Goal: Task Accomplishment & Management: Manage account settings

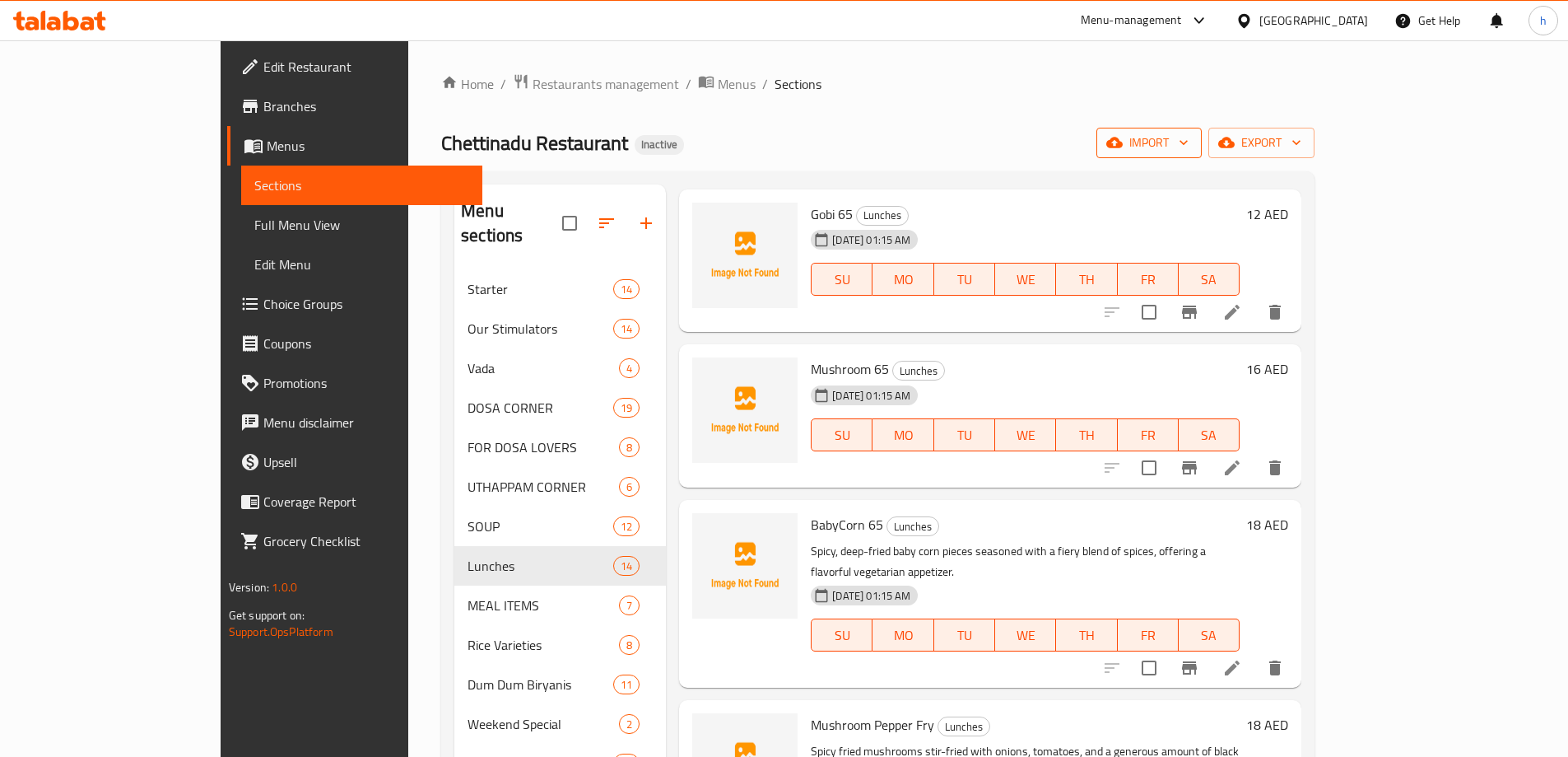
click at [1189, 140] on span "import" at bounding box center [1149, 142] width 79 height 21
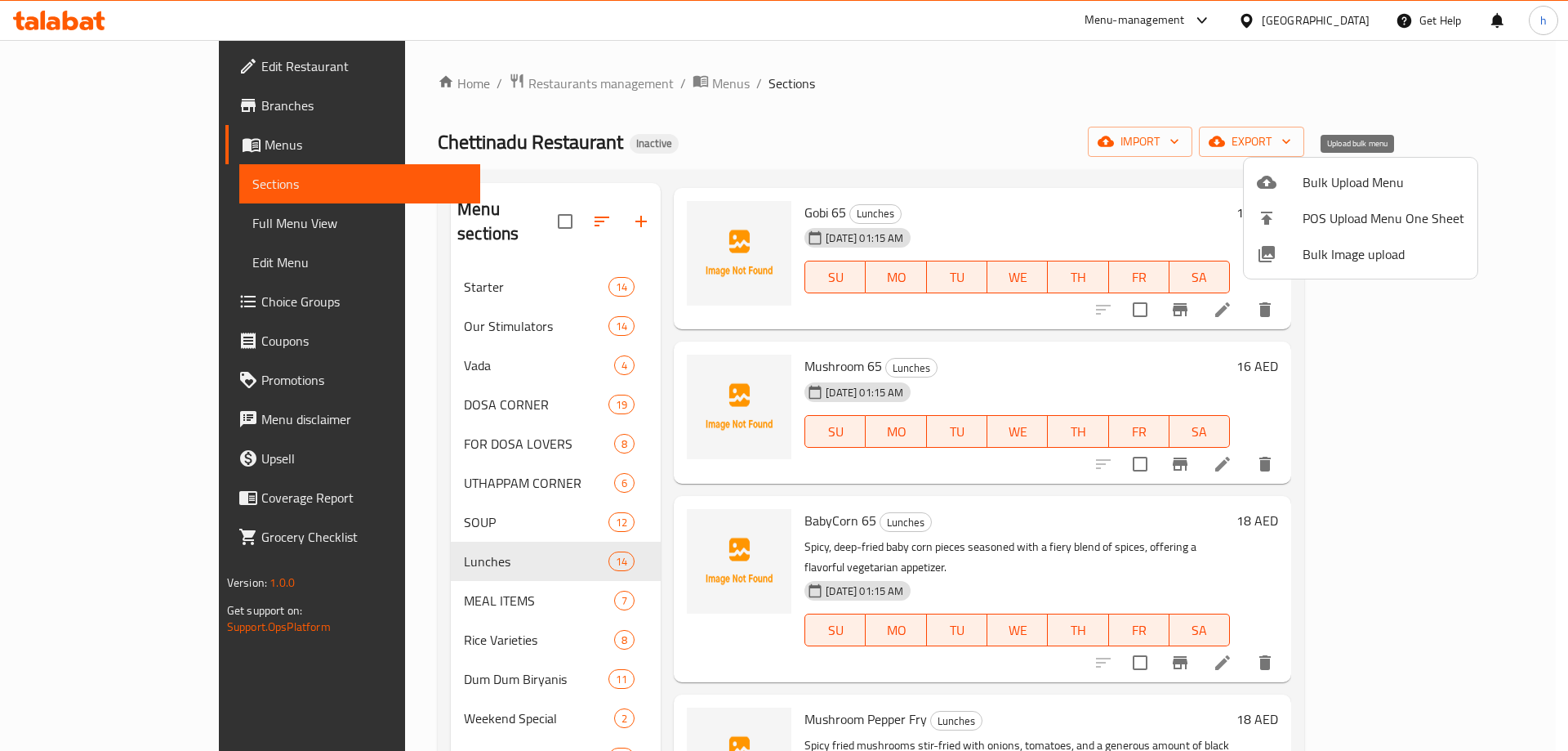
click at [1353, 175] on span "Bulk Upload Menu" at bounding box center [1383, 182] width 162 height 20
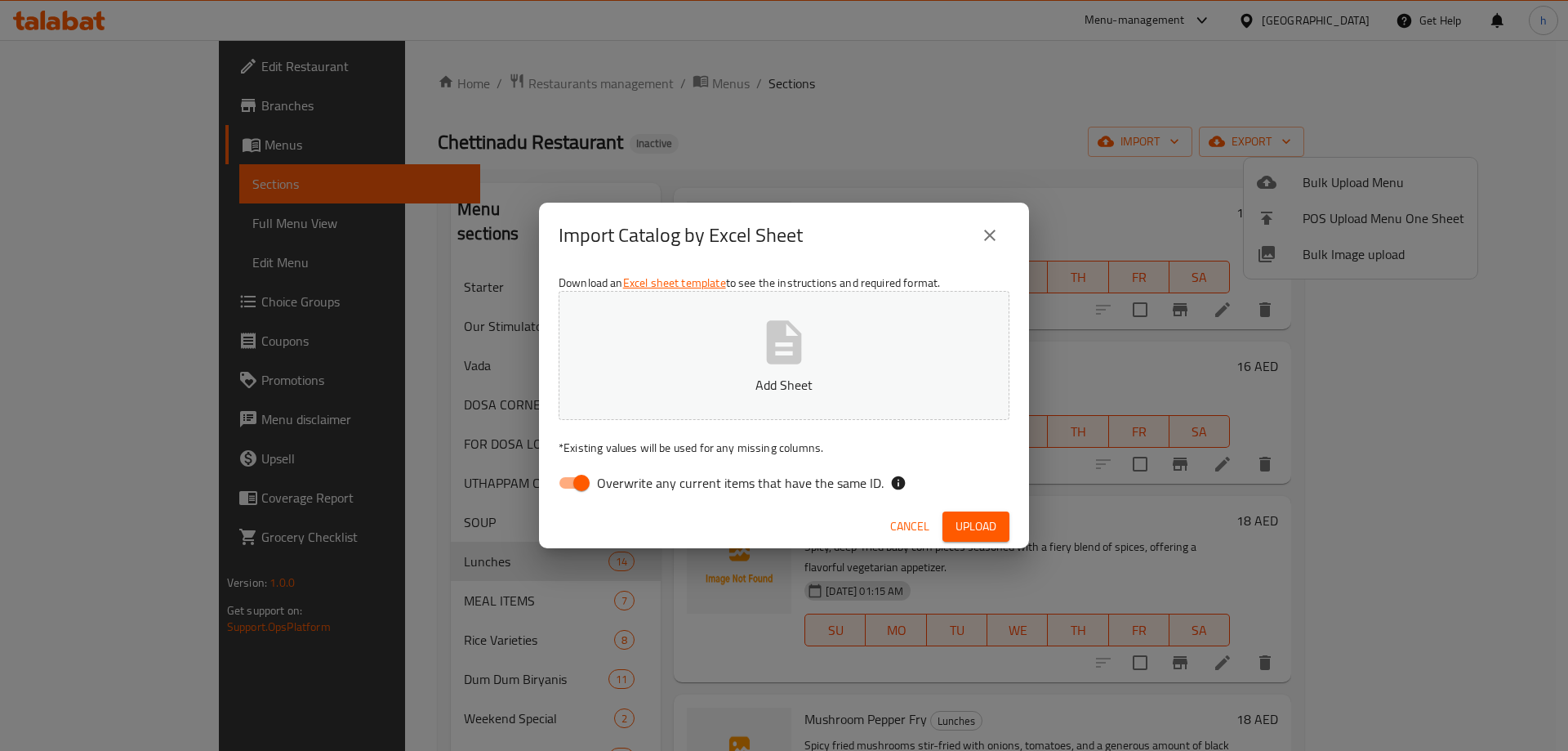
click at [582, 478] on input "Overwrite any current items that have the same ID." at bounding box center [582, 483] width 93 height 31
checkbox input "false"
click at [973, 523] on span "Upload" at bounding box center [976, 526] width 41 height 21
click at [877, 457] on div "Download an Excel sheet template to see the instructions and required format. A…" at bounding box center [784, 386] width 490 height 236
click at [880, 415] on button "Add Sheet" at bounding box center [784, 355] width 451 height 129
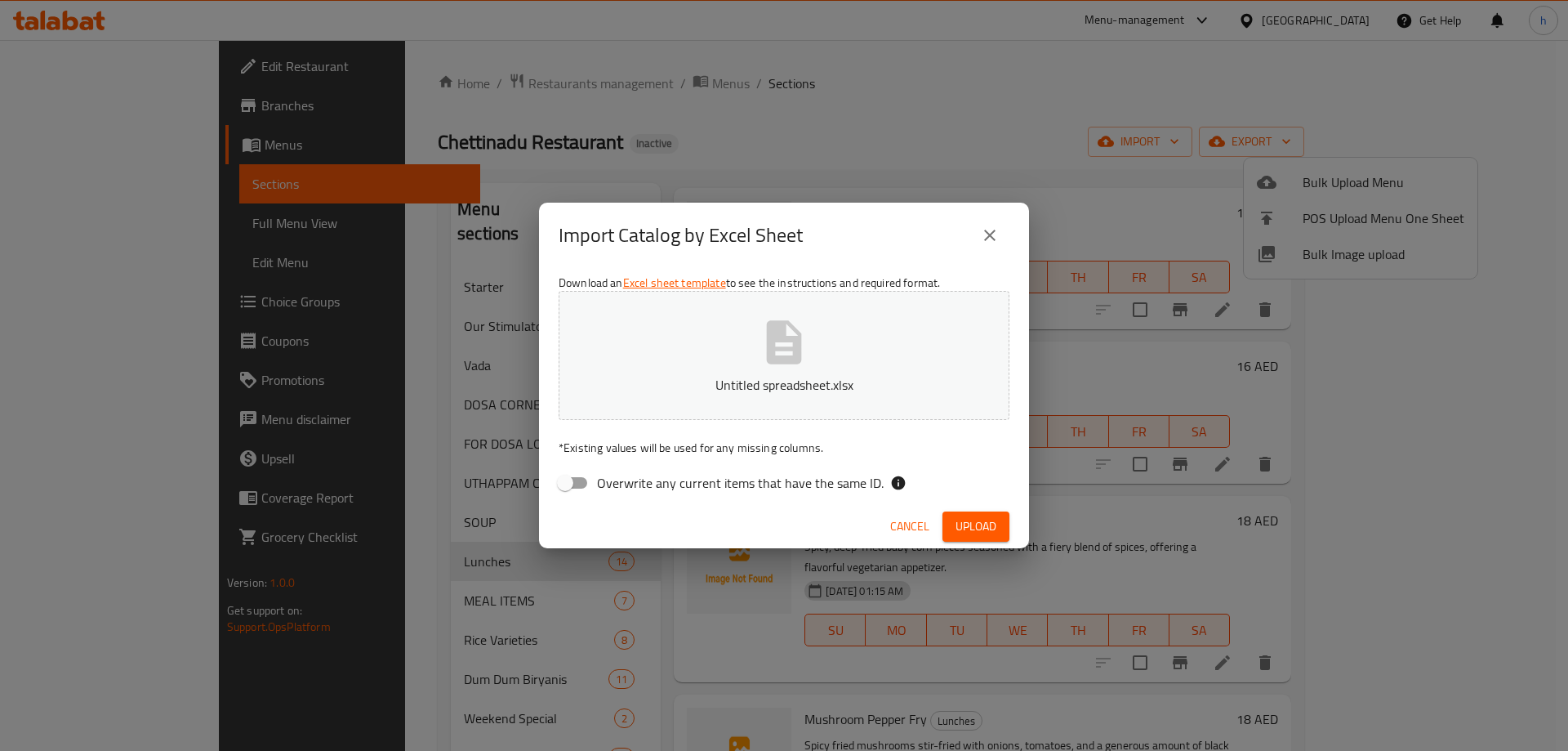
click at [983, 530] on span "Upload" at bounding box center [976, 526] width 41 height 21
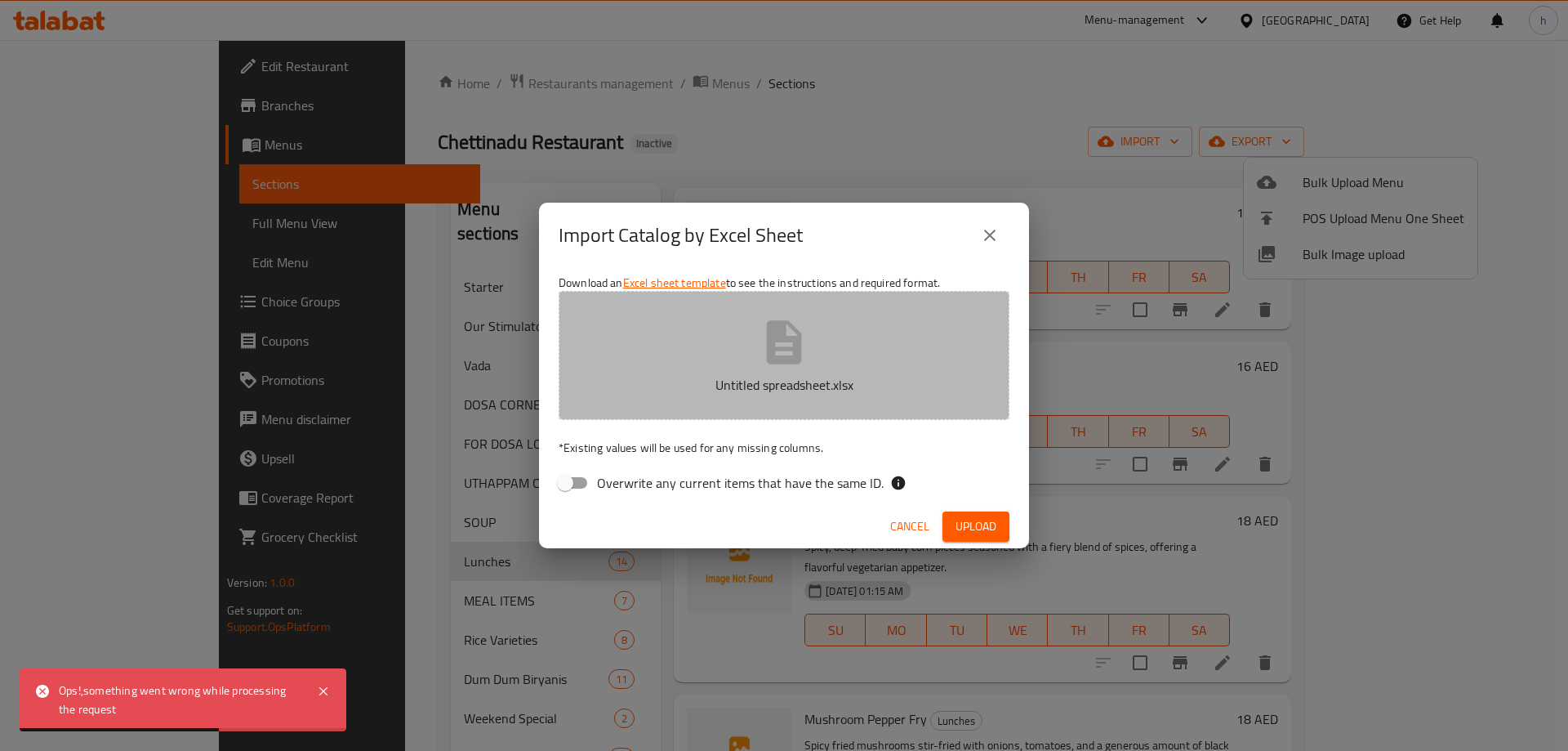
click at [787, 405] on button "Untitled spreadsheet.xlsx" at bounding box center [784, 355] width 451 height 129
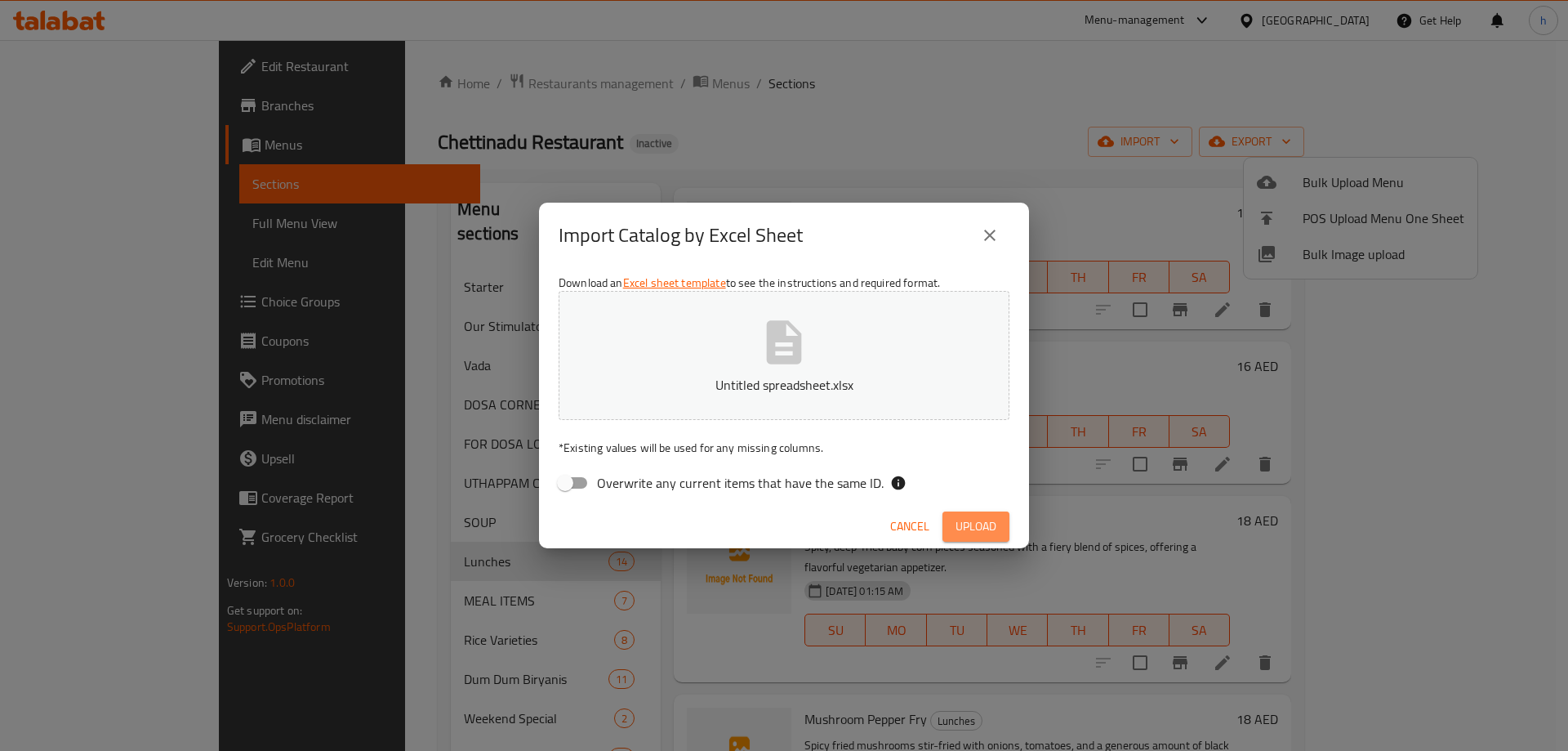
click at [986, 518] on span "Upload" at bounding box center [976, 526] width 41 height 21
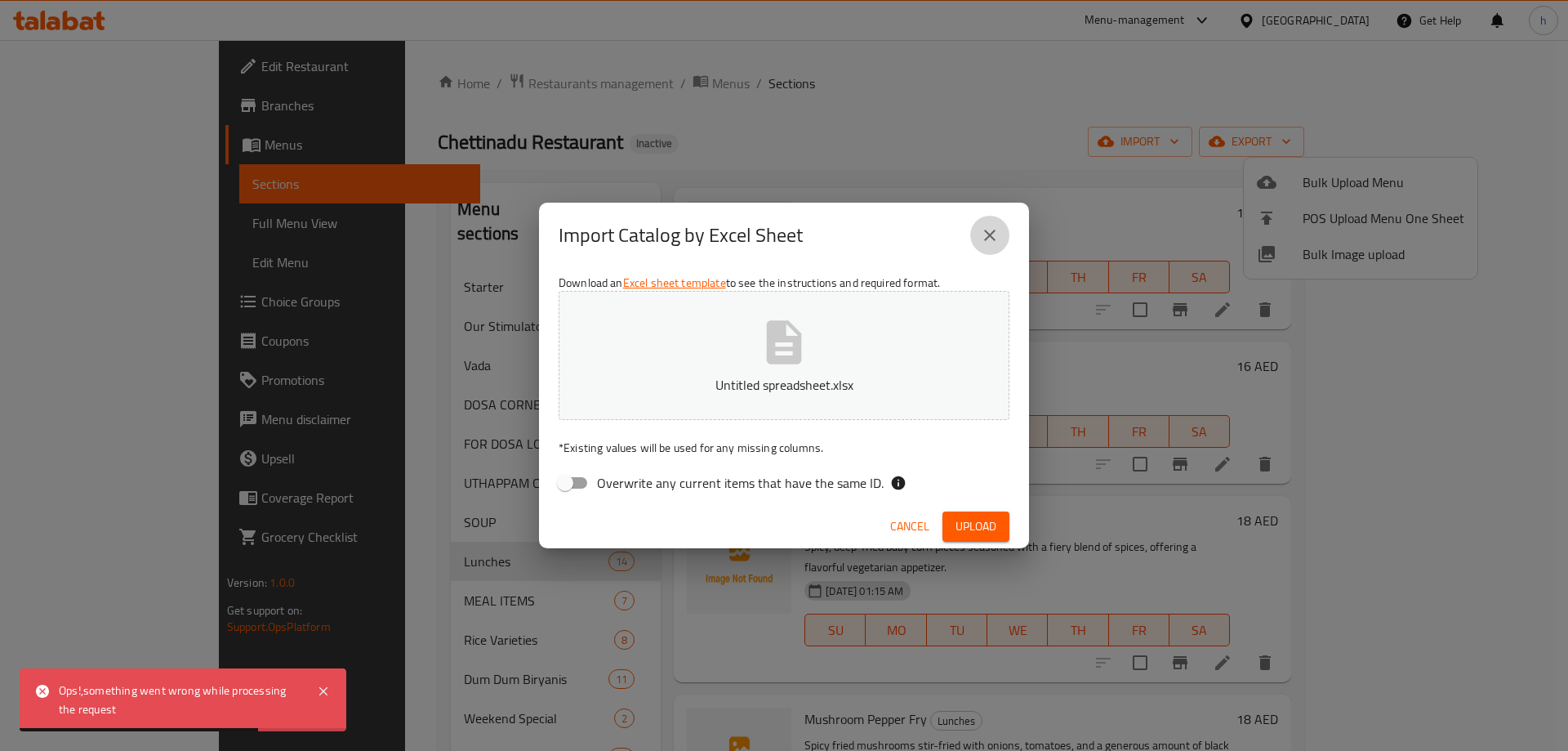
click at [988, 227] on icon "close" at bounding box center [990, 236] width 20 height 20
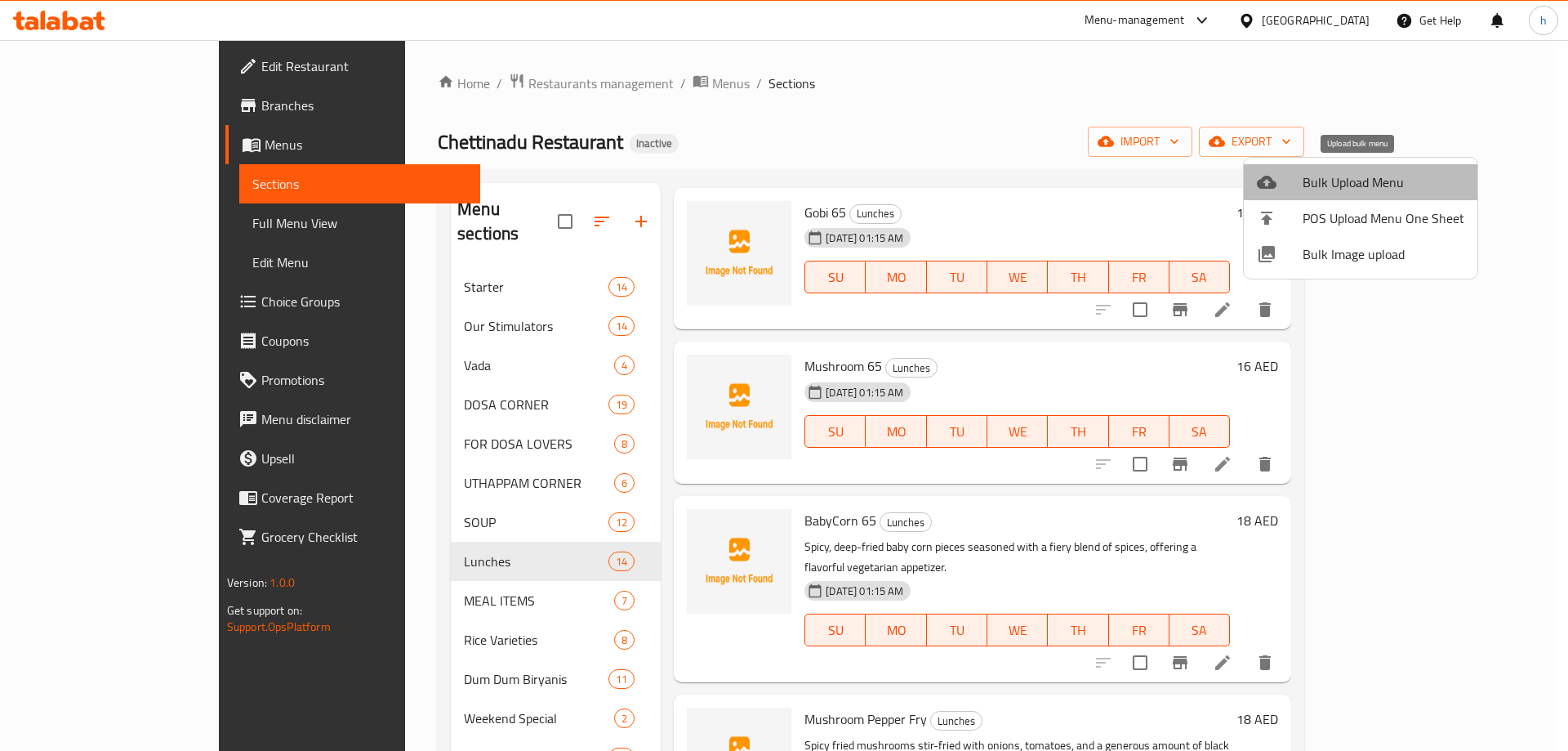
click at [1373, 180] on span "Bulk Upload Menu" at bounding box center [1383, 182] width 162 height 20
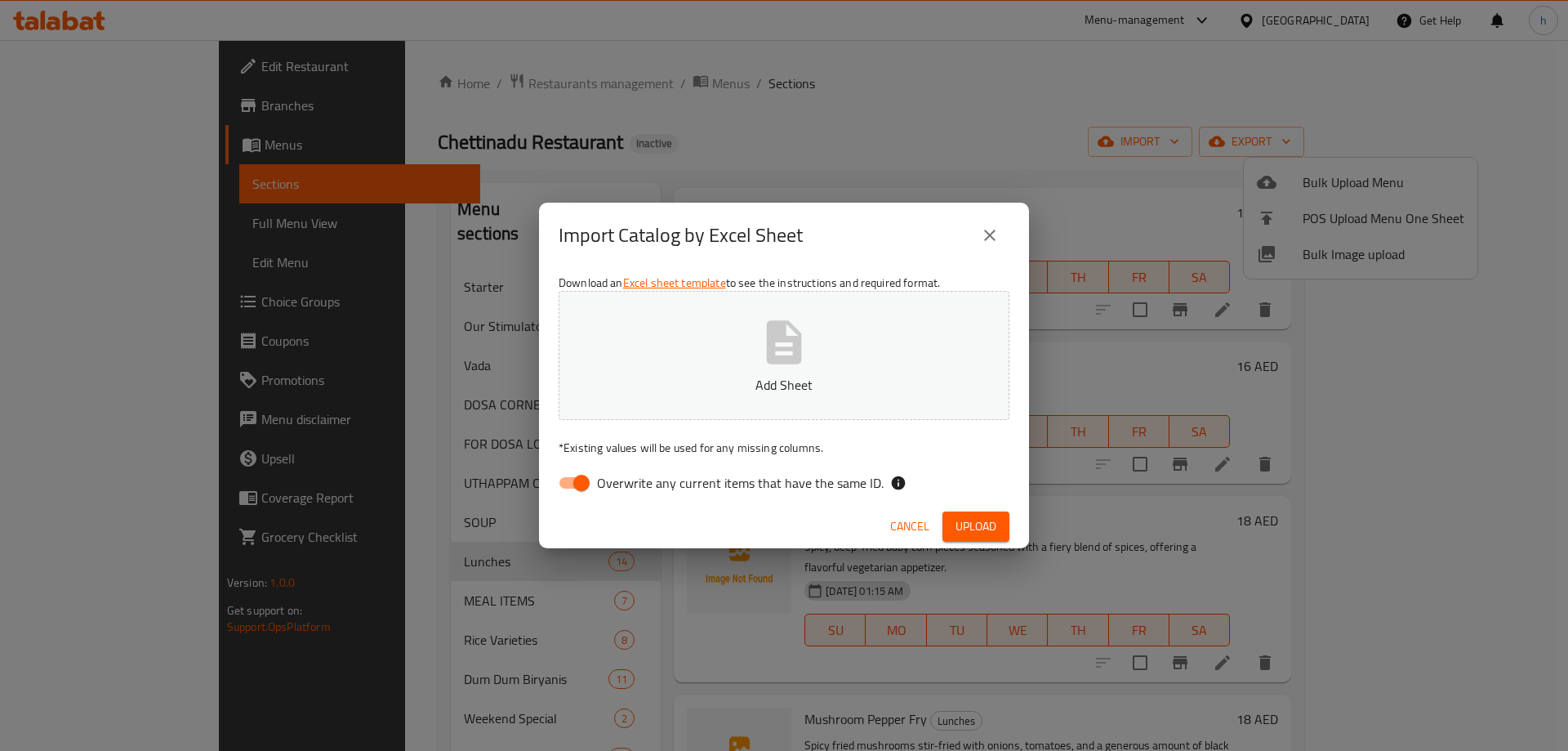
click at [585, 490] on input "Overwrite any current items that have the same ID." at bounding box center [582, 483] width 93 height 31
checkbox input "false"
click at [802, 386] on p "Add Sheet" at bounding box center [784, 385] width 400 height 20
click at [981, 517] on span "Upload" at bounding box center [976, 526] width 41 height 21
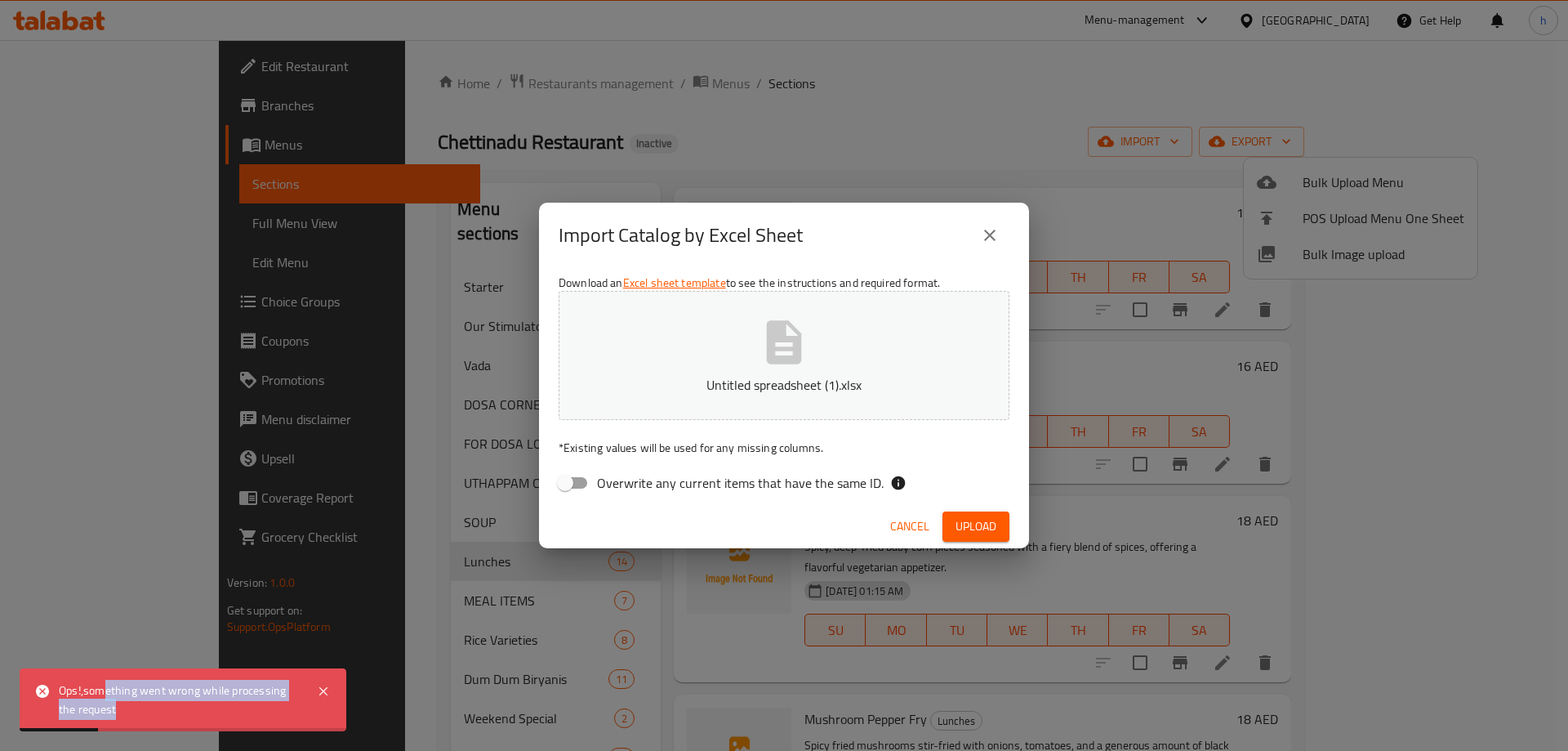
drag, startPoint x: 105, startPoint y: 694, endPoint x: 265, endPoint y: 714, distance: 161.2
click at [265, 714] on div "Ops!,something went wrong while processing the request" at bounding box center [179, 699] width 242 height 37
click at [989, 227] on icon "close" at bounding box center [990, 236] width 20 height 20
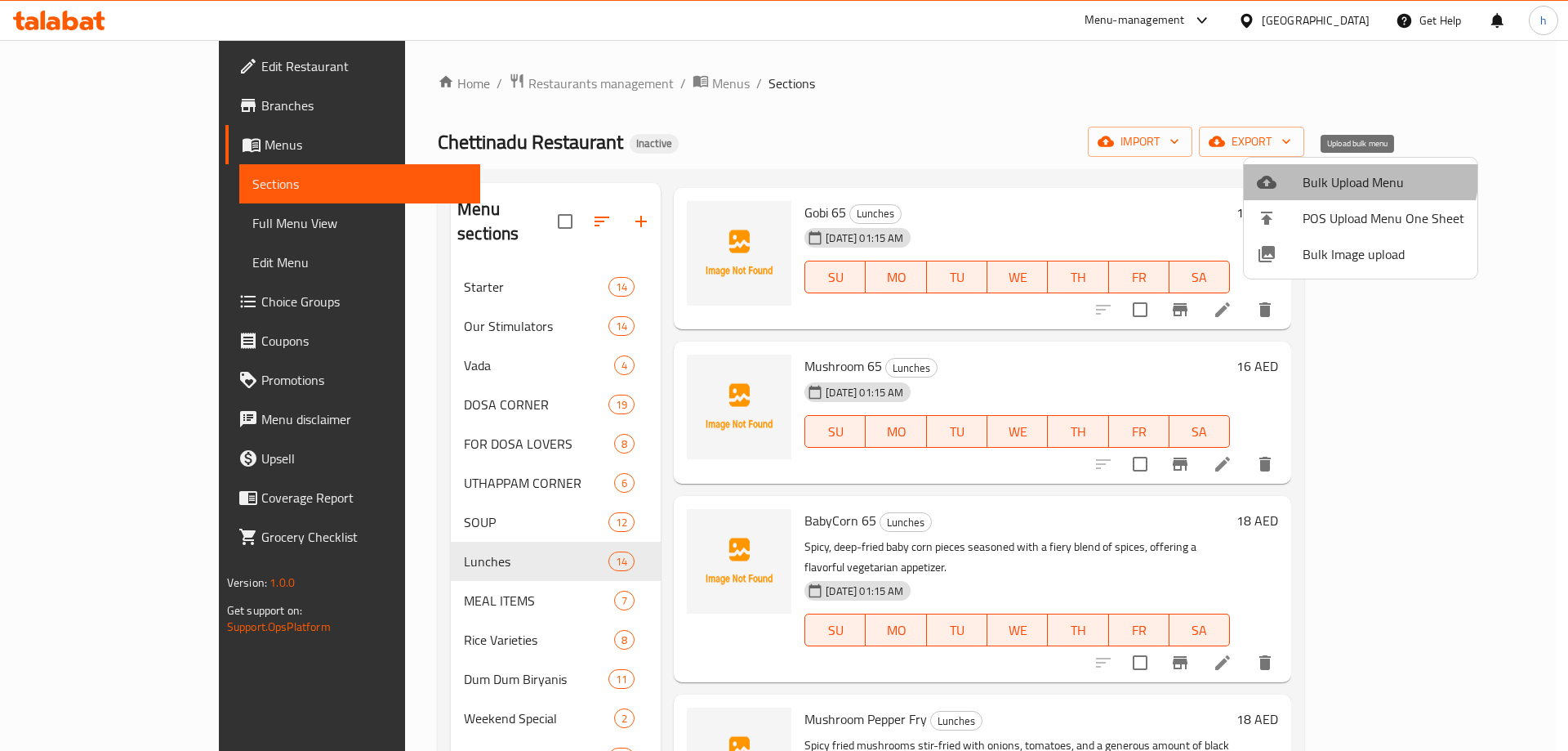
click at [1340, 172] on span "Bulk Upload Menu" at bounding box center [1383, 182] width 162 height 20
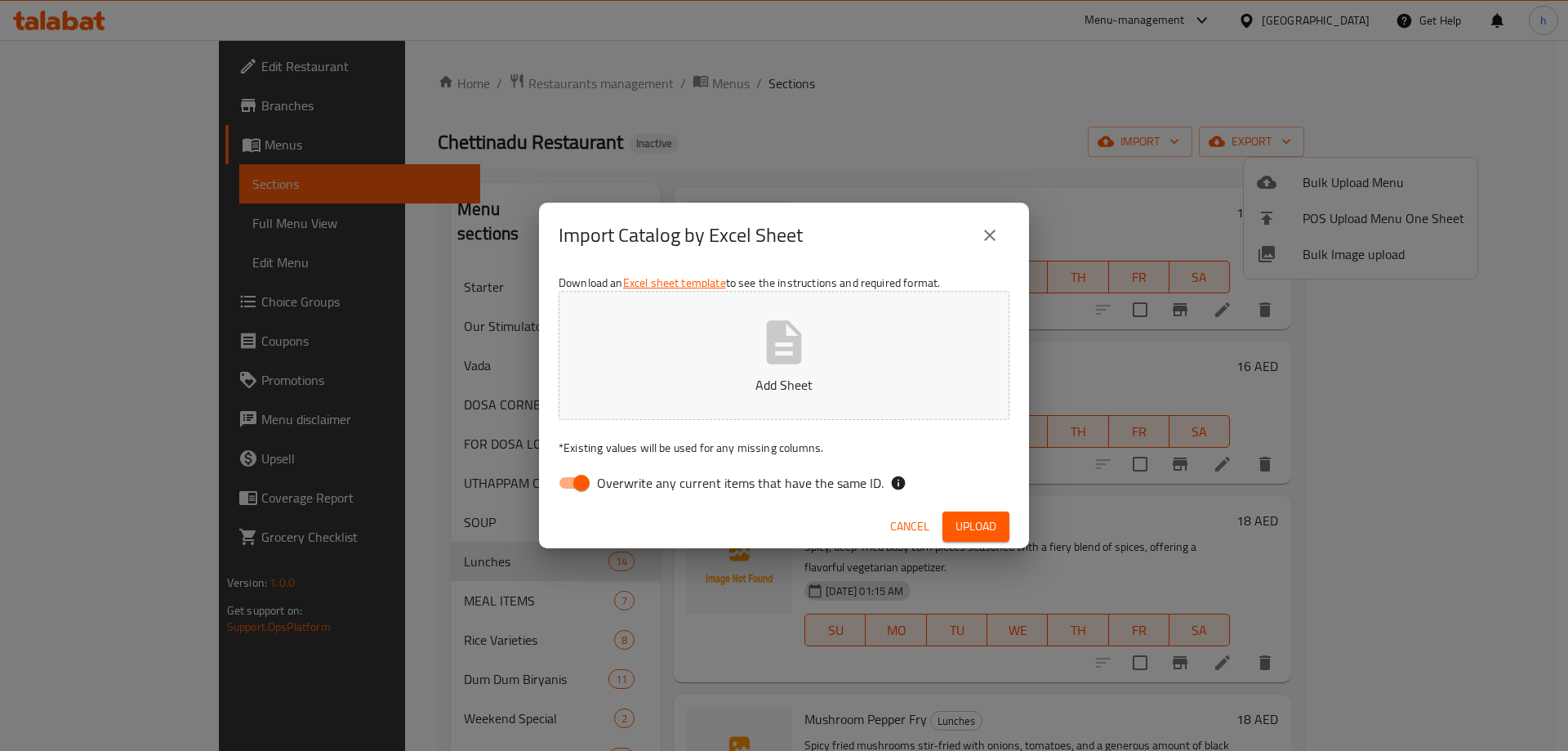
click at [574, 480] on input "Overwrite any current items that have the same ID." at bounding box center [582, 483] width 93 height 31
checkbox input "false"
click at [713, 385] on p "Add Sheet" at bounding box center [784, 385] width 400 height 20
click at [966, 521] on span "Upload" at bounding box center [976, 526] width 41 height 21
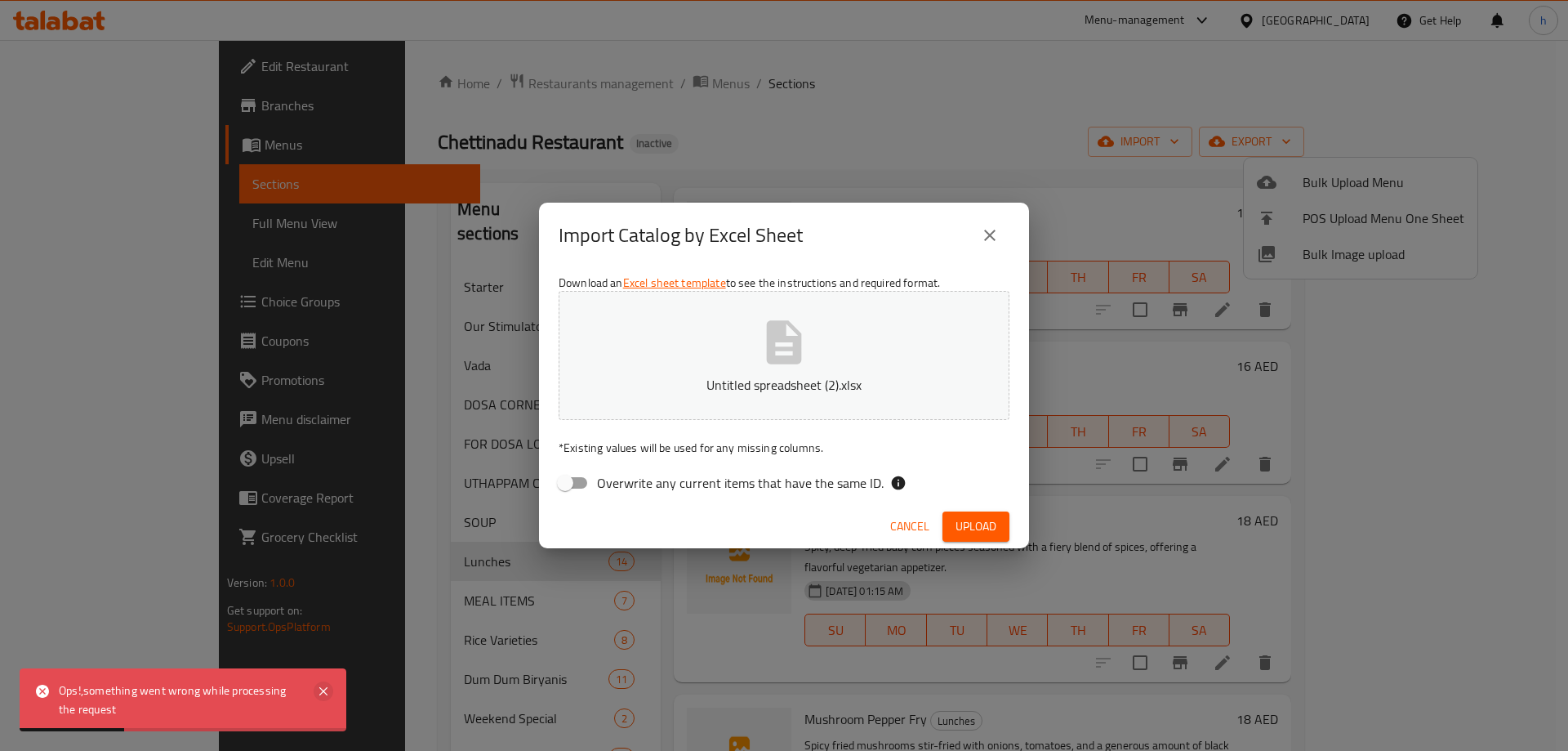
click at [327, 692] on icon at bounding box center [323, 691] width 20 height 20
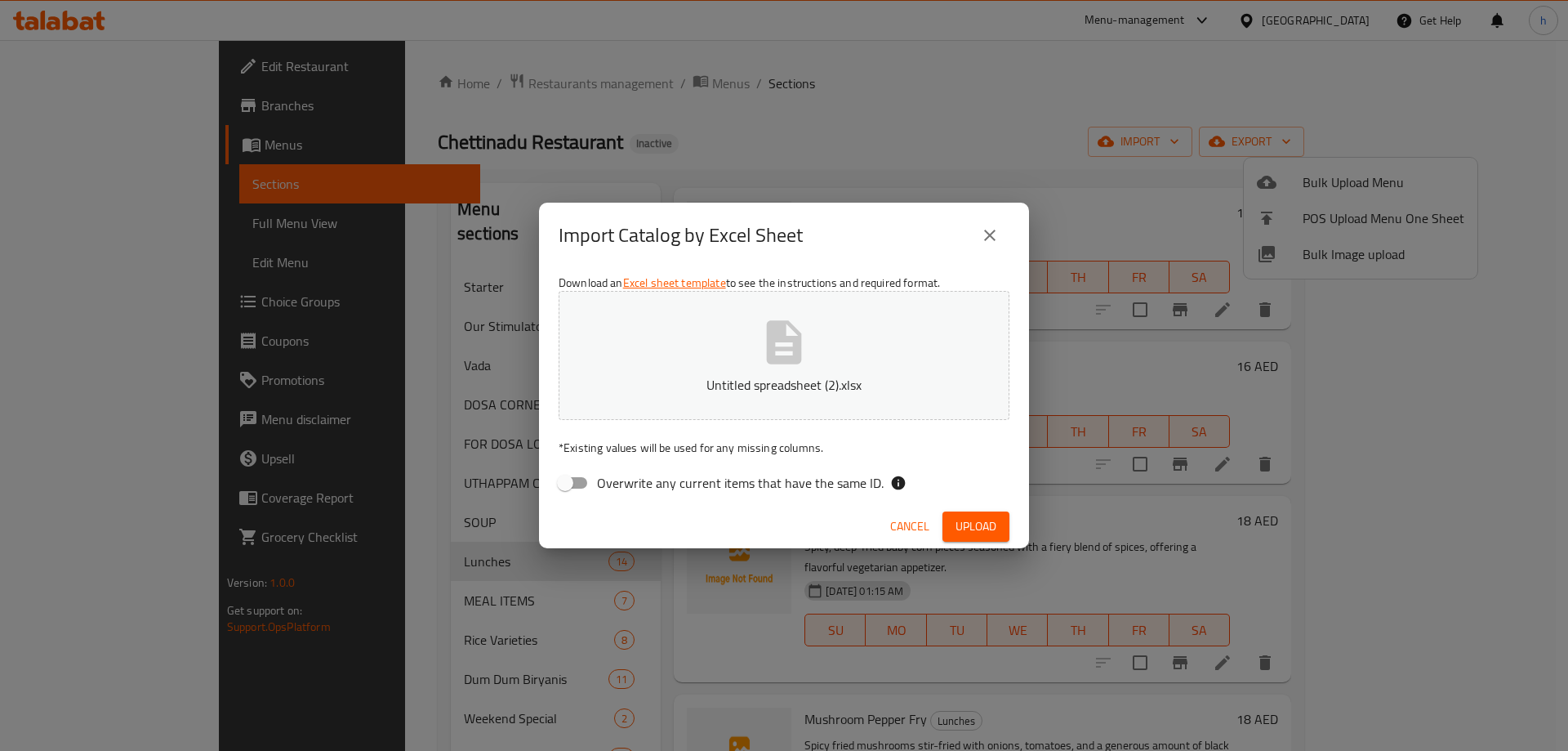
click at [992, 232] on icon "close" at bounding box center [989, 235] width 12 height 12
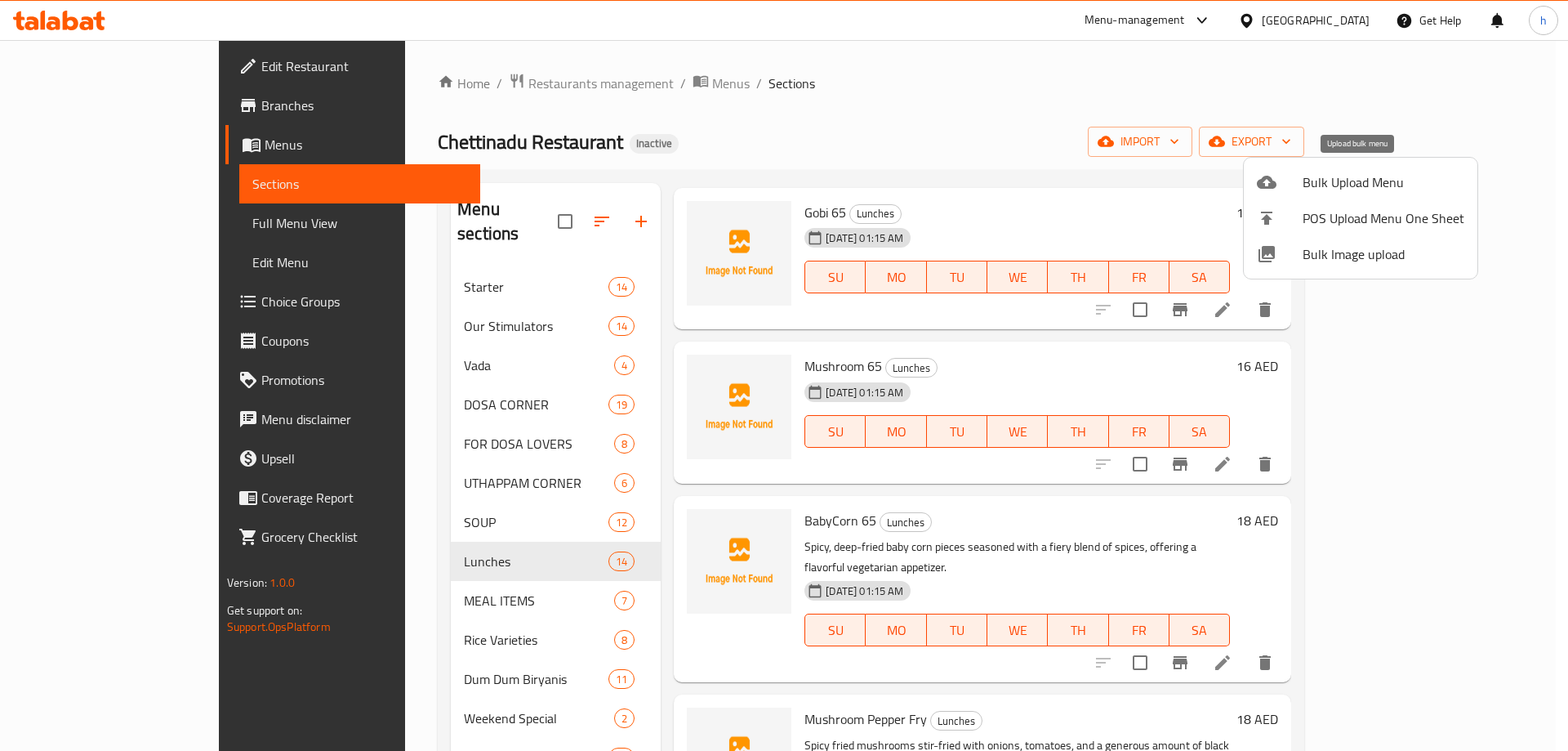
click at [1356, 188] on span "Bulk Upload Menu" at bounding box center [1383, 182] width 162 height 20
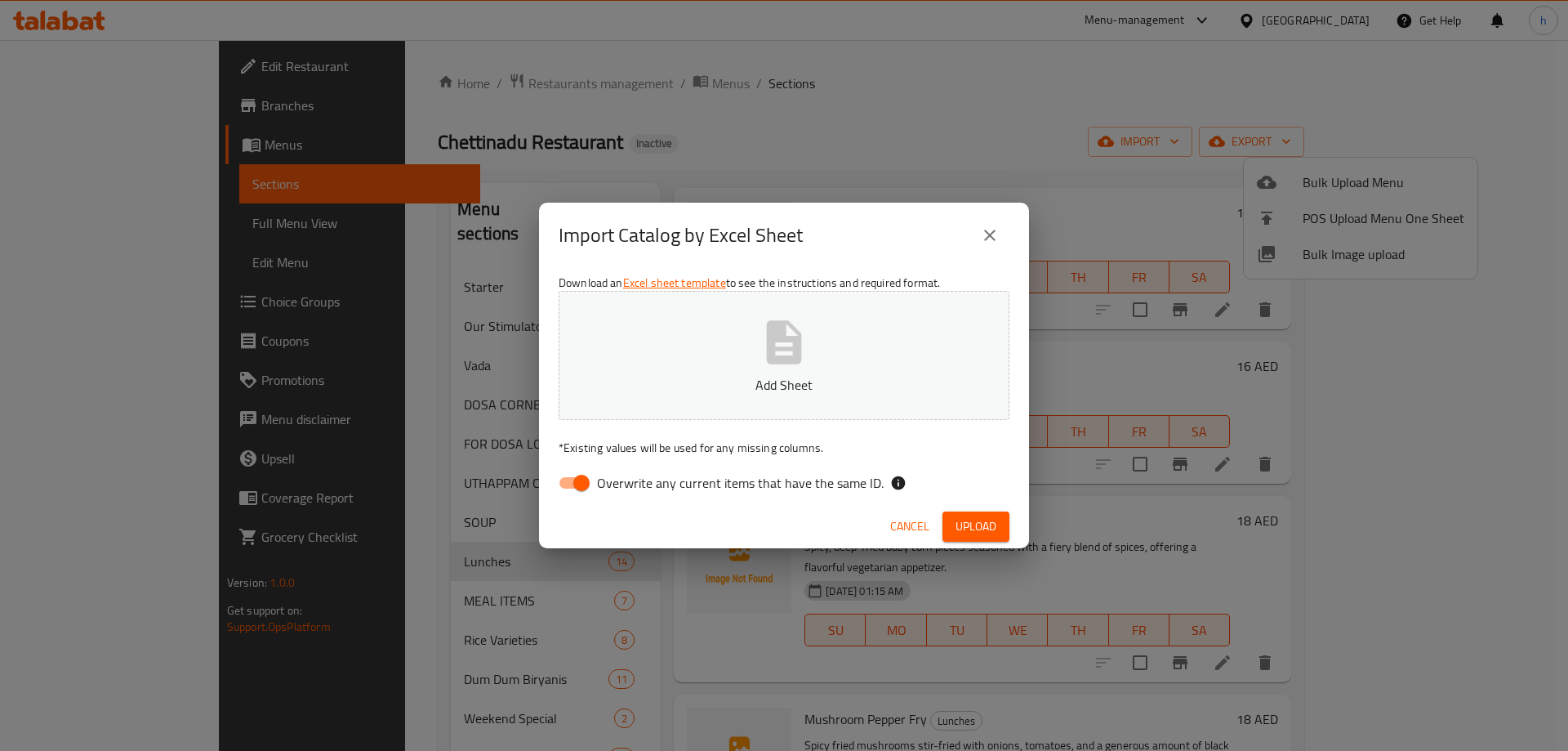
click at [593, 488] on input "Overwrite any current items that have the same ID." at bounding box center [582, 483] width 93 height 31
checkbox input "false"
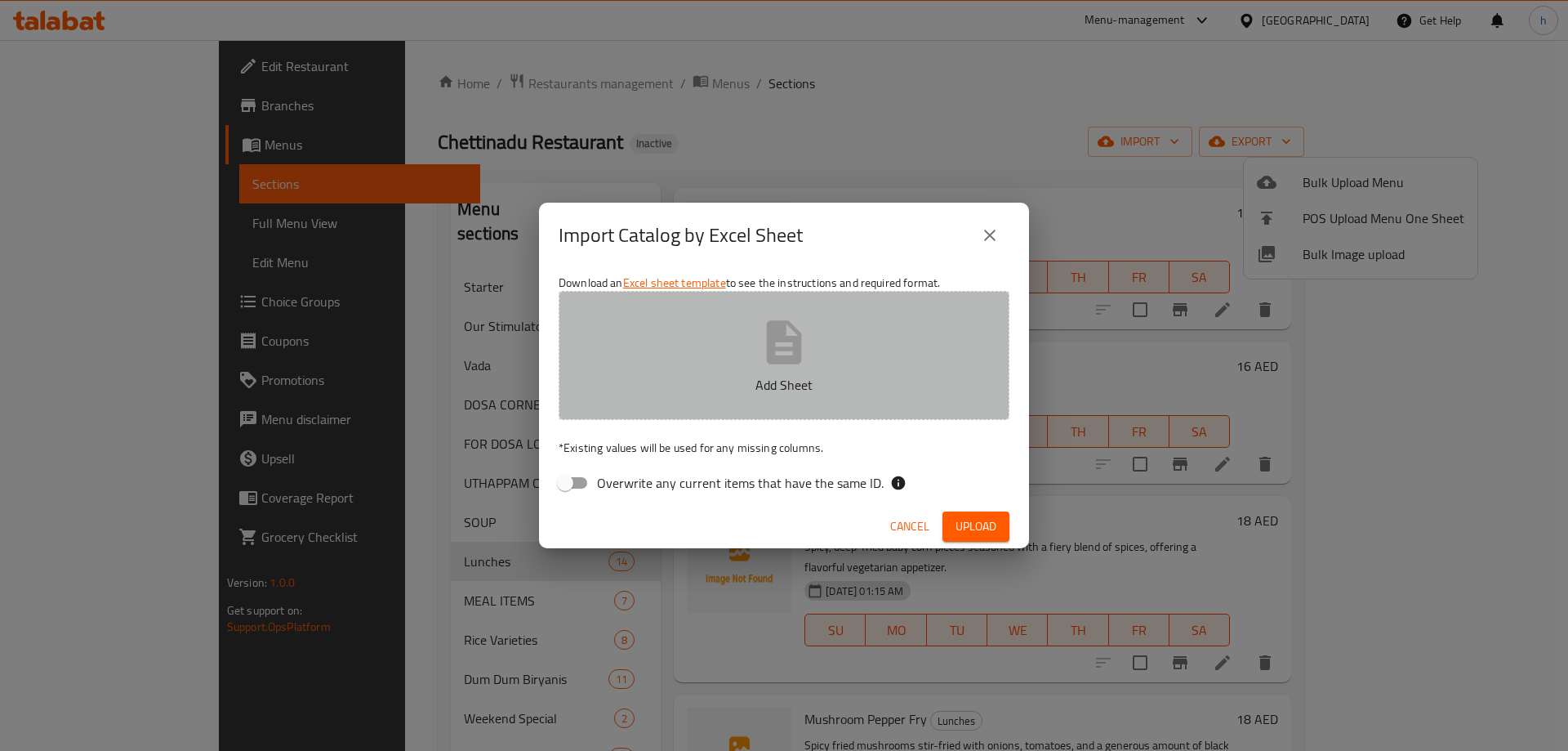
click at [876, 404] on button "Add Sheet" at bounding box center [784, 355] width 451 height 129
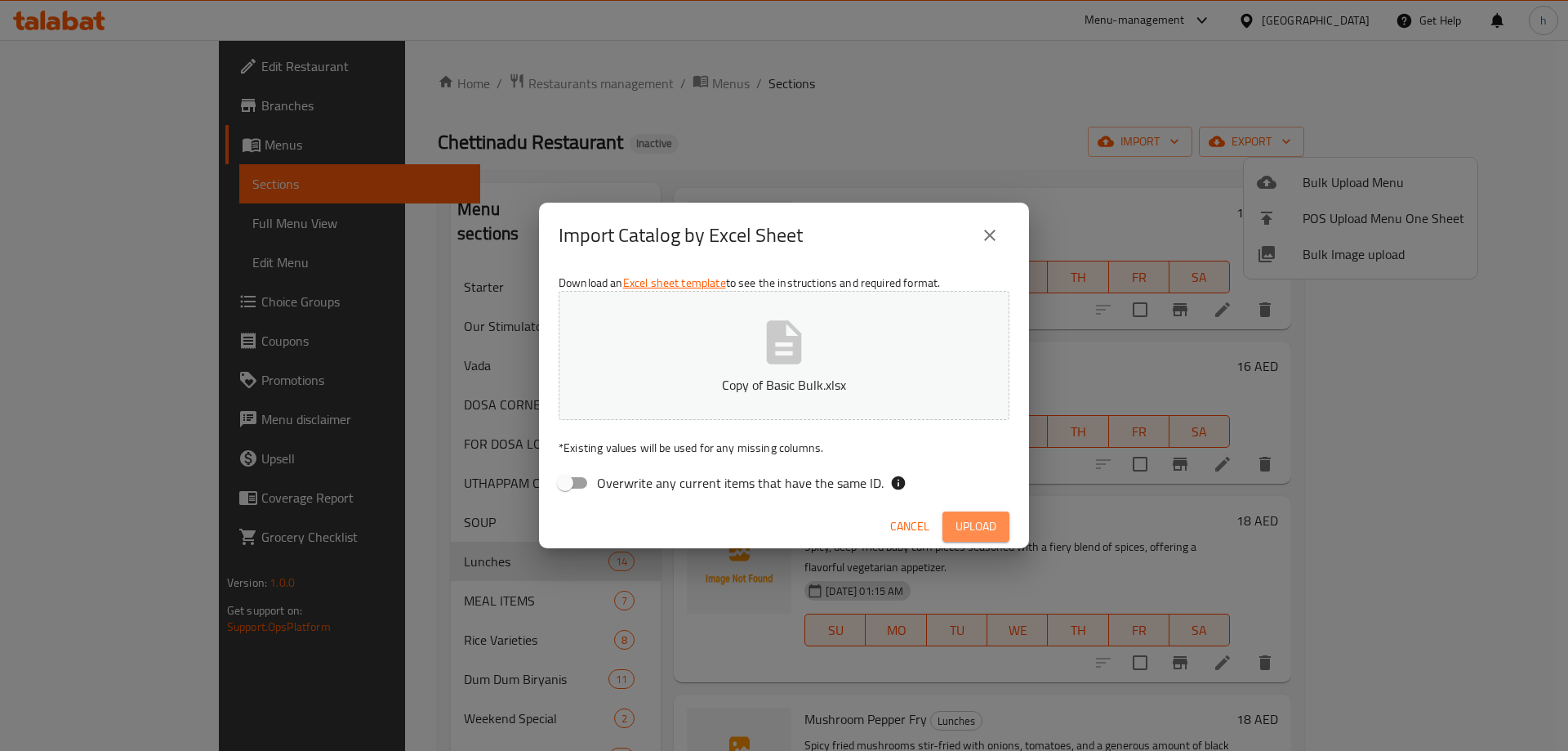
click at [986, 532] on span "Upload" at bounding box center [976, 526] width 41 height 21
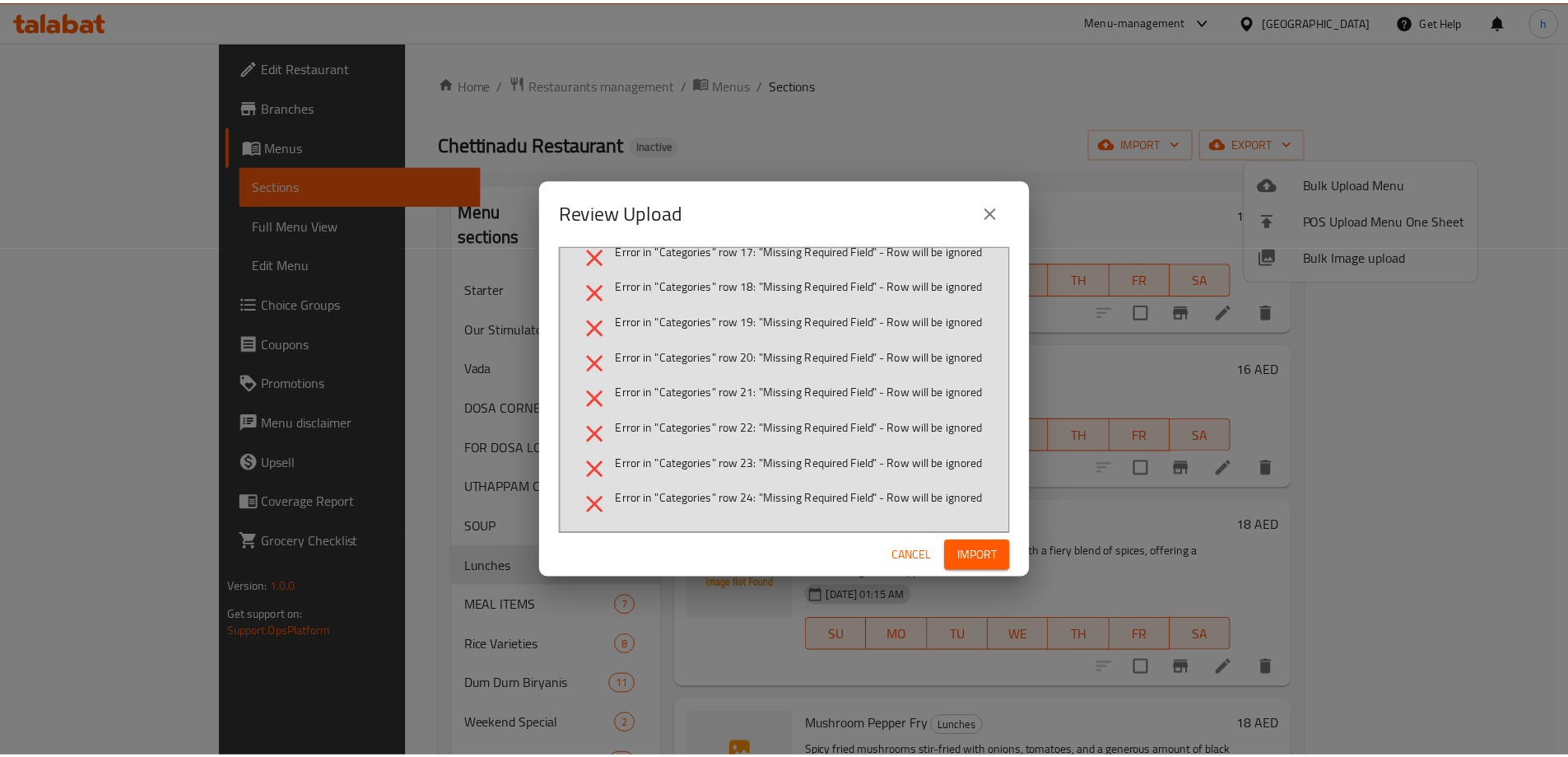
scroll to position [645, 0]
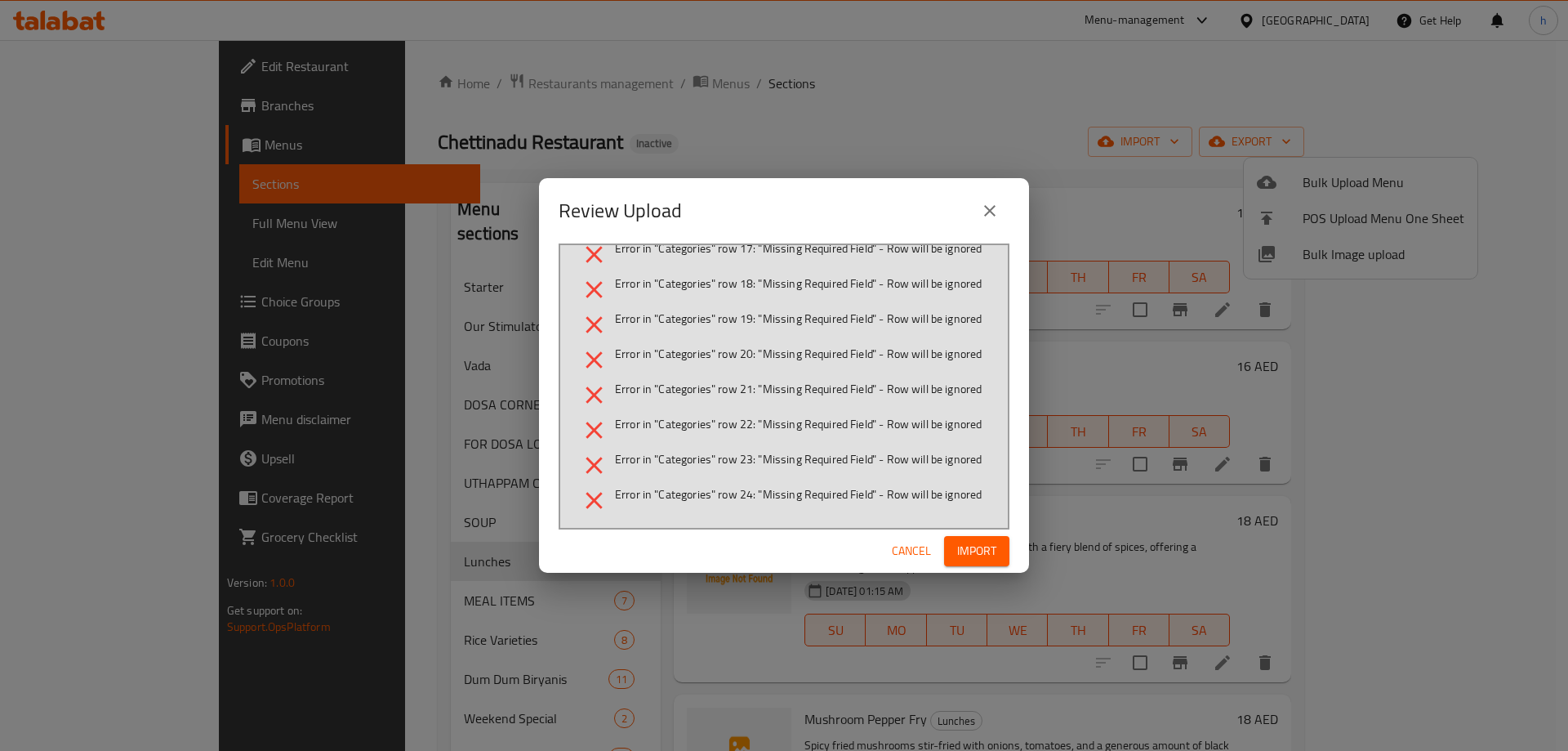
click at [986, 204] on icon "close" at bounding box center [990, 211] width 20 height 20
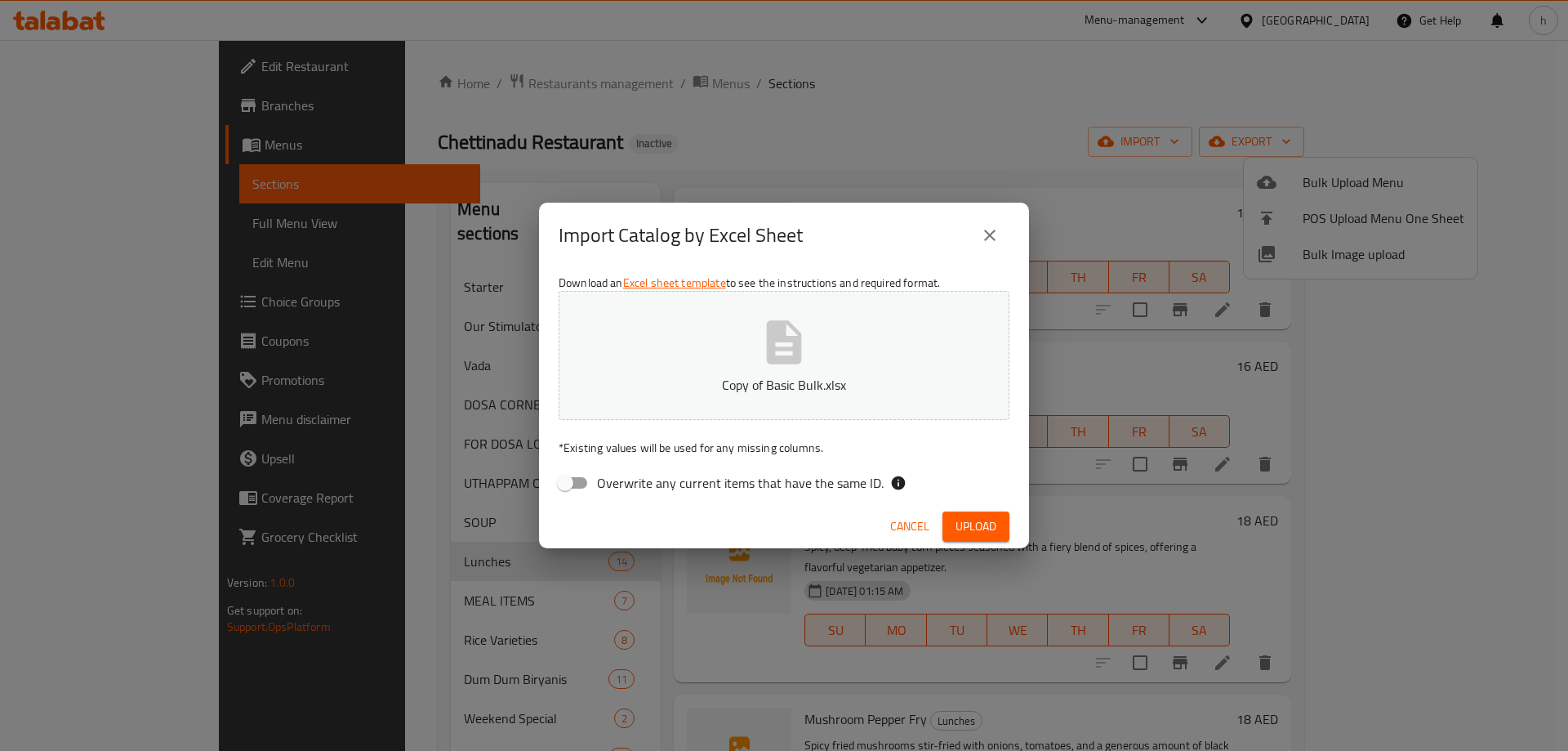
click at [991, 231] on icon "close" at bounding box center [990, 236] width 20 height 20
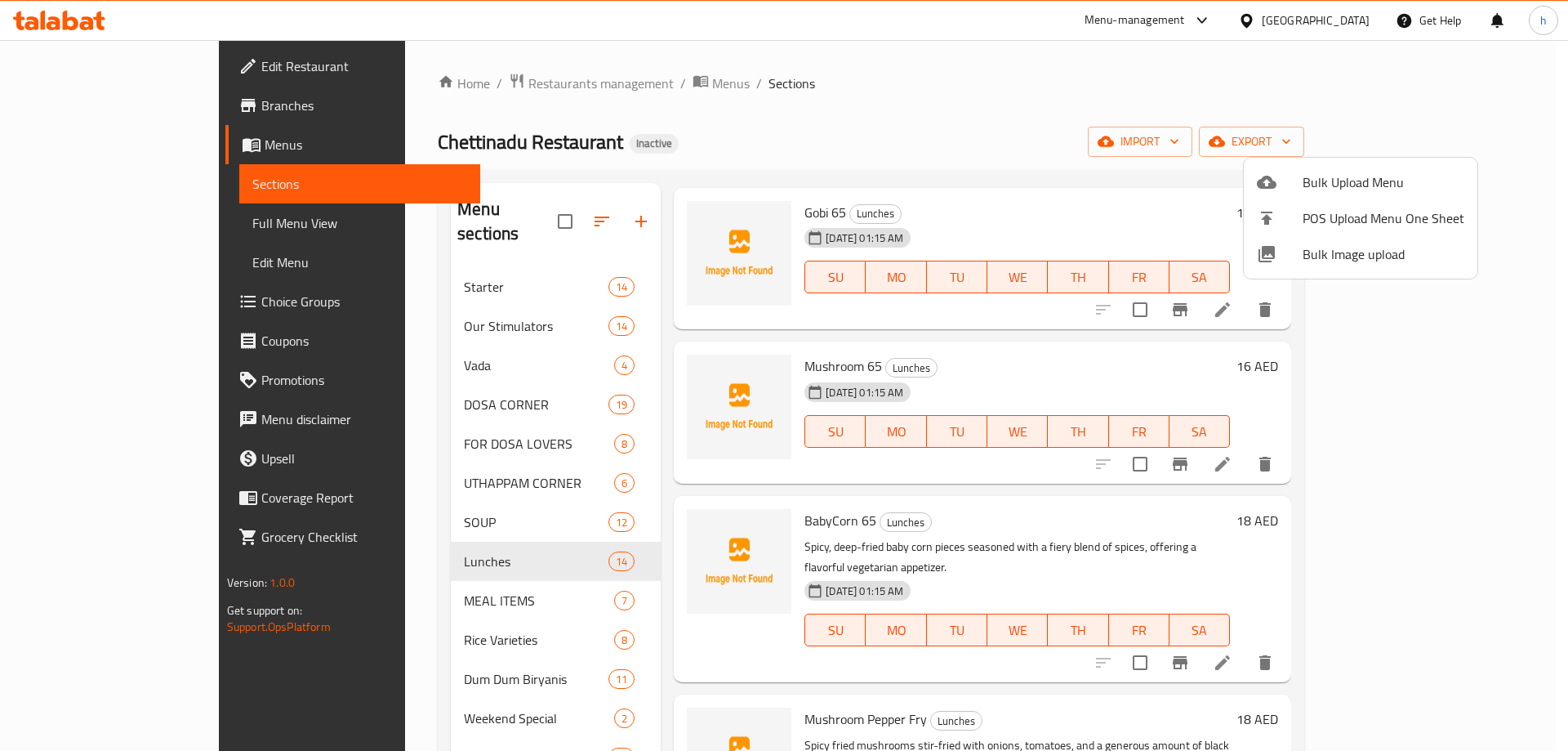
click at [581, 85] on div at bounding box center [784, 375] width 1568 height 751
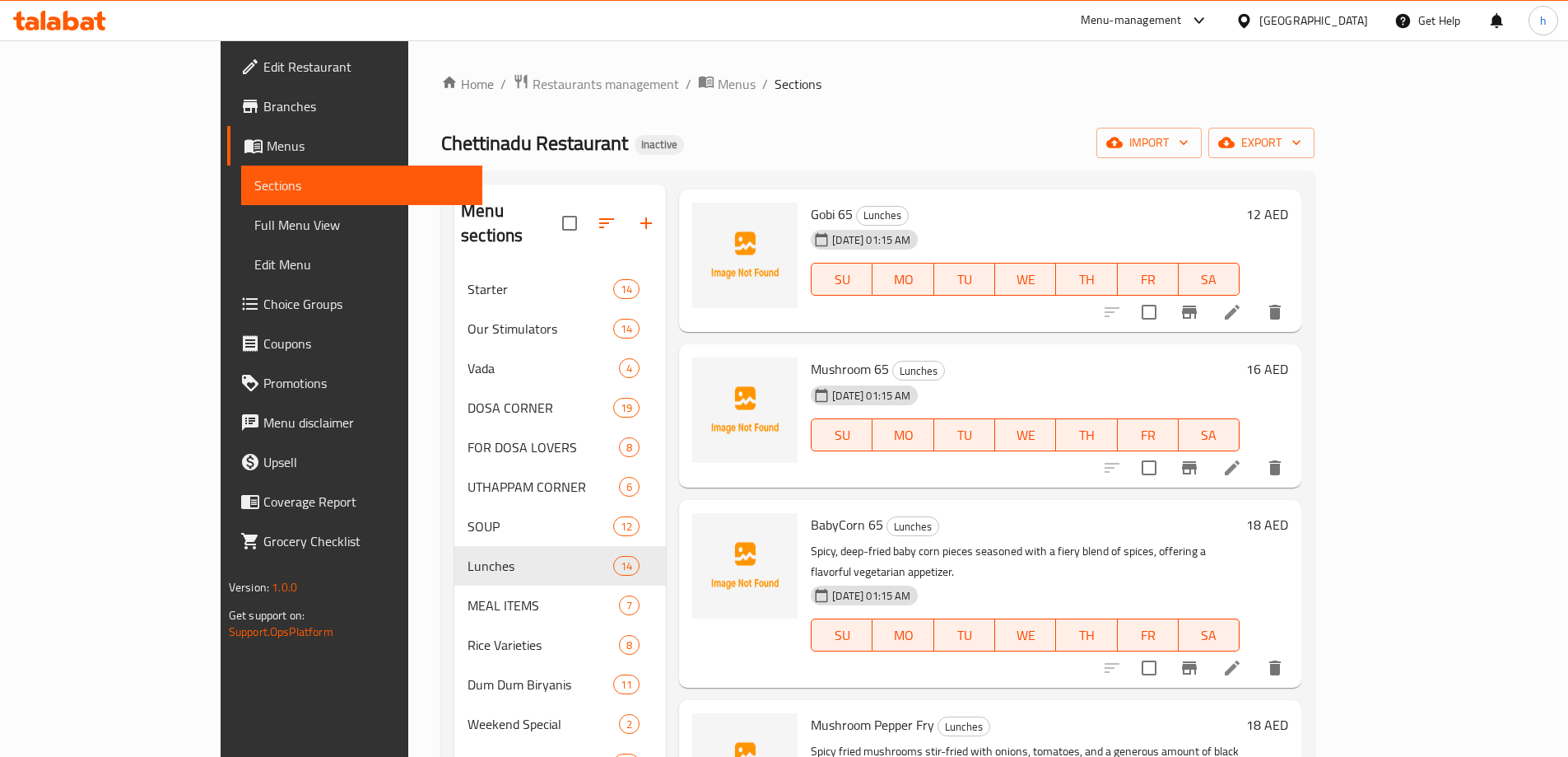
click at [718, 86] on span "Menus" at bounding box center [736, 84] width 37 height 20
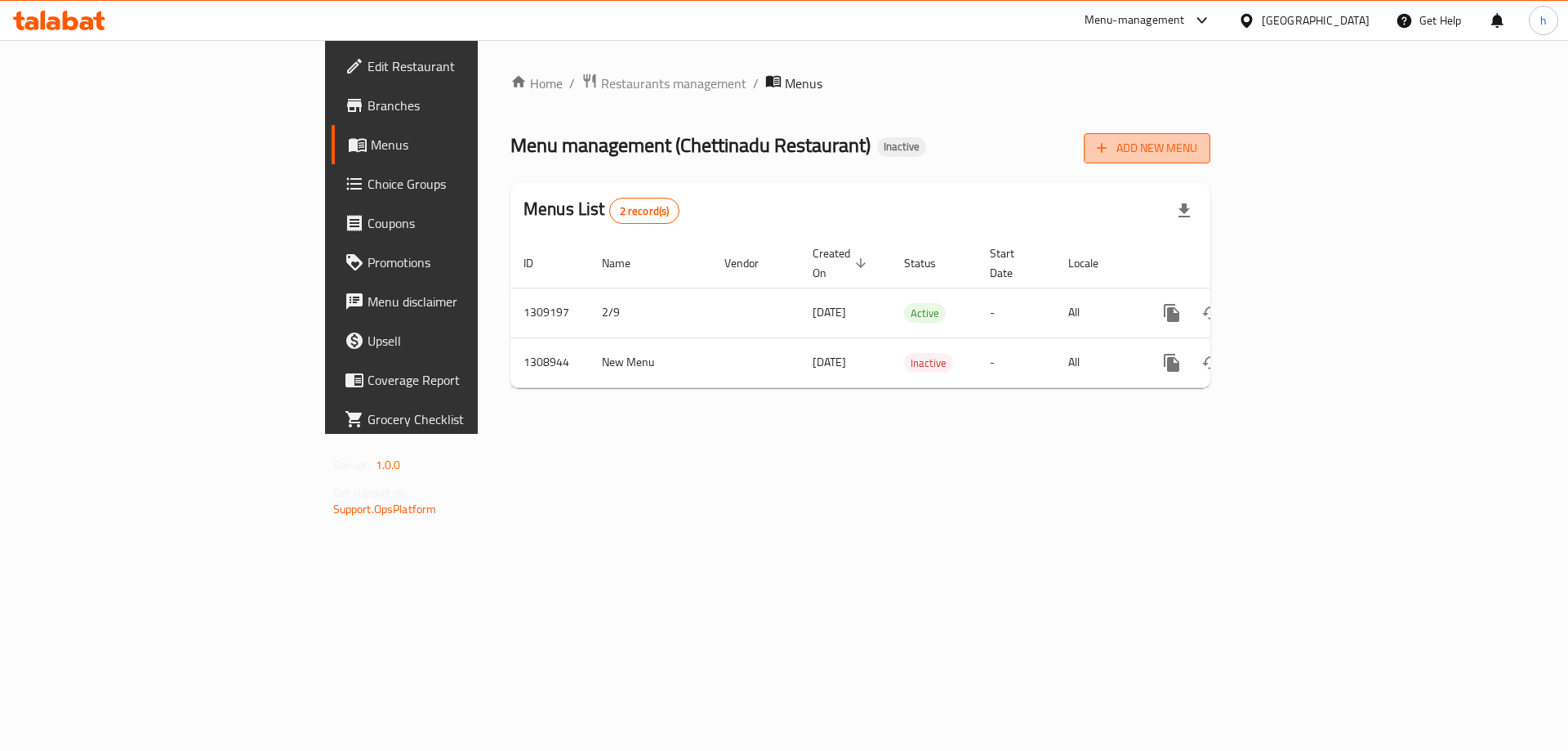
click at [1198, 152] on span "Add New Menu" at bounding box center [1147, 148] width 101 height 21
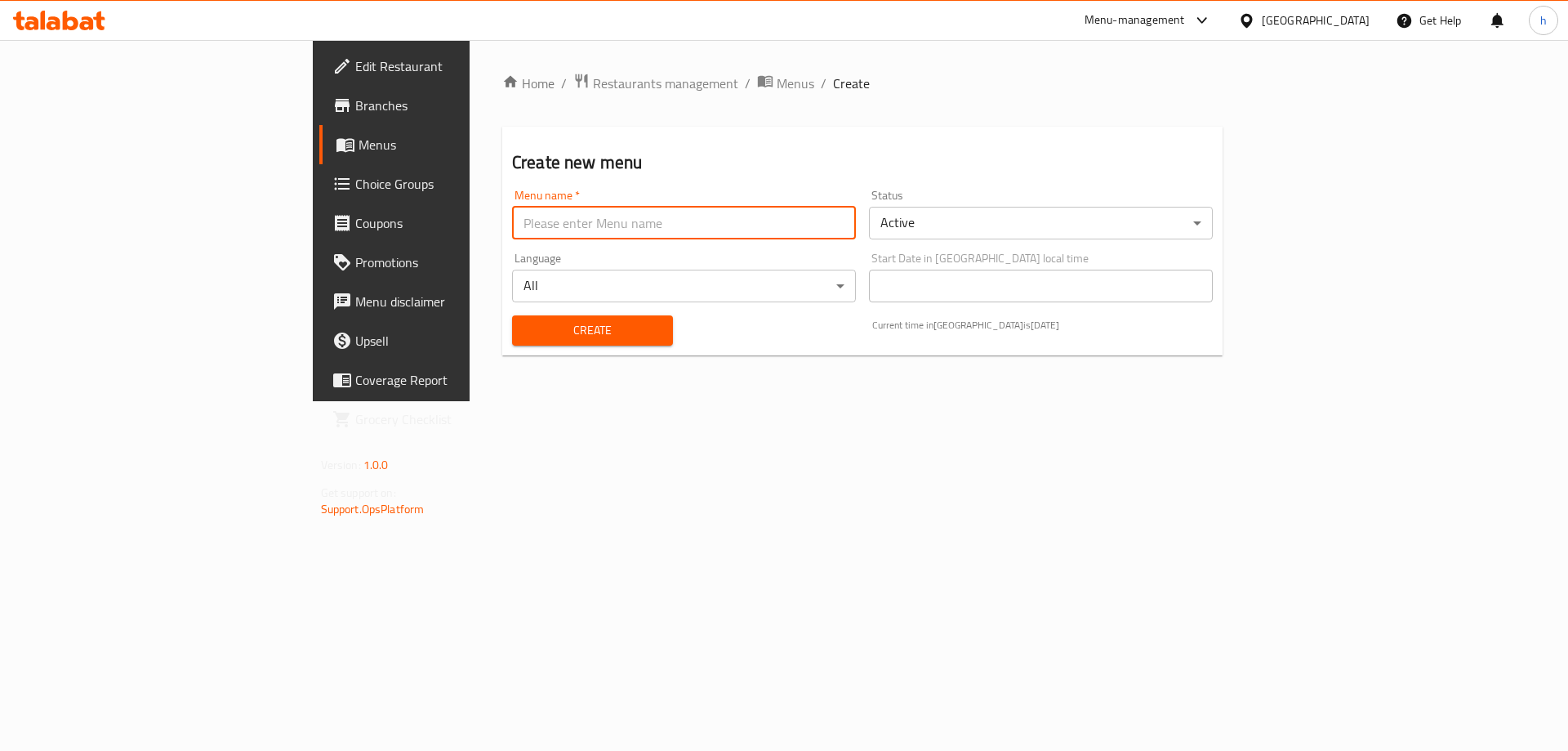
click at [518, 218] on input "text" at bounding box center [684, 223] width 344 height 33
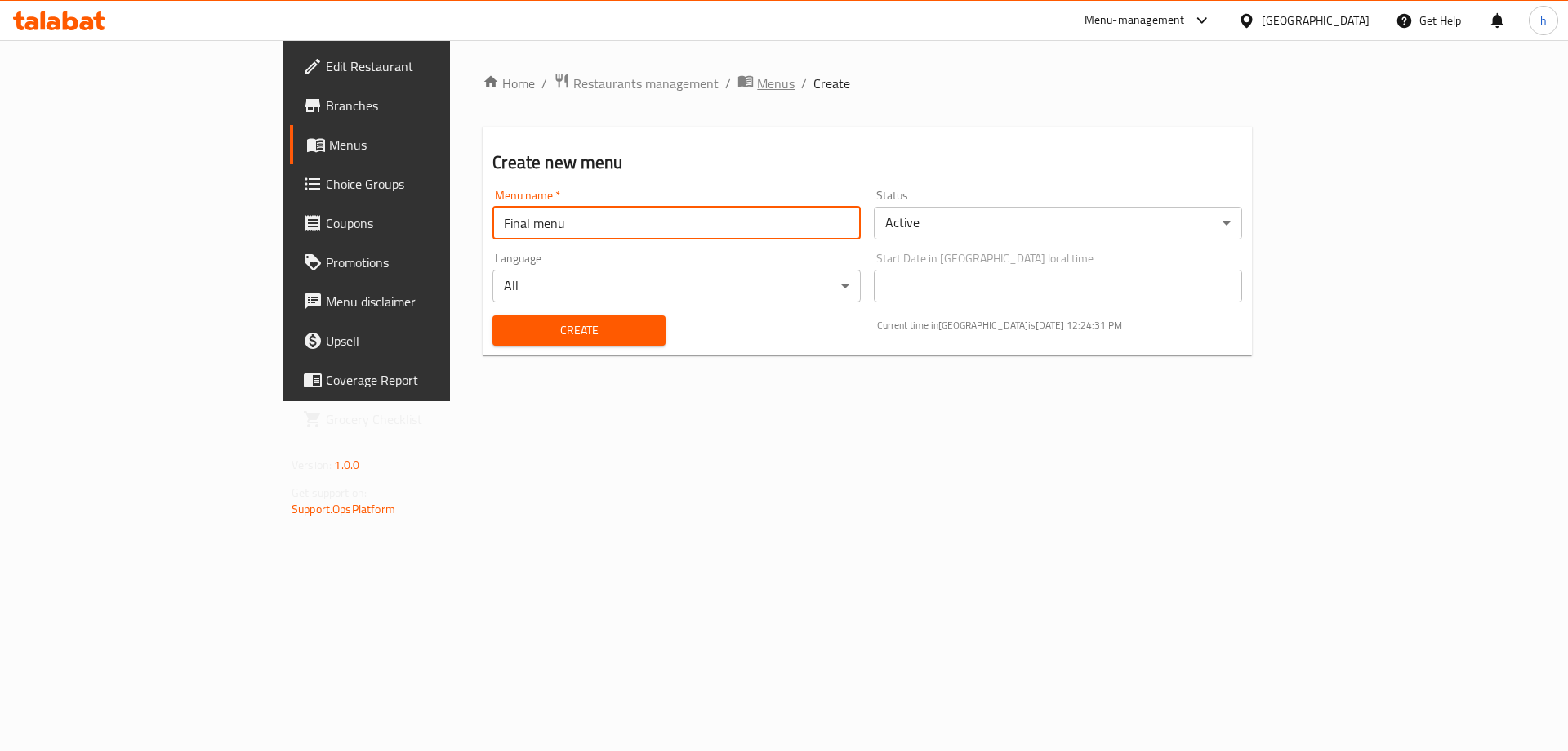
type input "Final menu"
click at [757, 87] on span "Menus" at bounding box center [775, 83] width 37 height 20
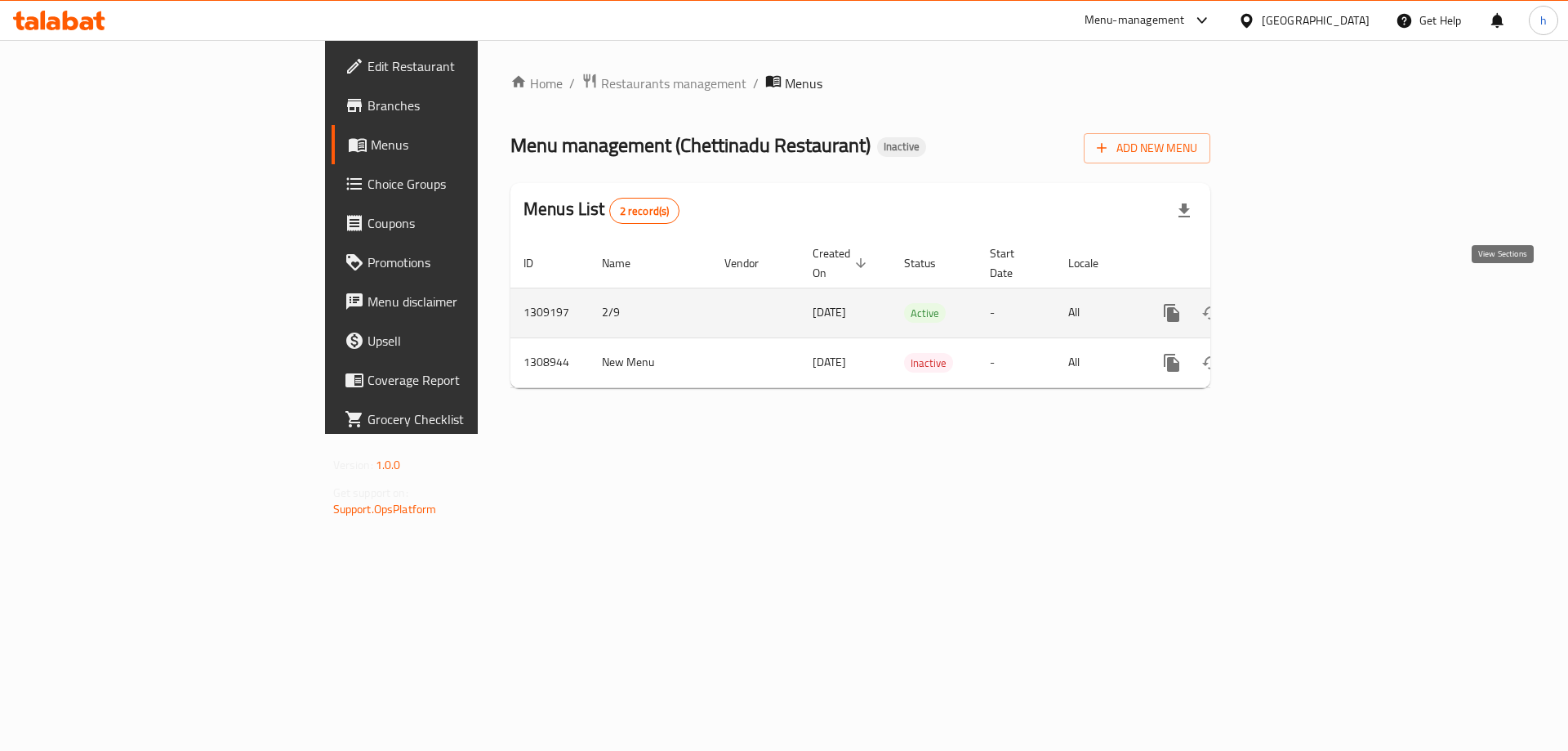
click at [1299, 303] on icon "enhanced table" at bounding box center [1290, 313] width 20 height 20
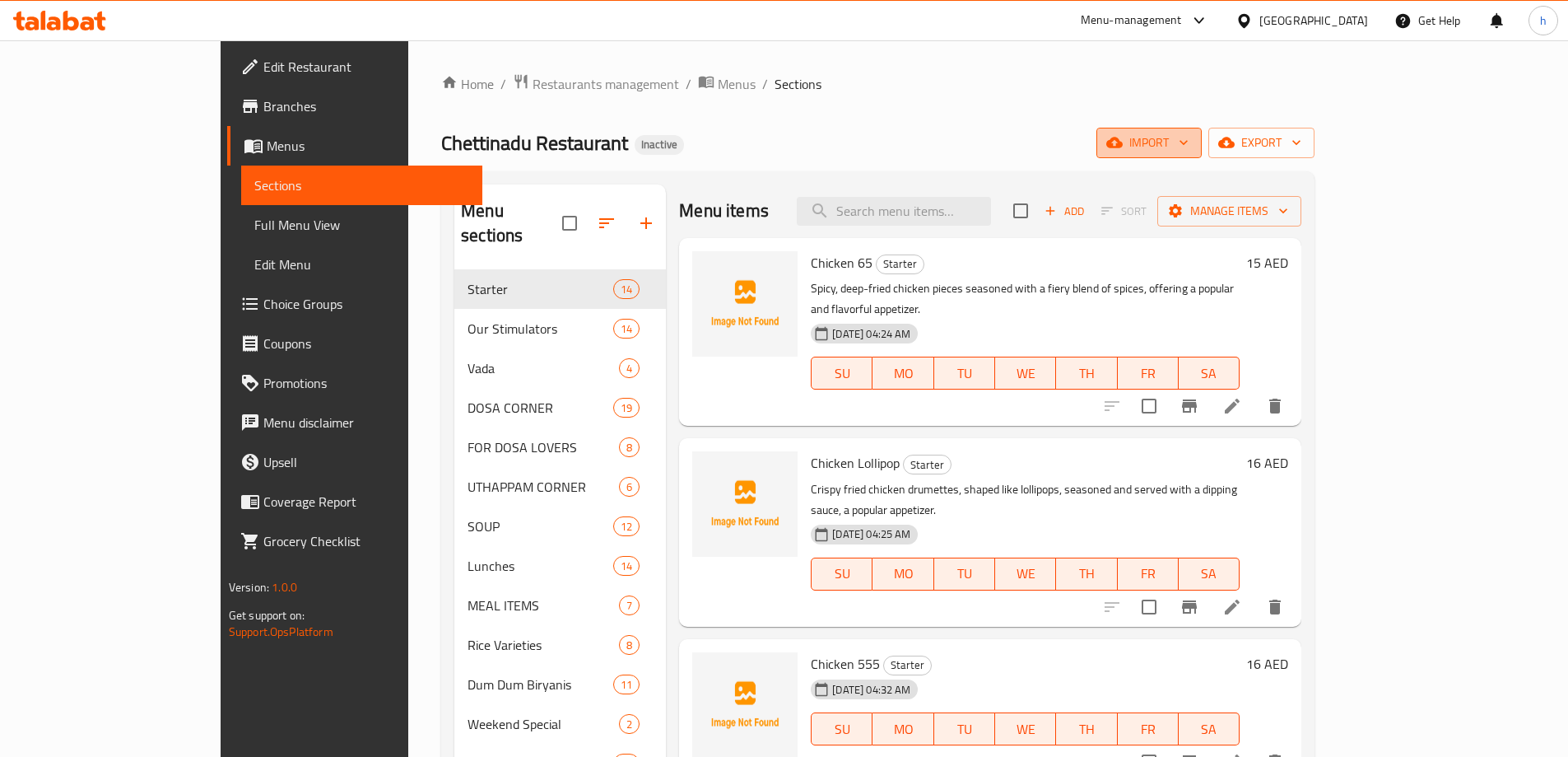
click at [1192, 149] on icon "button" at bounding box center [1184, 142] width 16 height 16
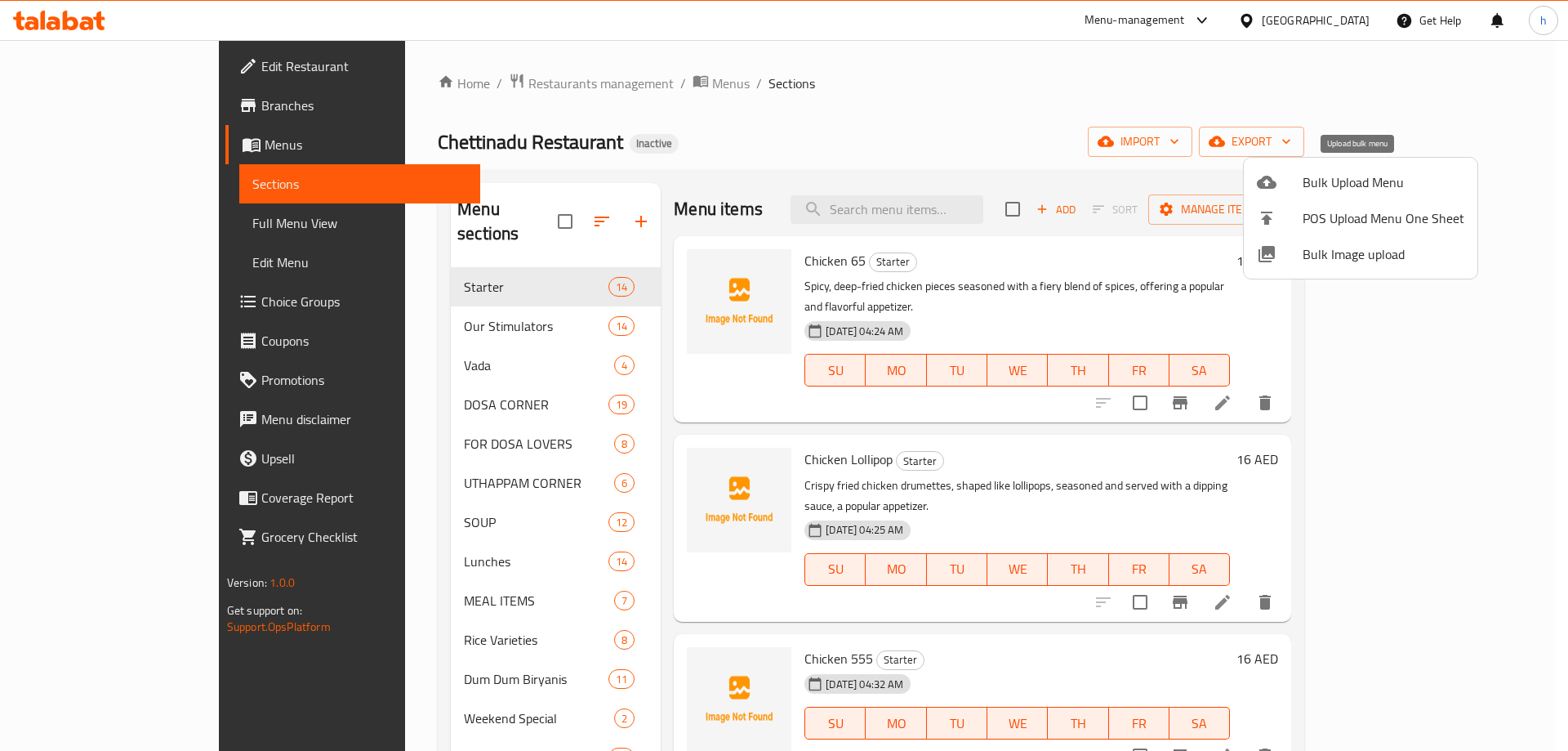
click at [1267, 181] on icon at bounding box center [1266, 182] width 20 height 20
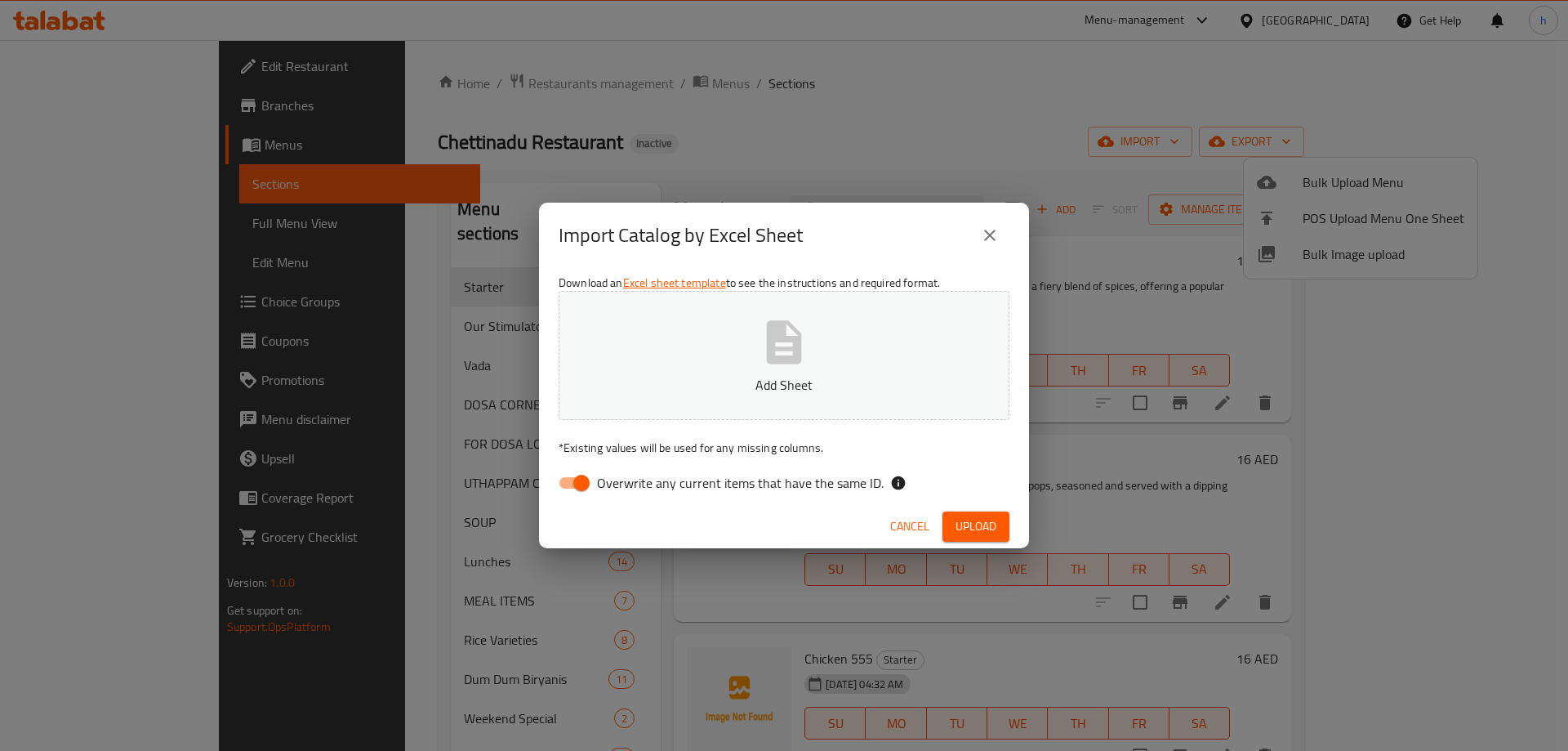
click at [571, 477] on input "Overwrite any current items that have the same ID." at bounding box center [582, 483] width 93 height 31
checkbox input "false"
click at [833, 339] on button "Add Sheet" at bounding box center [784, 355] width 451 height 129
click at [967, 517] on span "Upload" at bounding box center [976, 526] width 41 height 21
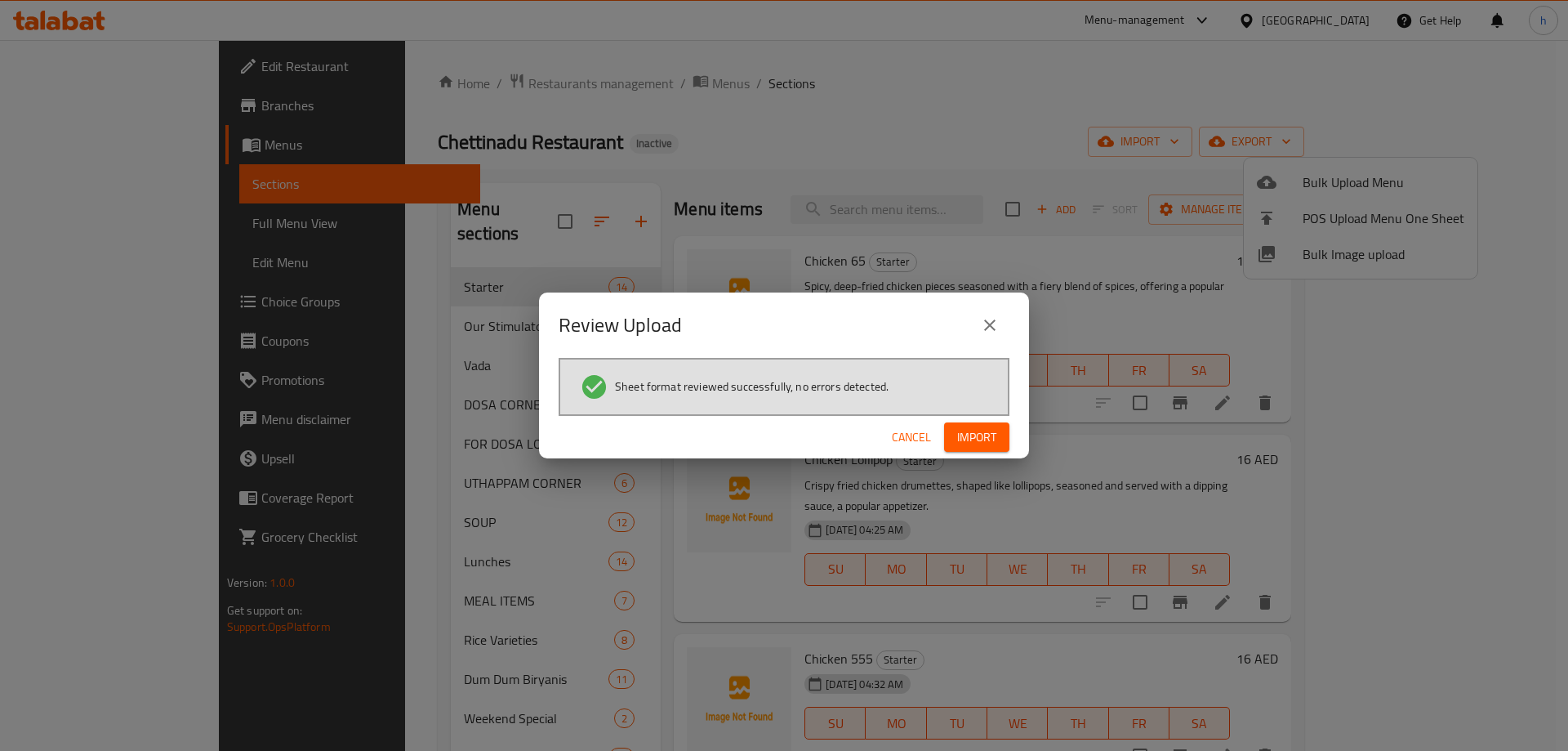
click at [959, 430] on span "Import" at bounding box center [976, 438] width 39 height 21
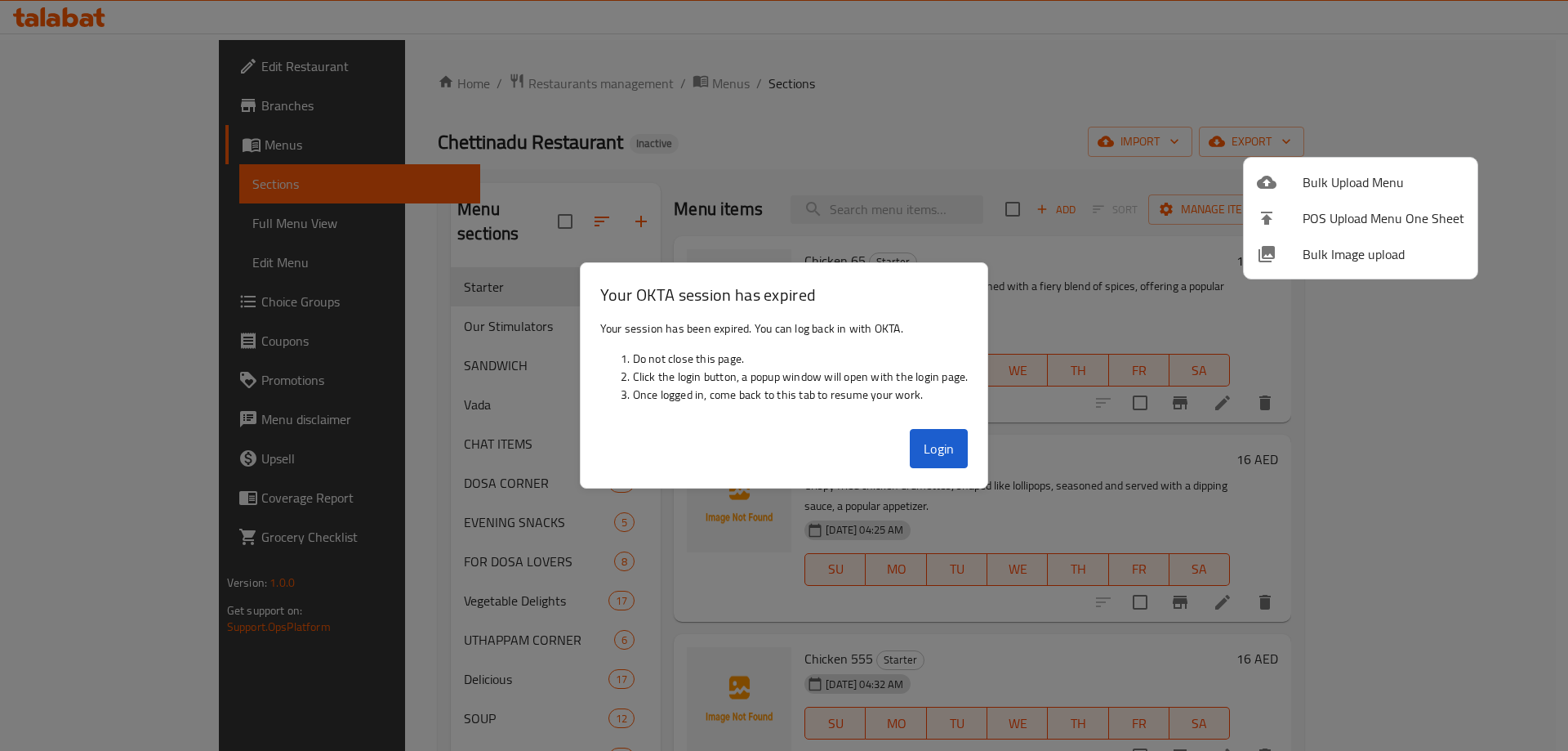
click at [994, 126] on div at bounding box center [784, 375] width 1568 height 751
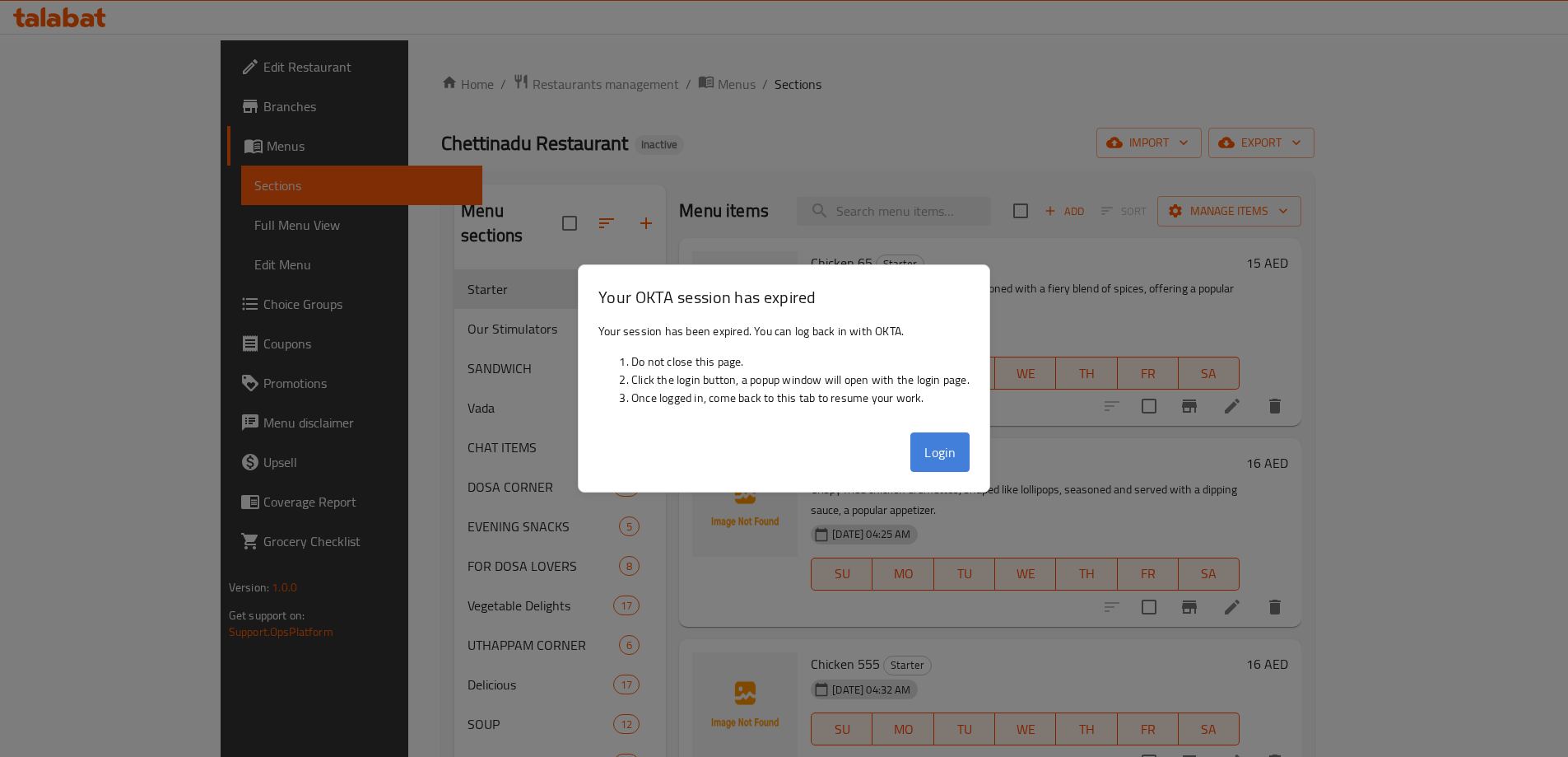
click at [936, 464] on button "Login" at bounding box center [940, 451] width 59 height 39
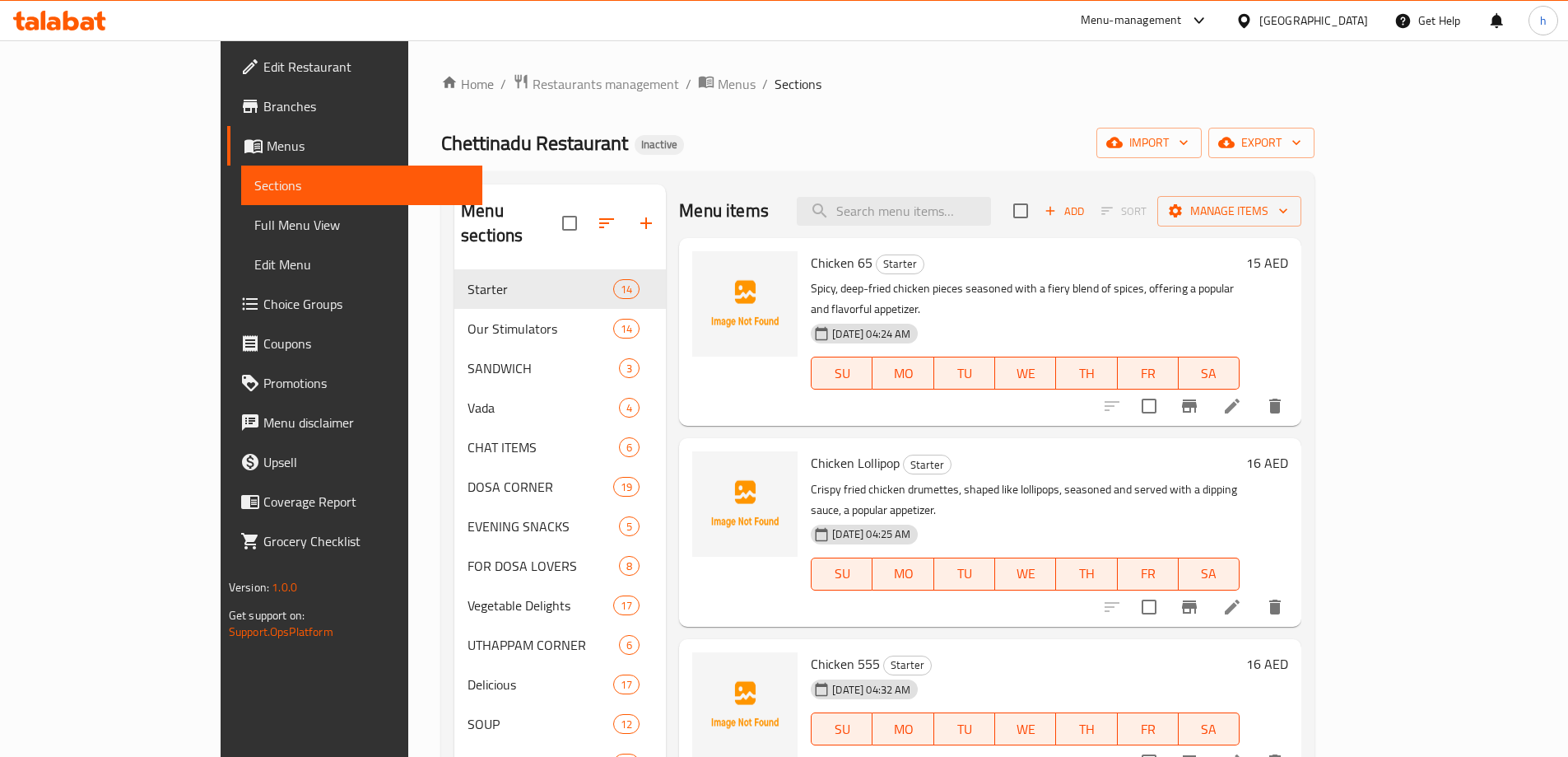
click at [408, 131] on div "Home / Restaurants management / Menus / Sections Chettinadu Restaurant Inactive…" at bounding box center [878, 595] width 940 height 1111
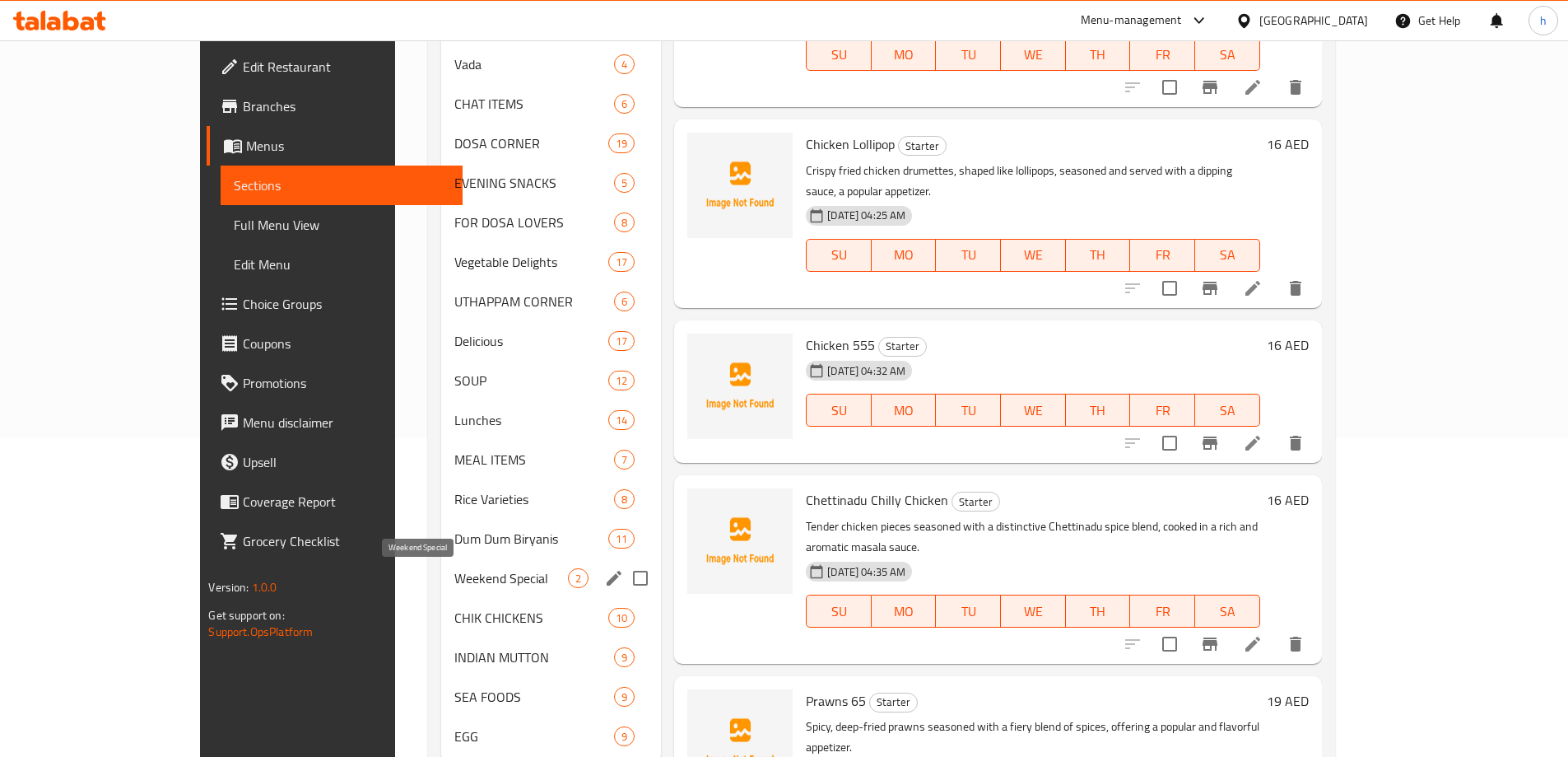
scroll to position [371, 0]
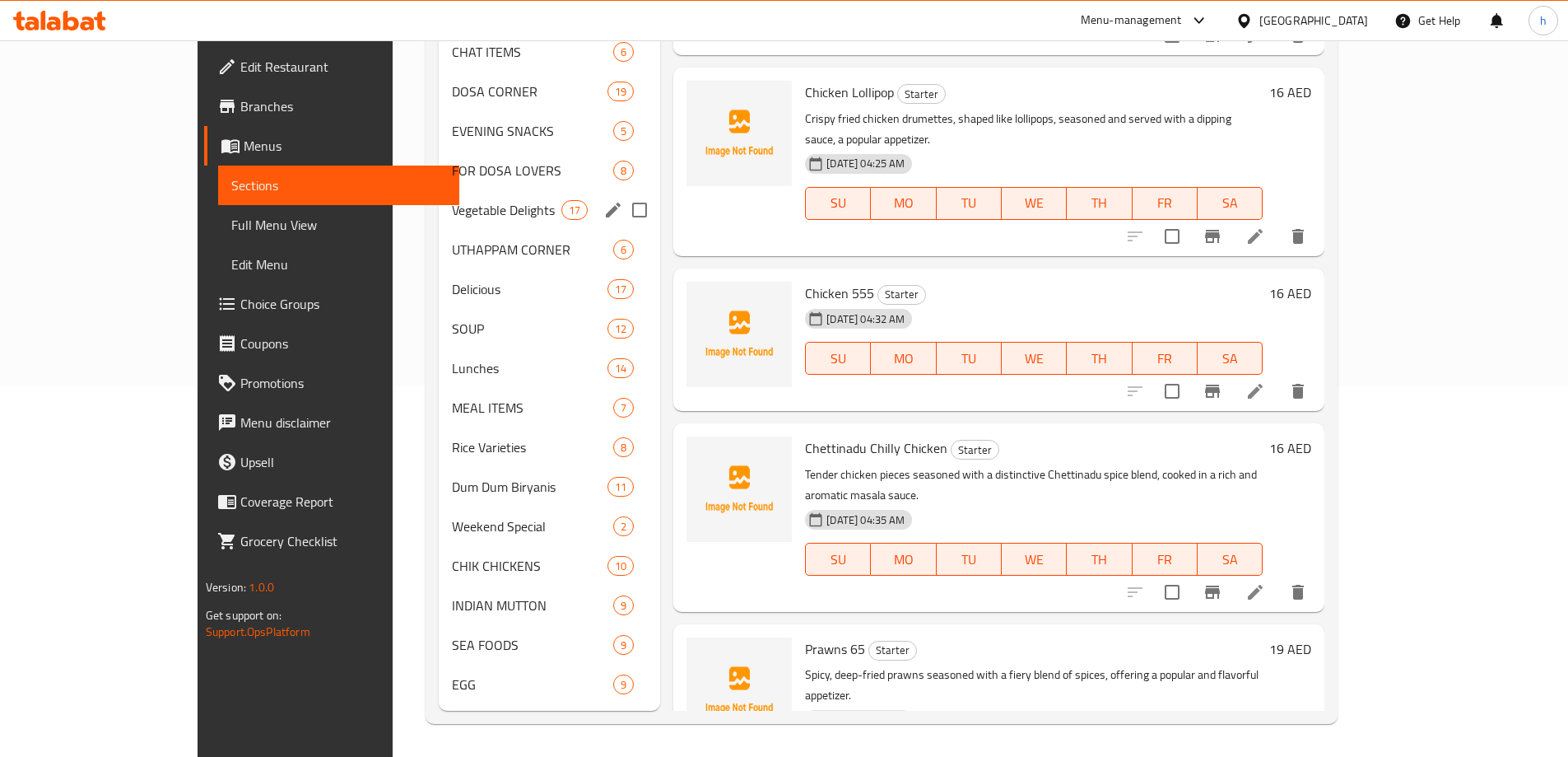
click at [439, 222] on div "Vegetable Delights 17" at bounding box center [550, 209] width 222 height 39
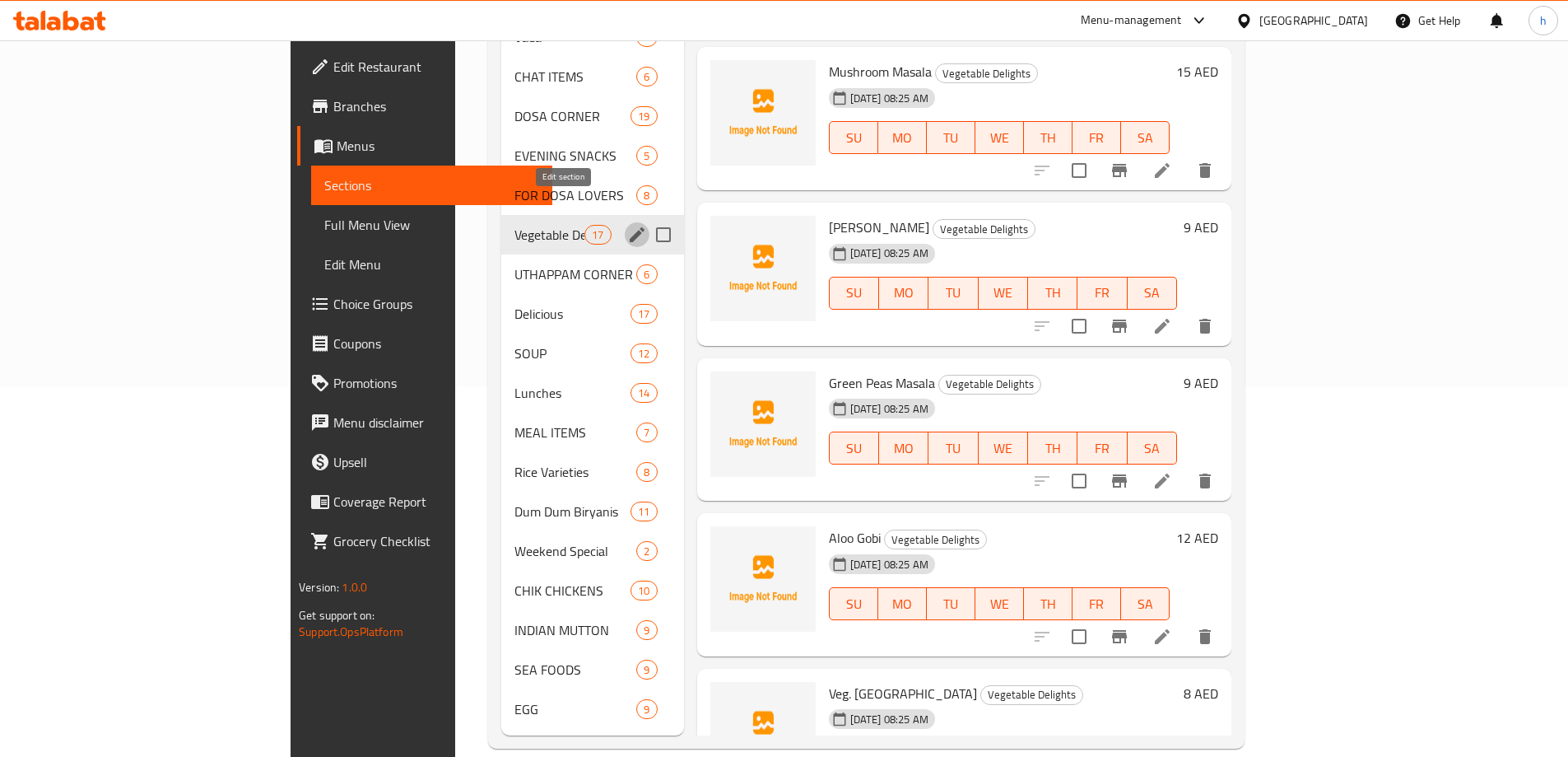
click at [627, 225] on icon "edit" at bounding box center [637, 235] width 20 height 20
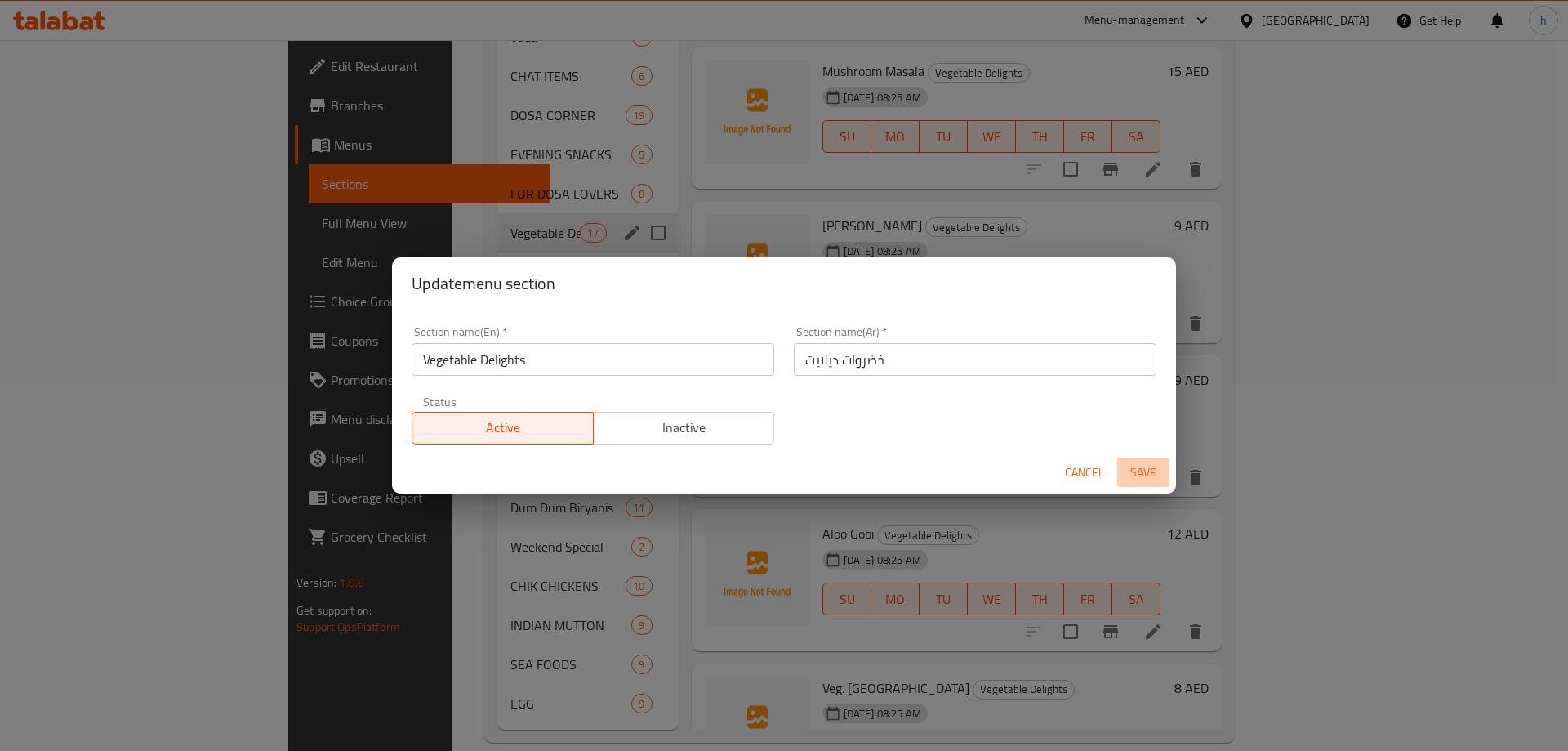
click at [1130, 475] on span "Save" at bounding box center [1143, 472] width 39 height 21
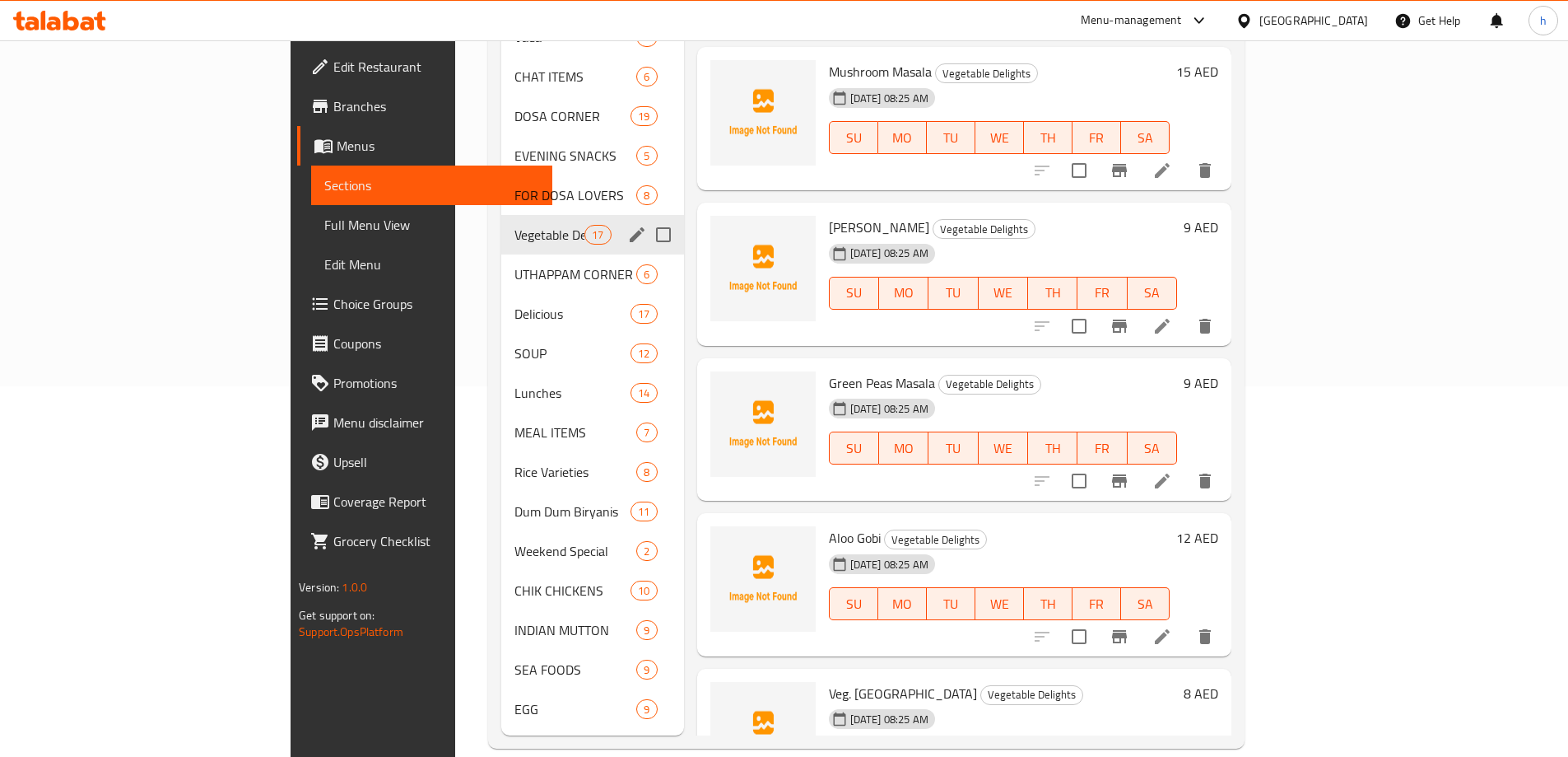
click at [684, 304] on div "Menu items Add Sort Manage items Kadai Mushroom Vegetable Delights 02-09-2025 0…" at bounding box center [958, 274] width 548 height 921
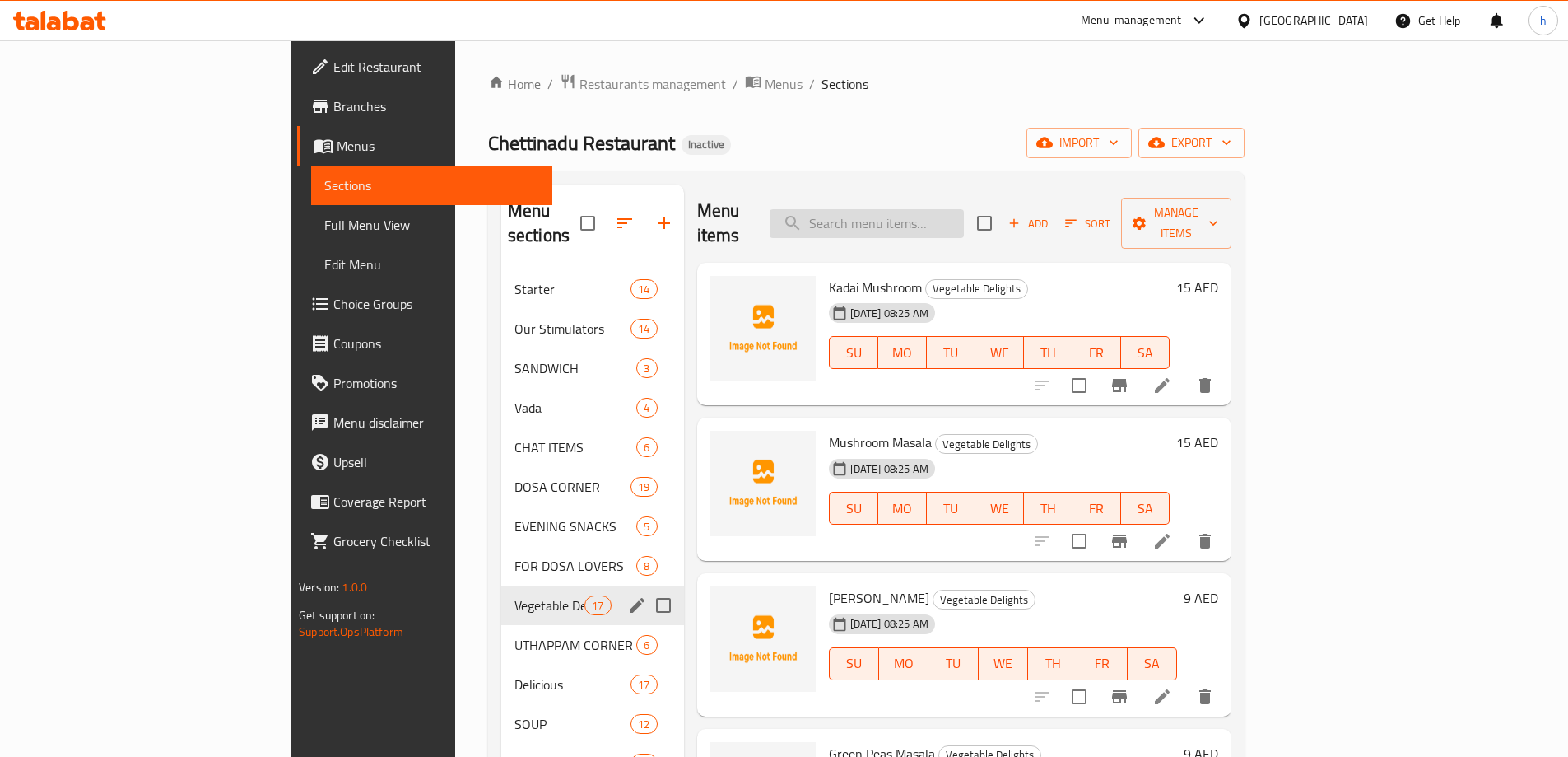
click at [964, 223] on input "search" at bounding box center [867, 224] width 195 height 29
paste input "Banana/Chilly - Bajji"
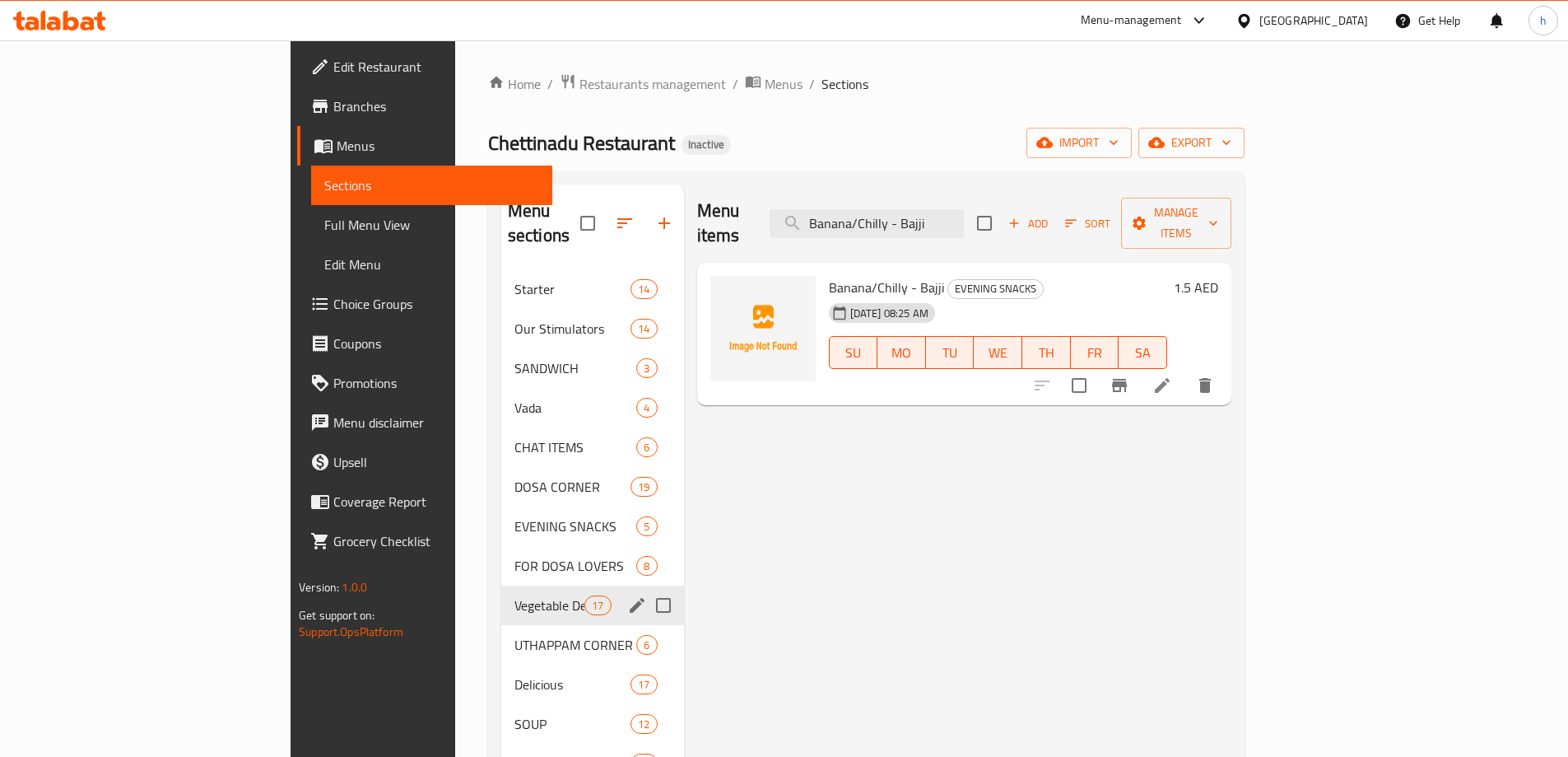
type input "Banana/Chilly - Bajji"
click at [1173, 375] on icon at bounding box center [1163, 385] width 20 height 20
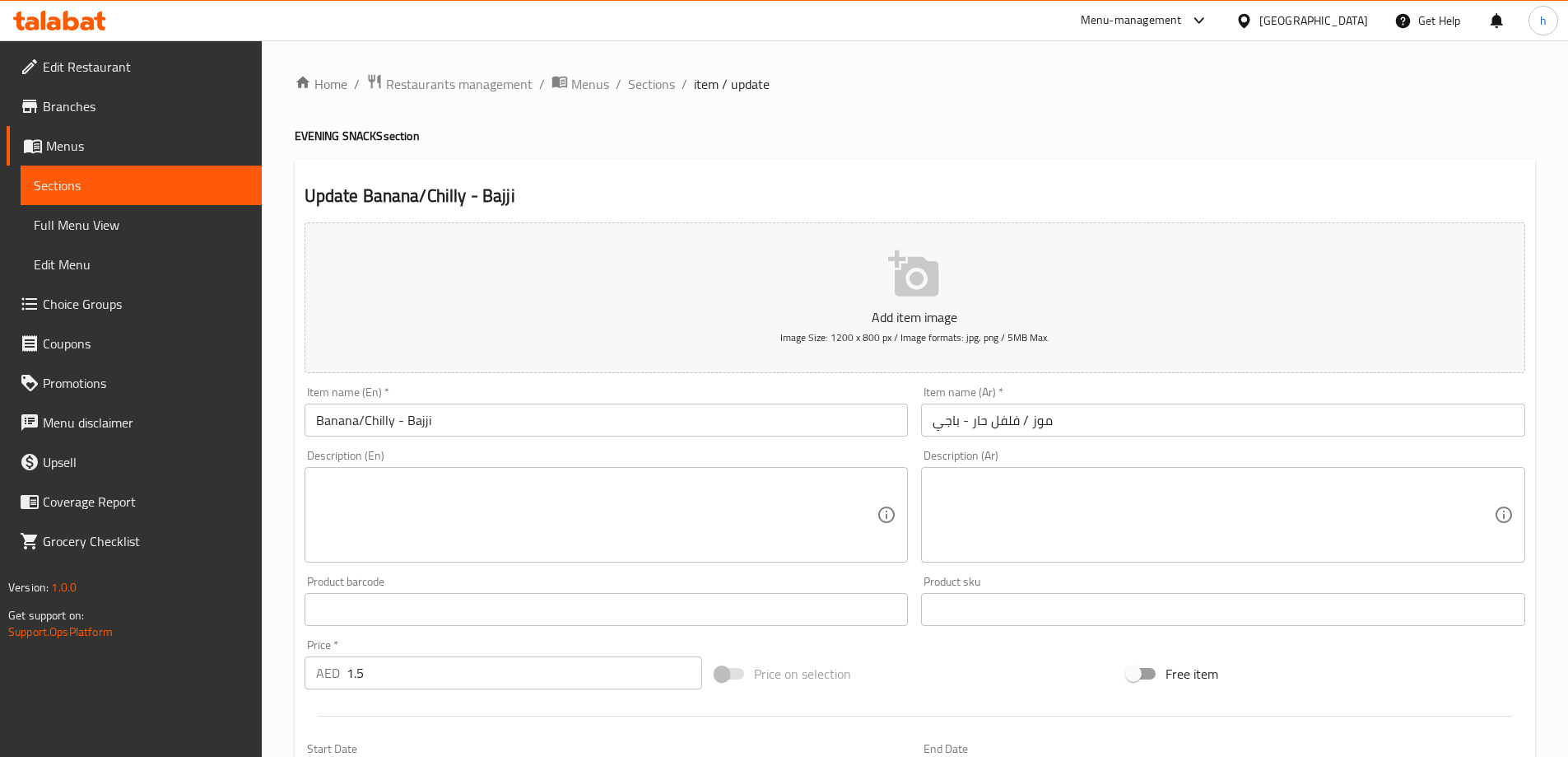
click at [387, 419] on input "Banana/Chilly - Bajji" at bounding box center [607, 420] width 605 height 33
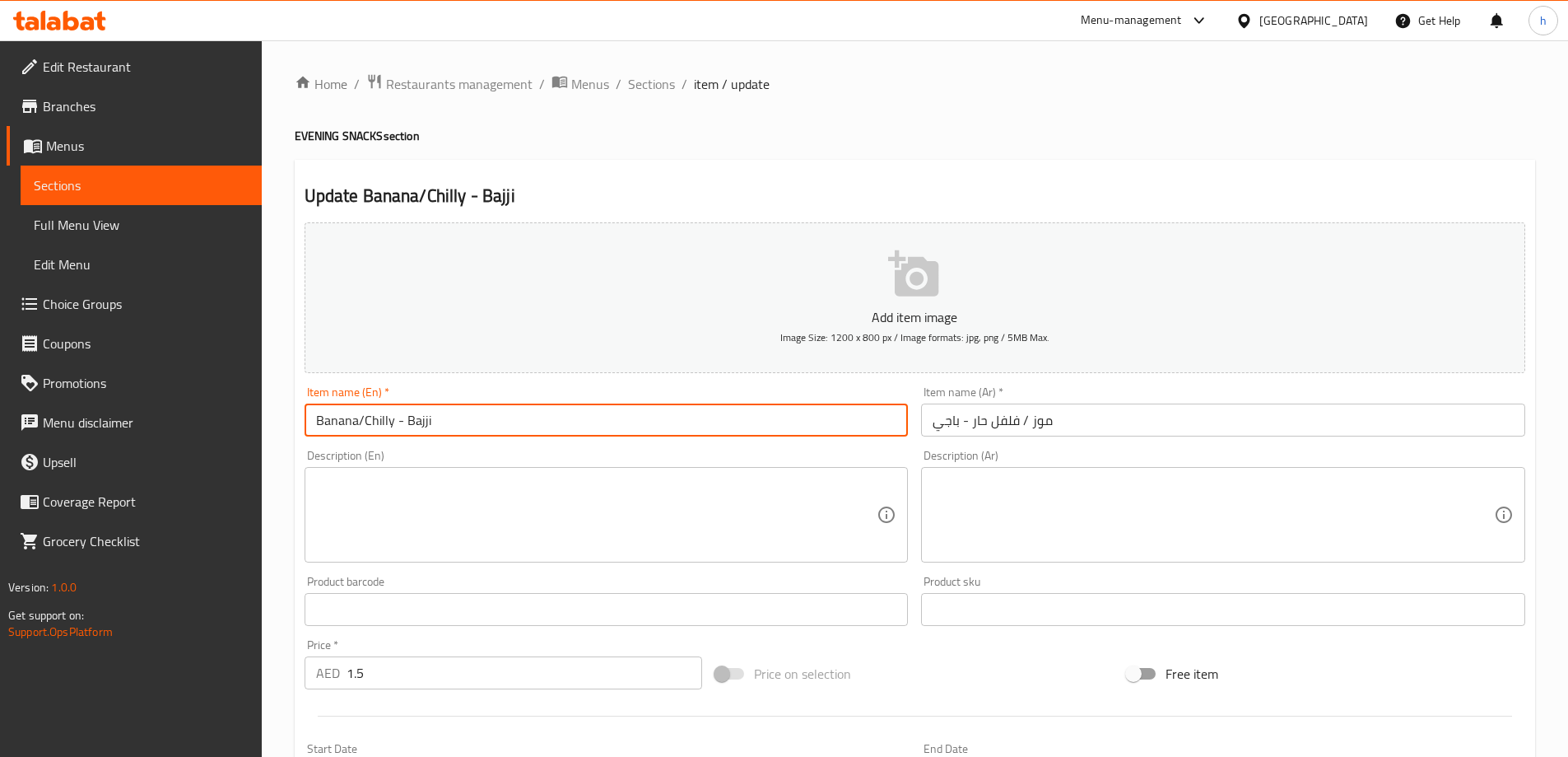
click at [387, 419] on input "Banana/Chilly - Bajji" at bounding box center [607, 420] width 605 height 33
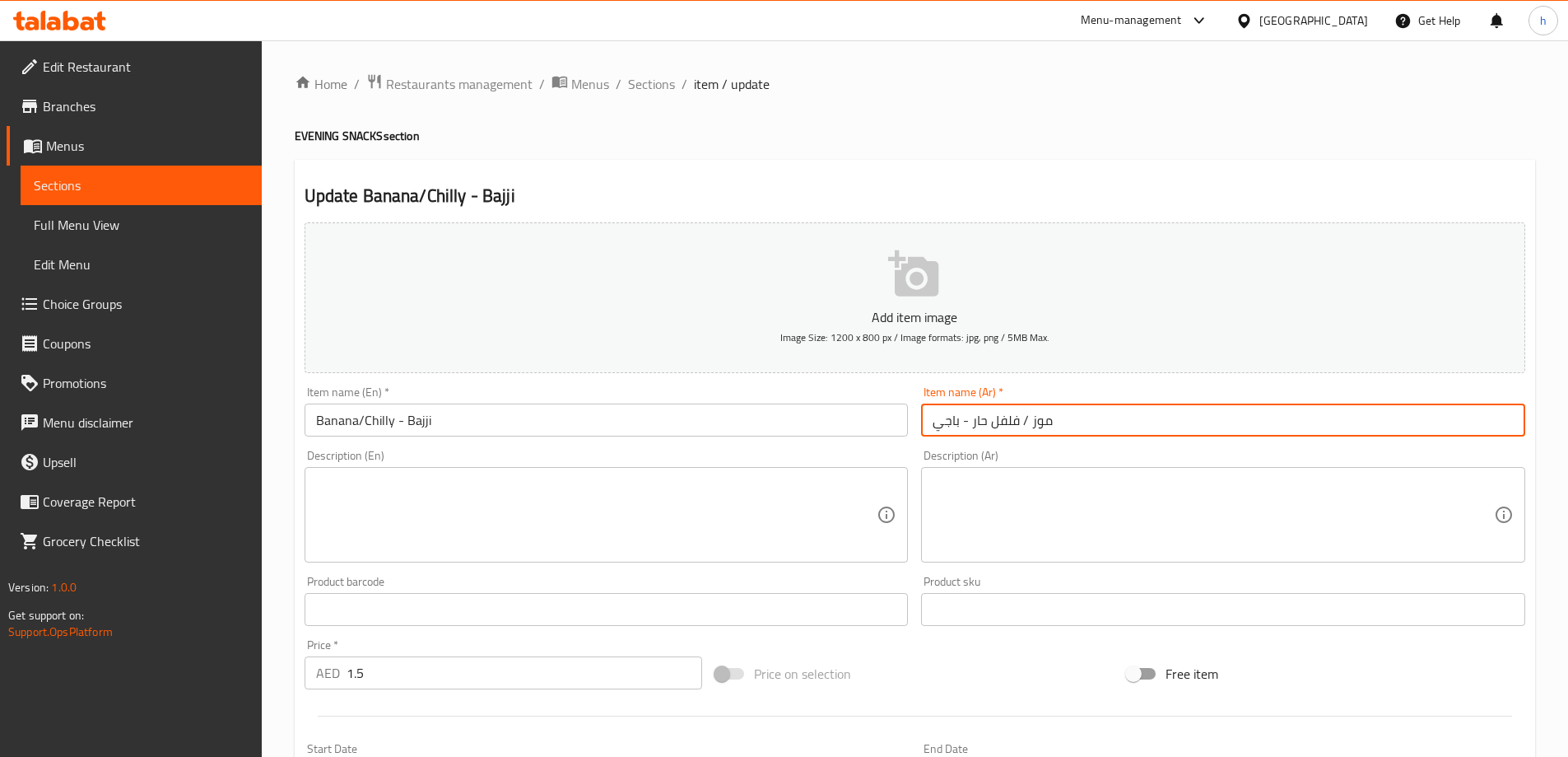
click at [1010, 423] on input "موز / فلفل حار - باجي" at bounding box center [1224, 420] width 605 height 33
click at [1015, 422] on input "موز / فلفل حار - باجي" at bounding box center [1224, 420] width 605 height 33
drag, startPoint x: 1016, startPoint y: 422, endPoint x: 972, endPoint y: 415, distance: 44.6
click at [972, 415] on input "موز / فلفل حار - باجي" at bounding box center [1224, 420] width 605 height 33
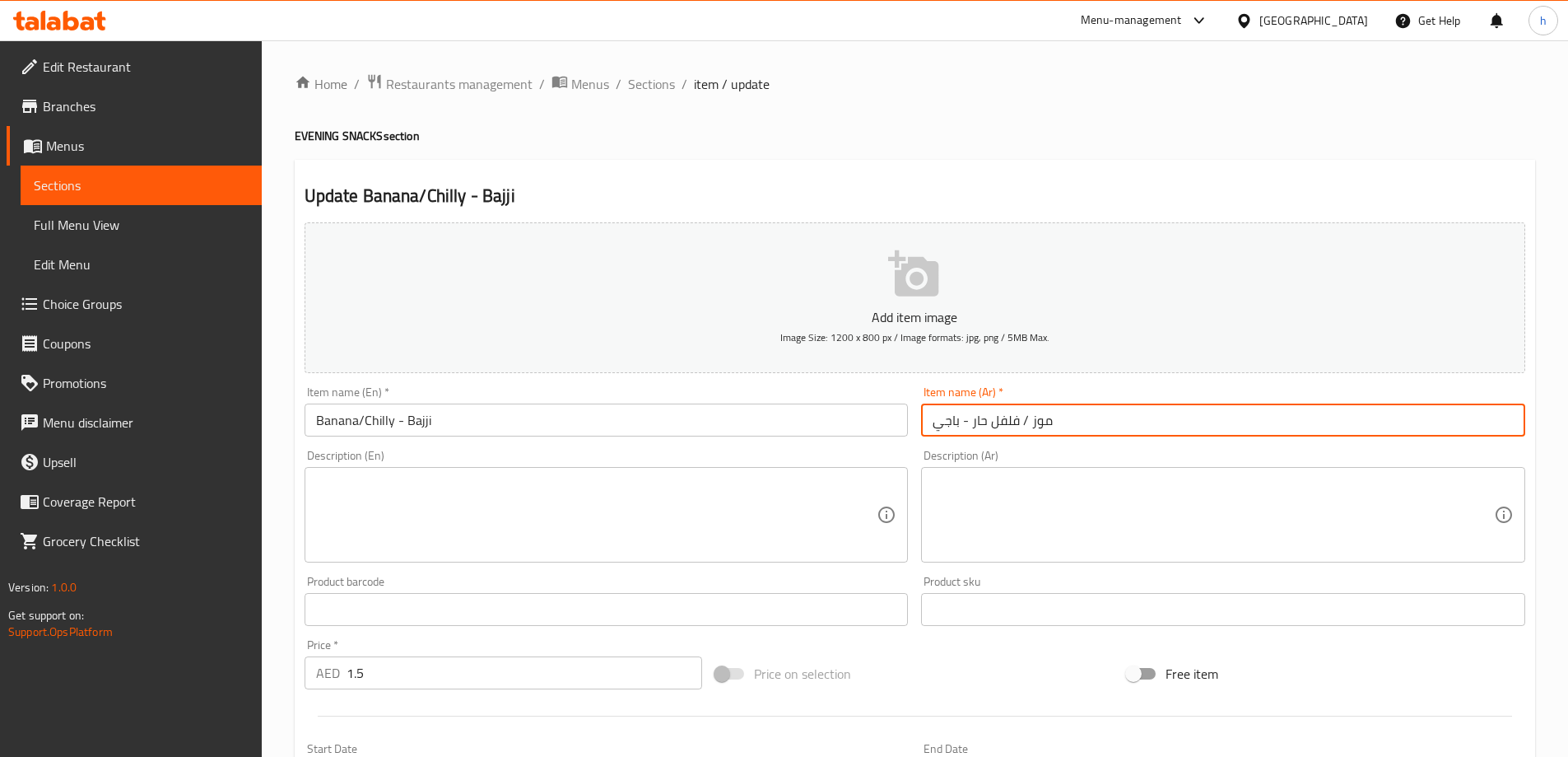
click at [324, 415] on input "Banana/Chilly - Bajji" at bounding box center [607, 420] width 605 height 33
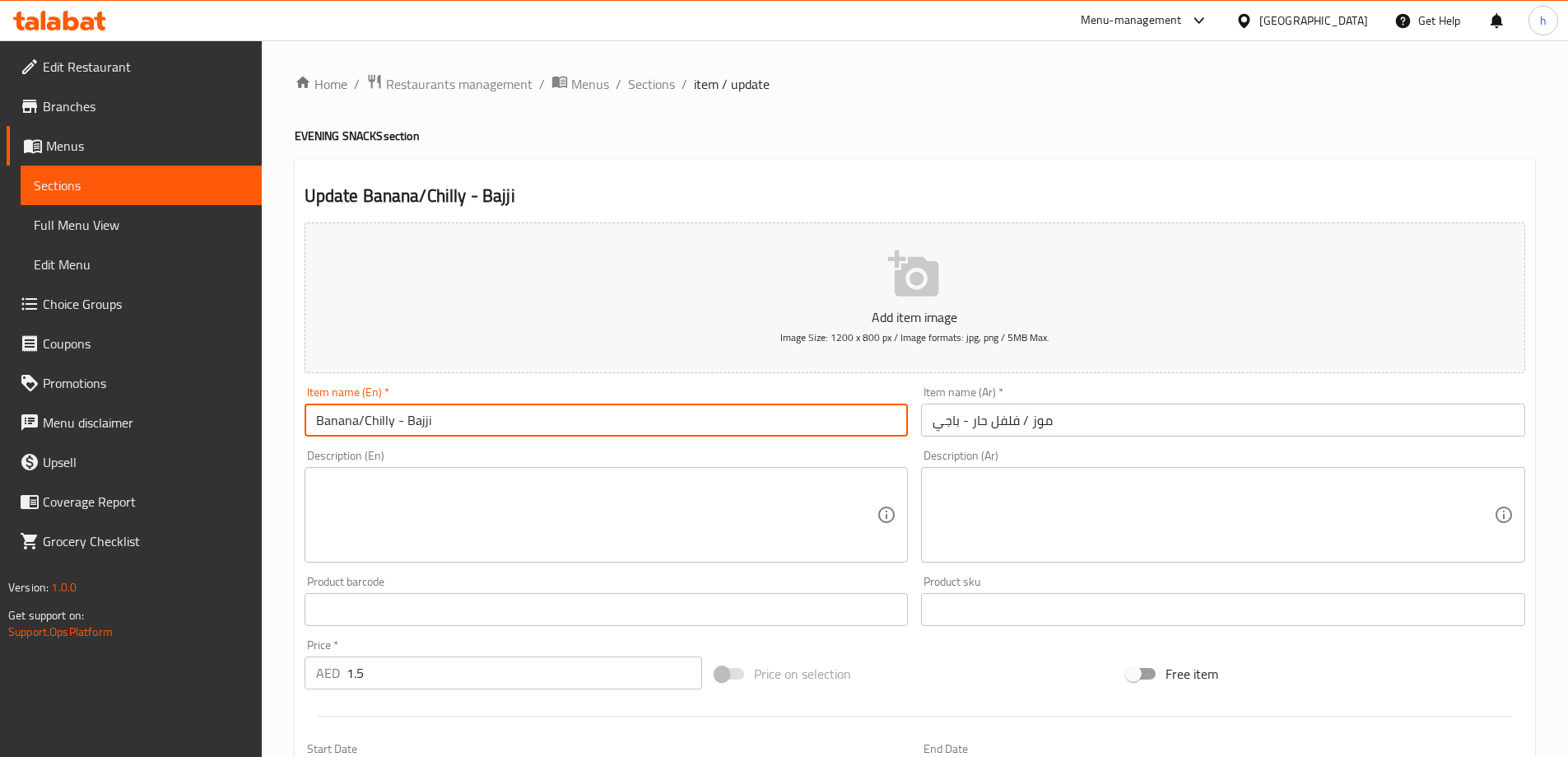
click at [324, 415] on input "Banana/Chilly - Bajji" at bounding box center [607, 420] width 605 height 33
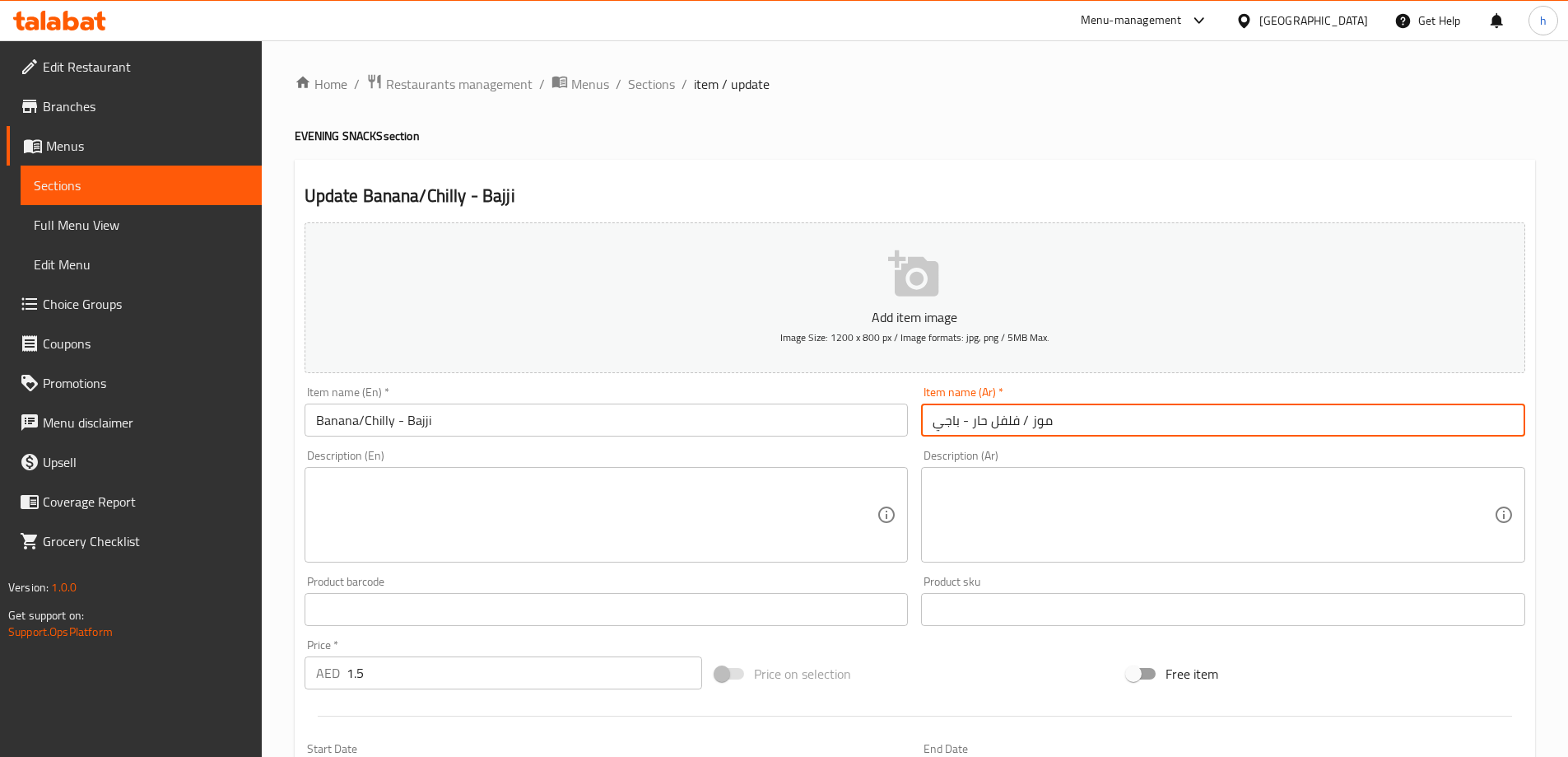
click at [1037, 424] on input "موز / فلفل حار - باجي" at bounding box center [1224, 420] width 605 height 33
click at [656, 82] on span "Sections" at bounding box center [651, 84] width 47 height 20
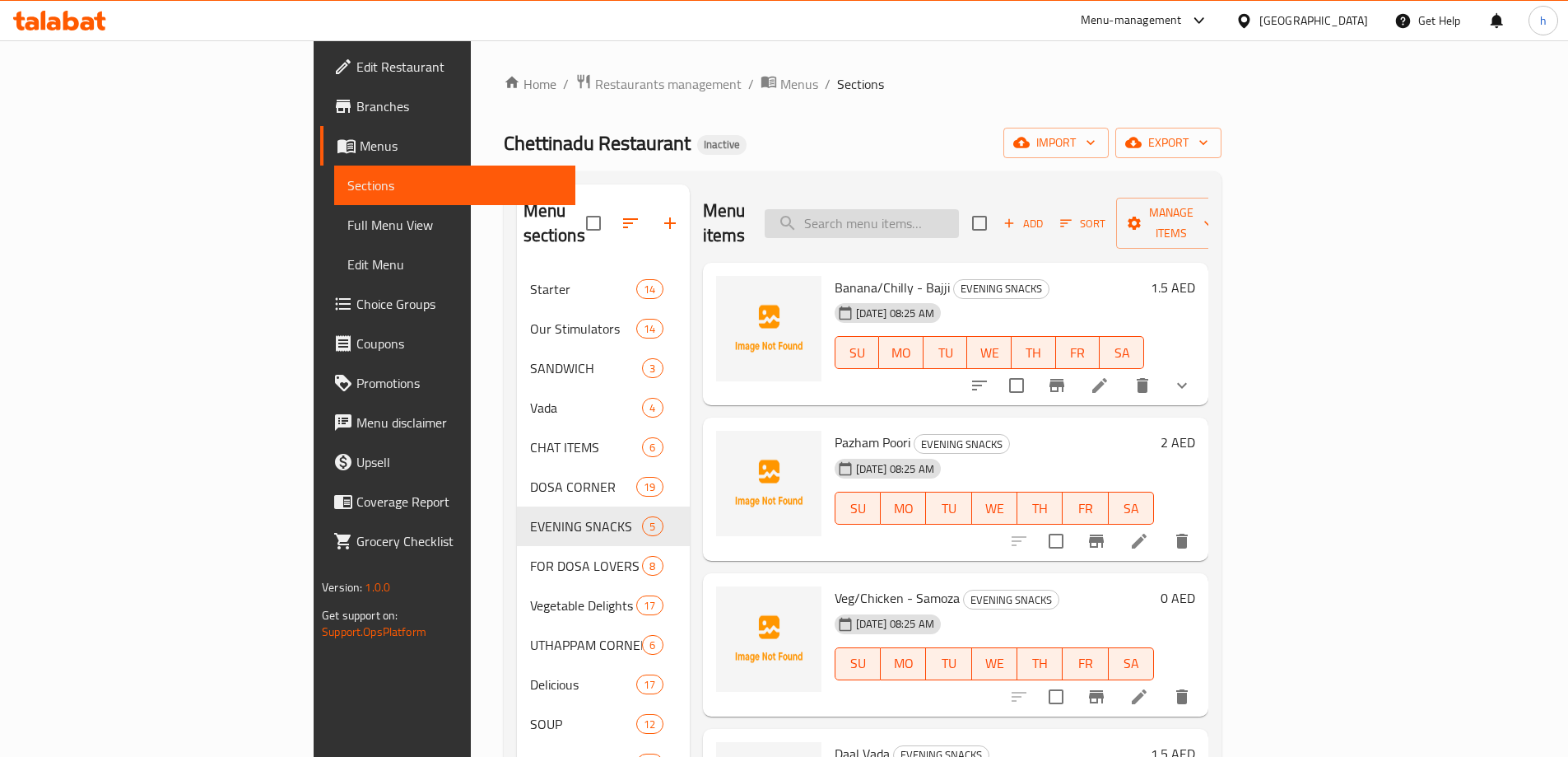
click at [959, 210] on input "search" at bounding box center [862, 224] width 195 height 29
paste input "Veg/Chicken - Samoza"
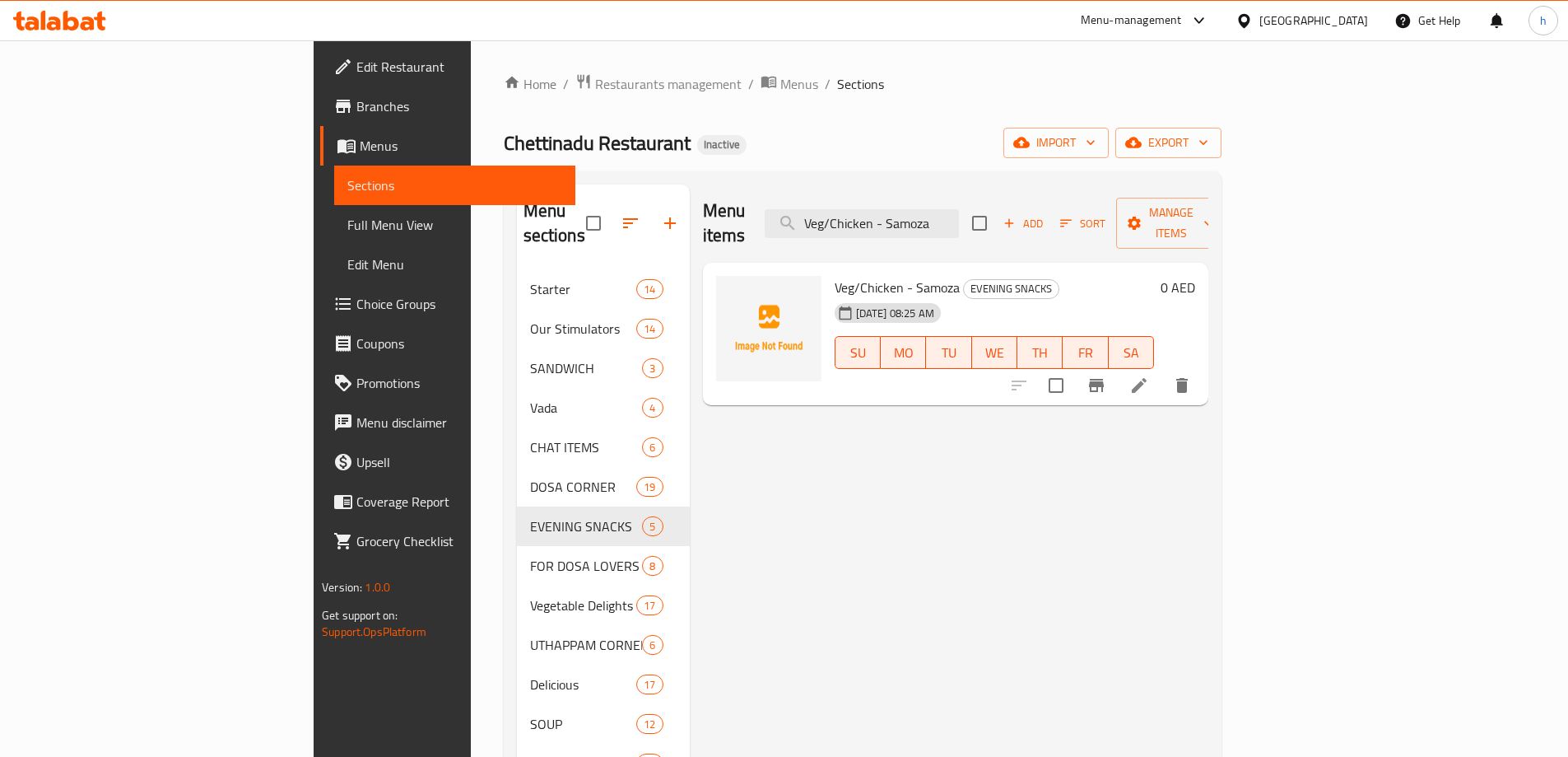
type input "Veg/Chicken - Samoza"
click at [1163, 371] on li at bounding box center [1140, 385] width 46 height 29
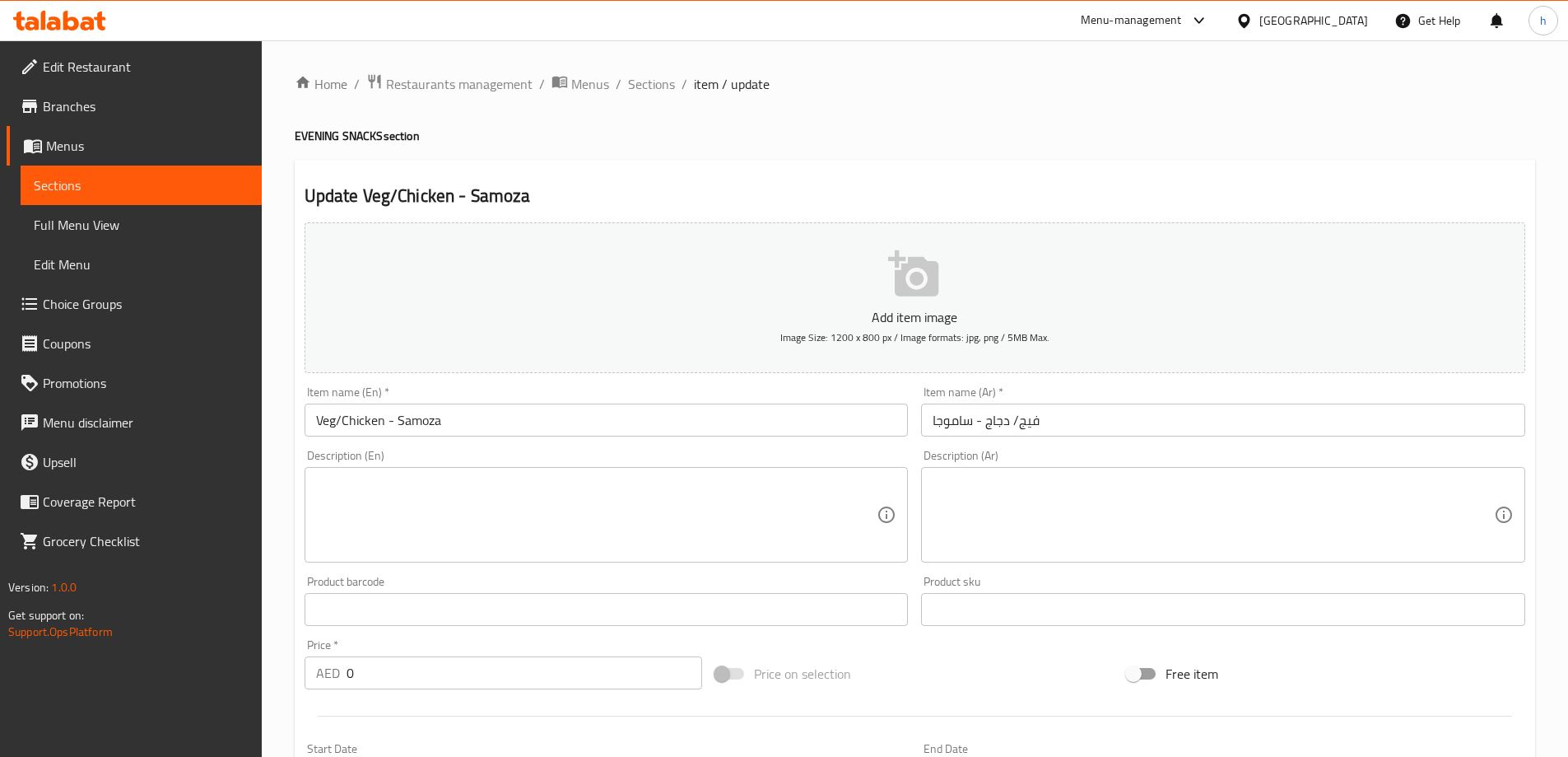
click at [331, 416] on input "Veg/Chicken - Samoza" at bounding box center [607, 420] width 605 height 33
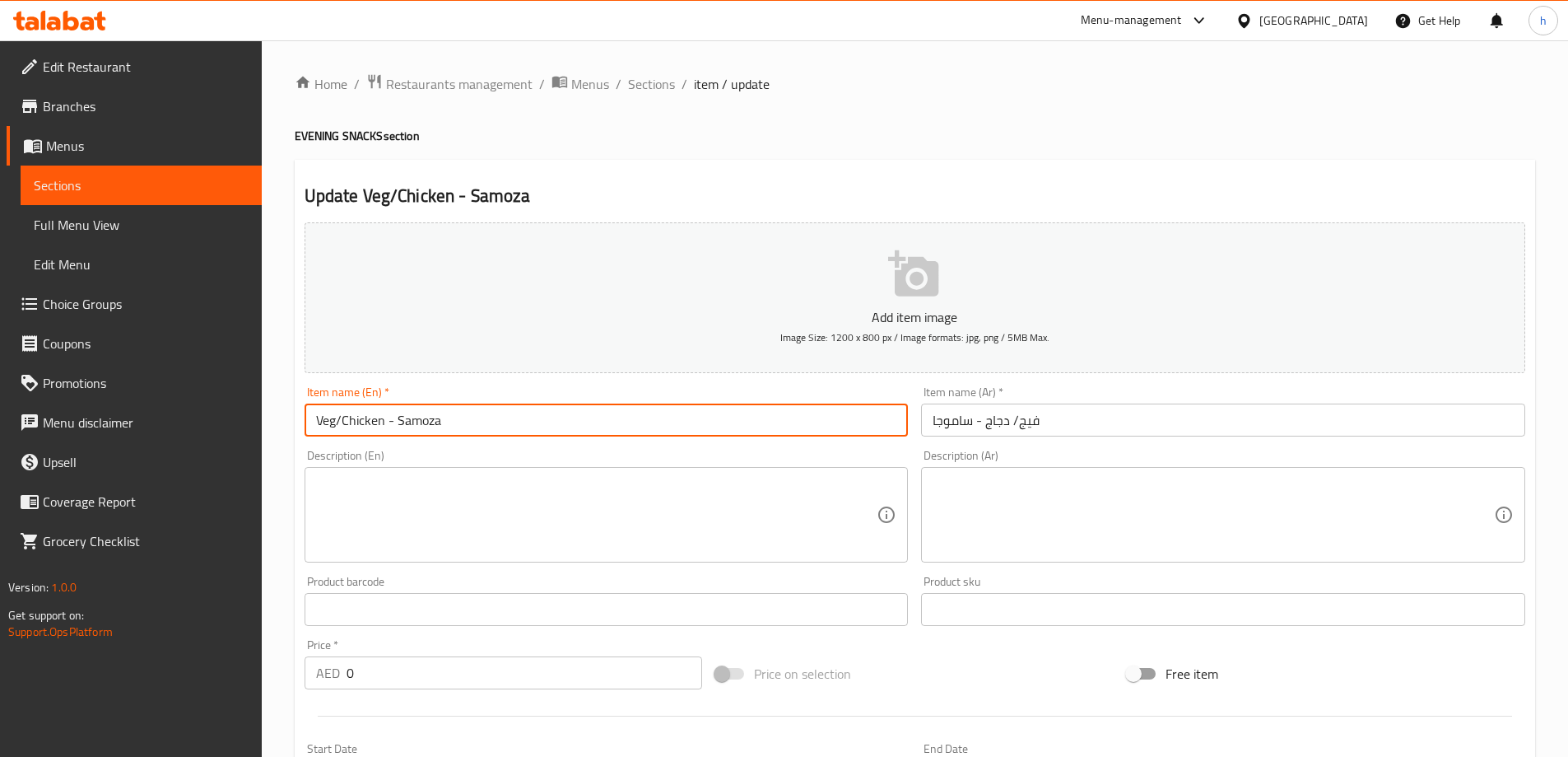
click at [331, 416] on input "Veg/Chicken - Samoza" at bounding box center [607, 420] width 605 height 33
click at [1026, 430] on input "فيج/ دجاج - ساموجا" at bounding box center [1224, 420] width 605 height 33
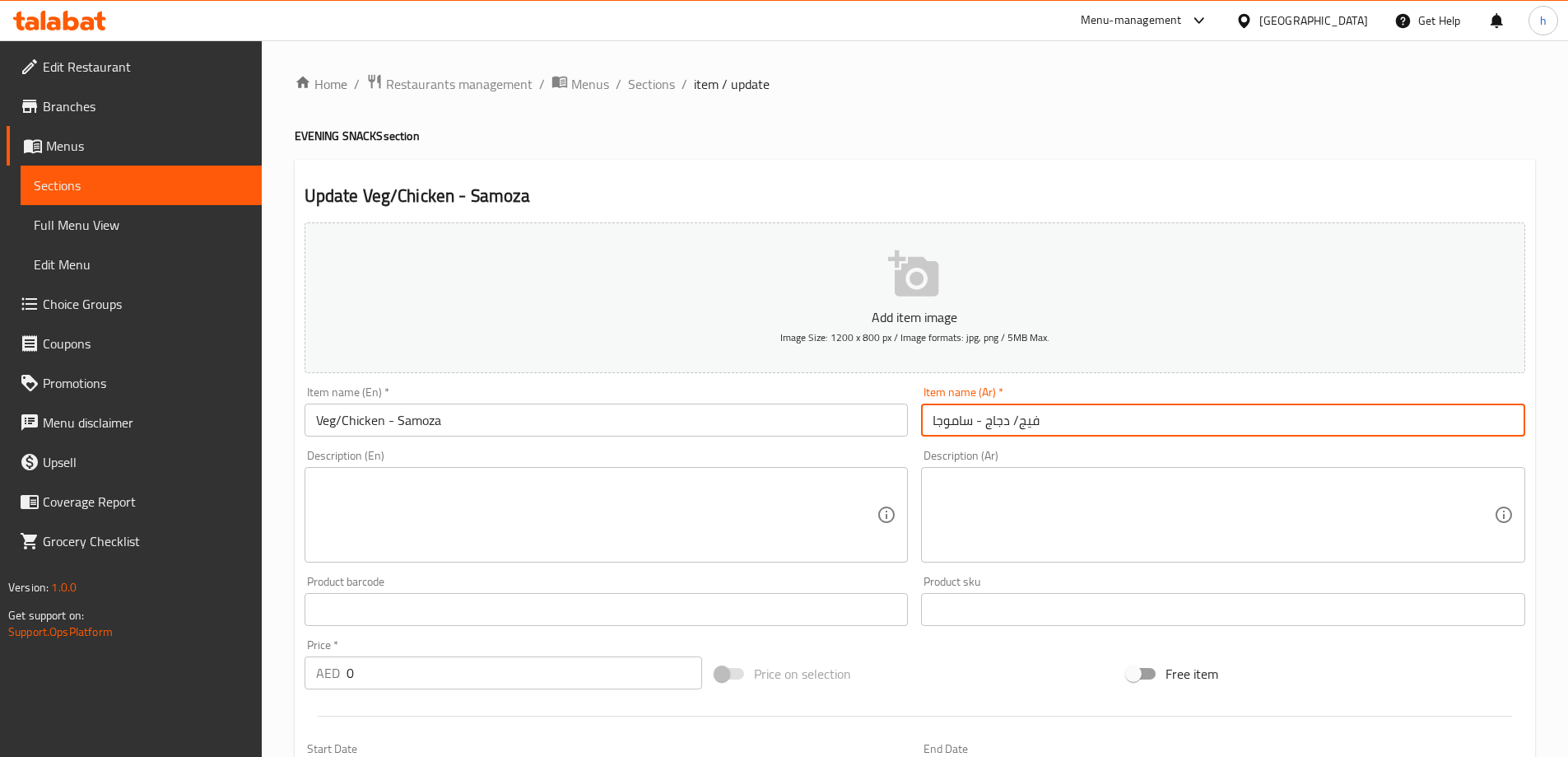
click at [1026, 430] on input "فيج/ دجاج - ساموجا" at bounding box center [1224, 420] width 605 height 33
click at [373, 422] on input "Veg/Chicken - Samoza" at bounding box center [607, 420] width 605 height 33
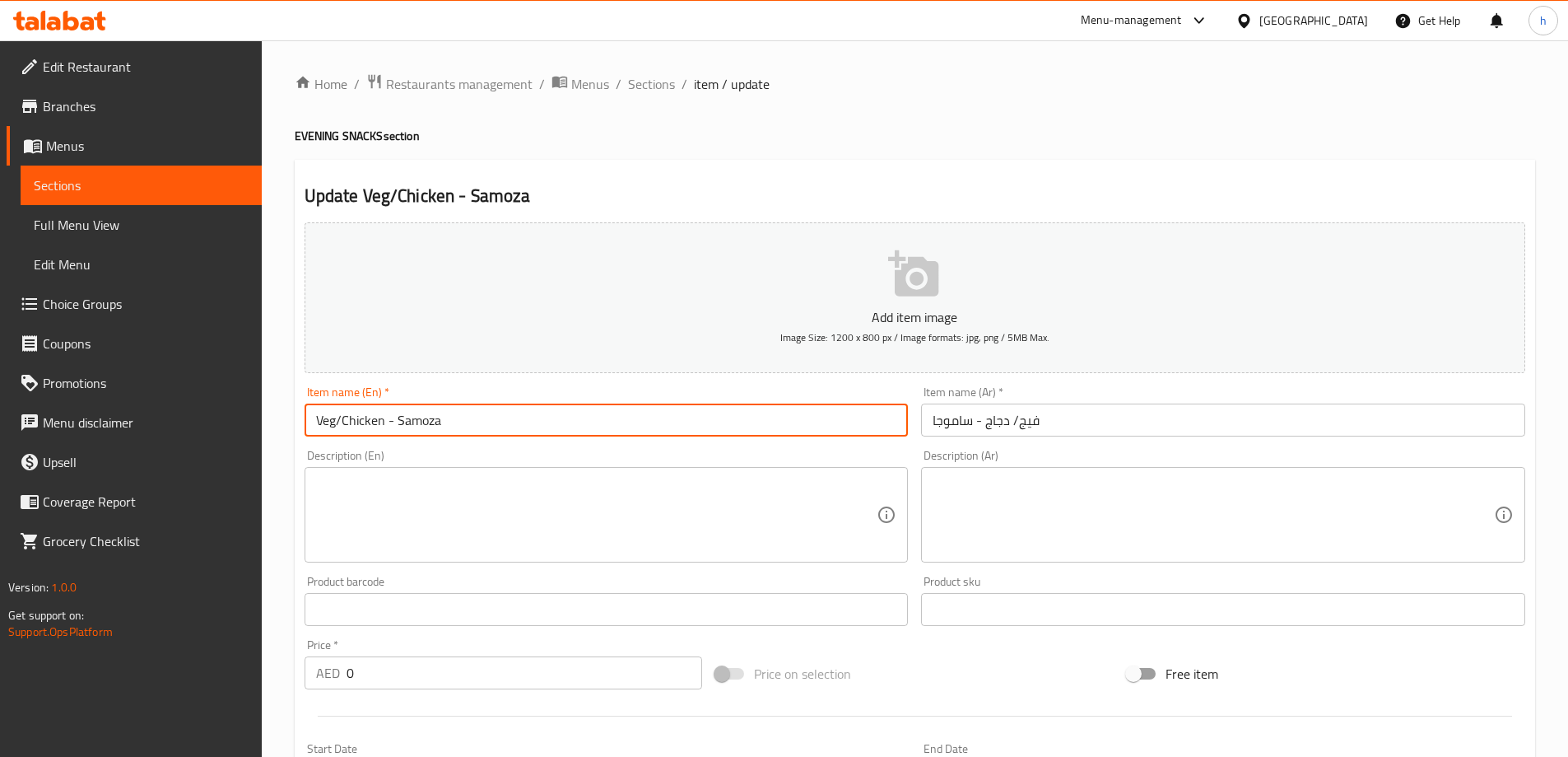
click at [373, 422] on input "Veg/Chicken - Samoza" at bounding box center [607, 420] width 605 height 33
click at [996, 420] on input "فيج/ دجاج - ساموجا" at bounding box center [1224, 420] width 605 height 33
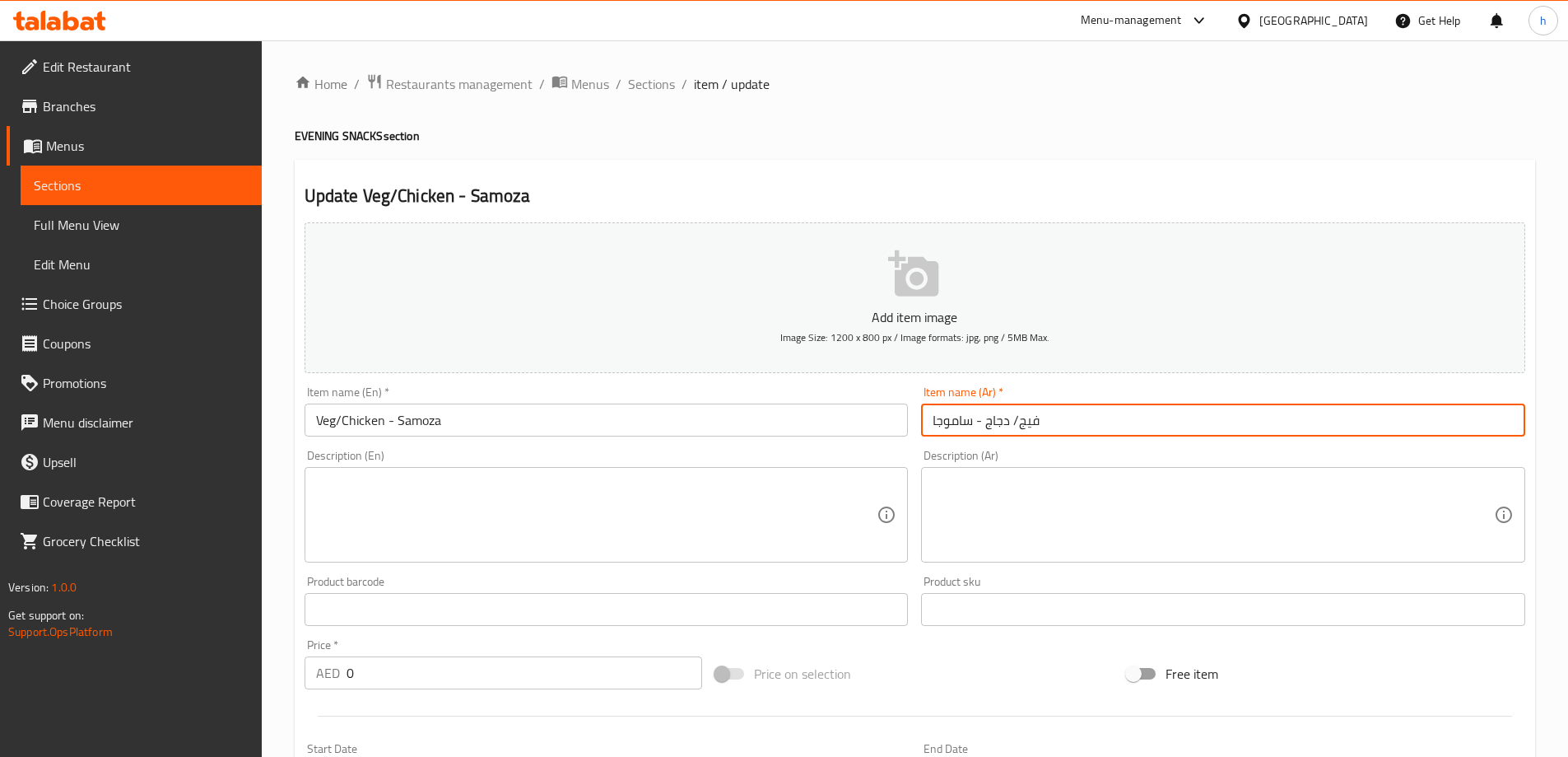
click at [996, 420] on input "فيج/ دجاج - ساموجا" at bounding box center [1224, 420] width 605 height 33
click at [659, 68] on div "Home / Restaurants management / Menus / Sections / item / update EVENING SNACKS…" at bounding box center [915, 602] width 1307 height 1123
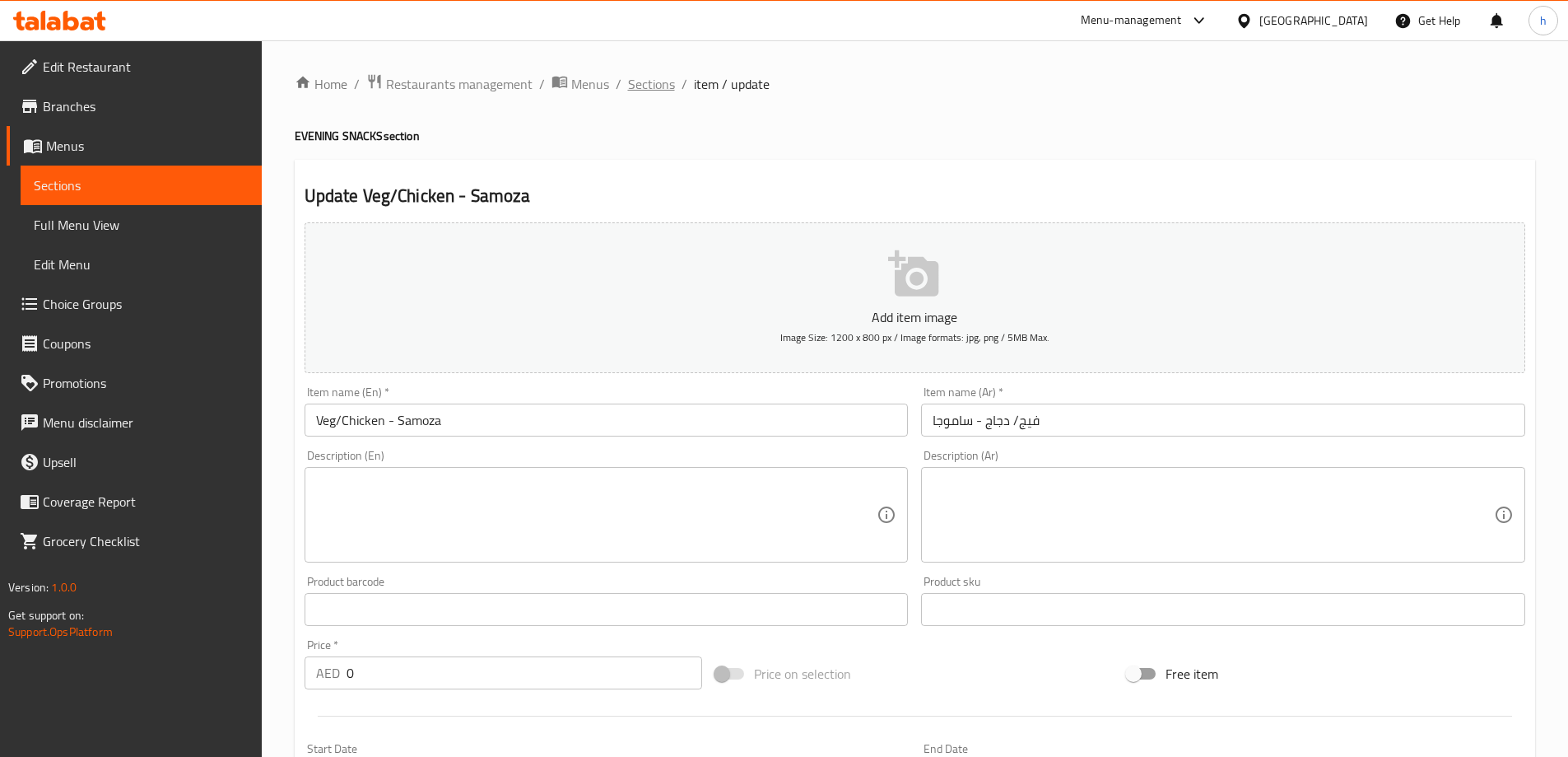
click at [661, 88] on span "Sections" at bounding box center [651, 84] width 47 height 20
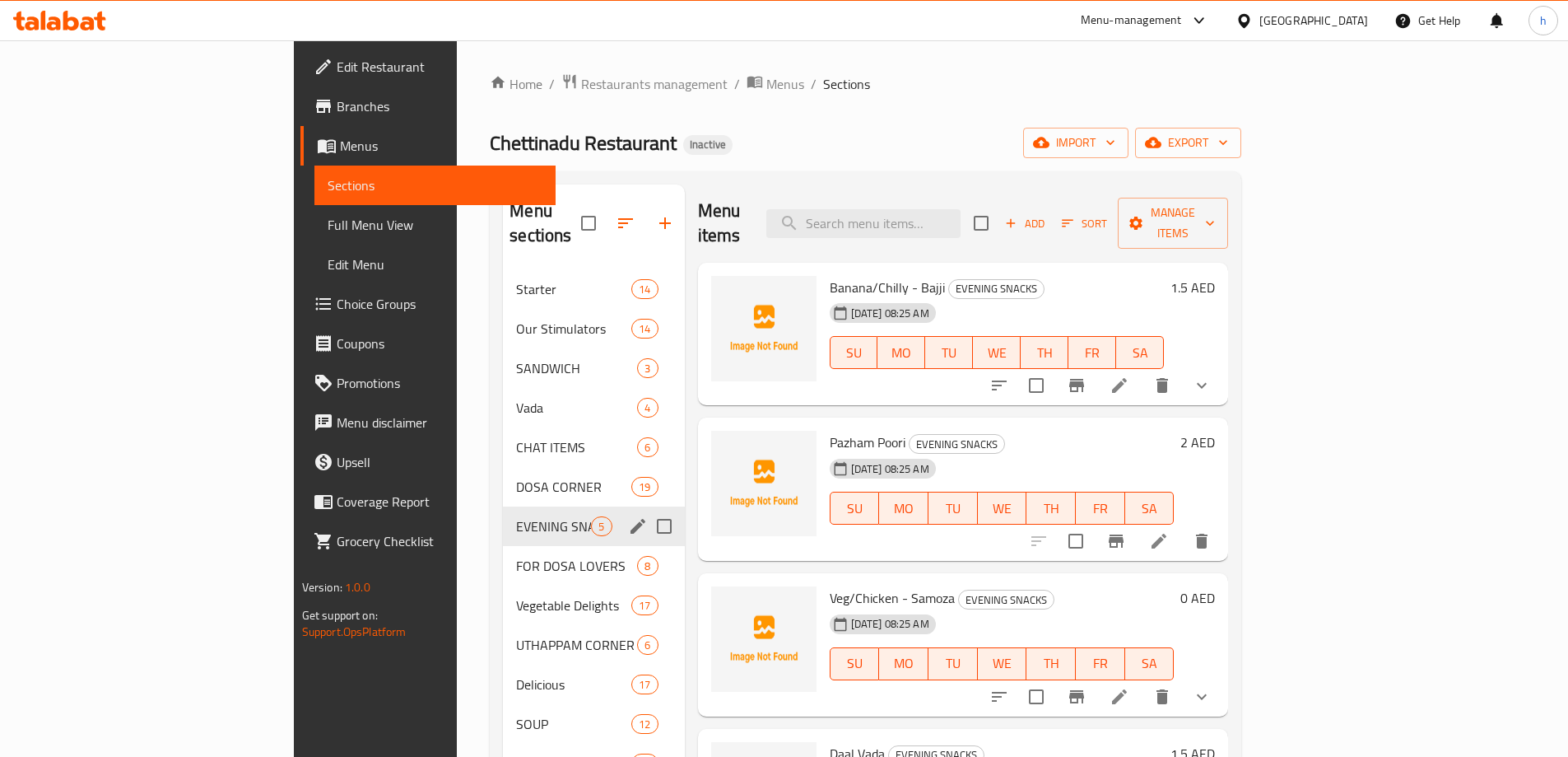
scroll to position [82, 0]
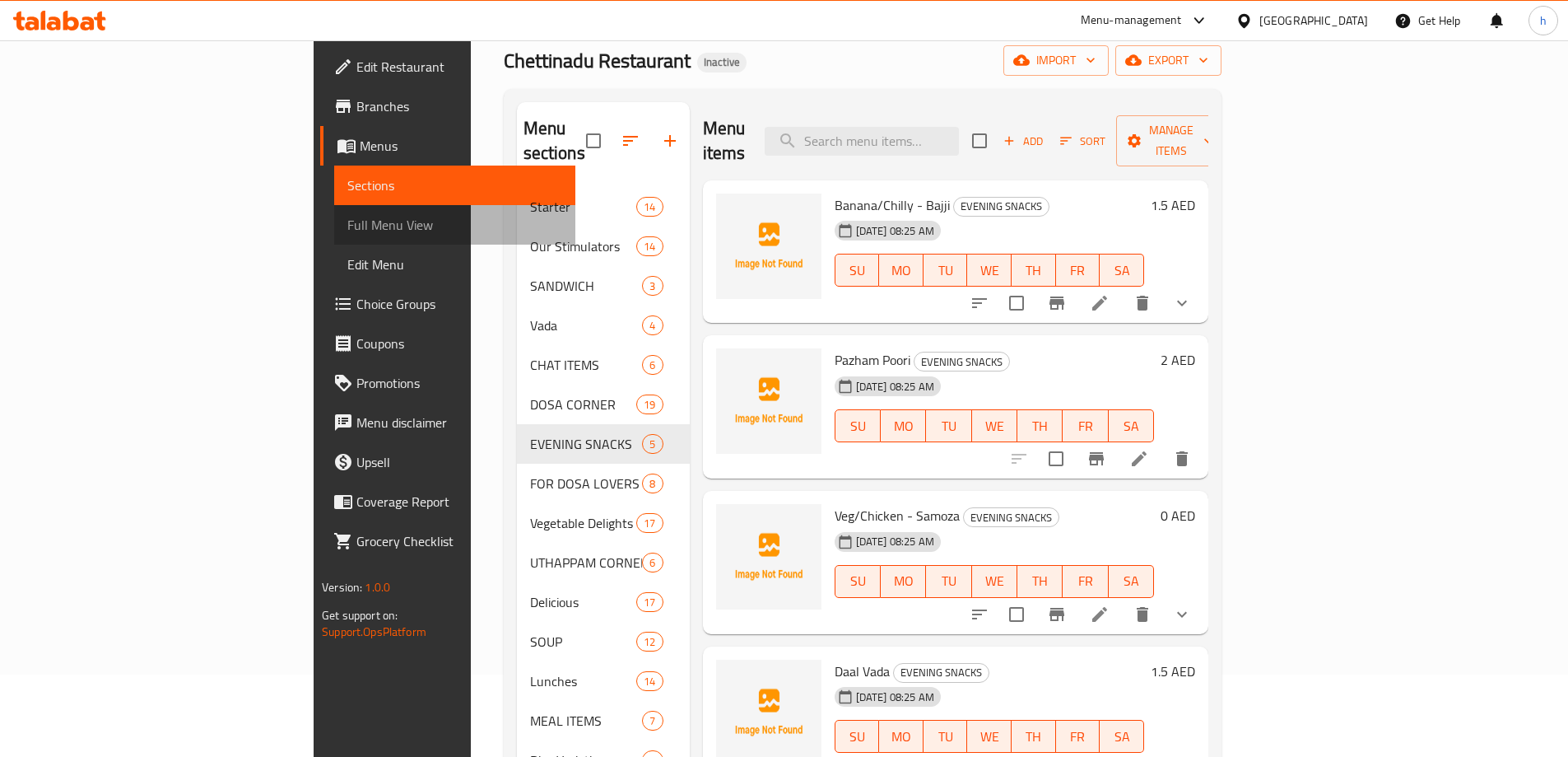
click at [347, 222] on span "Full Menu View" at bounding box center [454, 225] width 215 height 20
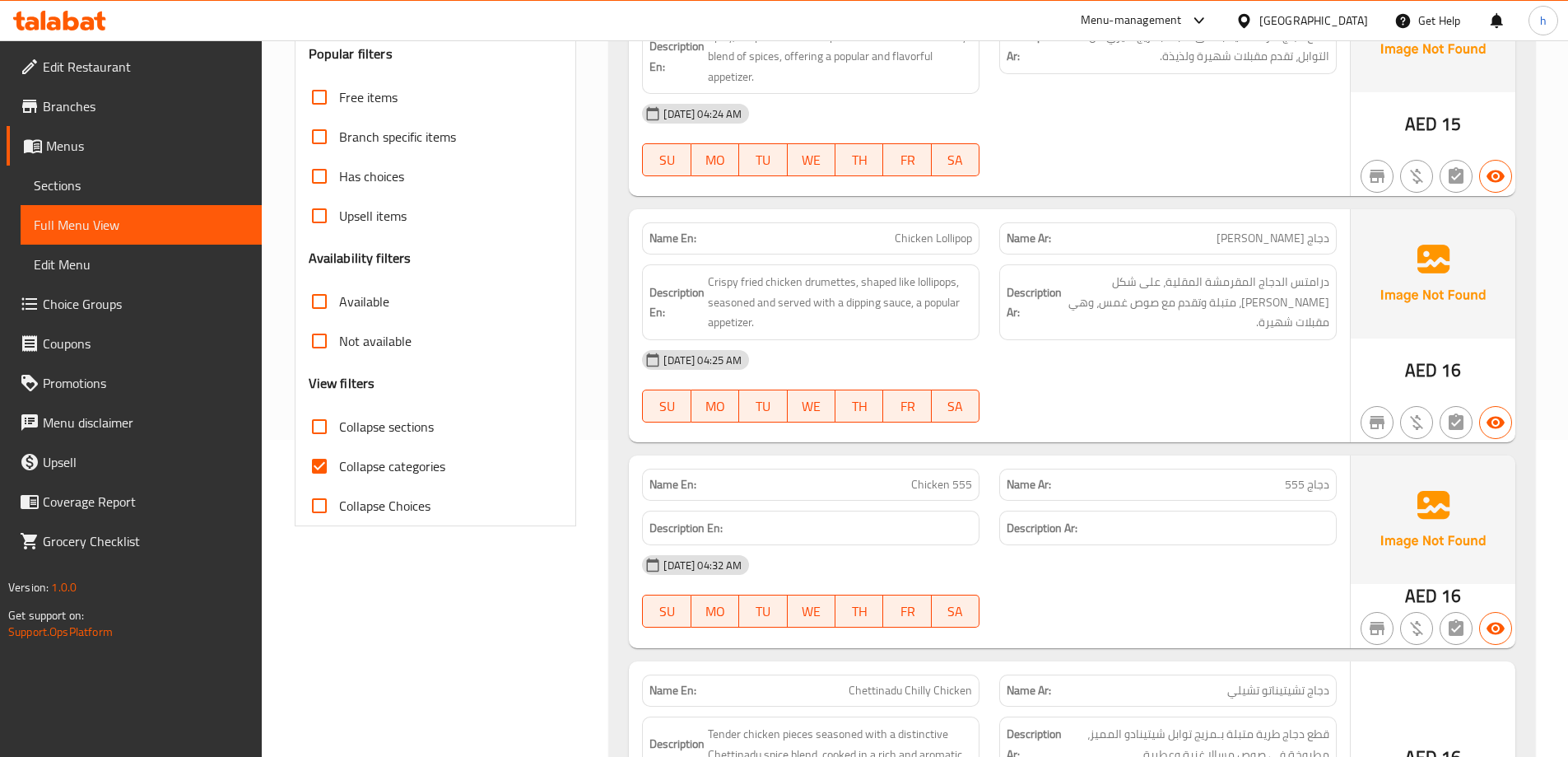
scroll to position [330, 0]
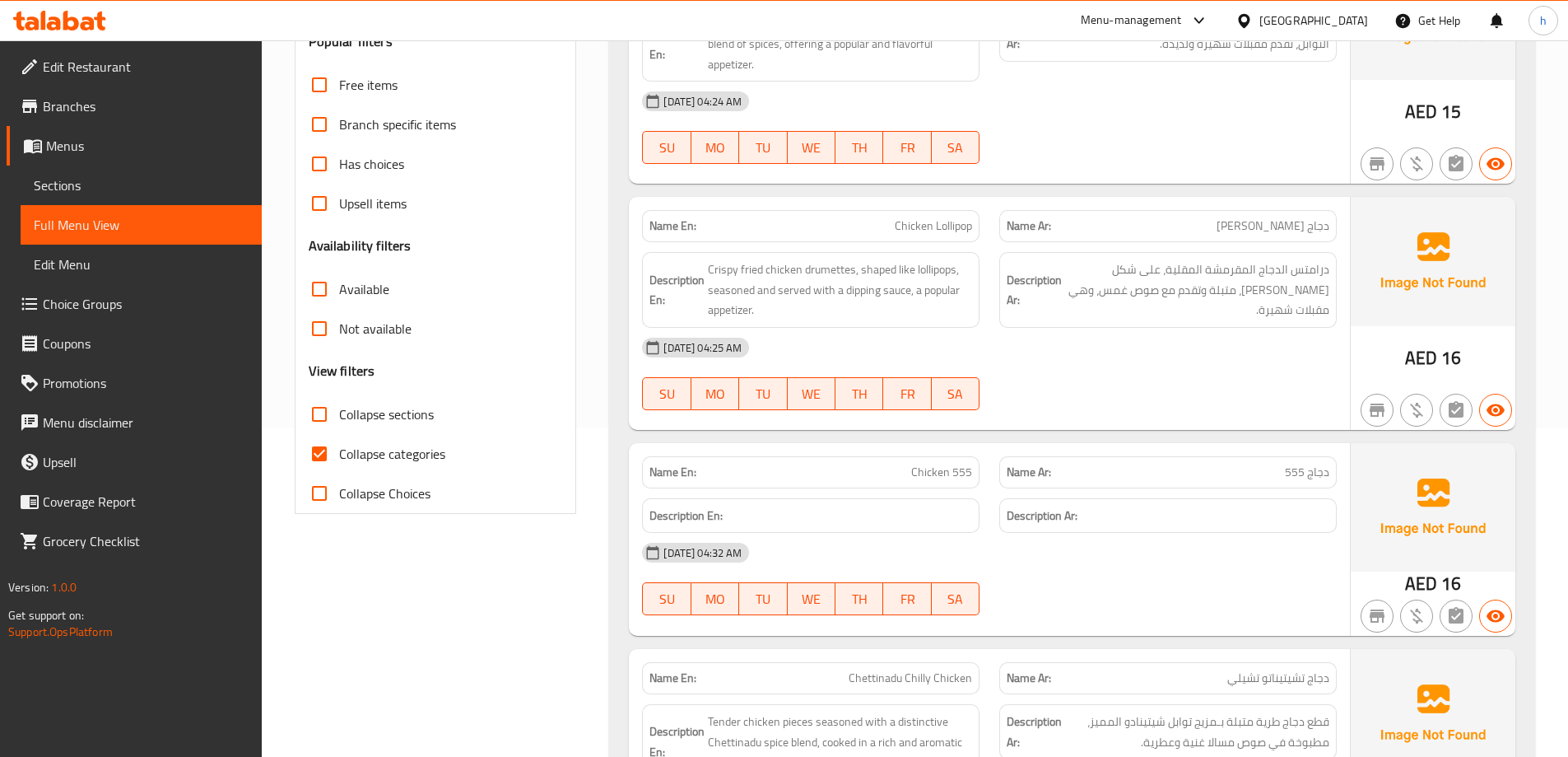
click at [322, 415] on input "Collapse sections" at bounding box center [319, 414] width 39 height 39
checkbox input "true"
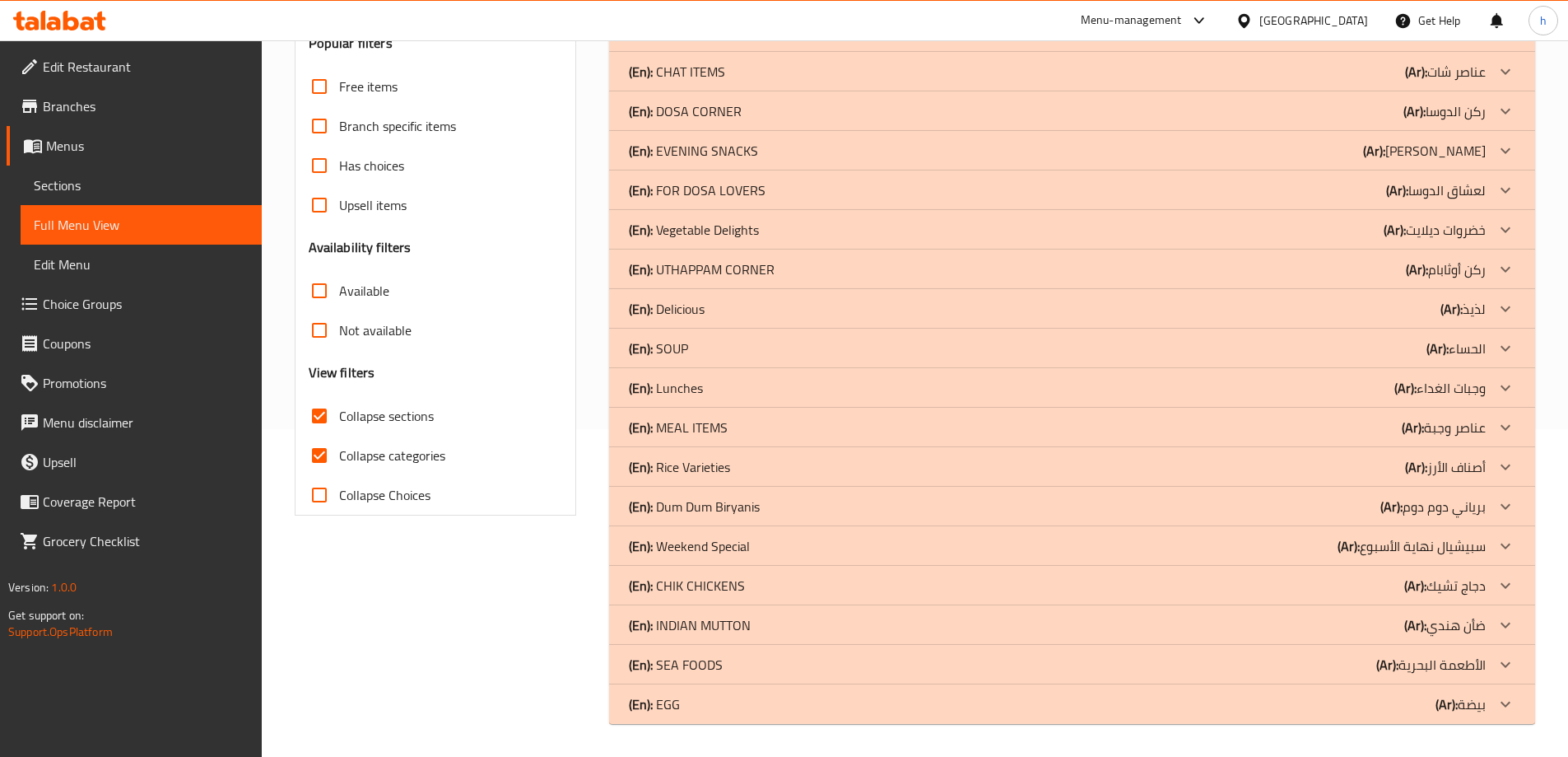
scroll to position [328, 0]
click at [322, 447] on input "Collapse categories" at bounding box center [319, 455] width 39 height 39
checkbox input "false"
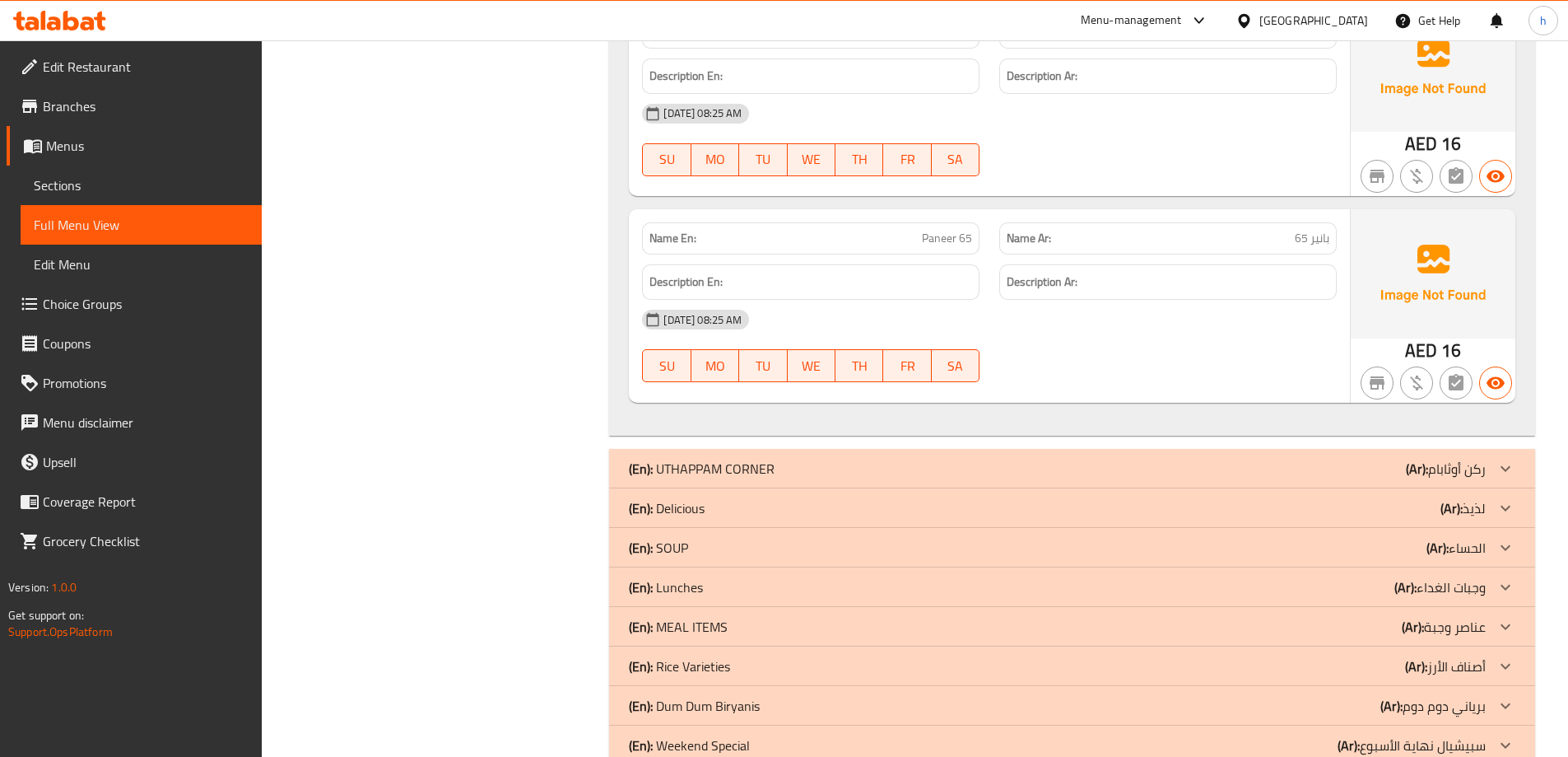
scroll to position [3703, 0]
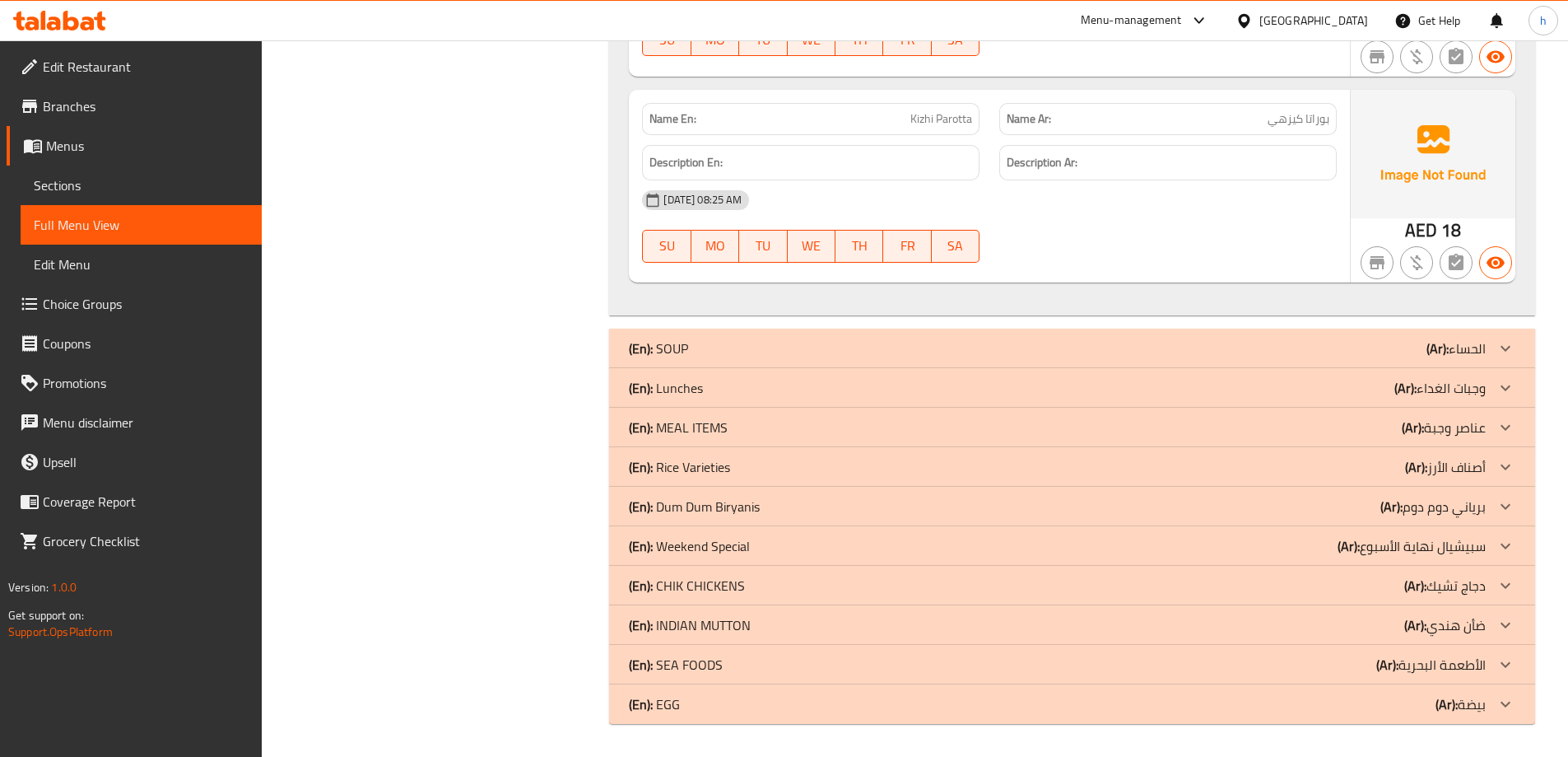
scroll to position [0, 0]
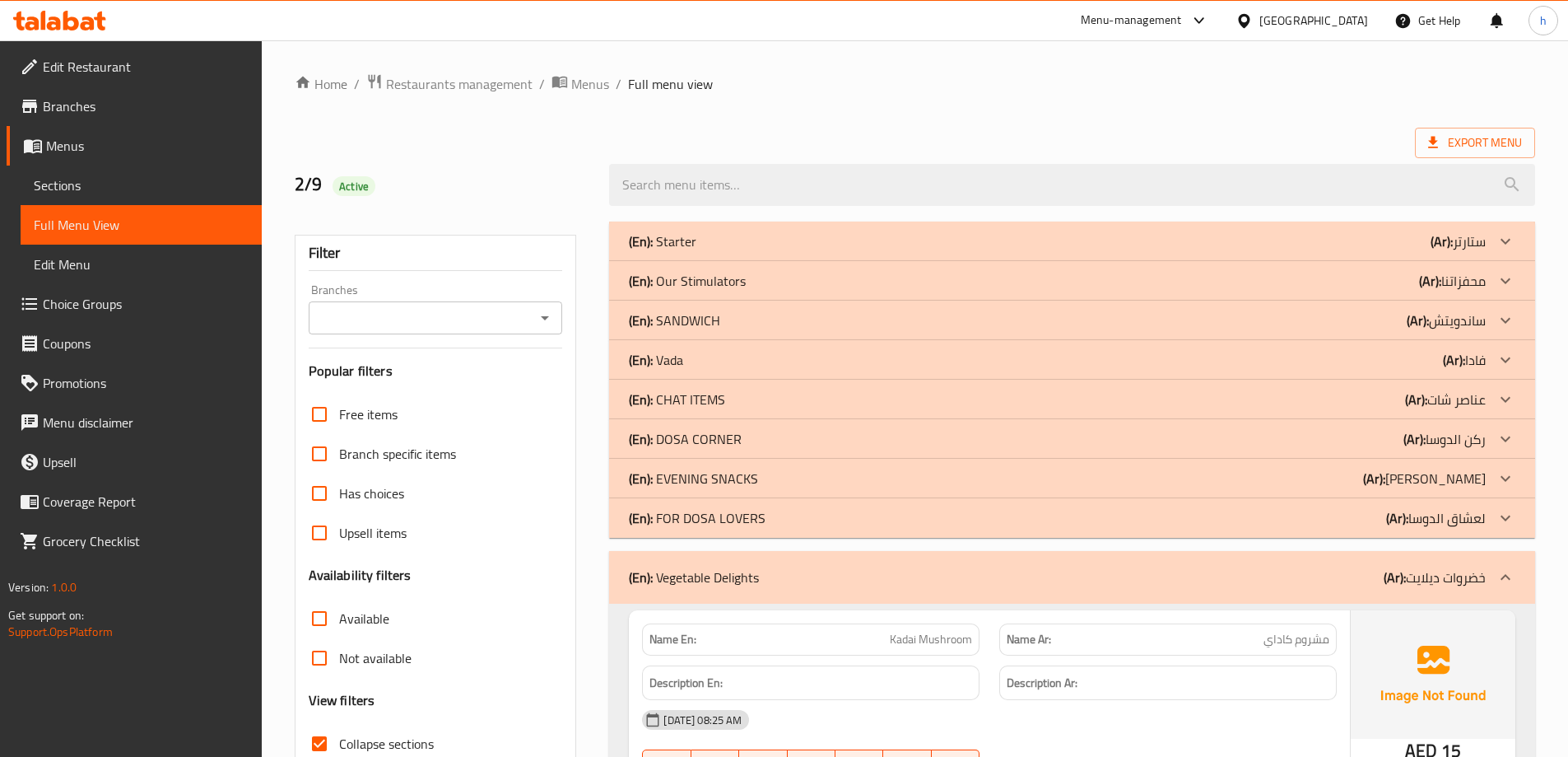
click at [931, 251] on div "(En): SANDWICH (Ar): ساندويتش" at bounding box center [1058, 241] width 858 height 20
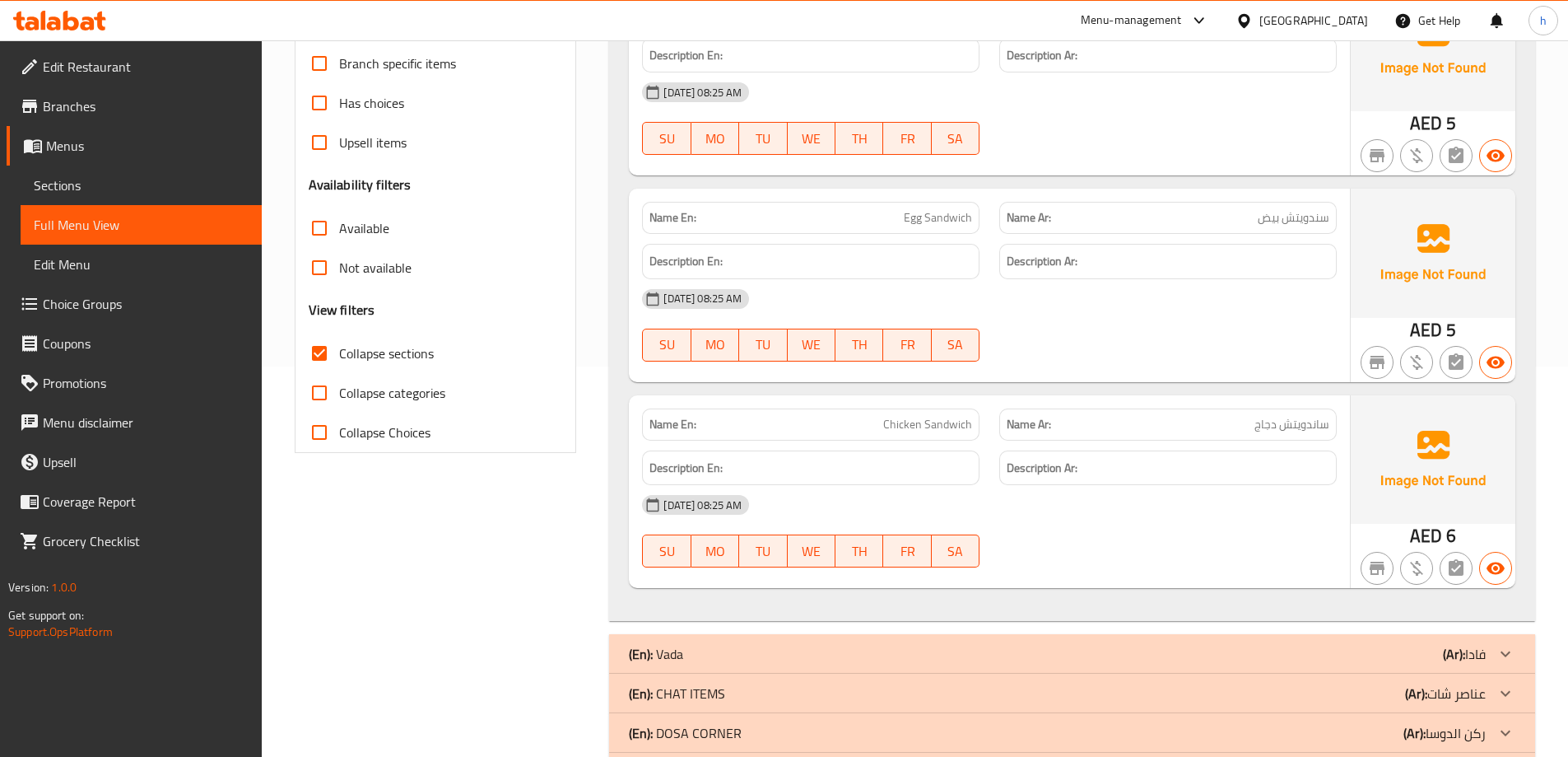
scroll to position [576, 0]
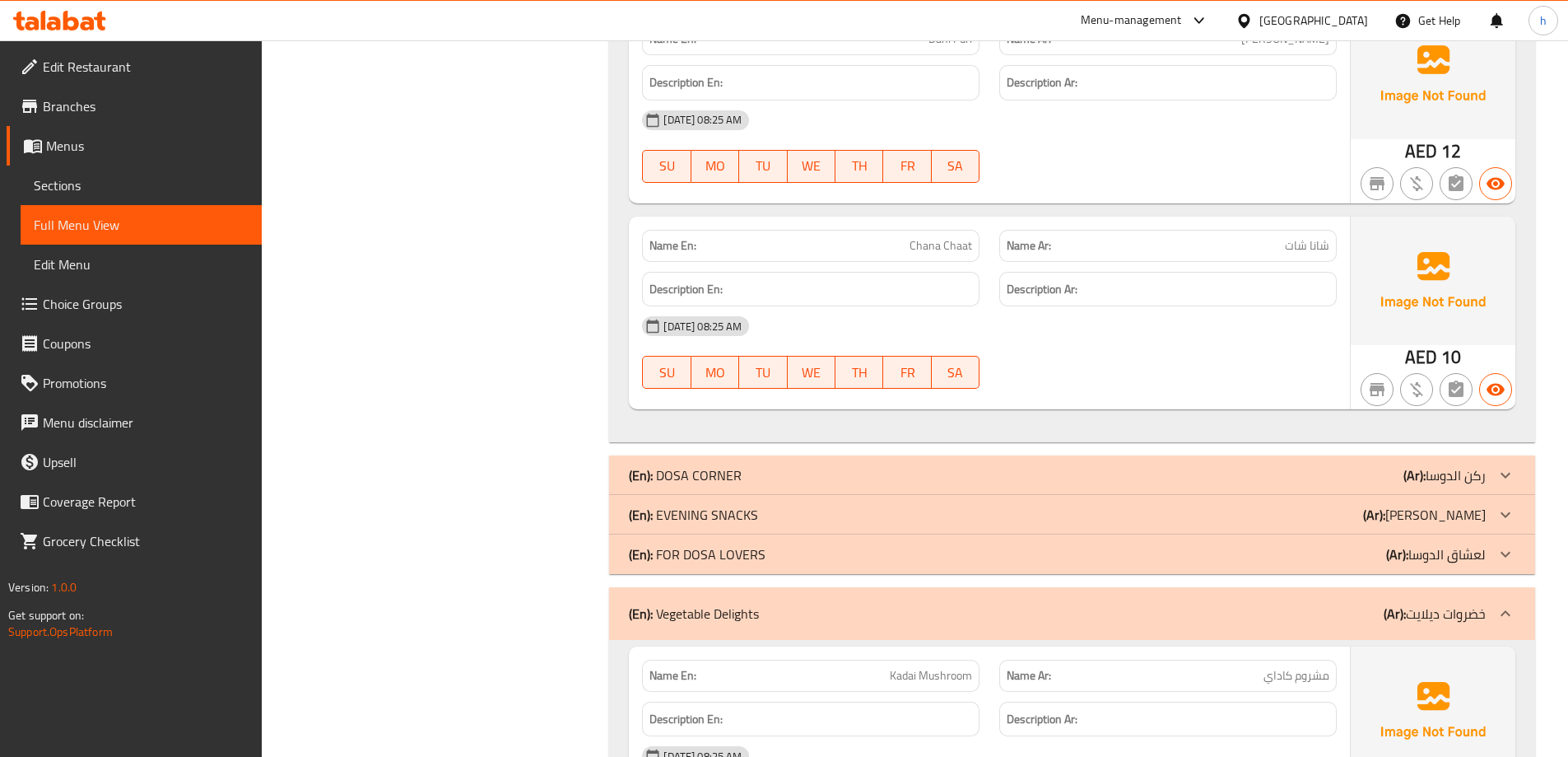
scroll to position [1976, 0]
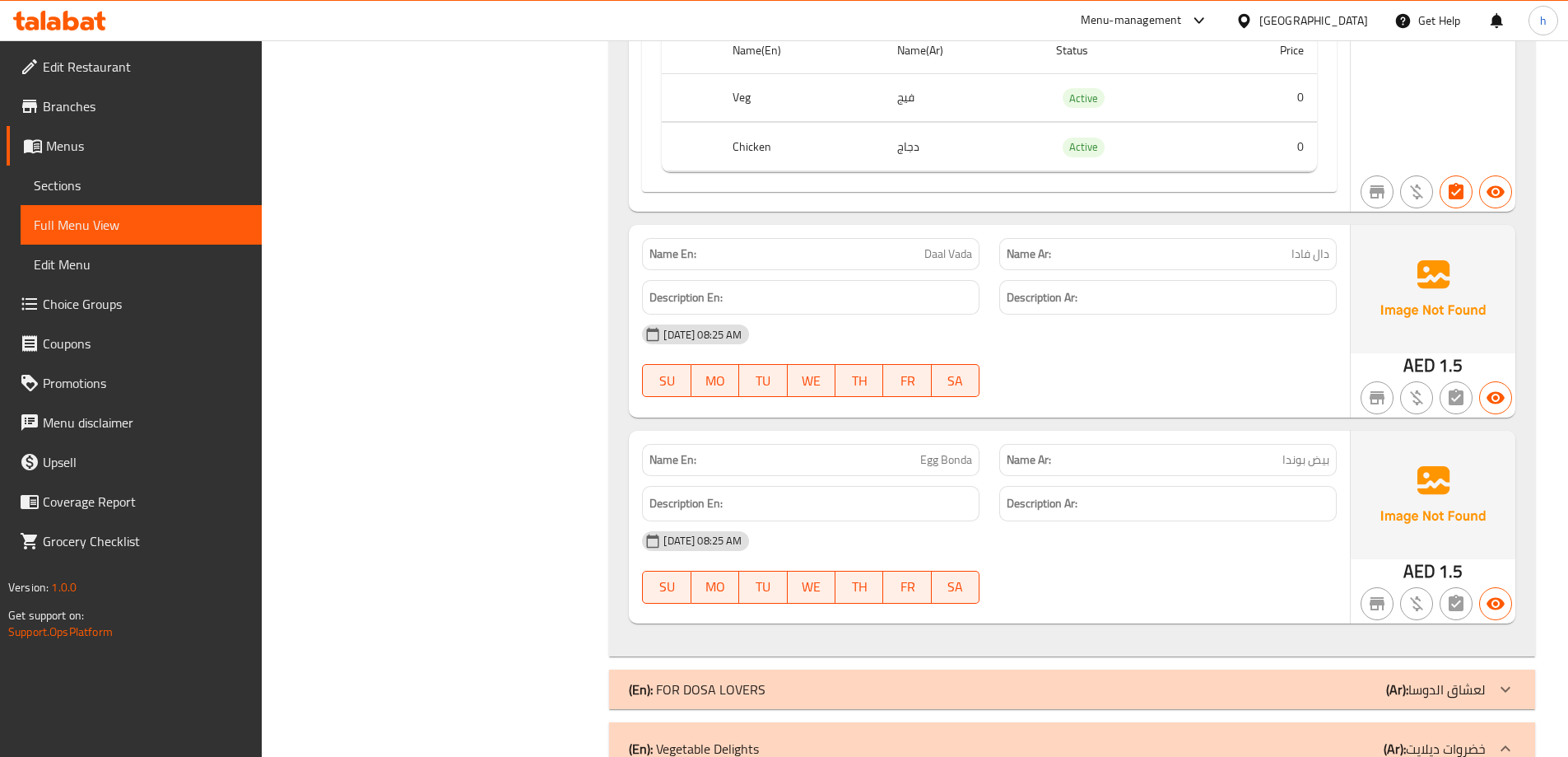
scroll to position [3458, 0]
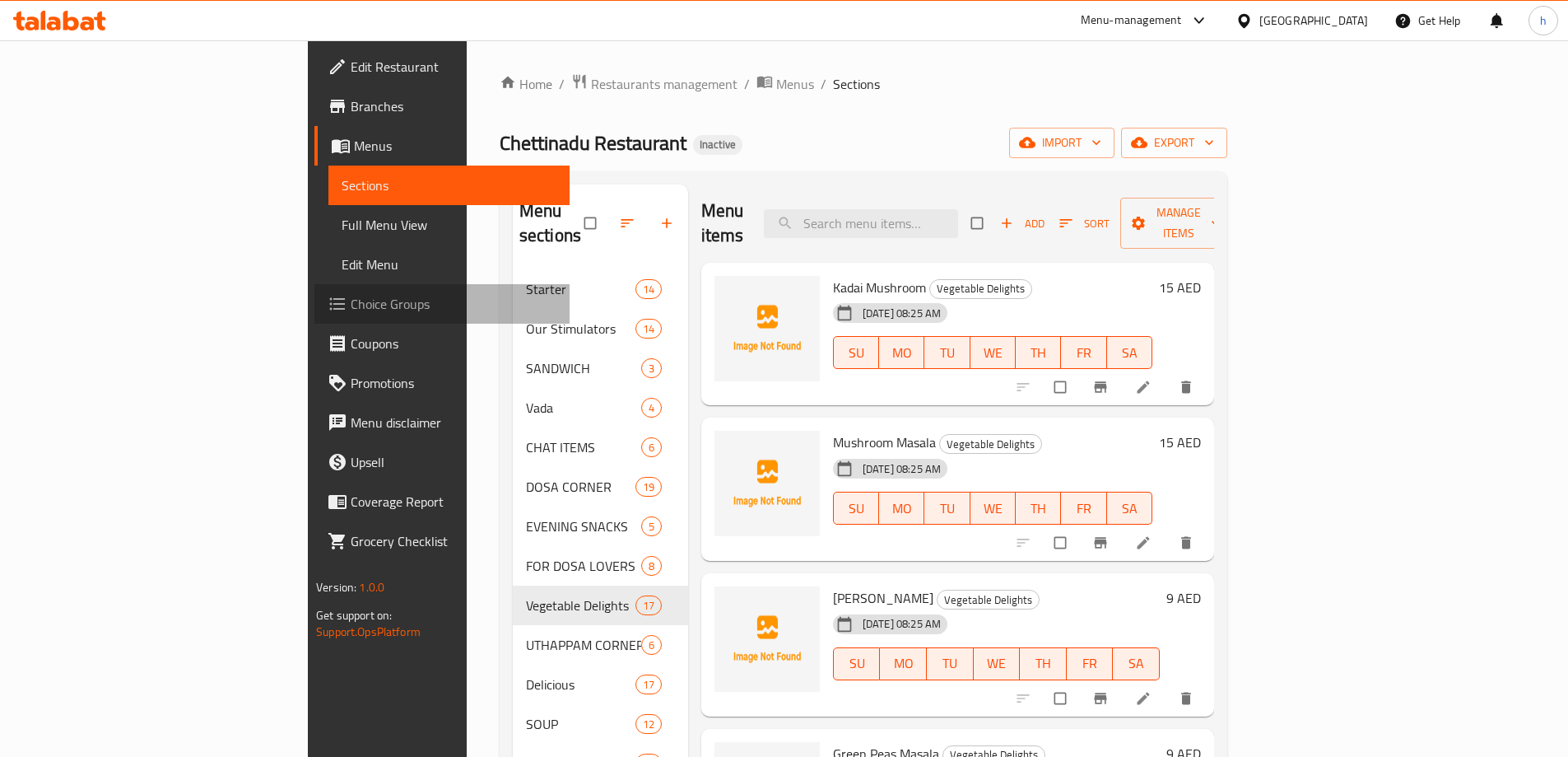
click at [351, 306] on span "Choice Groups" at bounding box center [453, 304] width 205 height 20
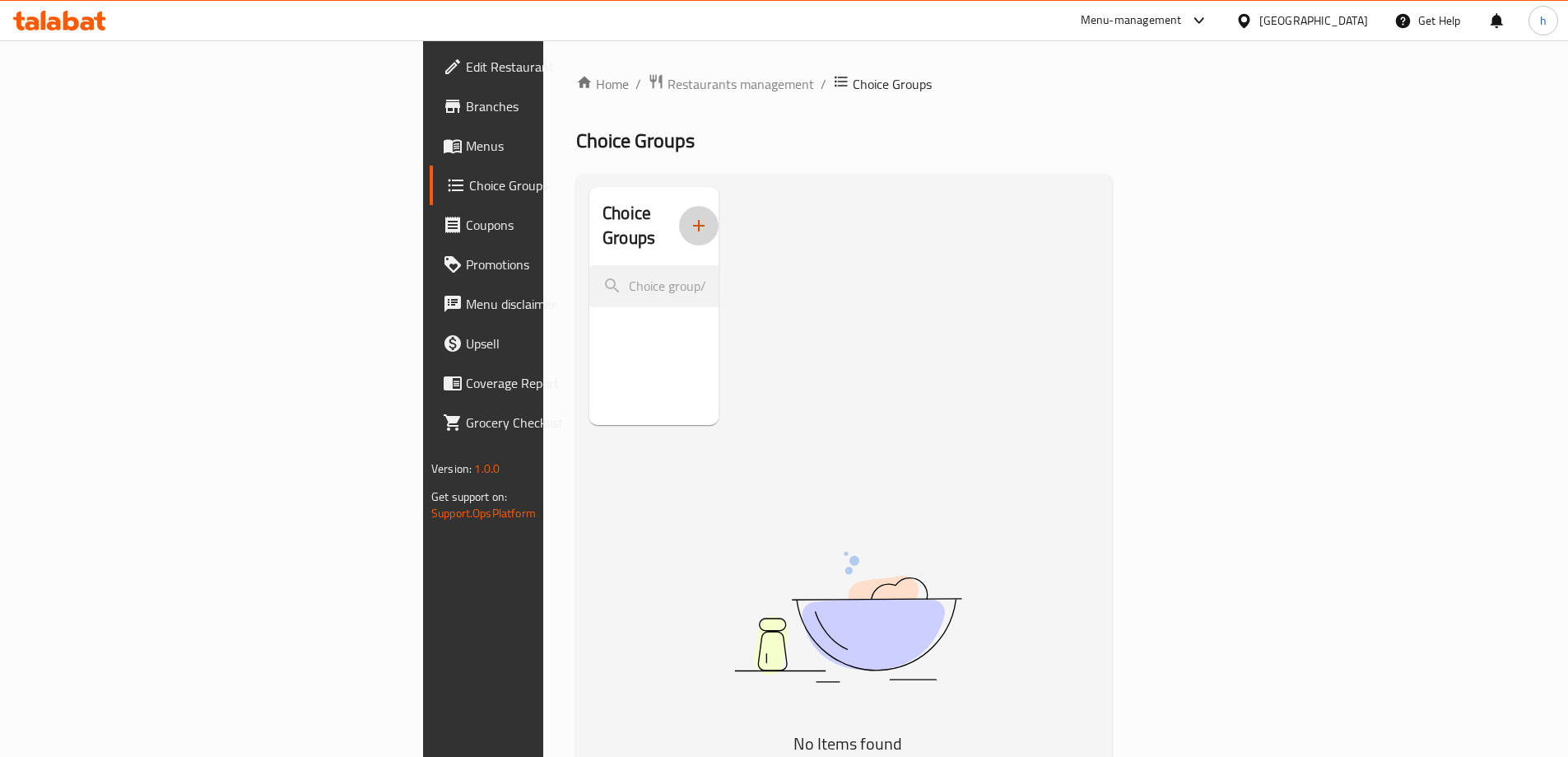
click at [689, 216] on icon "button" at bounding box center [700, 226] width 20 height 20
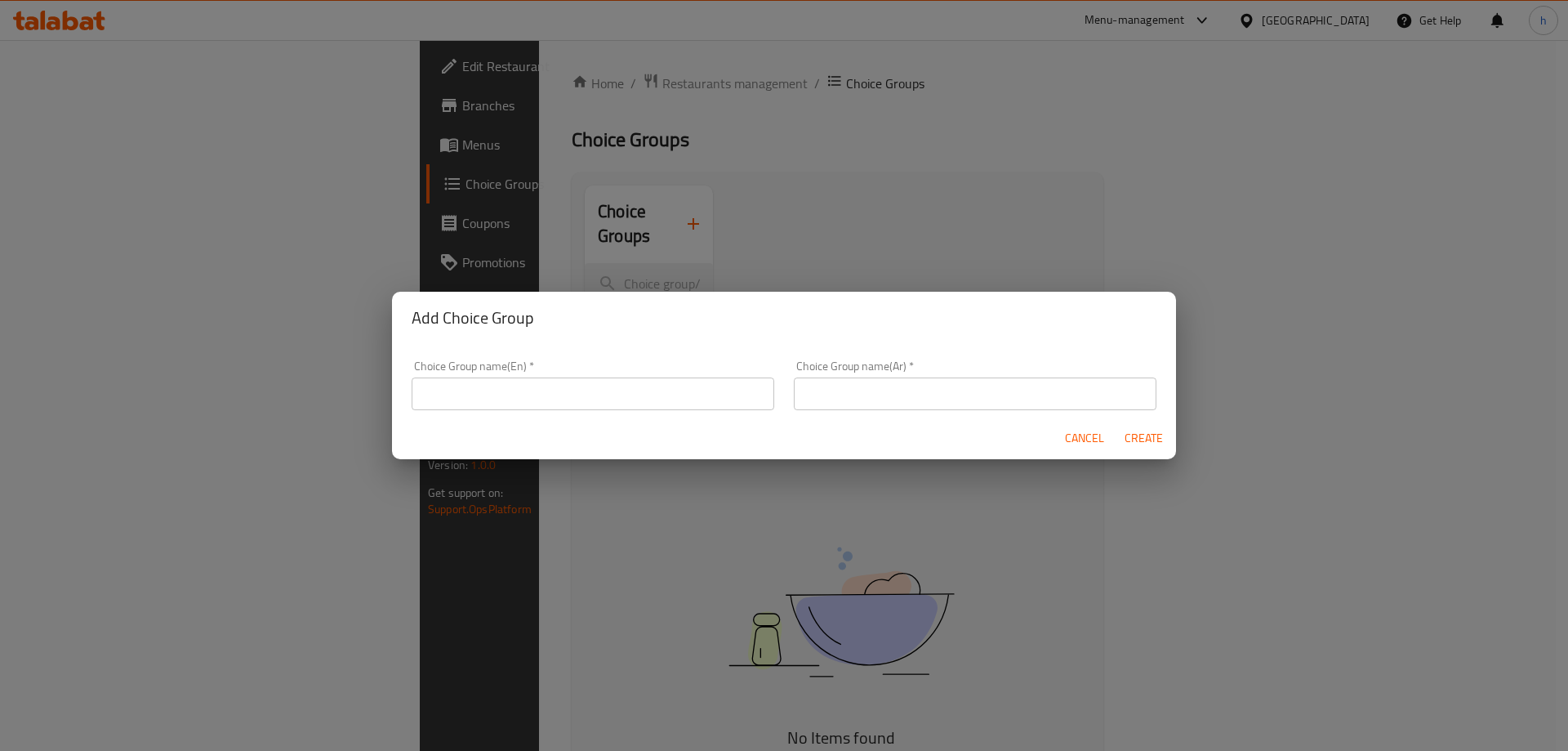
click at [526, 400] on input "text" at bounding box center [592, 394] width 362 height 33
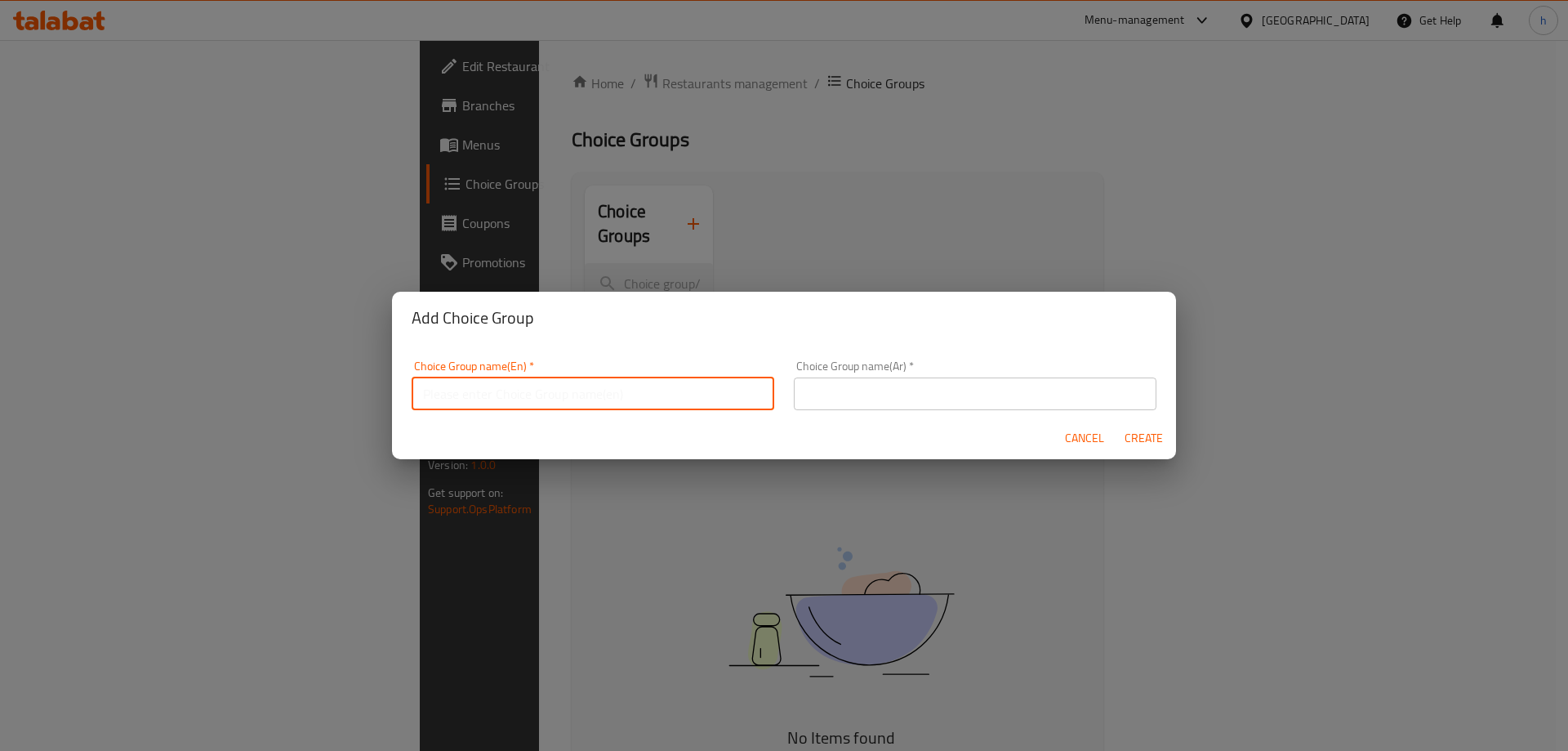
type input "Your Choice of"
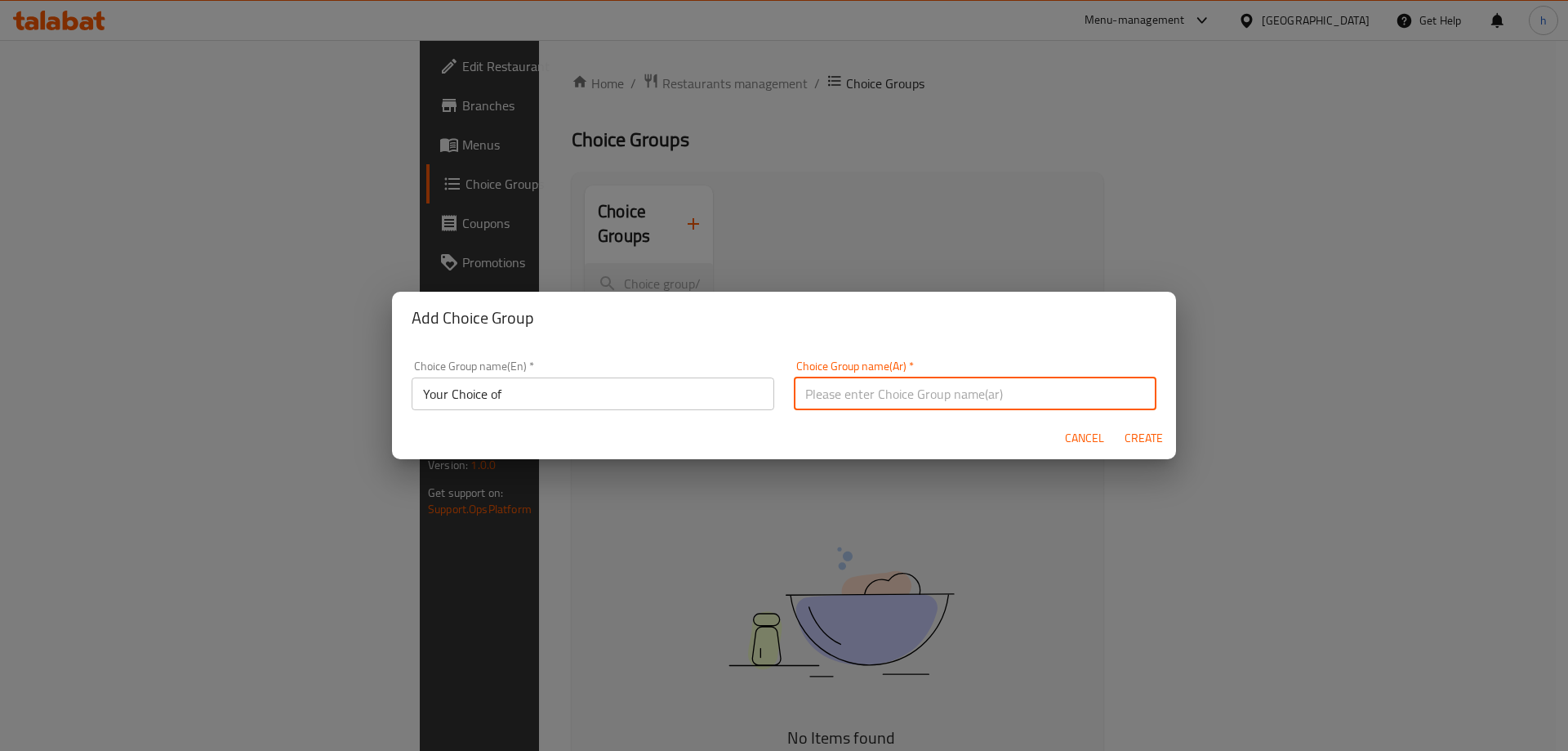
click at [928, 396] on input "text" at bounding box center [975, 394] width 362 height 33
type input "اختيارك من"
click at [1140, 437] on span "Create" at bounding box center [1143, 438] width 39 height 21
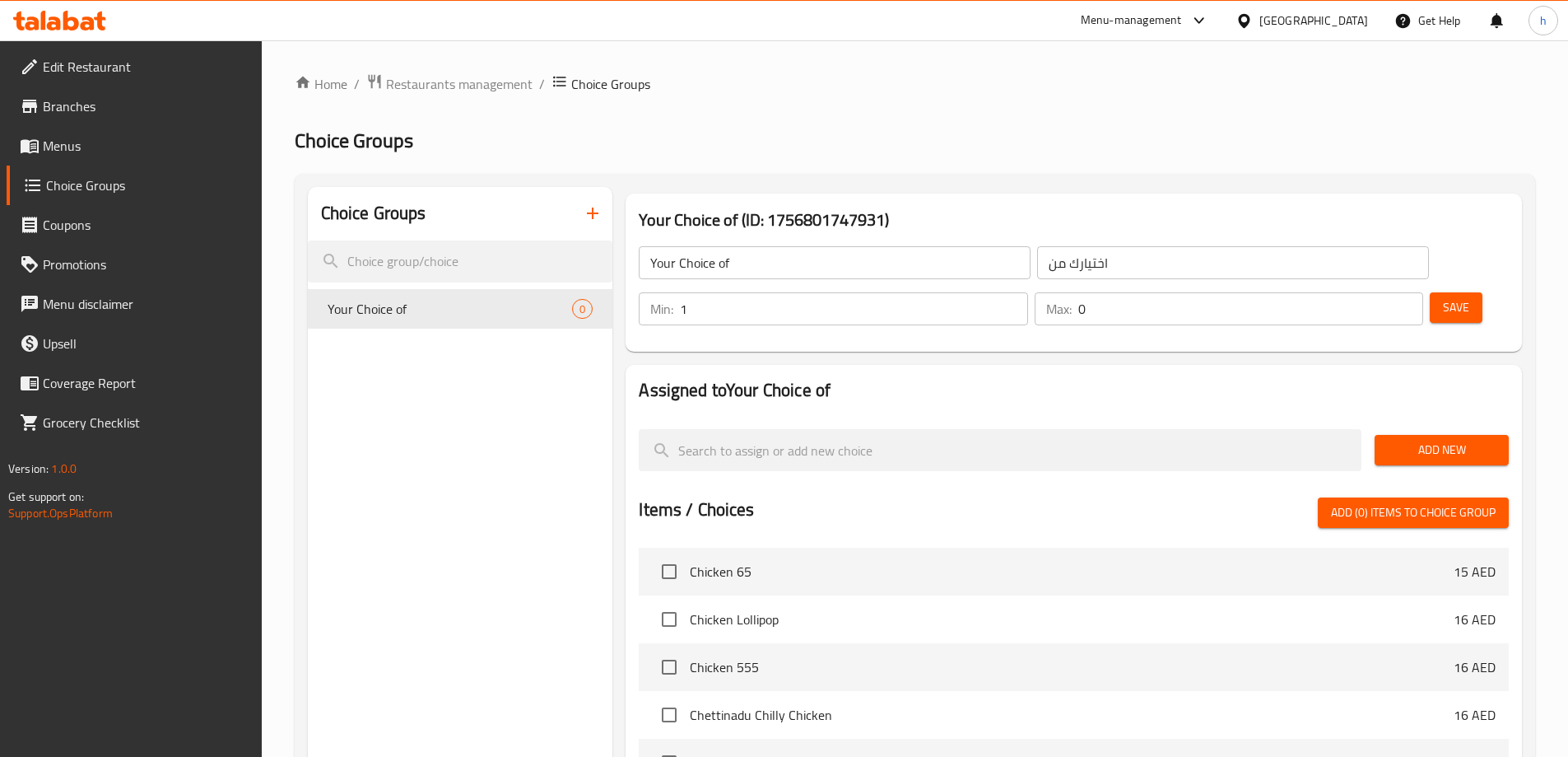
type input "1"
click at [1027, 292] on input "1" at bounding box center [854, 309] width 347 height 33
type input "1"
click at [1375, 292] on input "1" at bounding box center [1251, 309] width 345 height 33
click at [1420, 439] on span "Add New" at bounding box center [1442, 449] width 108 height 21
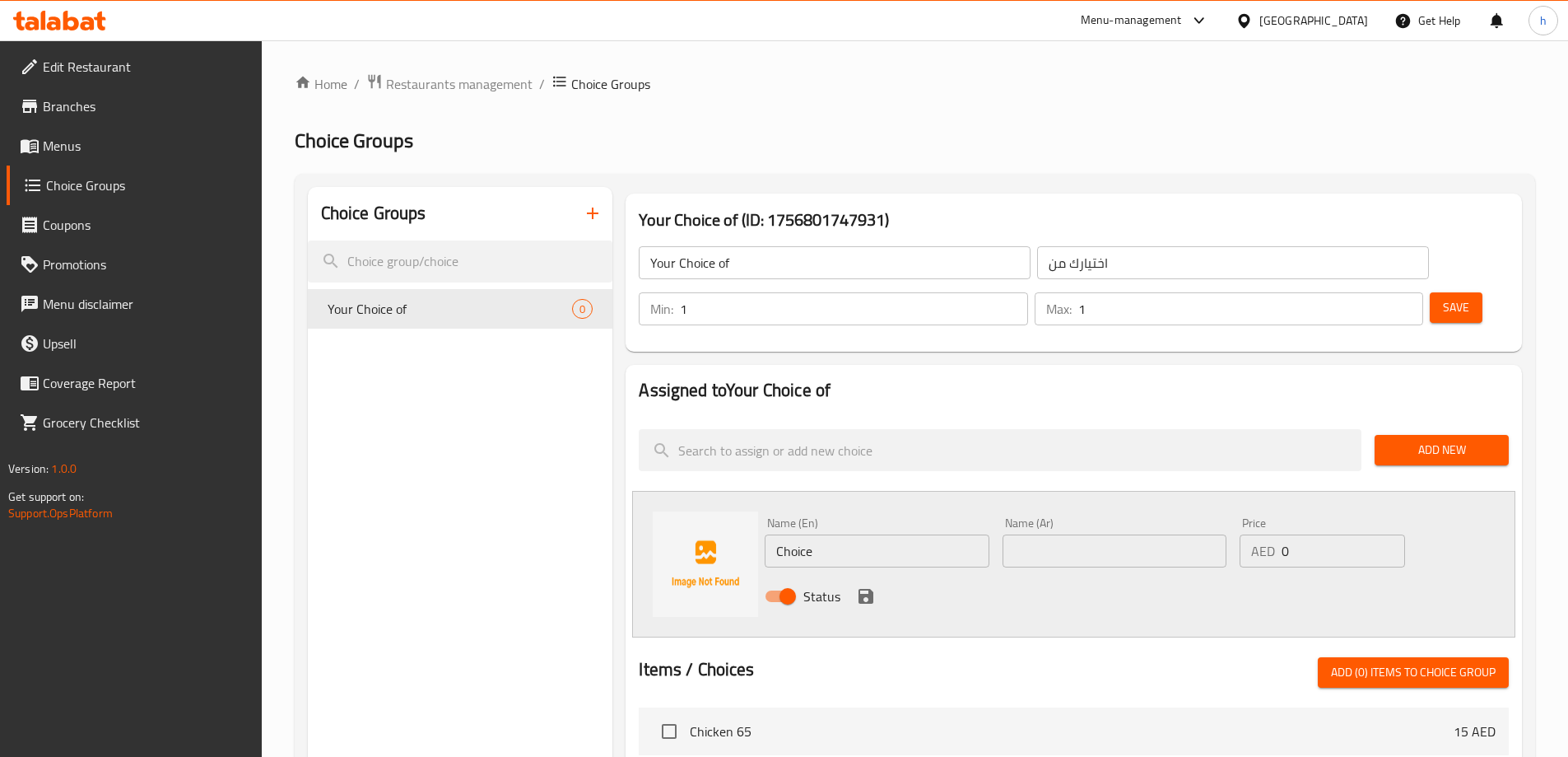
click at [900, 534] on input "Choice" at bounding box center [877, 551] width 224 height 33
paste input "illy"
type input "Chilly"
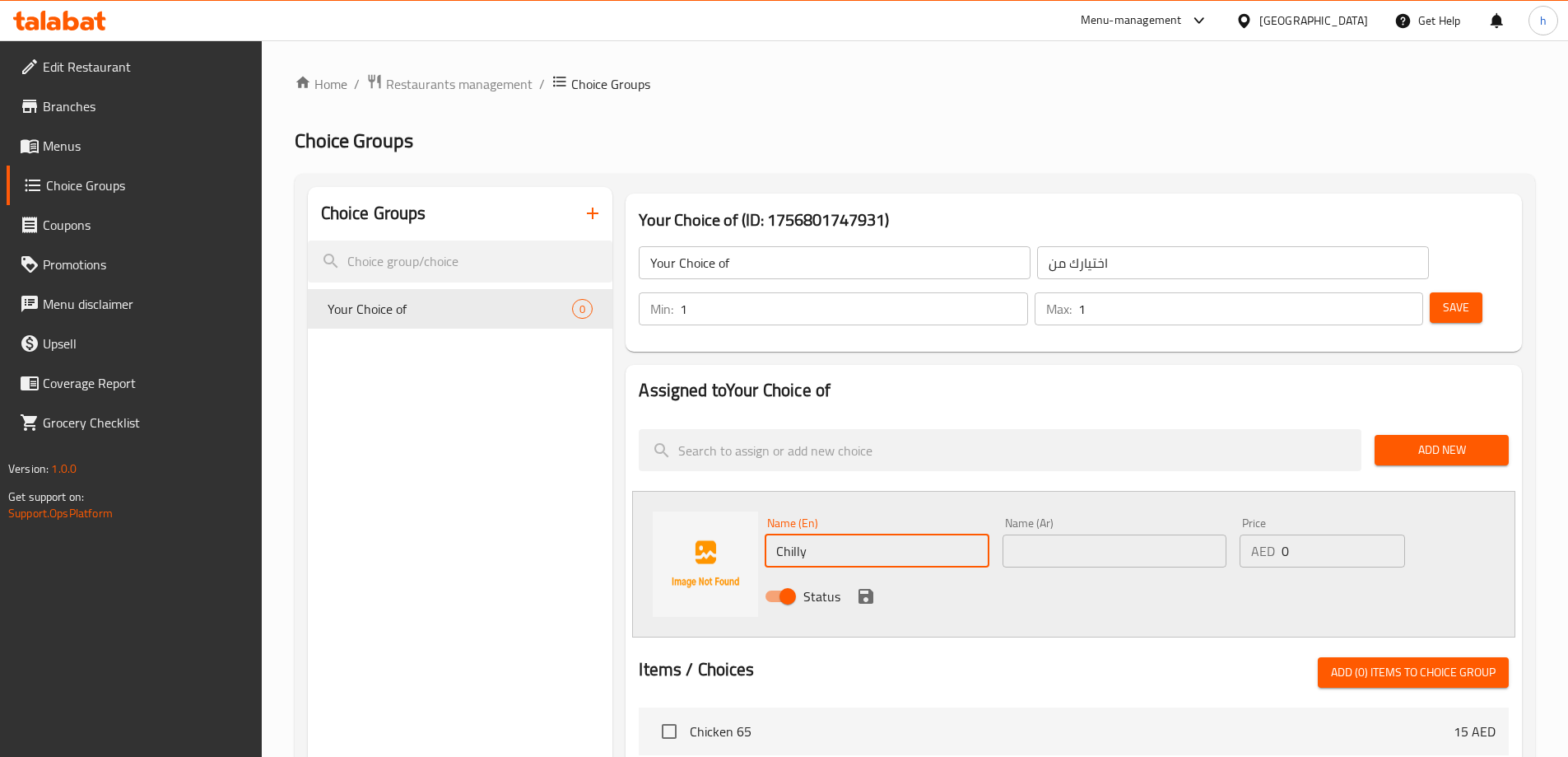
click at [1057, 534] on input "text" at bounding box center [1114, 551] width 224 height 33
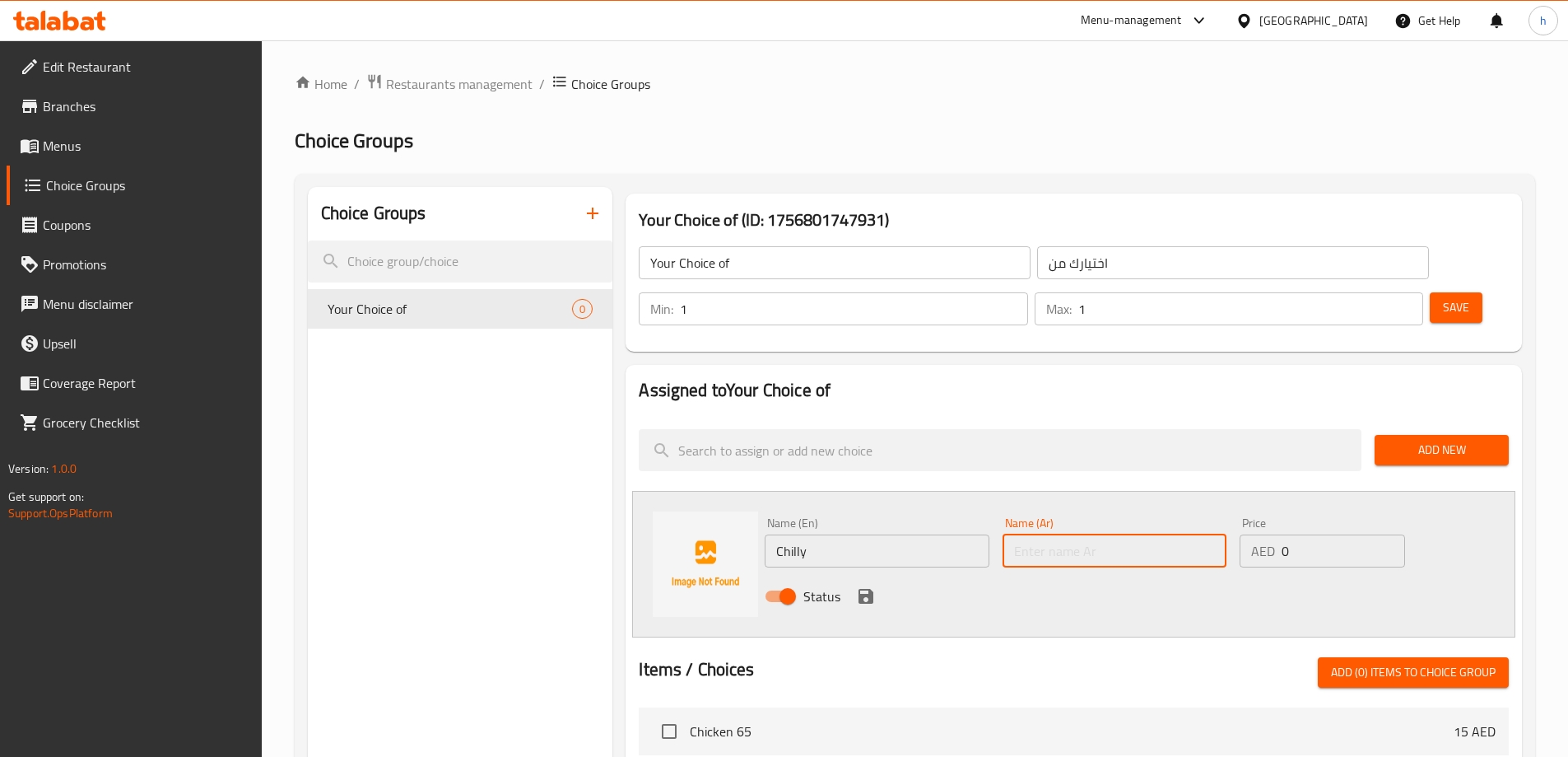
paste input "فلفل حار"
type input "فلفل حار"
click at [868, 589] on icon "save" at bounding box center [866, 596] width 15 height 15
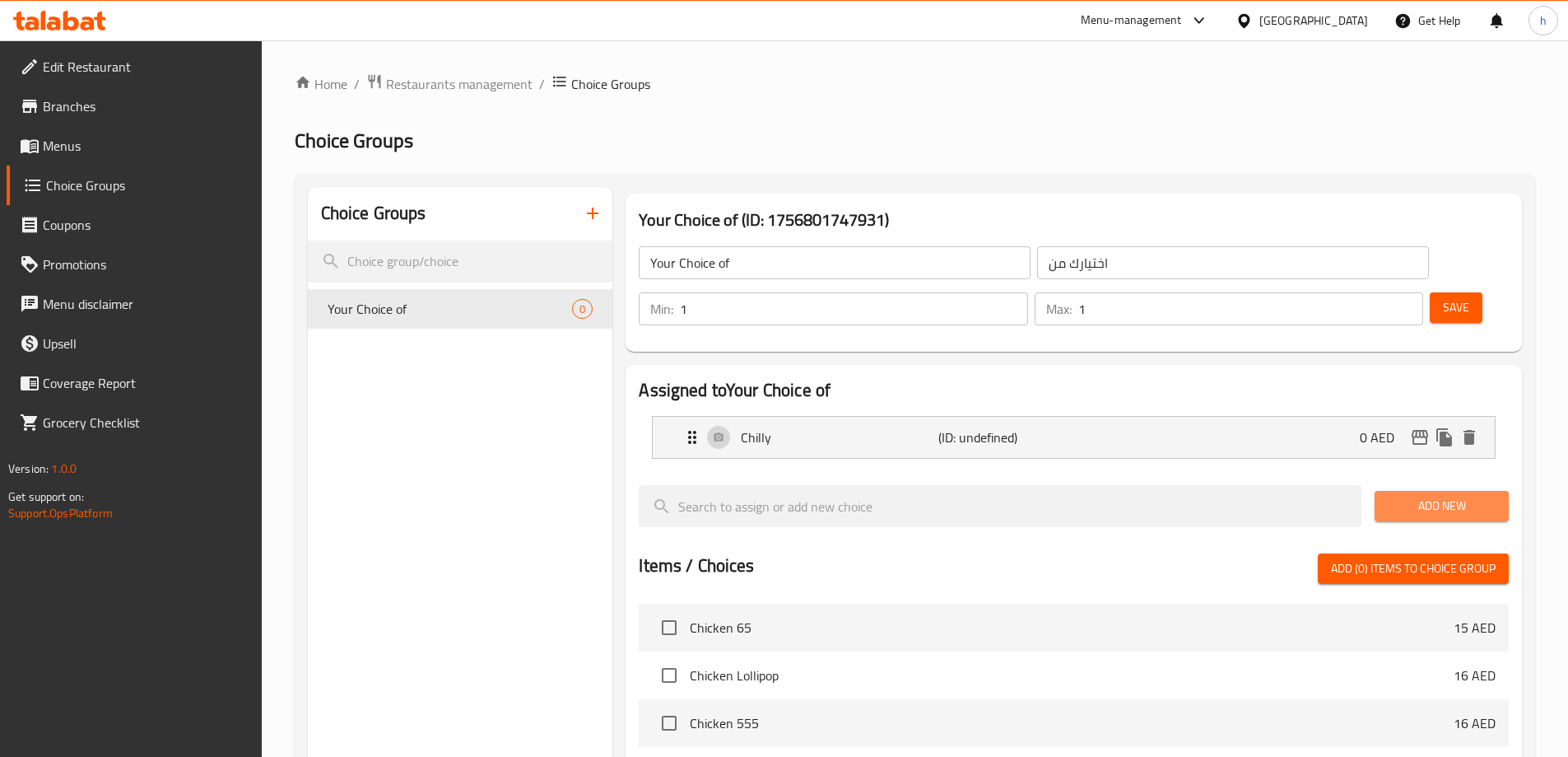
click at [1439, 496] on span "Add New" at bounding box center [1442, 506] width 108 height 21
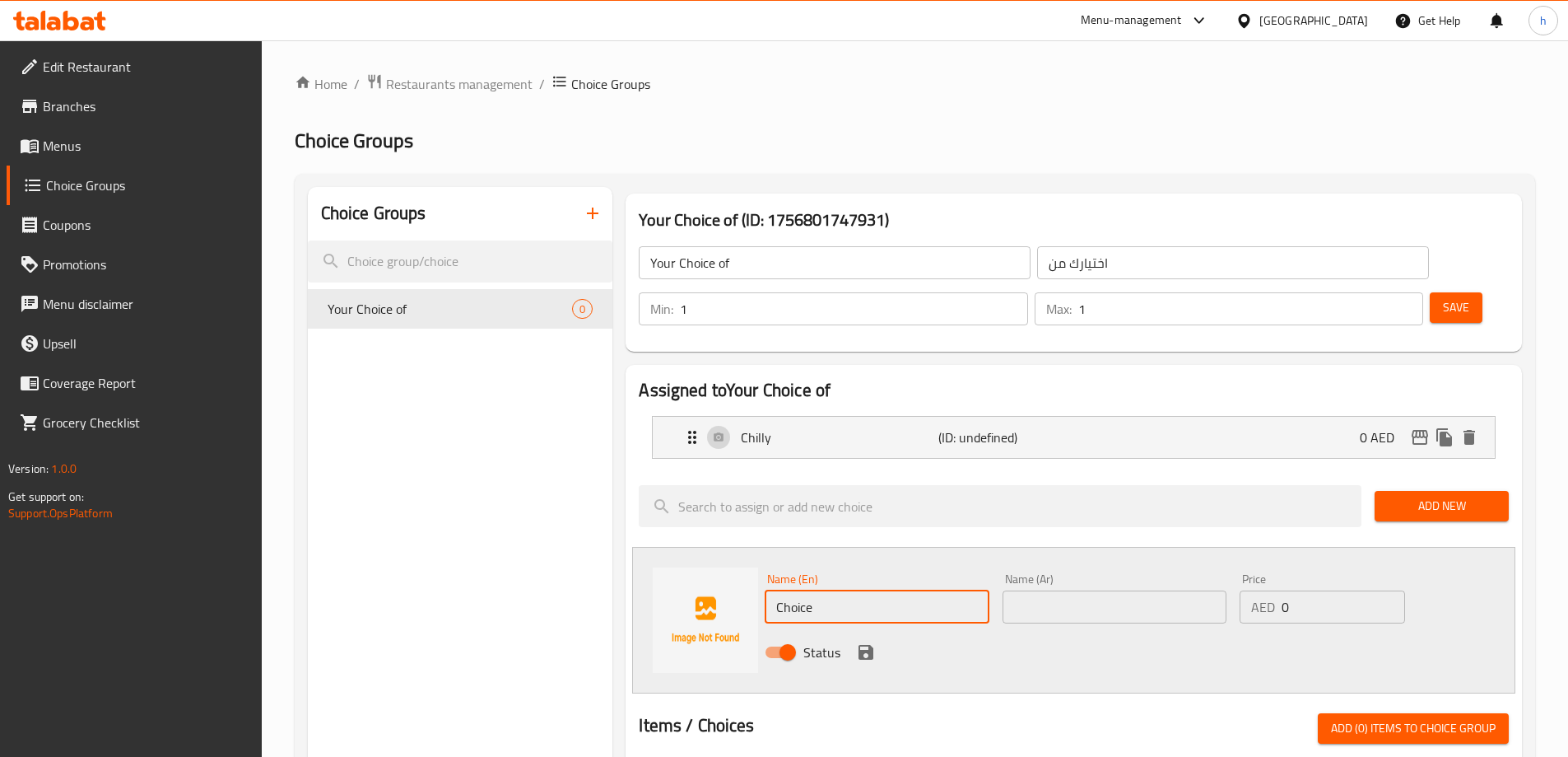
click at [918, 590] on input "Choice" at bounding box center [877, 606] width 224 height 33
paste input "Banana"
type input "Banana"
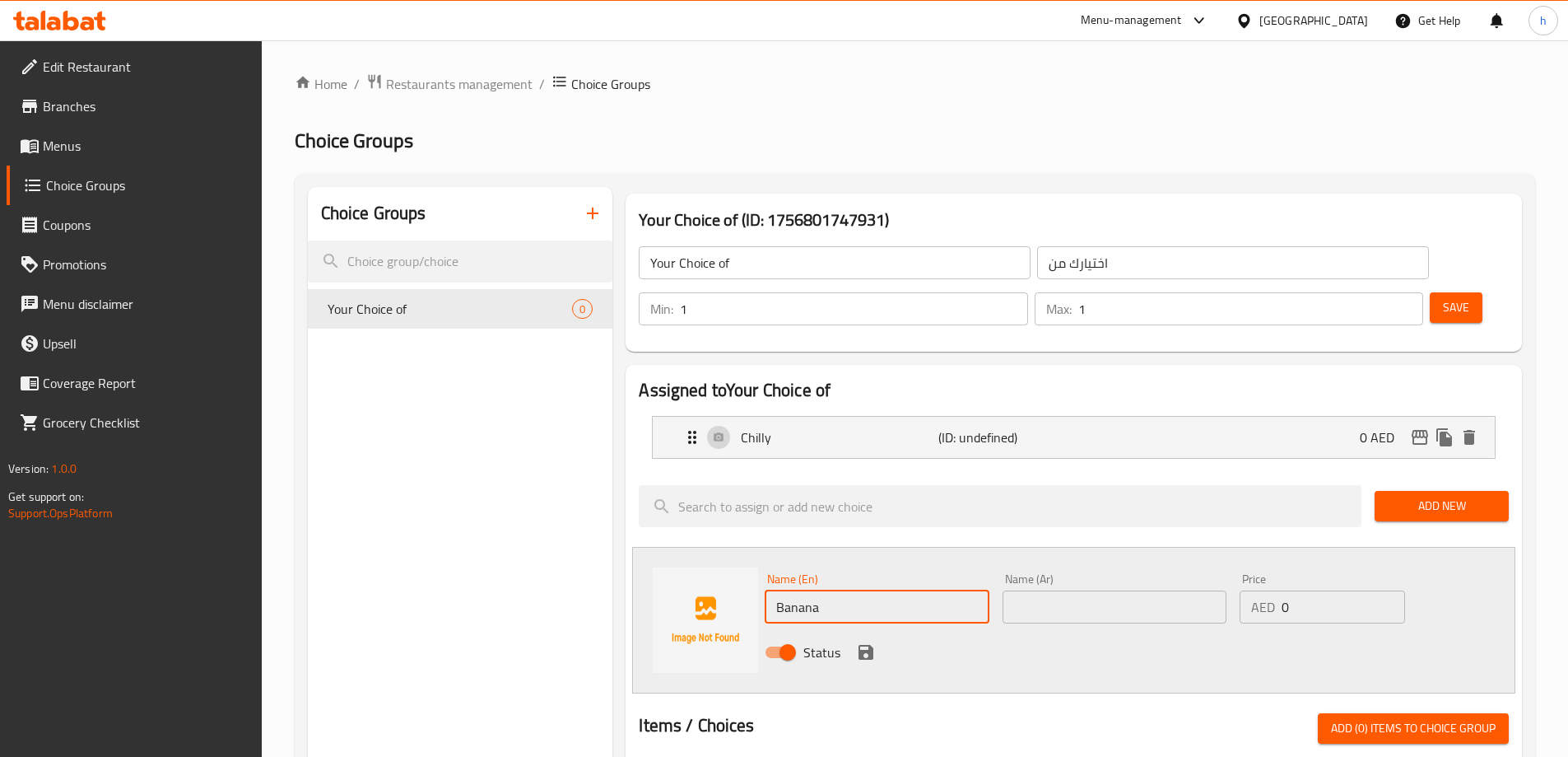
click at [1044, 590] on input "text" at bounding box center [1114, 606] width 224 height 33
paste input "موز"
type input "موز"
click at [1009, 630] on div "Status" at bounding box center [1114, 652] width 713 height 45
click at [866, 645] on icon "save" at bounding box center [866, 652] width 15 height 15
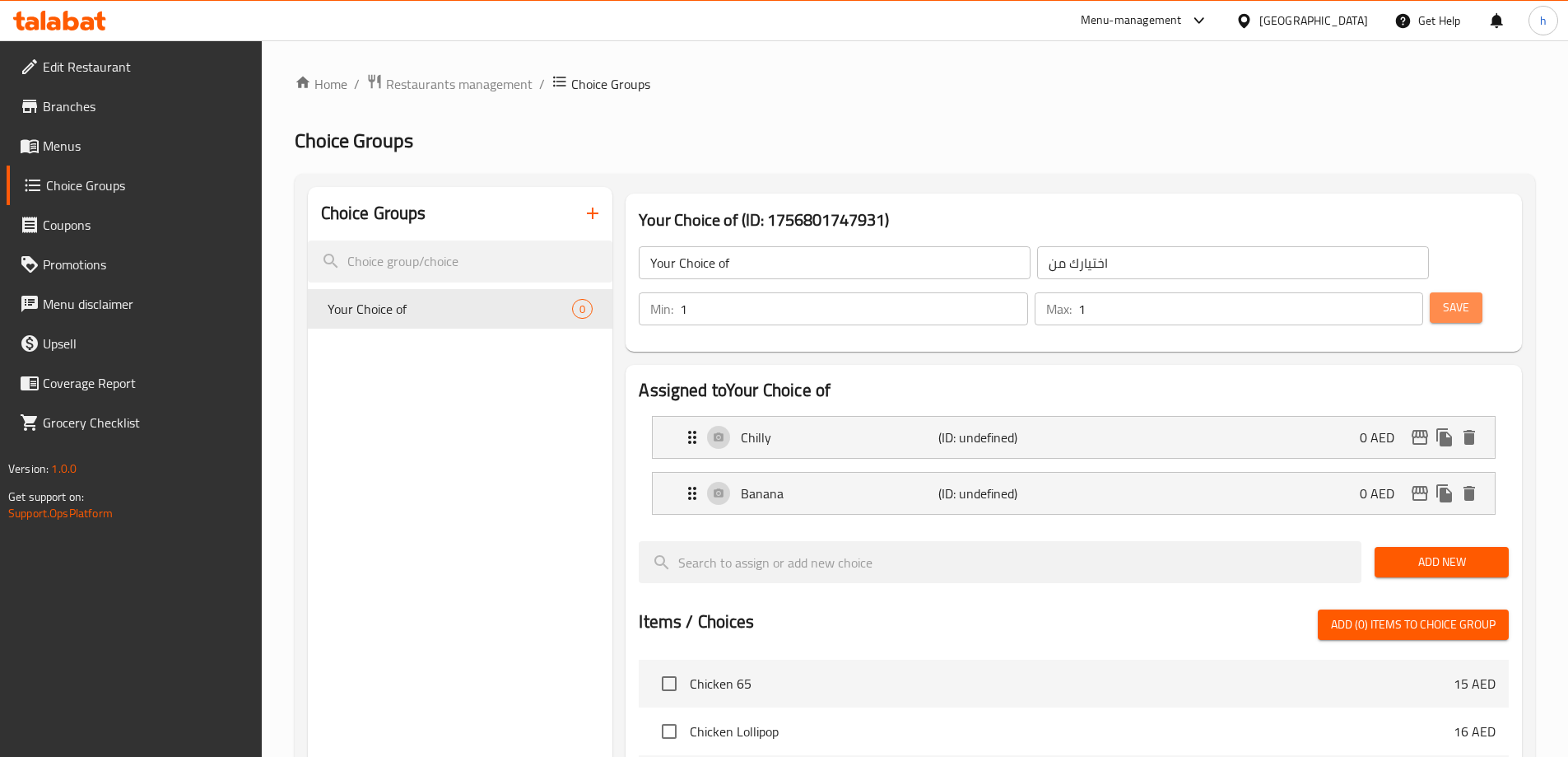
click at [1443, 297] on span "Save" at bounding box center [1456, 307] width 26 height 21
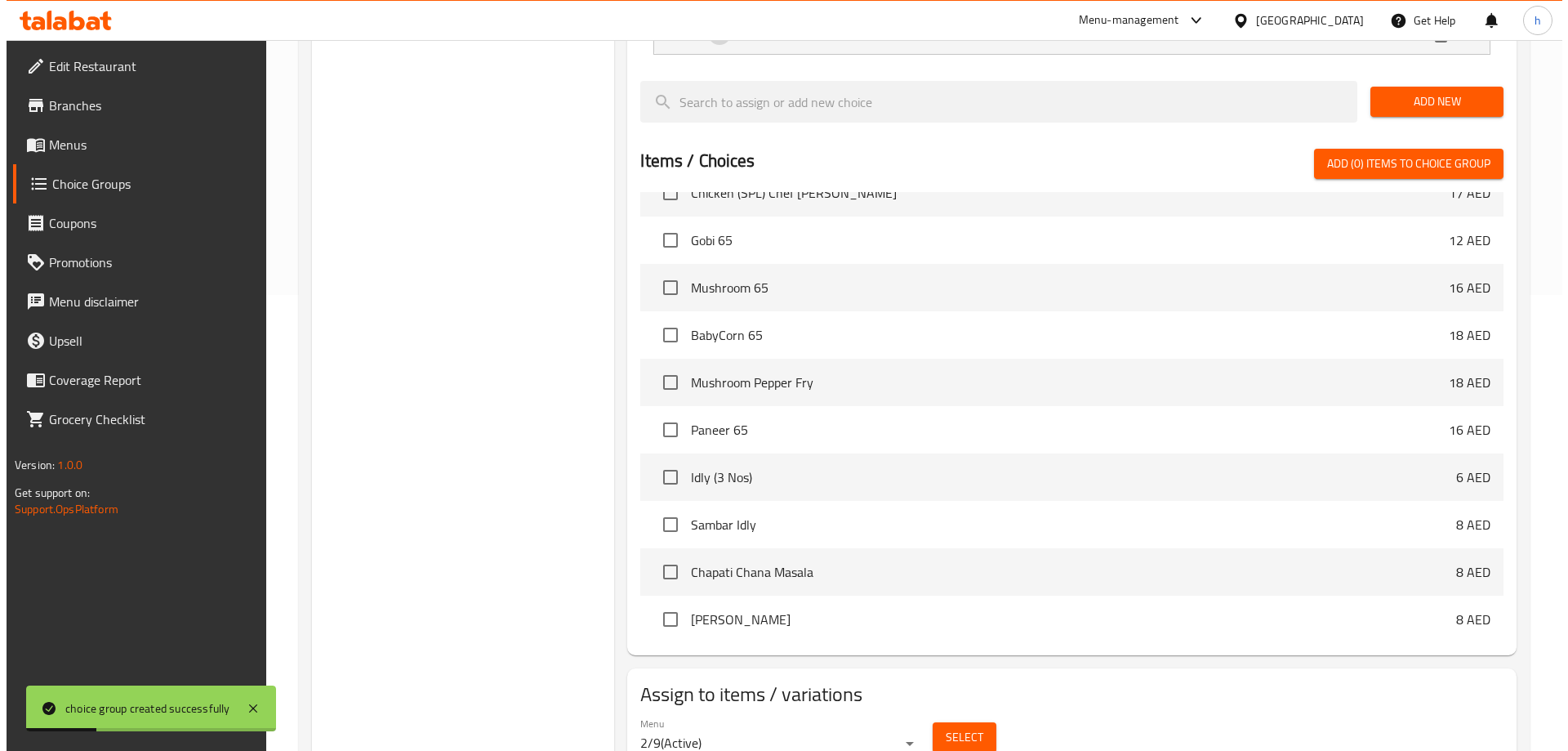
scroll to position [481, 0]
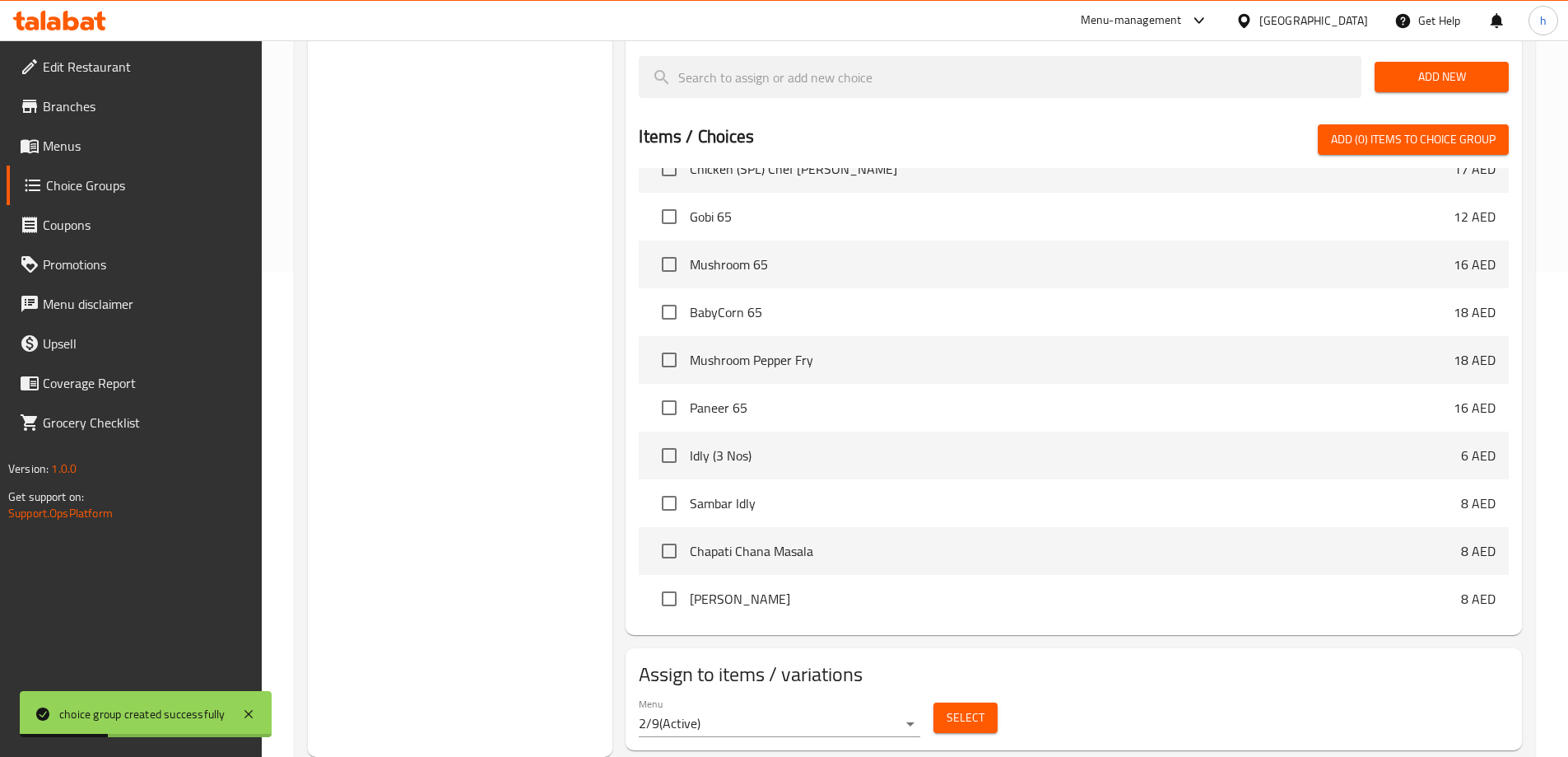
click at [981, 707] on span "Select" at bounding box center [965, 717] width 37 height 21
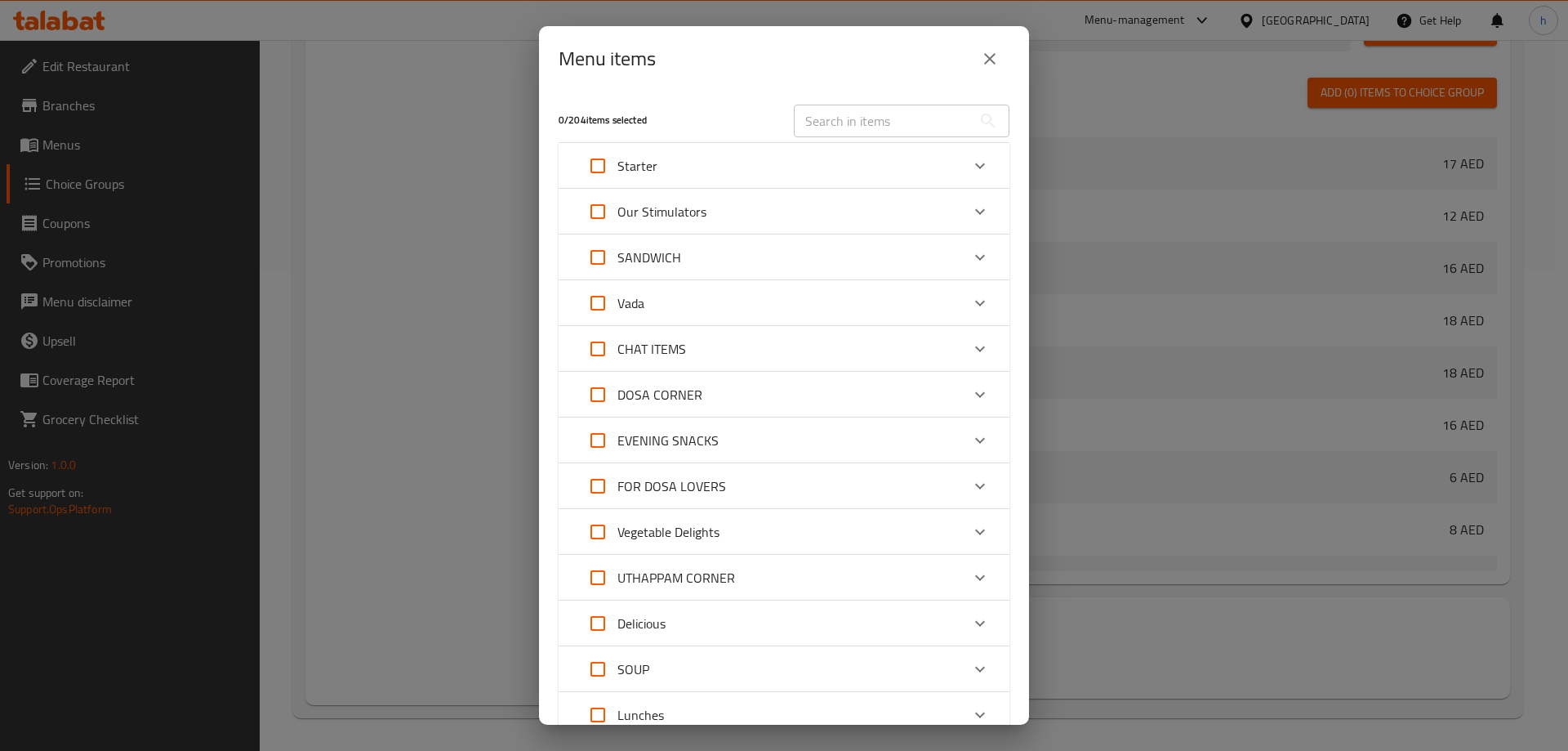
click at [794, 436] on div "EVENING SNACKS" at bounding box center [769, 439] width 382 height 39
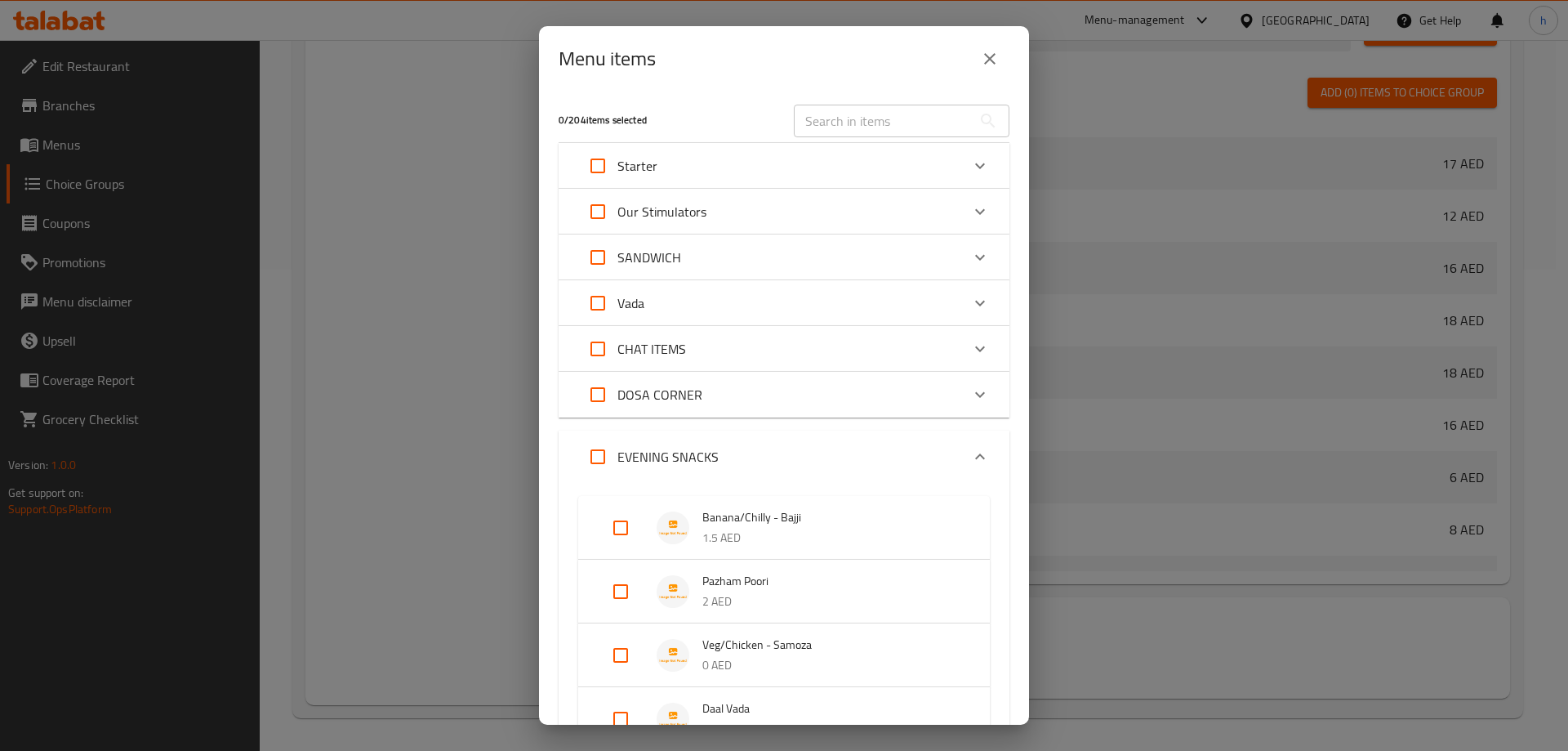
scroll to position [82, 0]
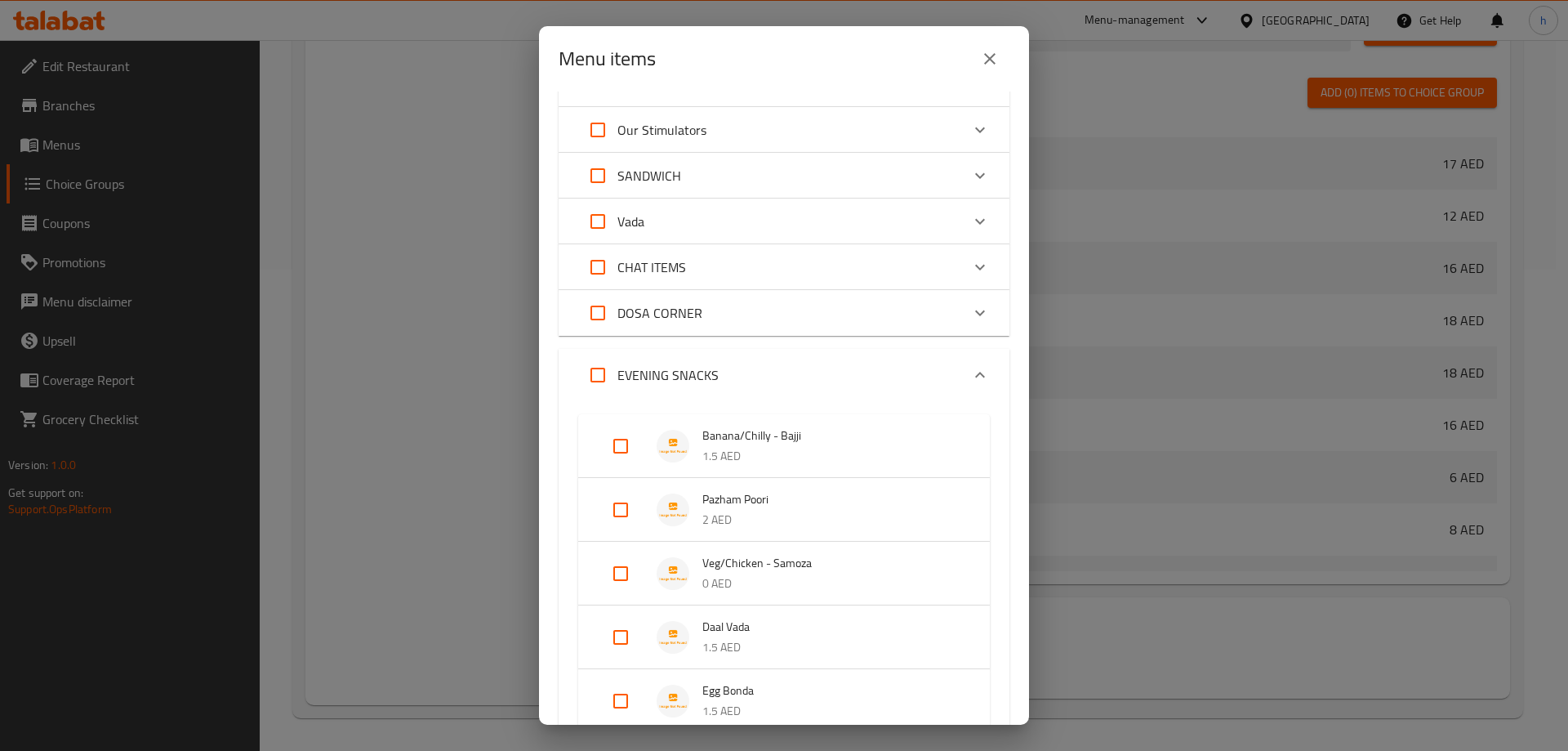
click at [597, 443] on div "Banana/Chilly - Bajji 1.5 AED" at bounding box center [784, 446] width 411 height 63
click at [624, 443] on input "Expand" at bounding box center [620, 446] width 39 height 39
checkbox input "true"
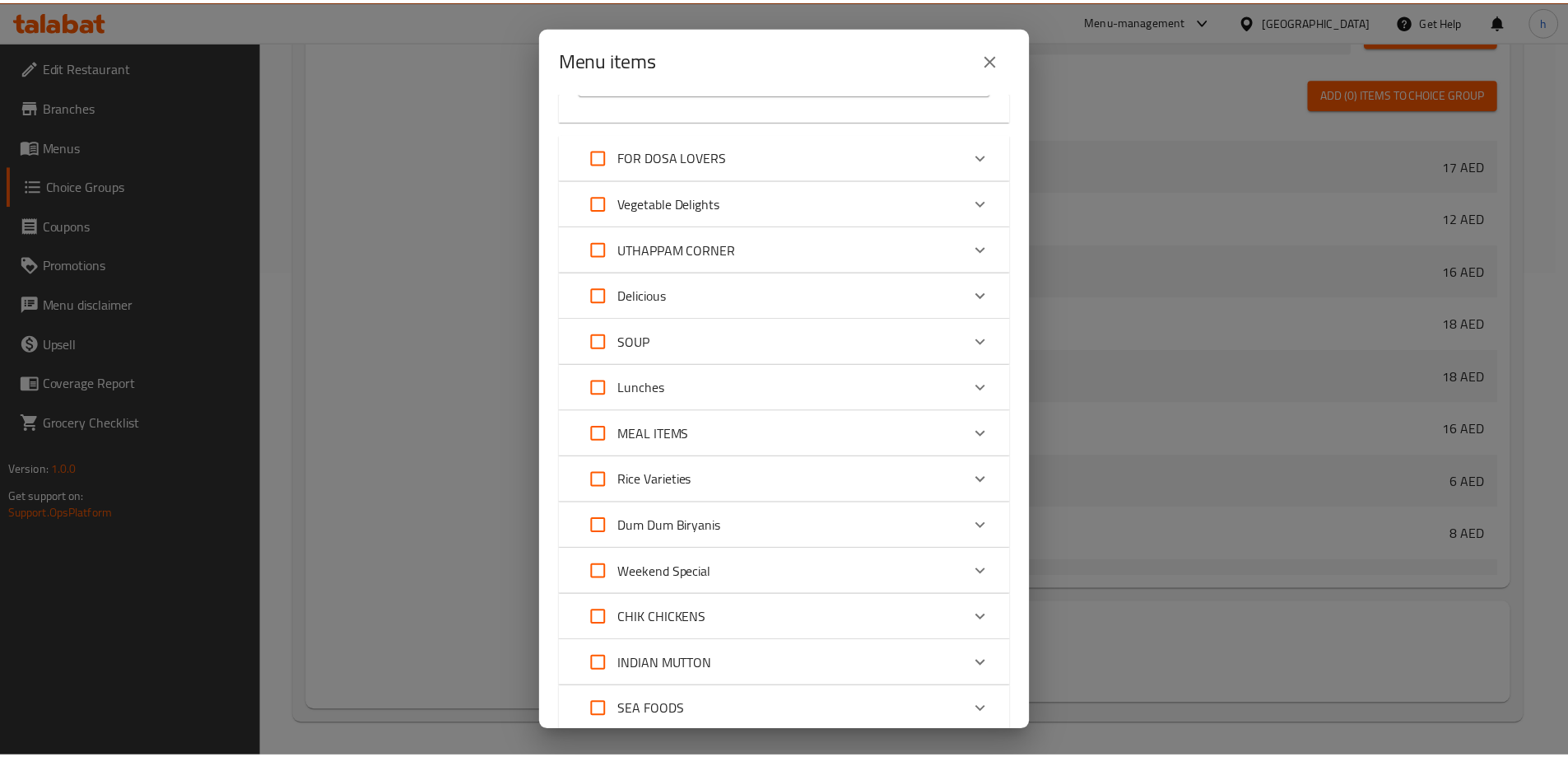
scroll to position [890, 0]
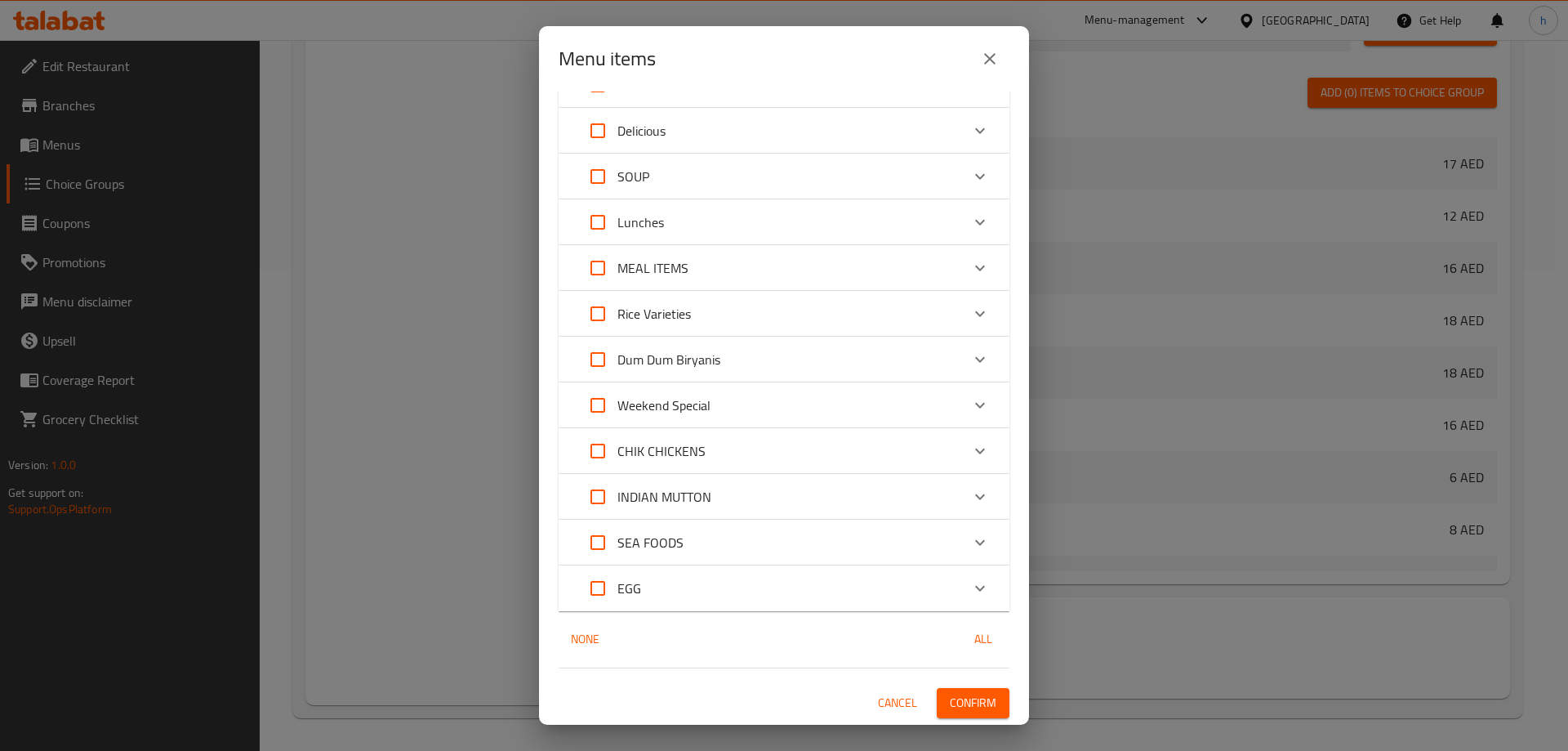
click at [973, 700] on span "Confirm" at bounding box center [973, 703] width 46 height 21
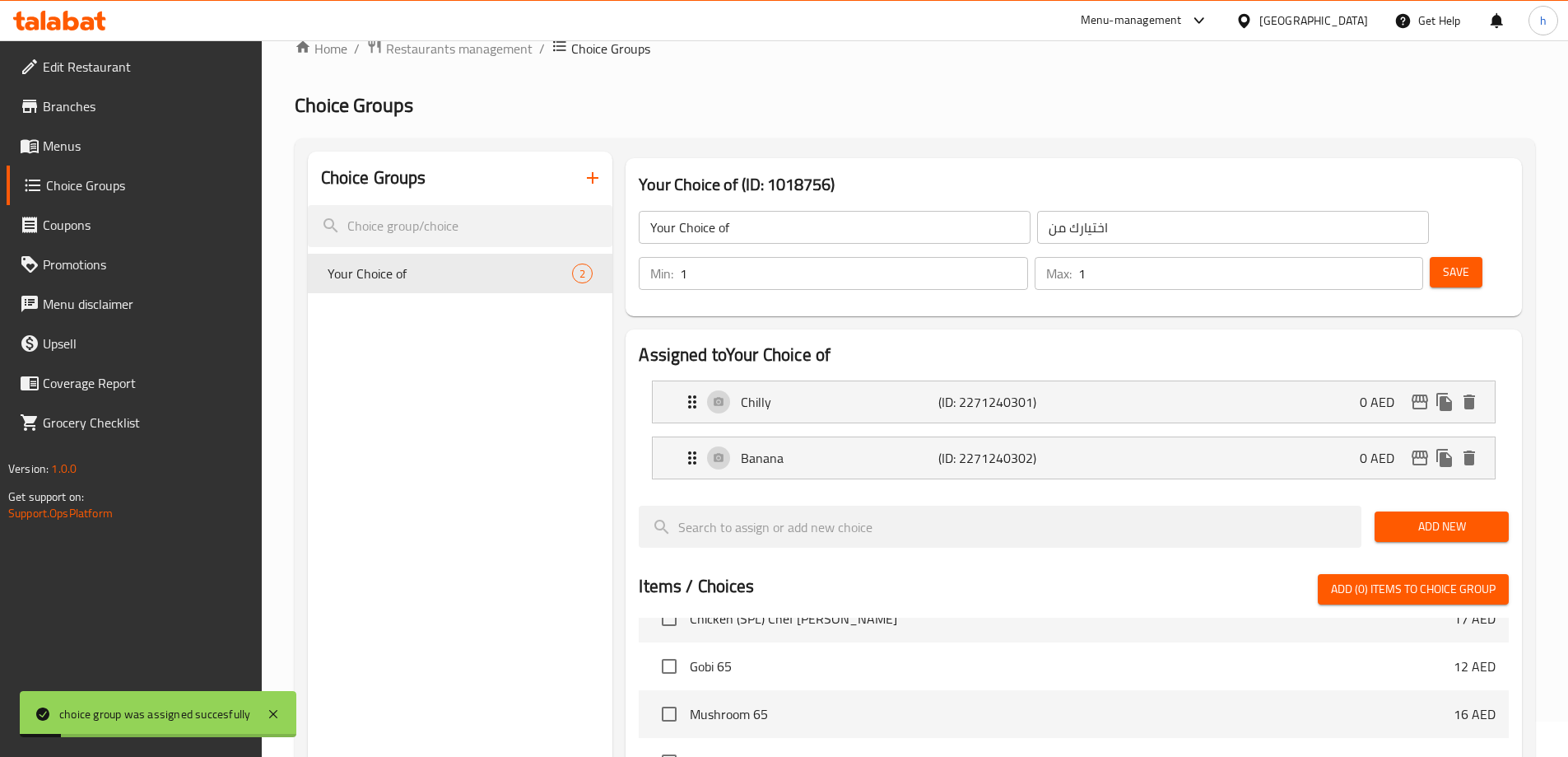
scroll to position [0, 0]
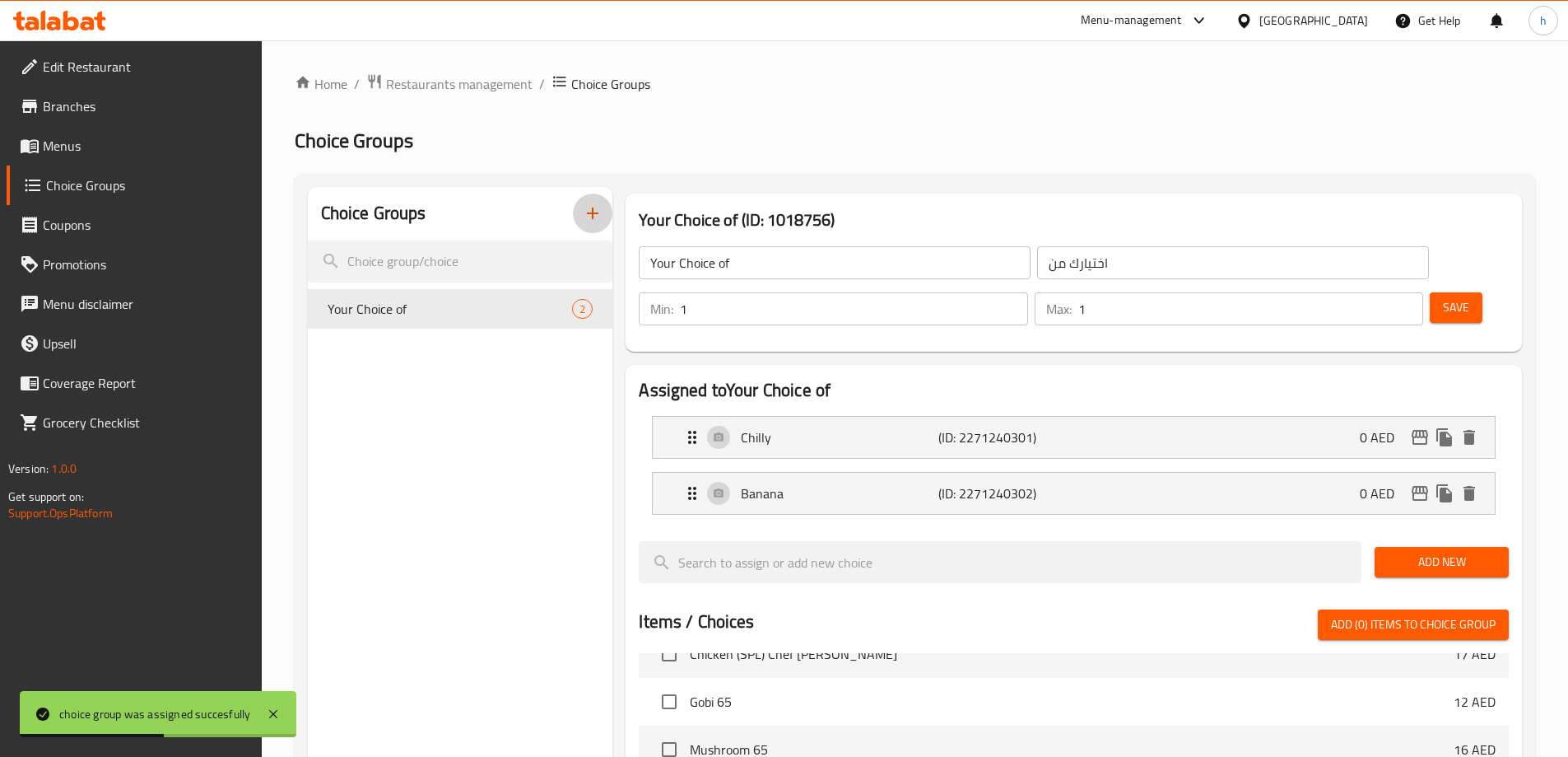
click at [590, 215] on icon "button" at bounding box center [593, 214] width 20 height 20
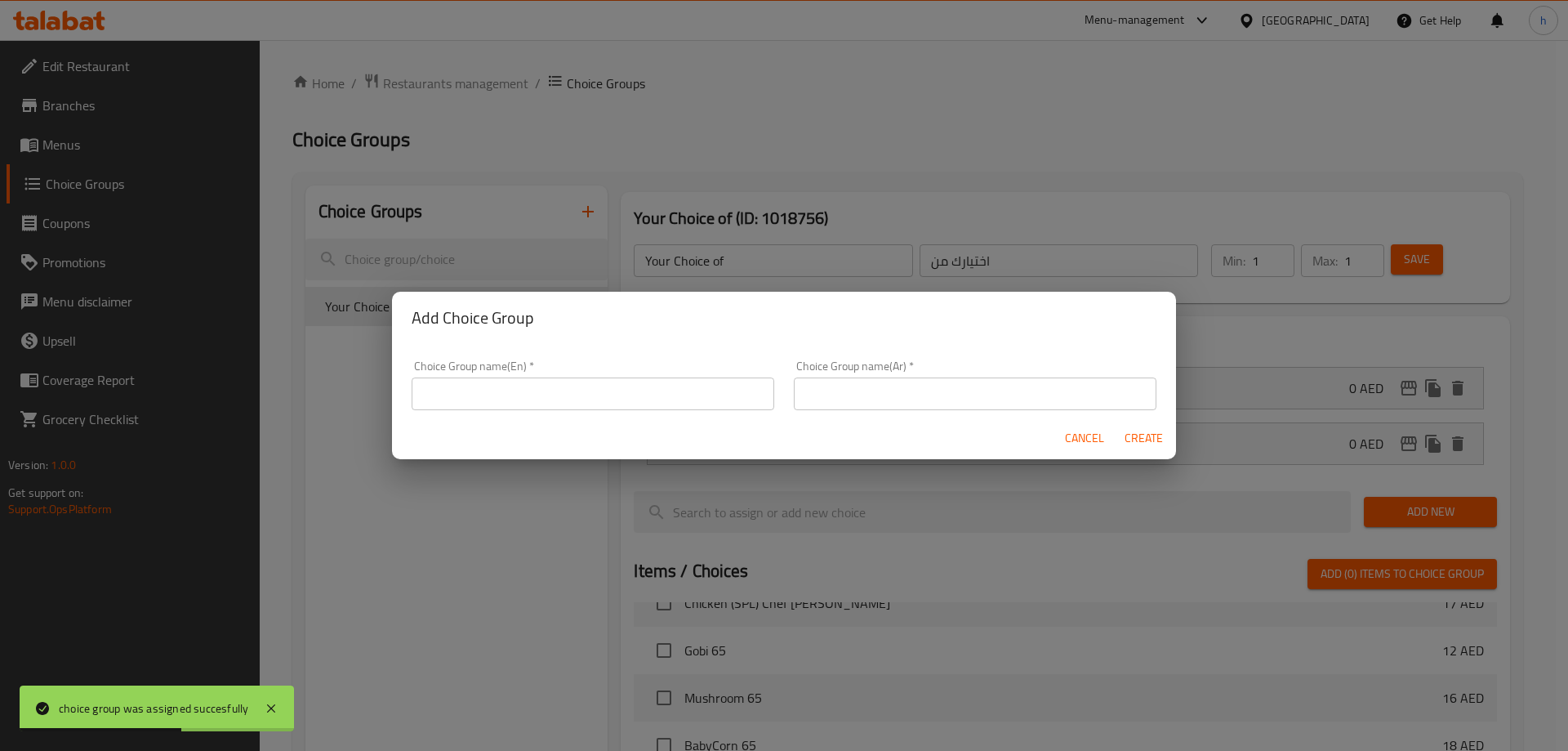
click at [629, 387] on input "text" at bounding box center [592, 394] width 362 height 33
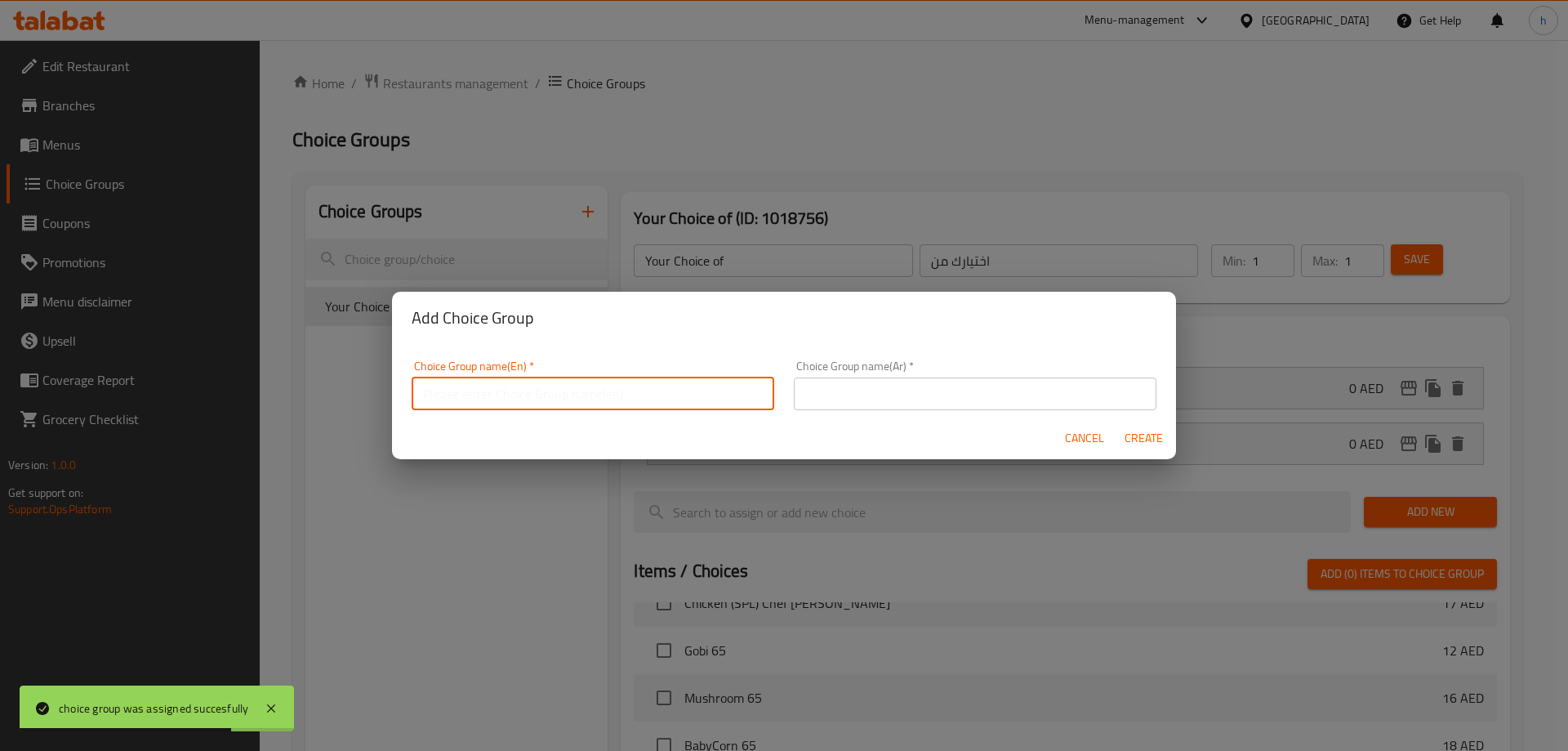
type input "Your Choice of :"
click at [1010, 383] on input "text" at bounding box center [975, 394] width 362 height 33
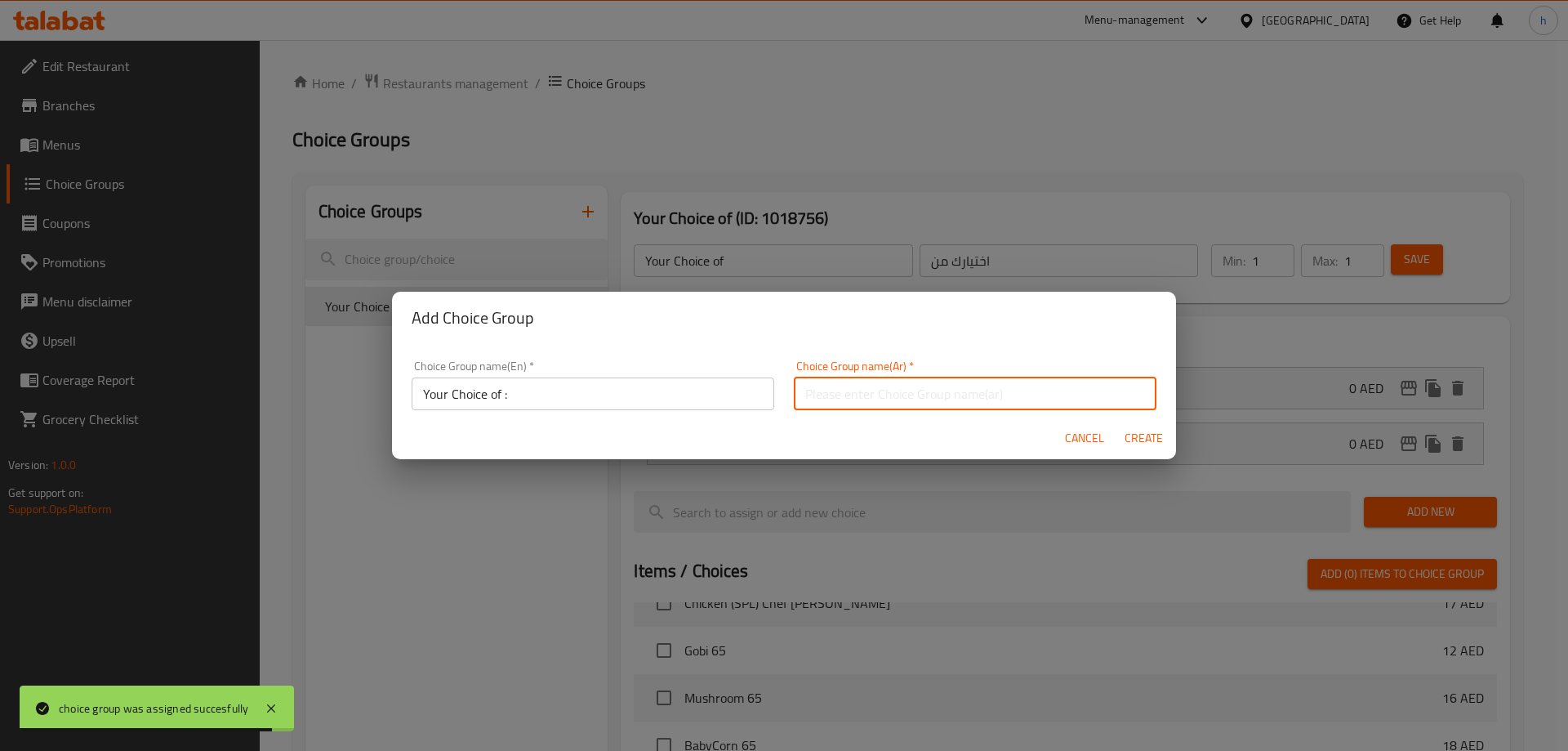
type input "اختيارك من اللحم :"
click at [956, 397] on input "اختيارك من اللحم :" at bounding box center [975, 394] width 362 height 33
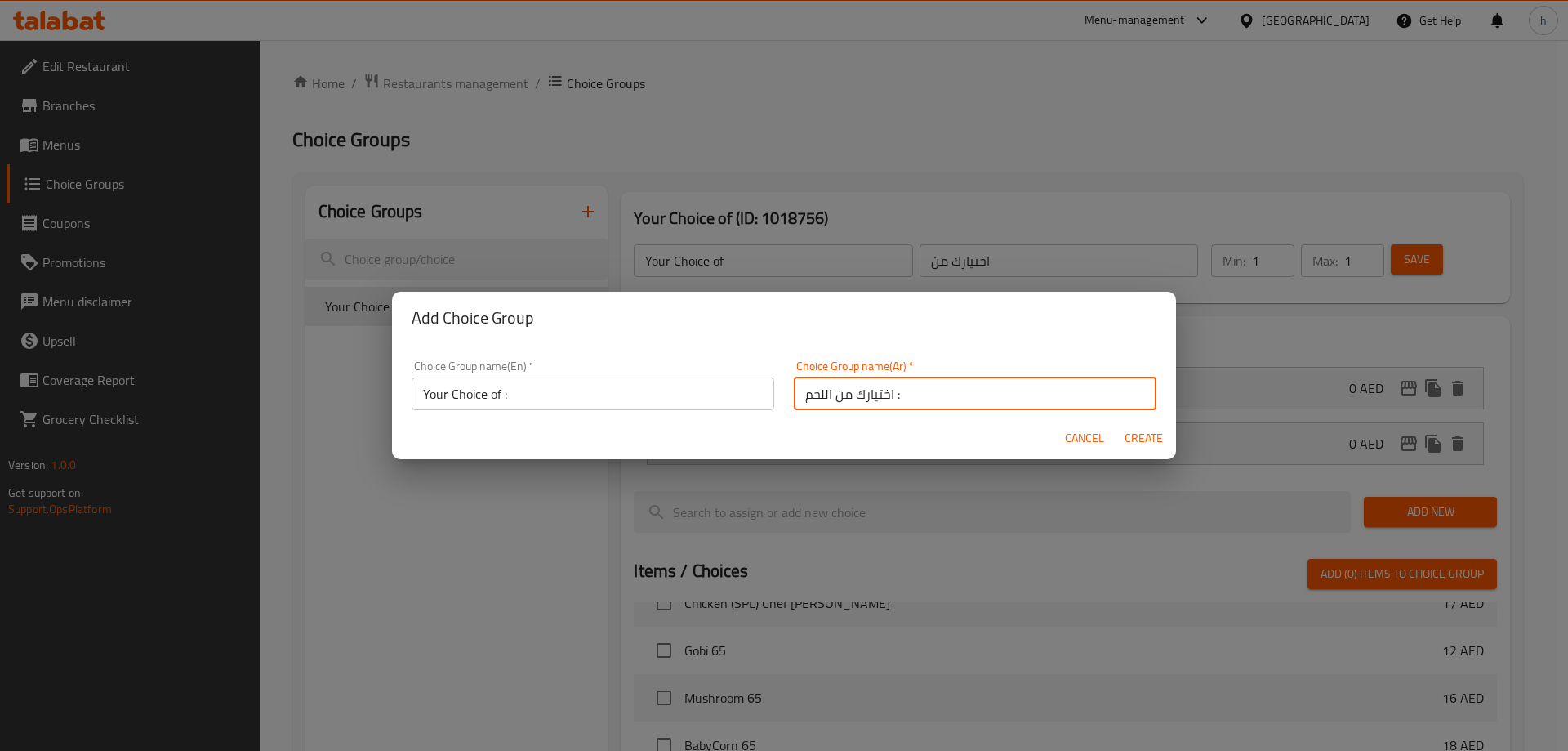
click at [956, 397] on input "اختيارك من اللحم :" at bounding box center [975, 394] width 362 height 33
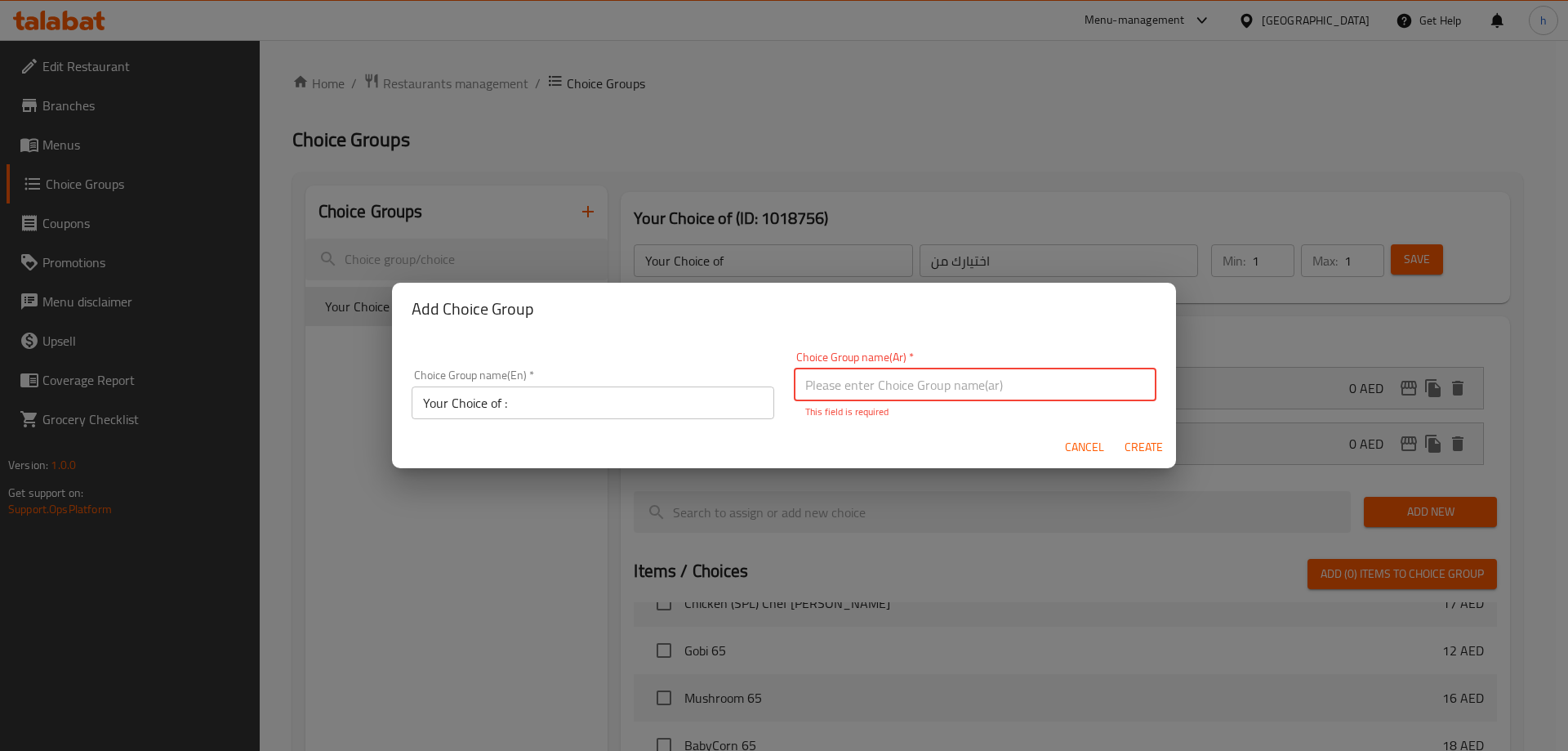
click at [956, 397] on input "text" at bounding box center [975, 385] width 362 height 33
type input "اختيارك من"
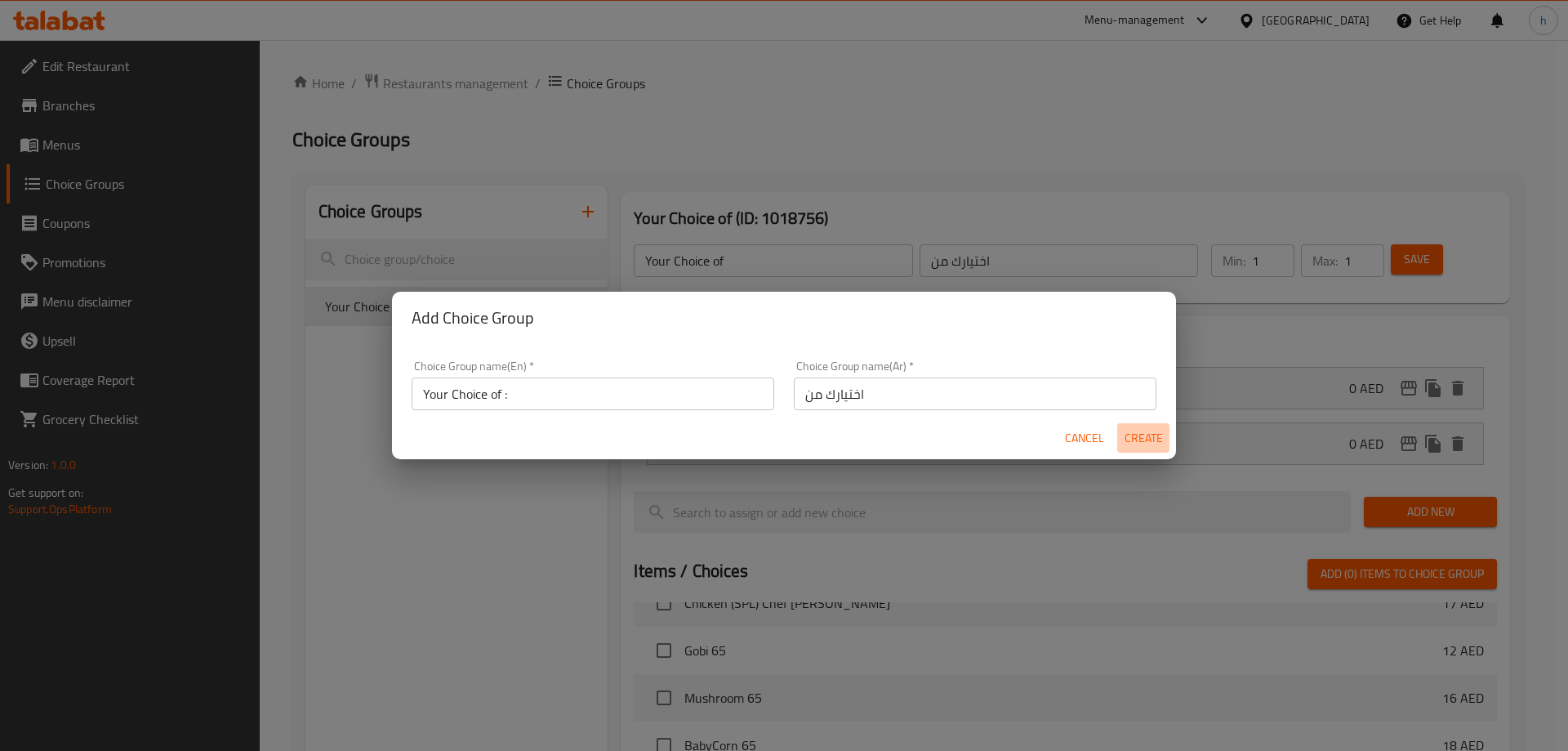
click at [1152, 442] on span "Create" at bounding box center [1143, 438] width 39 height 21
type input "Your Choice of :"
type input "0"
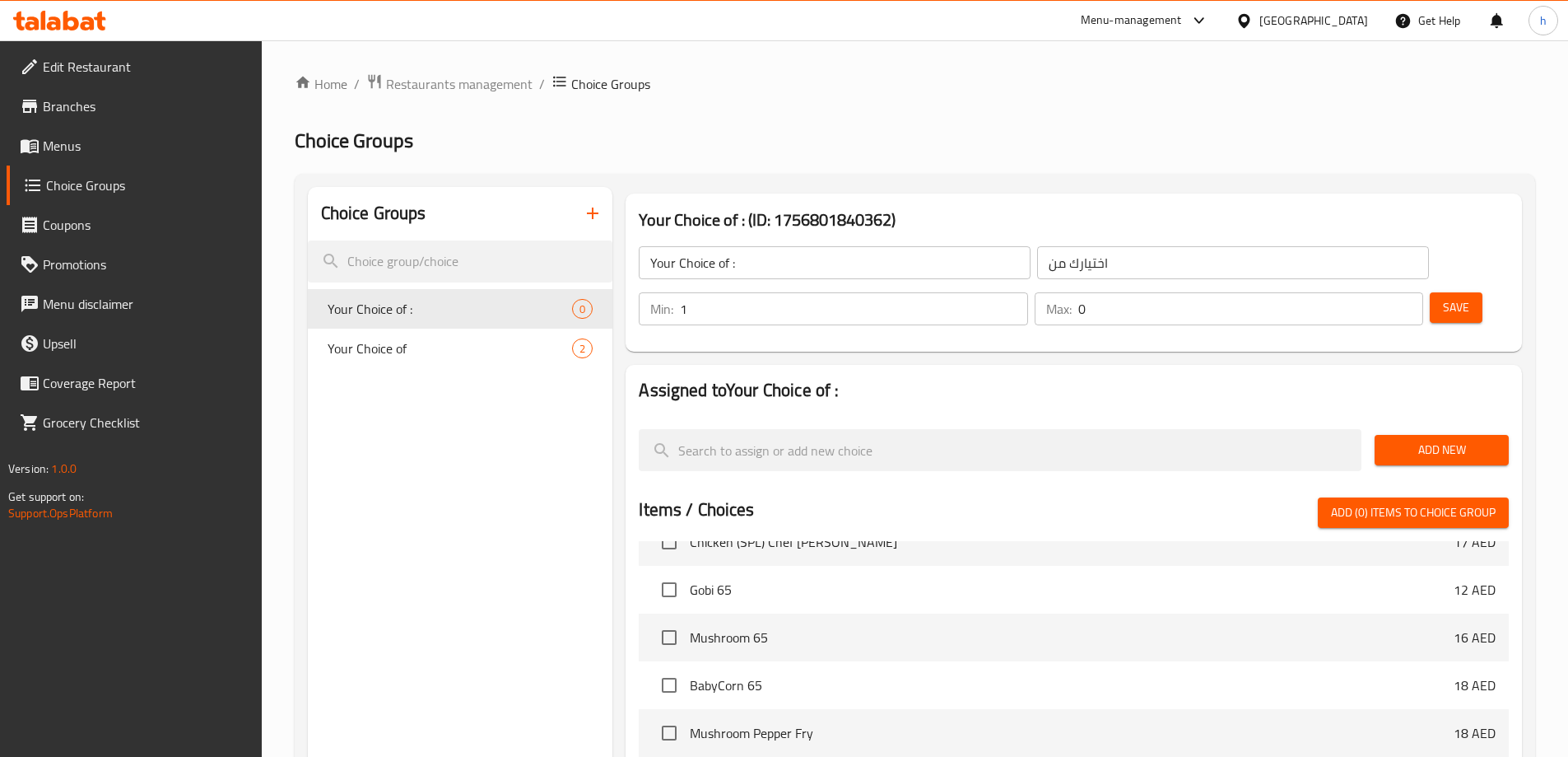
type input "1"
click at [1027, 292] on input "1" at bounding box center [854, 309] width 347 height 33
type input "1"
click at [1380, 292] on input "1" at bounding box center [1251, 309] width 345 height 33
click at [1417, 439] on span "Add New" at bounding box center [1442, 449] width 108 height 21
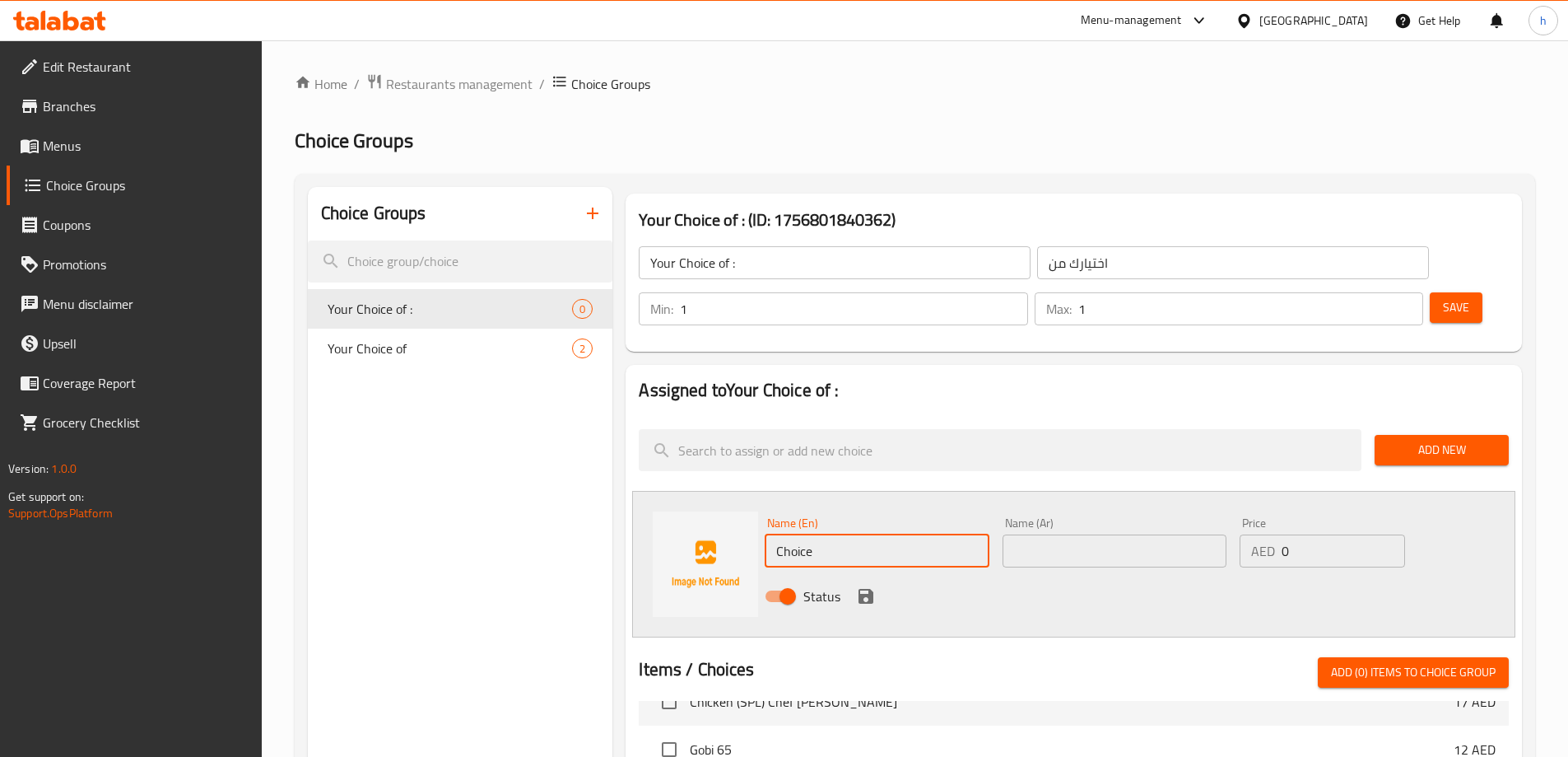
click at [913, 534] on input "Choice" at bounding box center [877, 551] width 224 height 33
paste input "Veg"
type input "Veg"
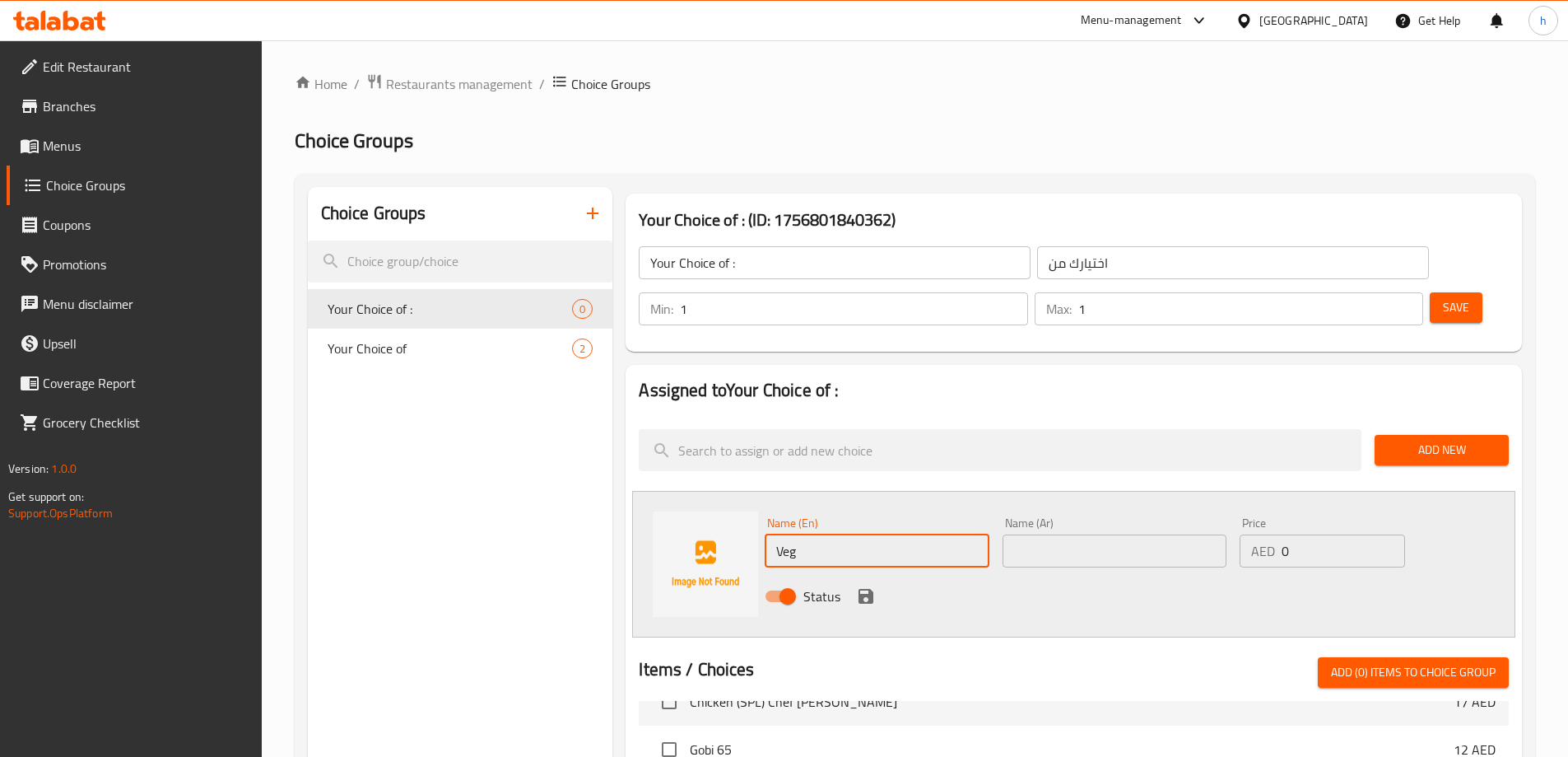
click at [1075, 534] on input "text" at bounding box center [1114, 551] width 224 height 33
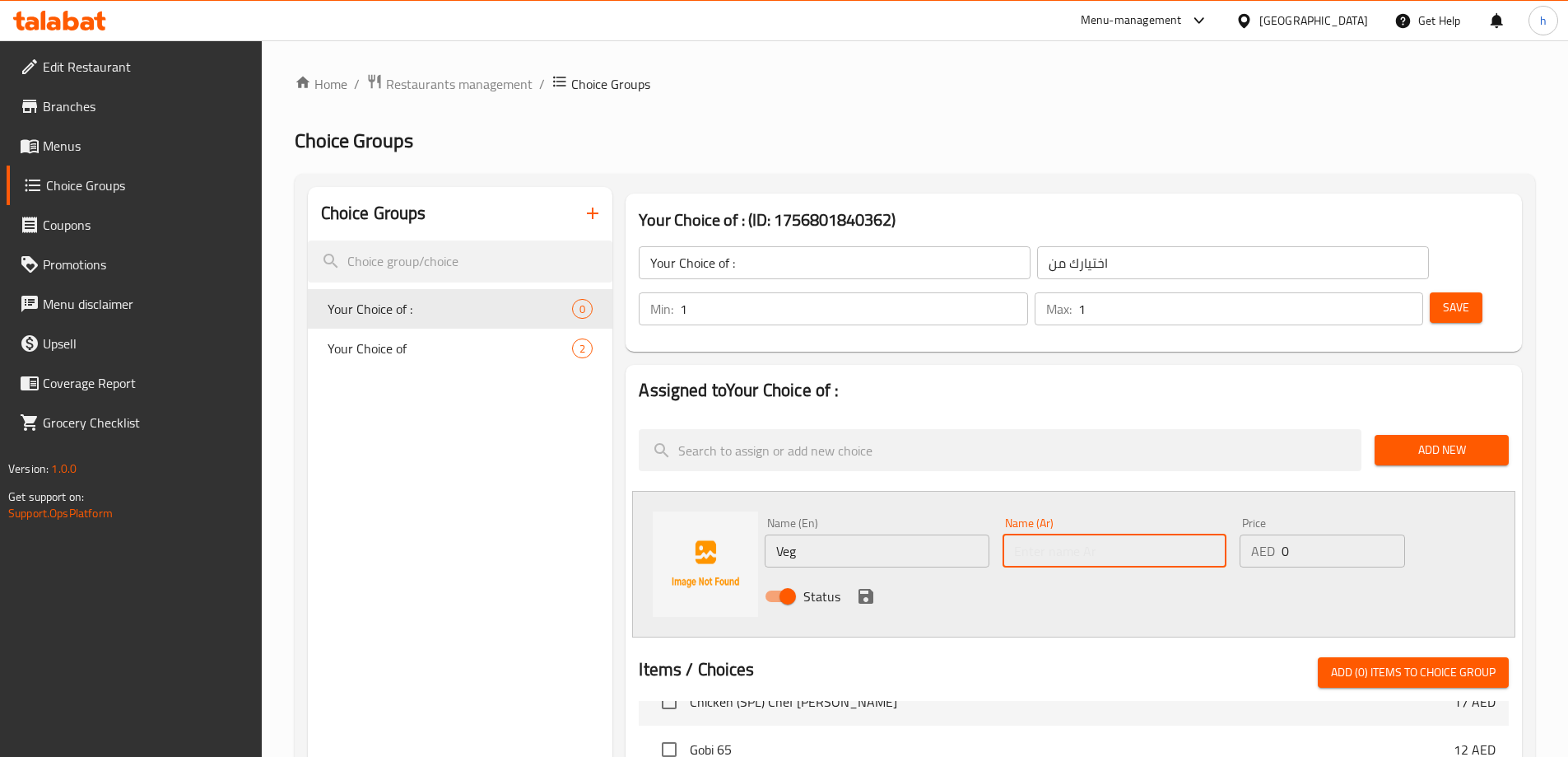
paste input "فيج"
type input "فيج"
click at [872, 589] on icon "save" at bounding box center [866, 596] width 15 height 15
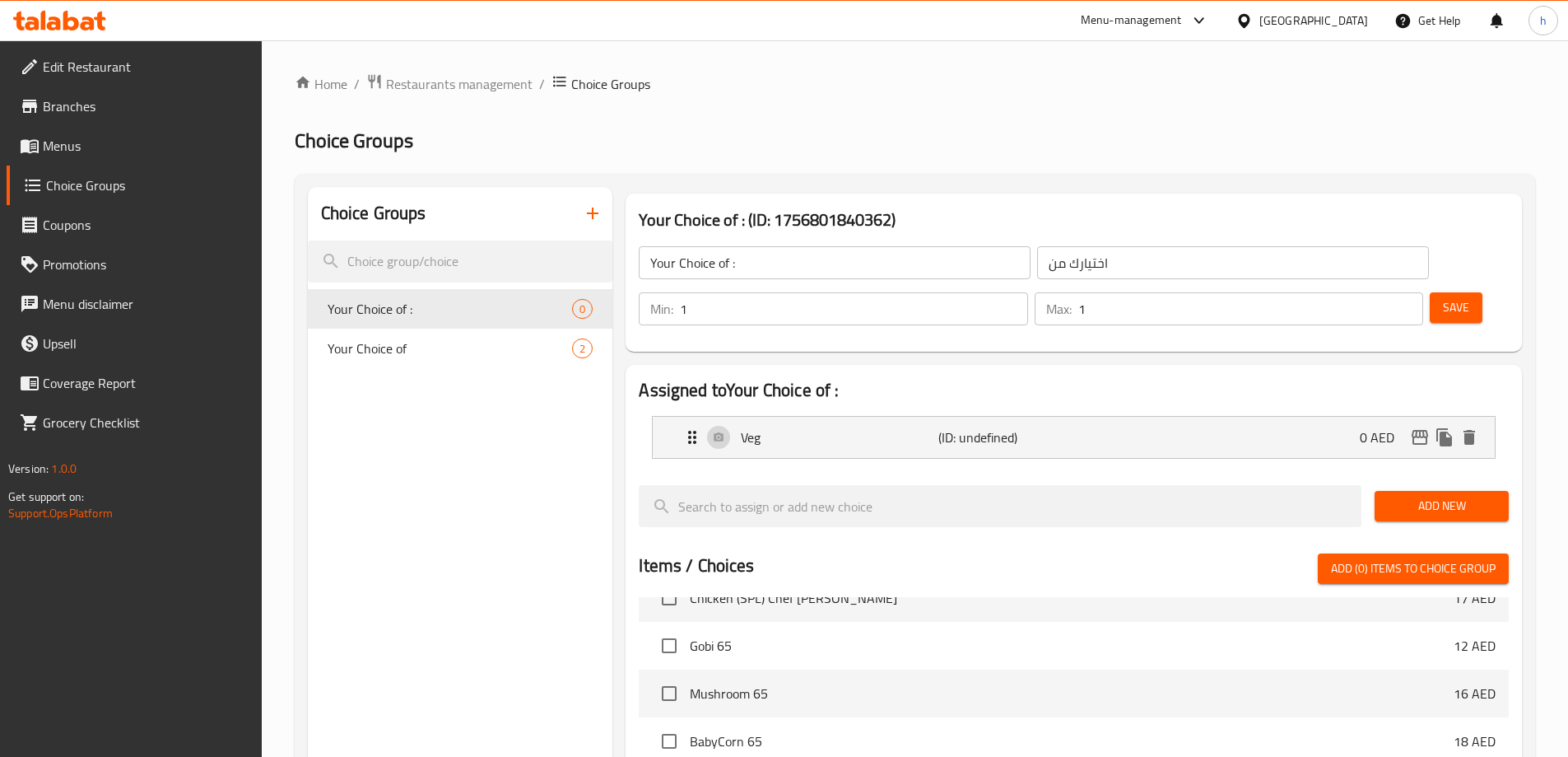
click at [1451, 496] on span "Add New" at bounding box center [1442, 506] width 108 height 21
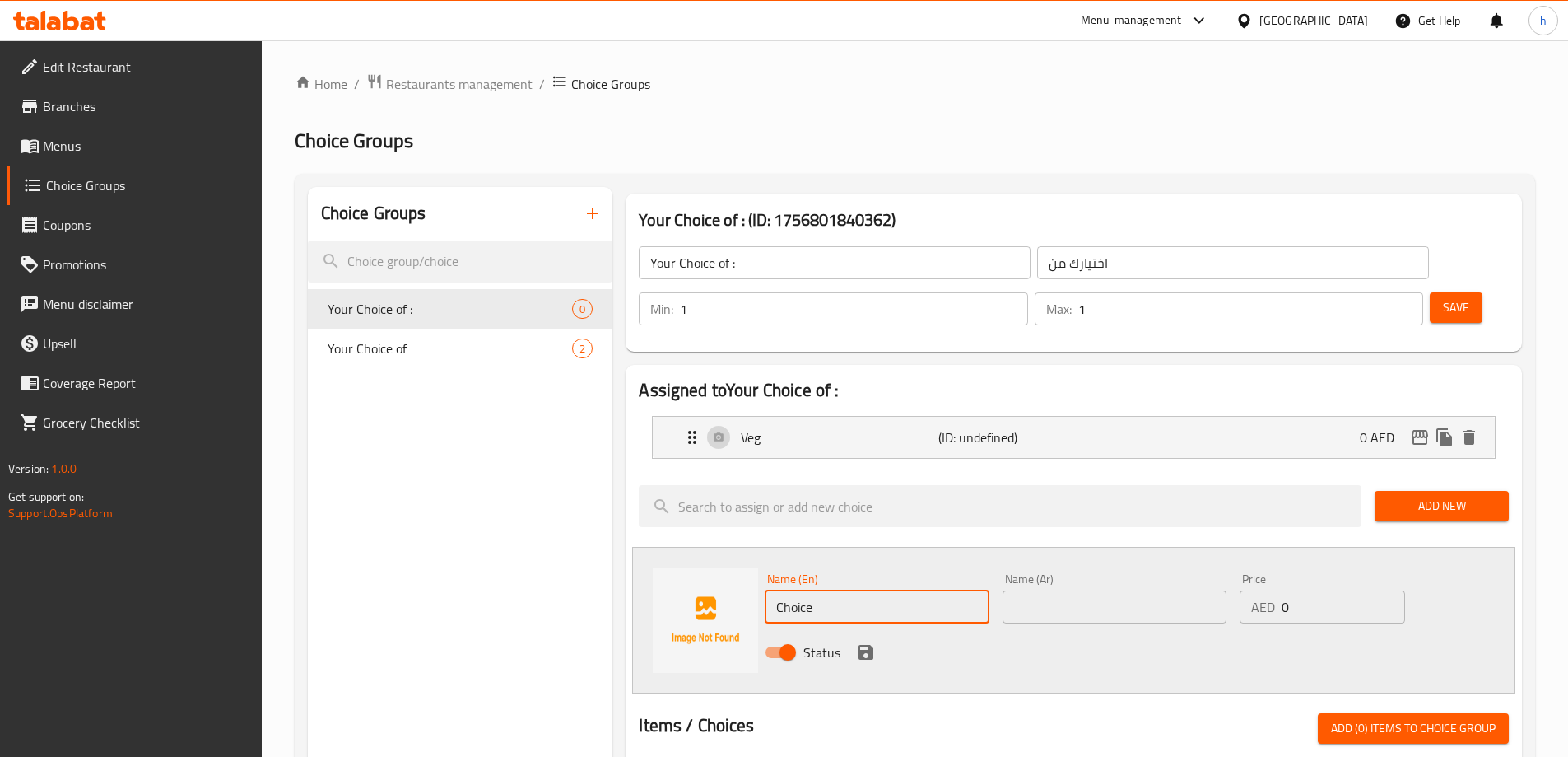
click at [931, 590] on input "Choice" at bounding box center [877, 606] width 224 height 33
paste input "icken"
type input "Chicken"
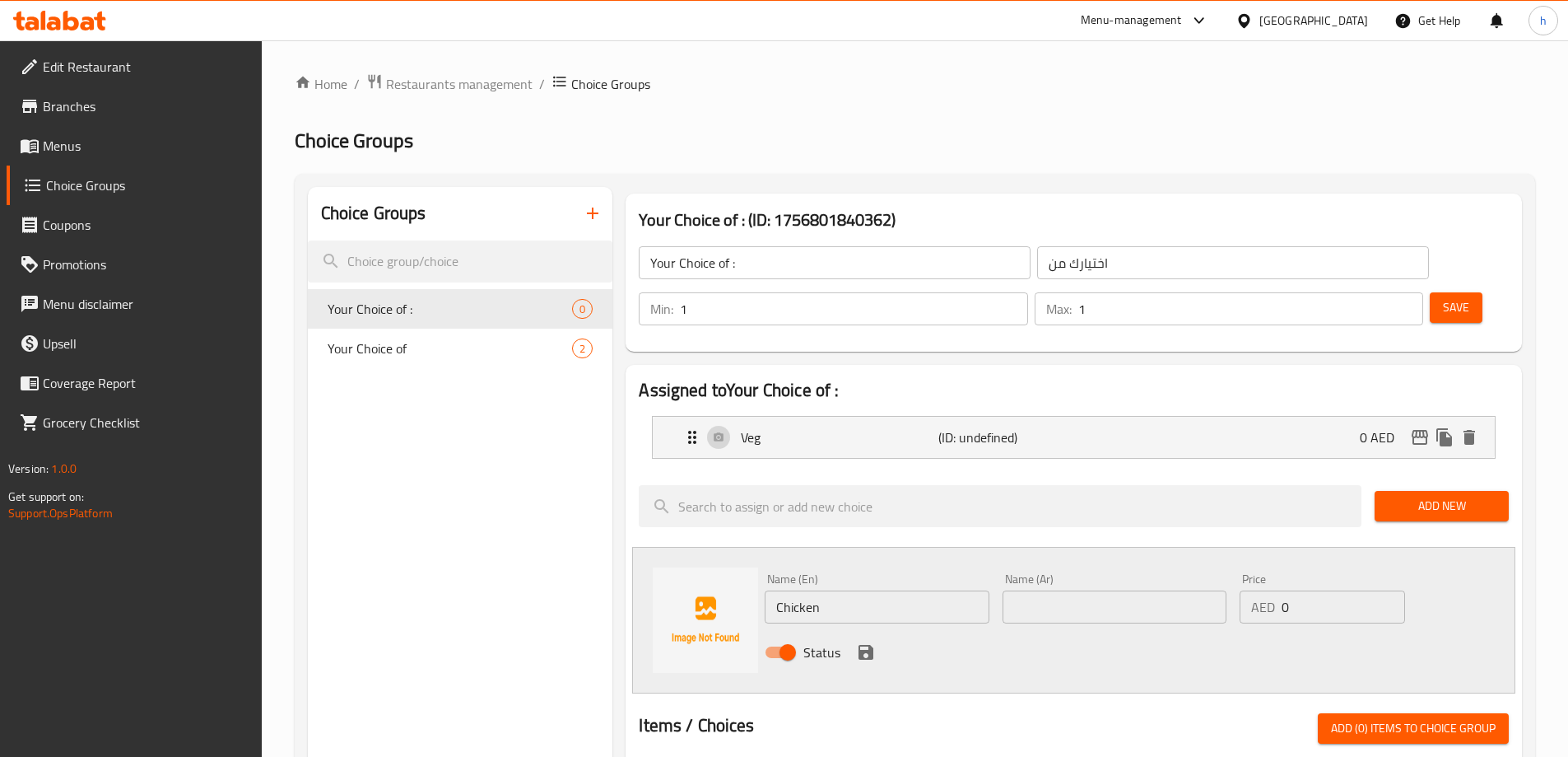
click at [1078, 573] on div "Name (Ar) Name (Ar)" at bounding box center [1114, 597] width 224 height 50
click at [1078, 590] on input "text" at bounding box center [1114, 606] width 224 height 33
paste input "دجاج"
type input "دجاج"
click at [867, 642] on icon "save" at bounding box center [867, 652] width 20 height 20
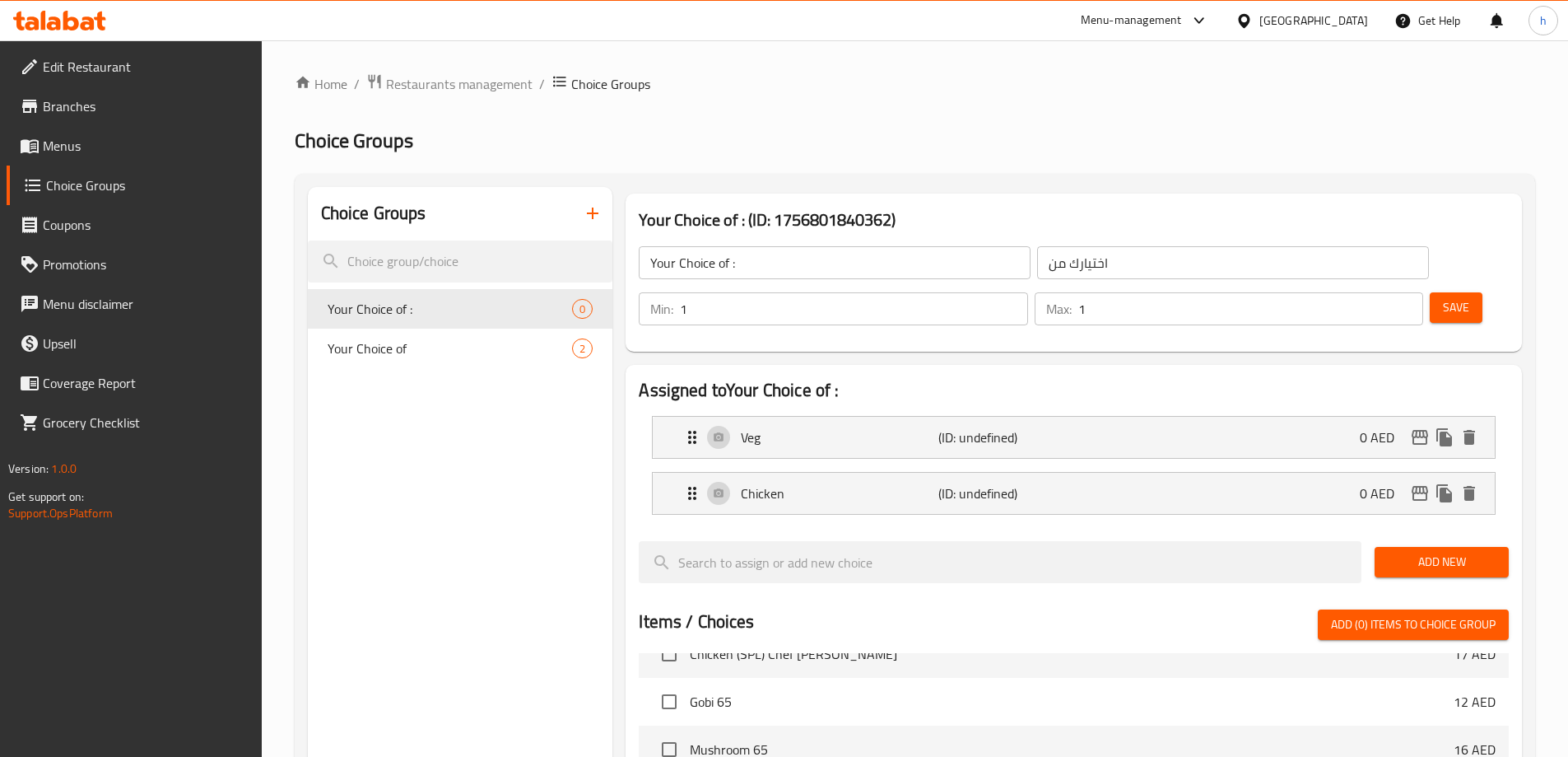
click at [1443, 297] on span "Save" at bounding box center [1456, 307] width 26 height 21
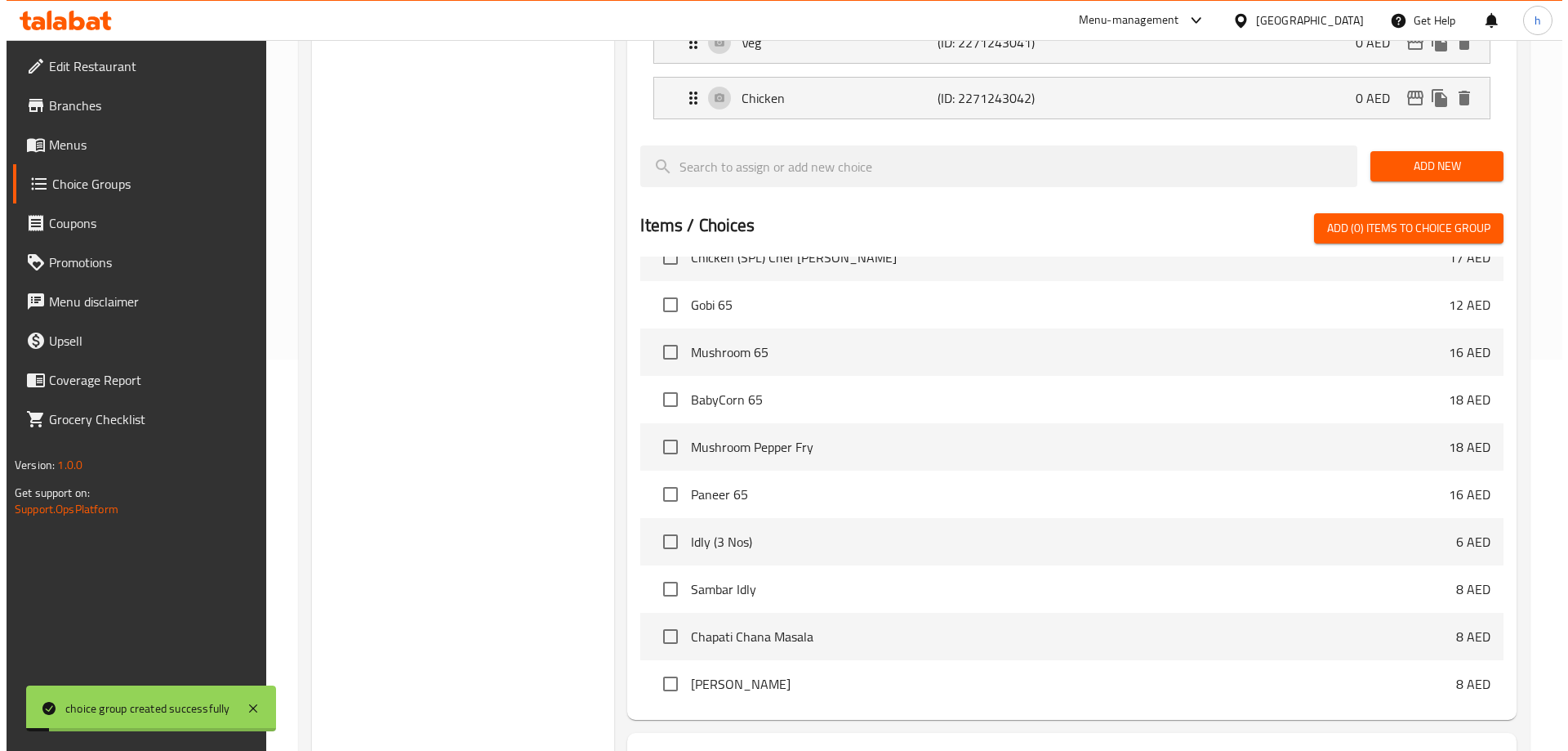
scroll to position [481, 0]
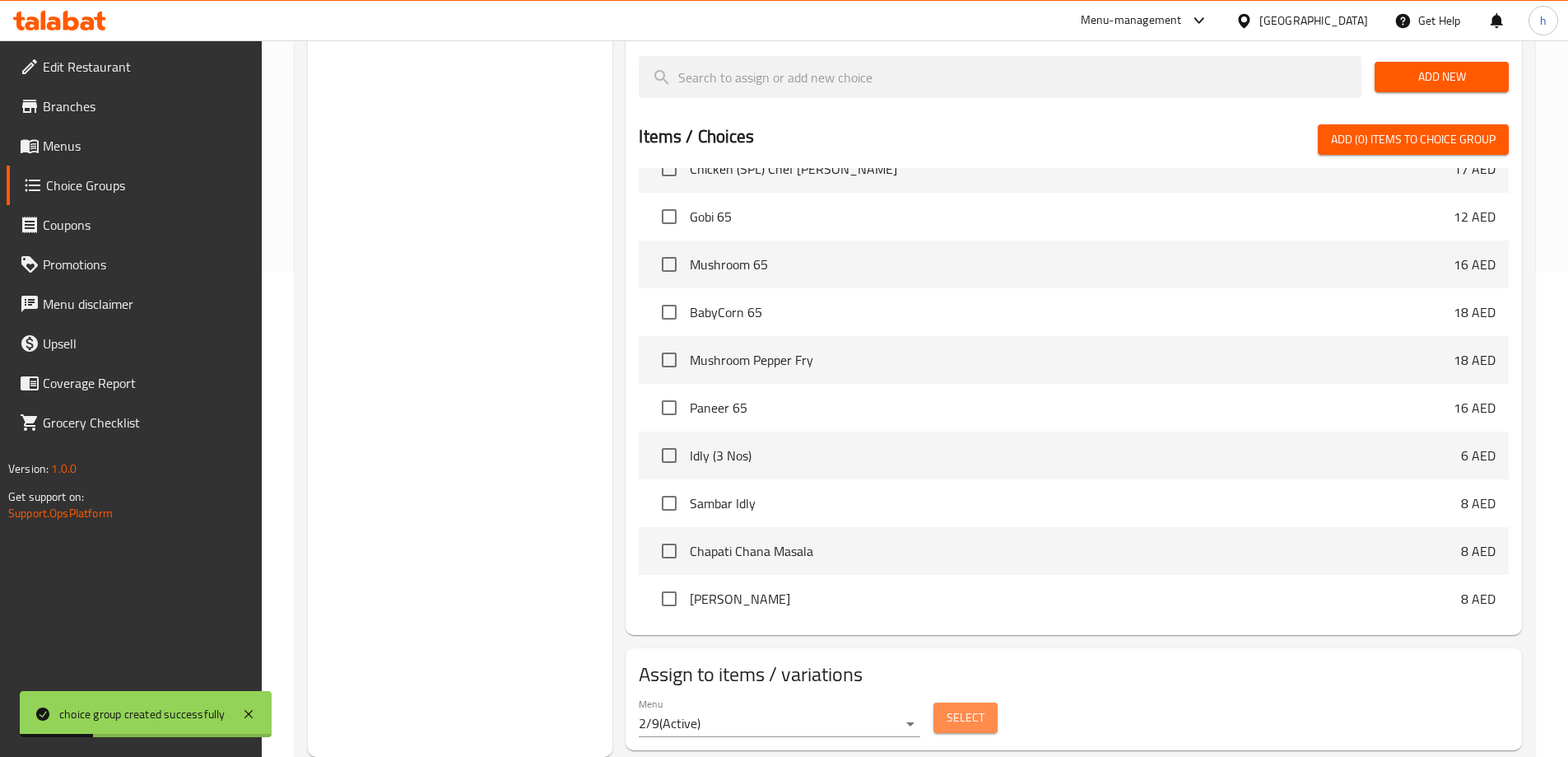
click at [988, 702] on button "Select" at bounding box center [965, 717] width 64 height 30
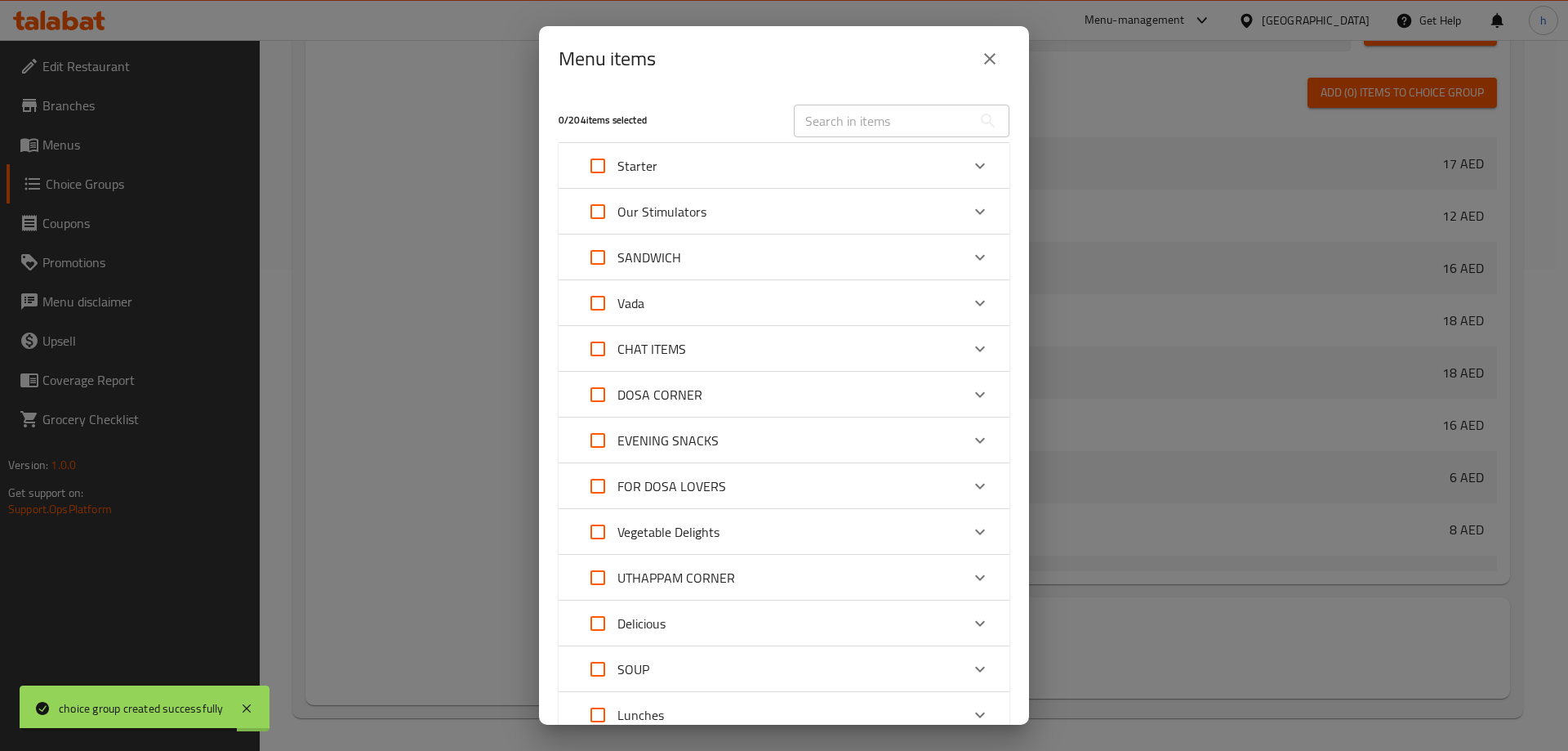
click at [761, 463] on div "FOR DOSA LOVERS Egg Dosa 9 AED Mysore Dosa / Masala 0 AED Your Choice Of: Mysor…" at bounding box center [784, 486] width 451 height 45
click at [767, 444] on div "EVENING SNACKS" at bounding box center [769, 439] width 382 height 39
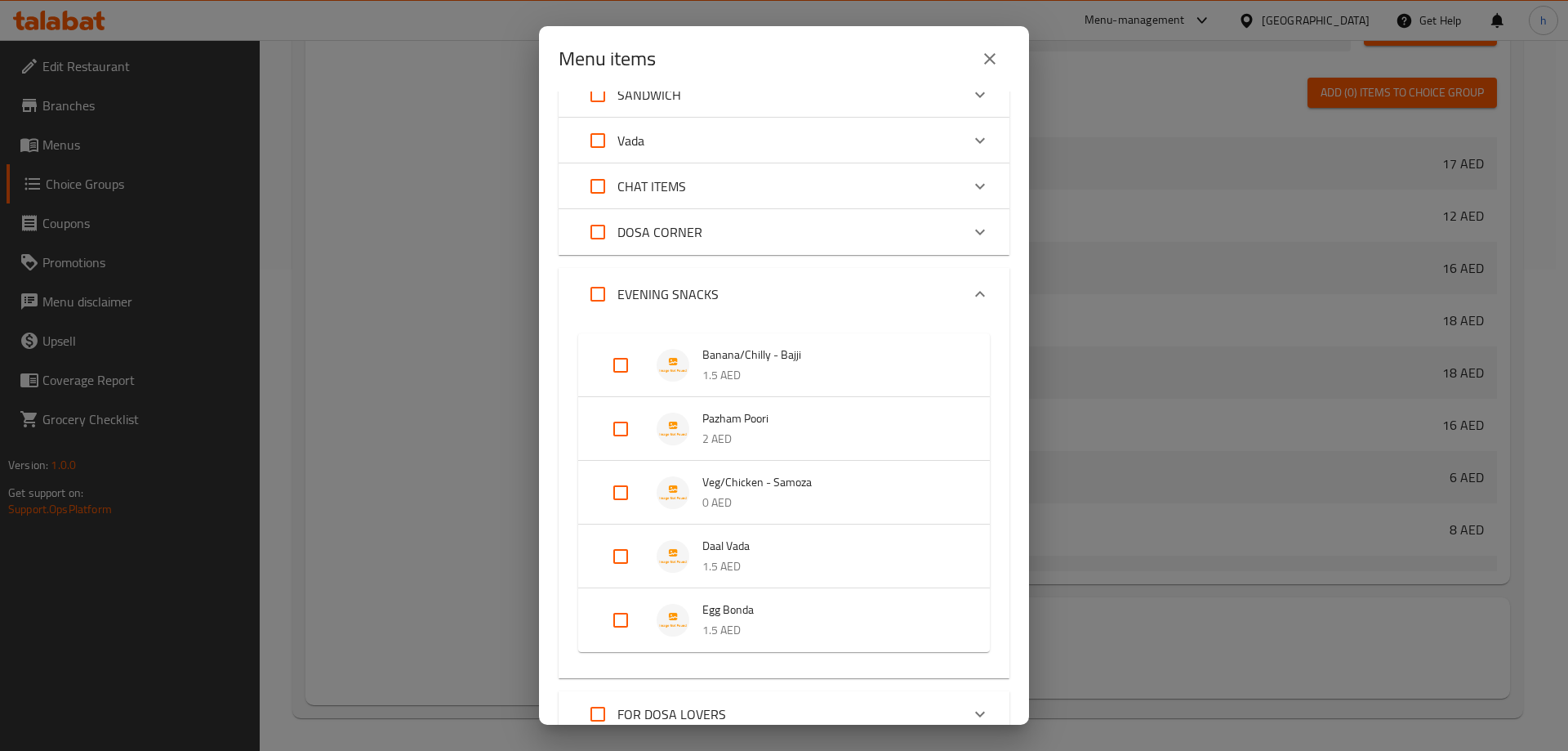
scroll to position [163, 0]
click at [610, 489] on input "Expand" at bounding box center [620, 491] width 39 height 39
checkbox input "true"
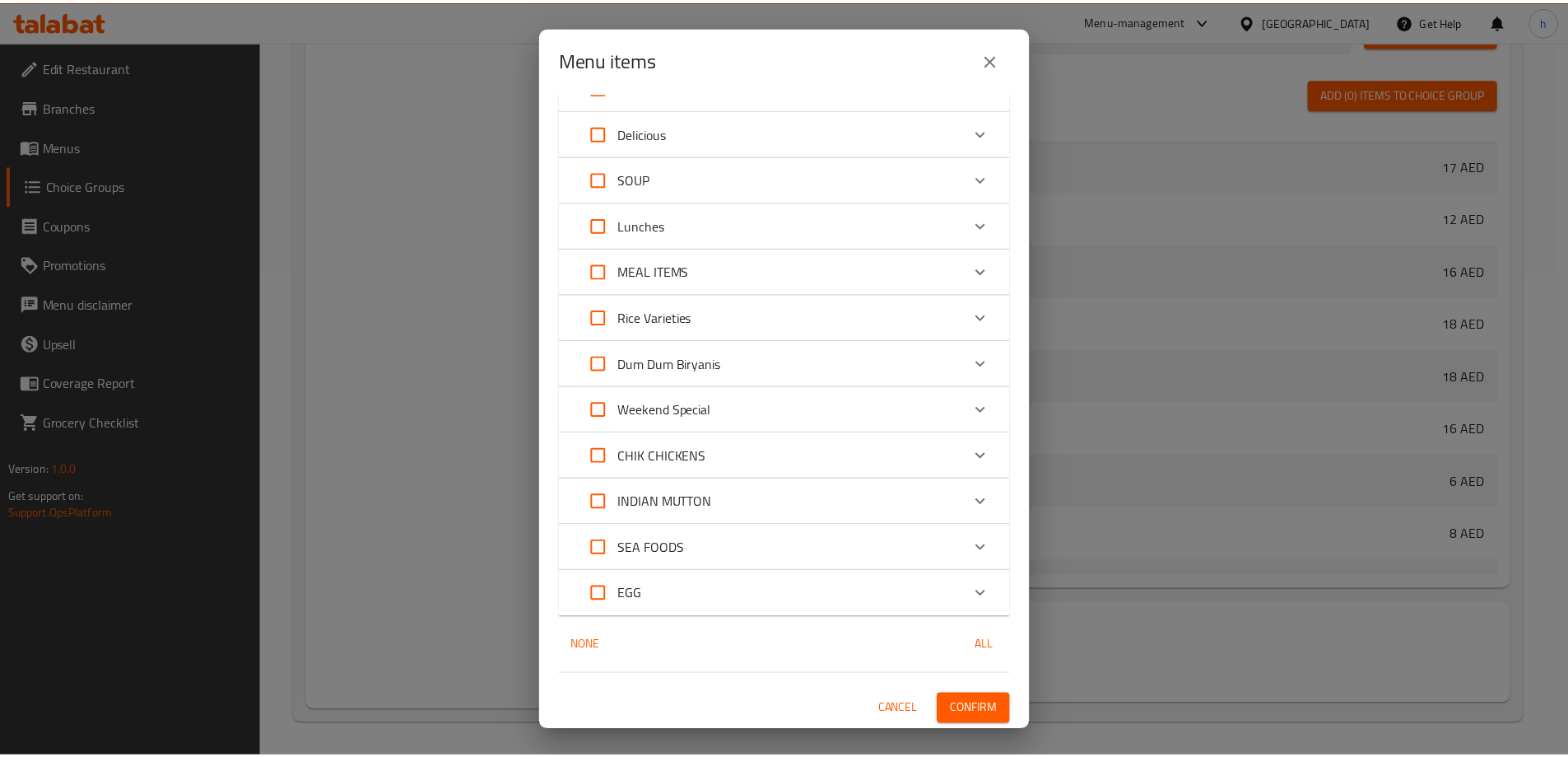
scroll to position [916, 0]
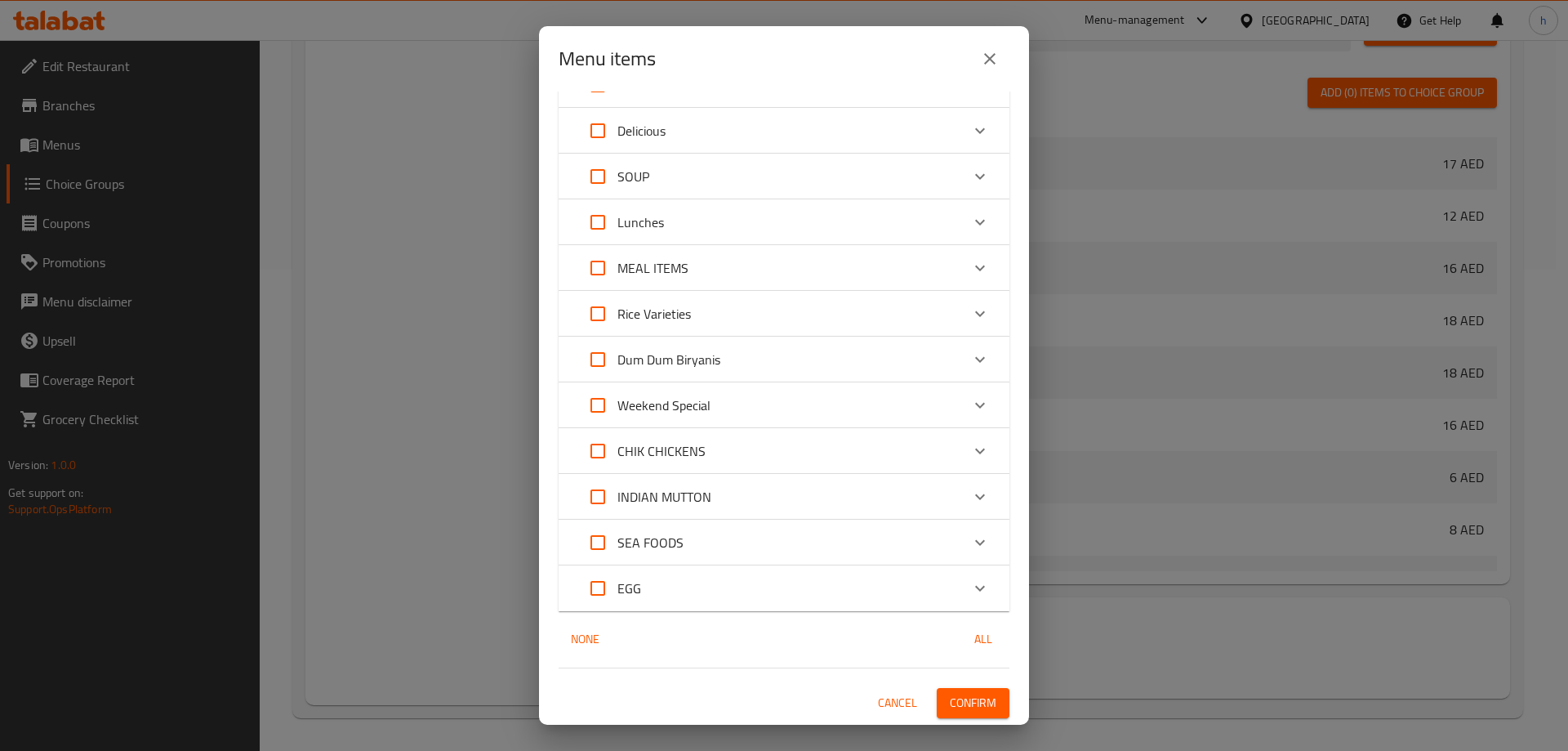
click at [986, 708] on button "Confirm" at bounding box center [973, 702] width 72 height 30
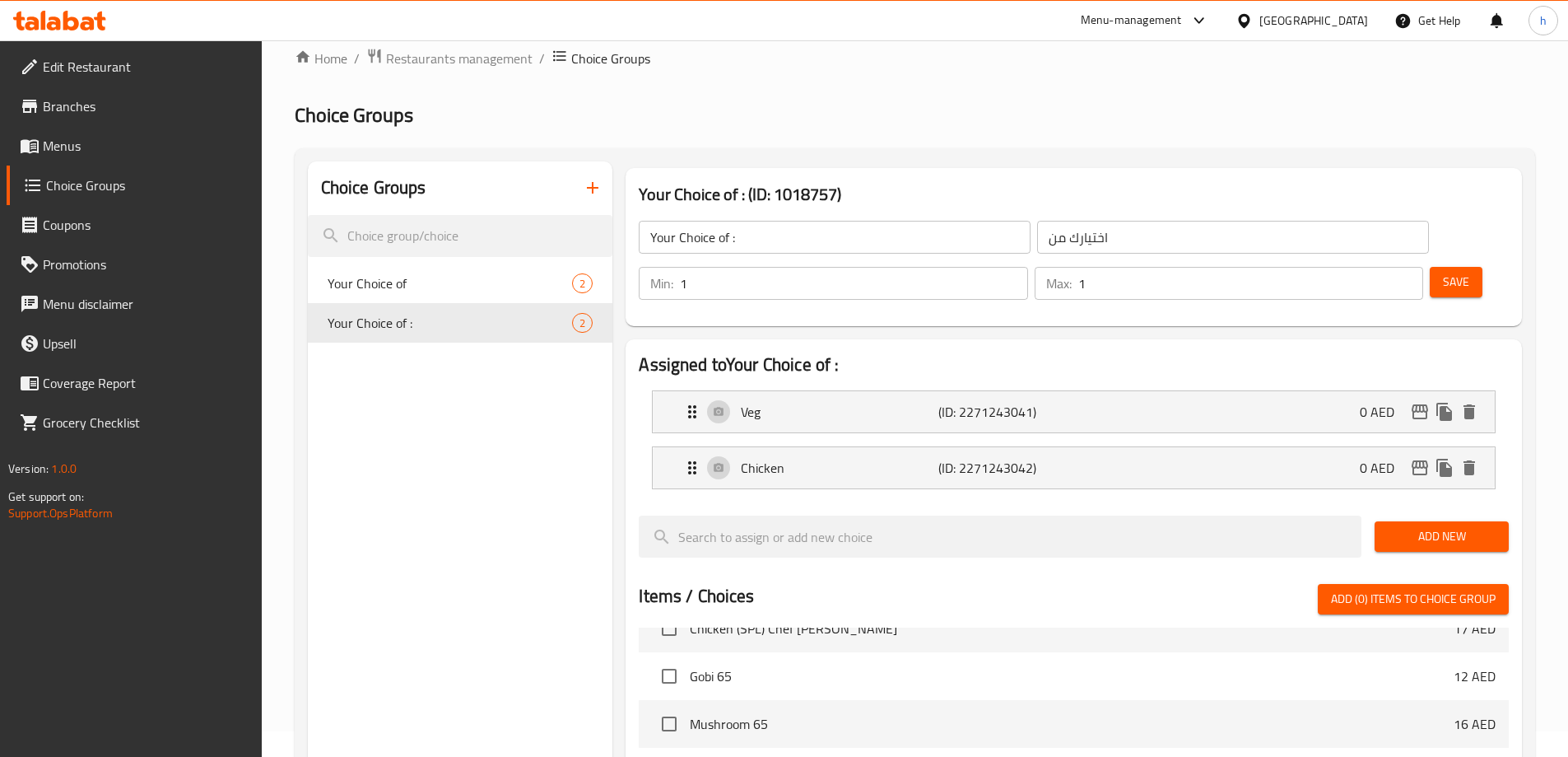
scroll to position [0, 0]
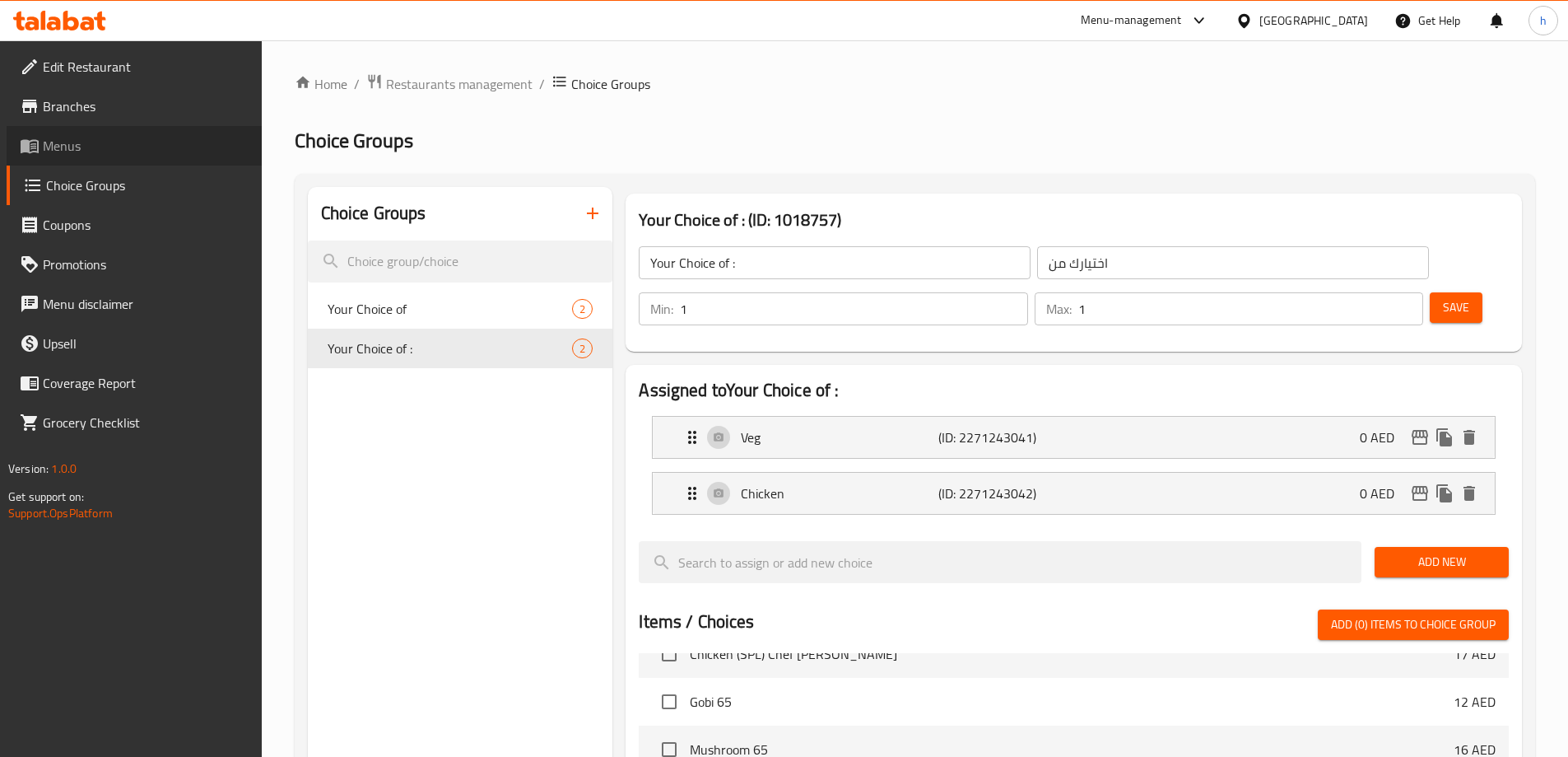
click at [160, 147] on span "Menus" at bounding box center [145, 146] width 205 height 20
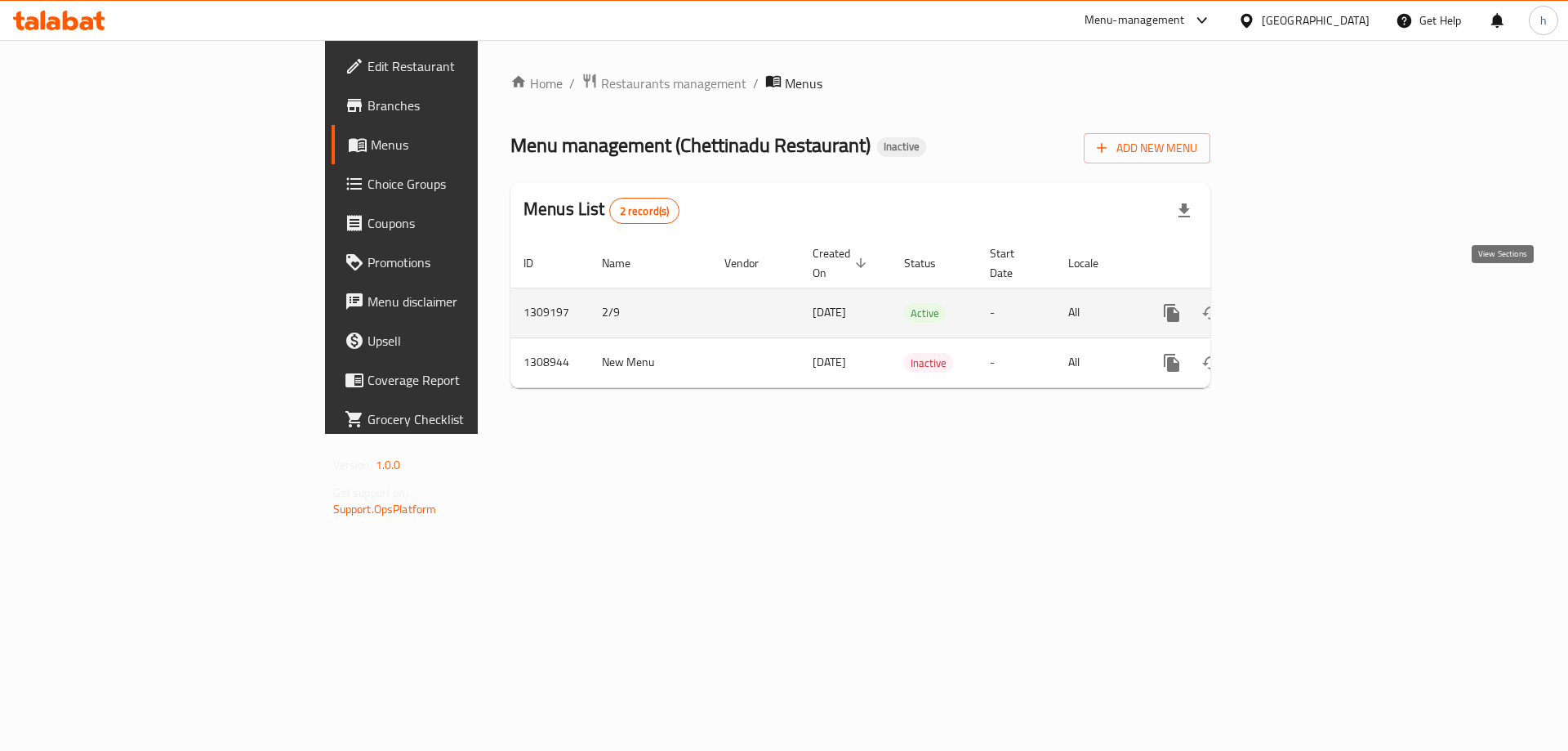
click at [1299, 303] on icon "enhanced table" at bounding box center [1290, 313] width 20 height 20
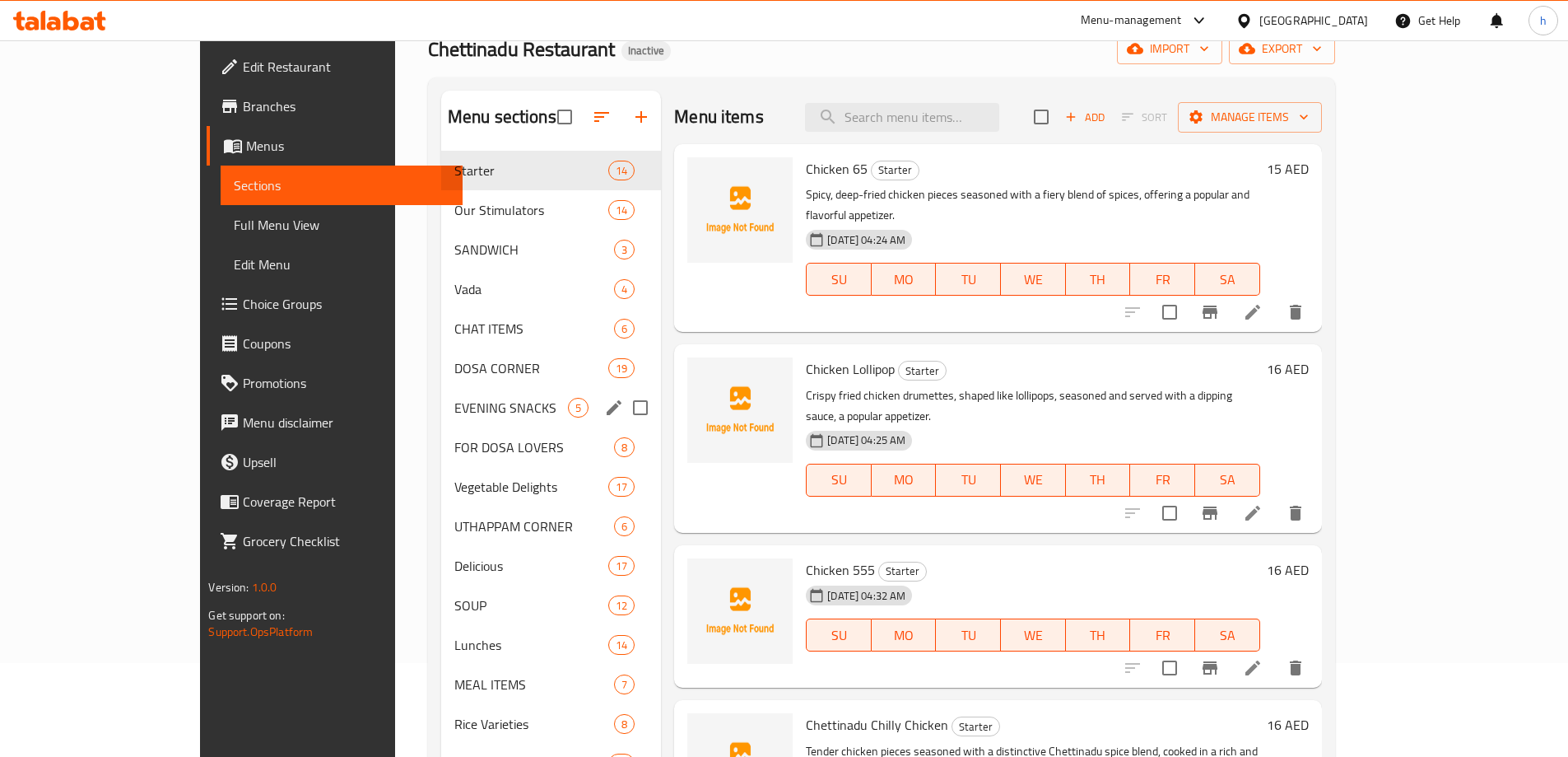
scroll to position [123, 0]
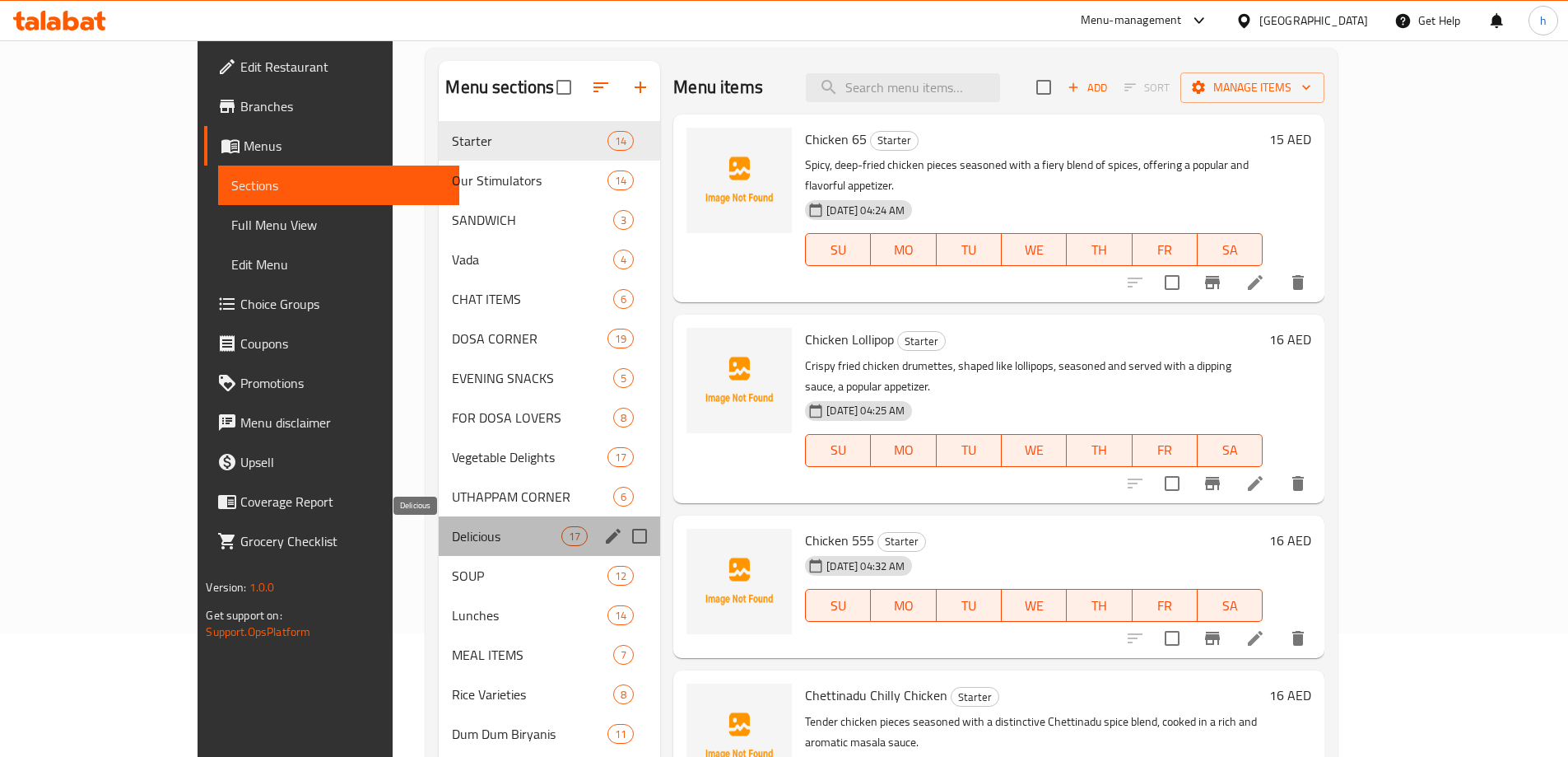
click at [452, 532] on span "Delicious" at bounding box center [507, 536] width 110 height 20
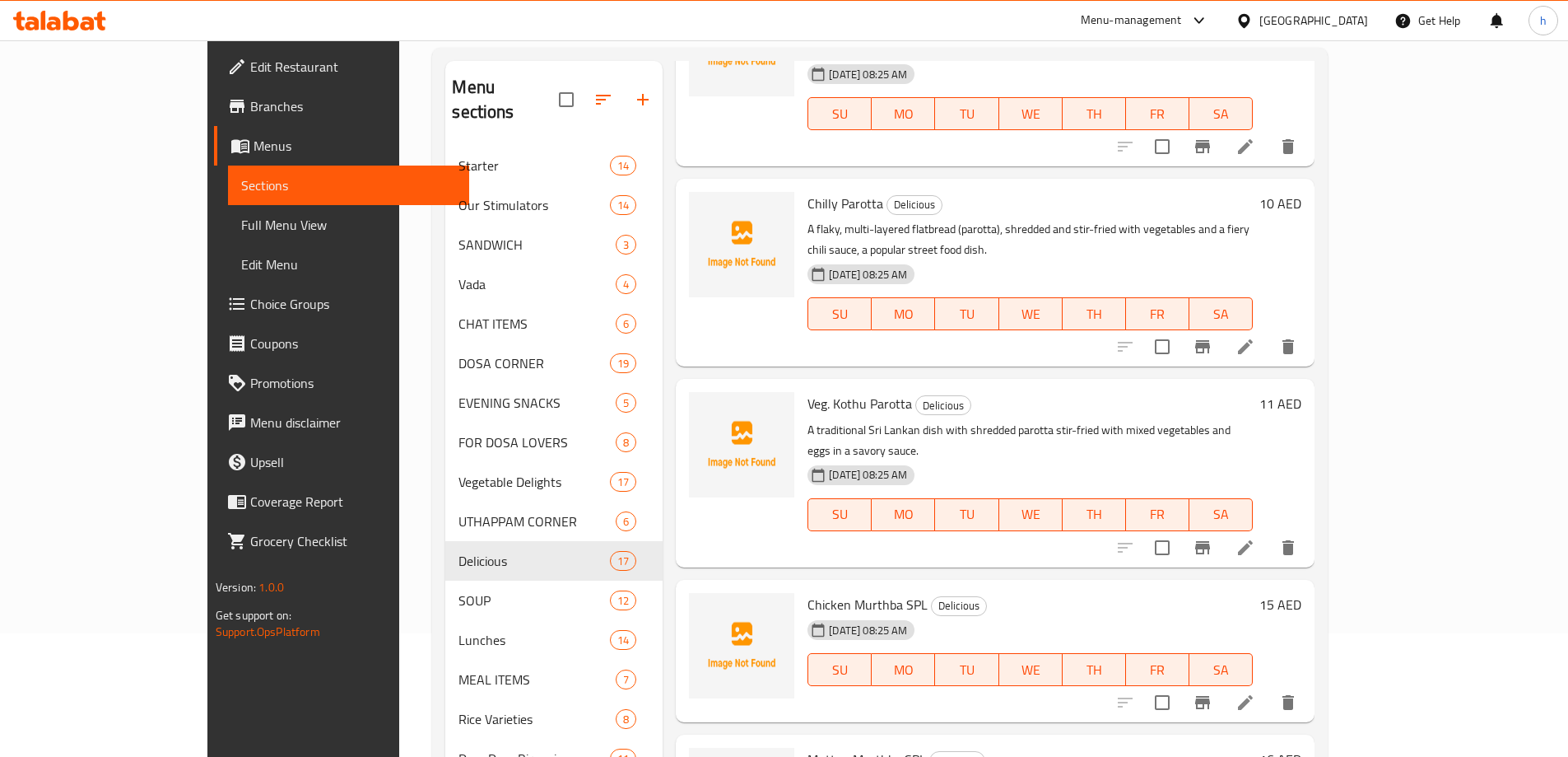
scroll to position [1894, 0]
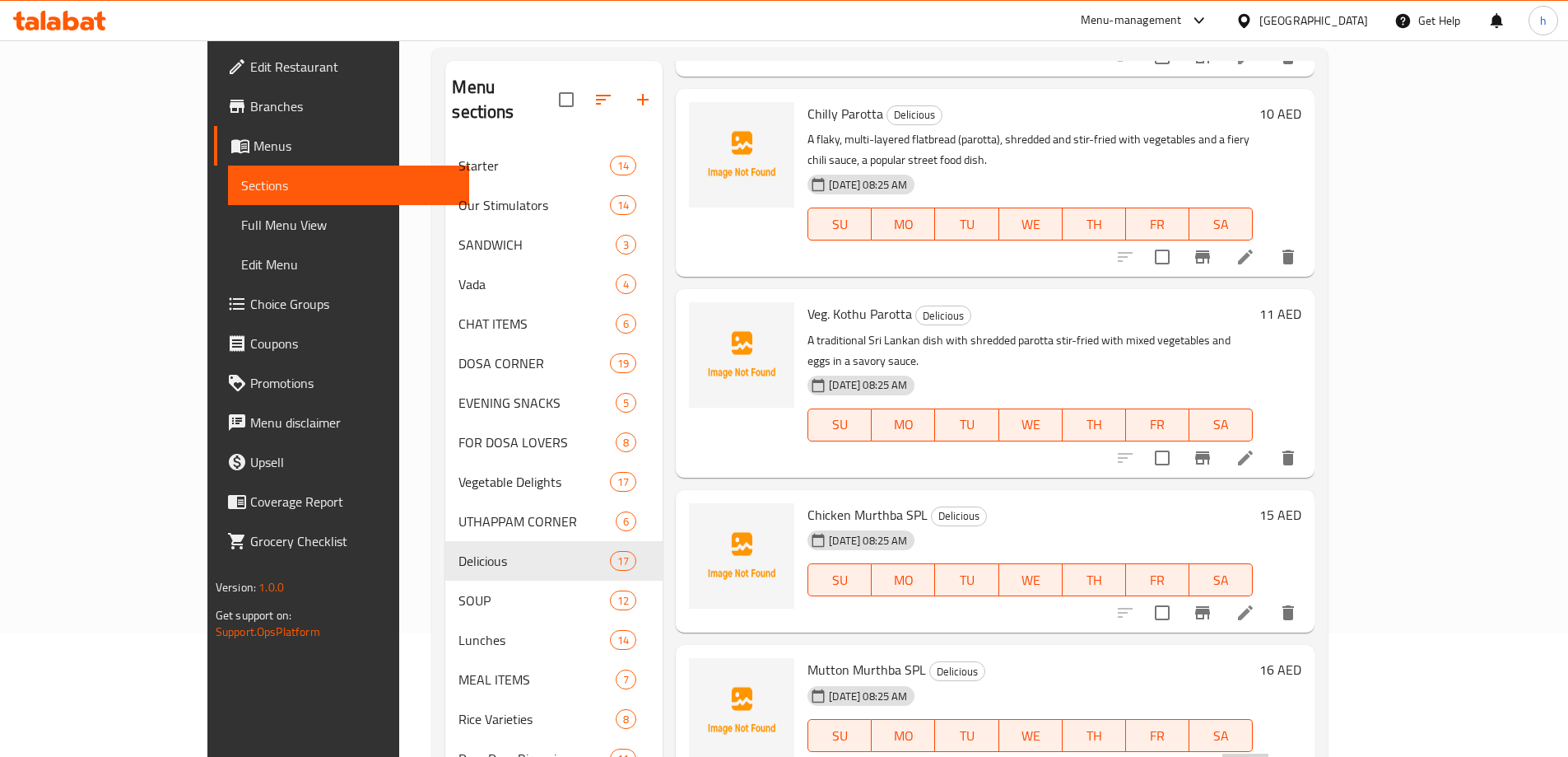
click at [1268, 753] on li at bounding box center [1246, 768] width 46 height 29
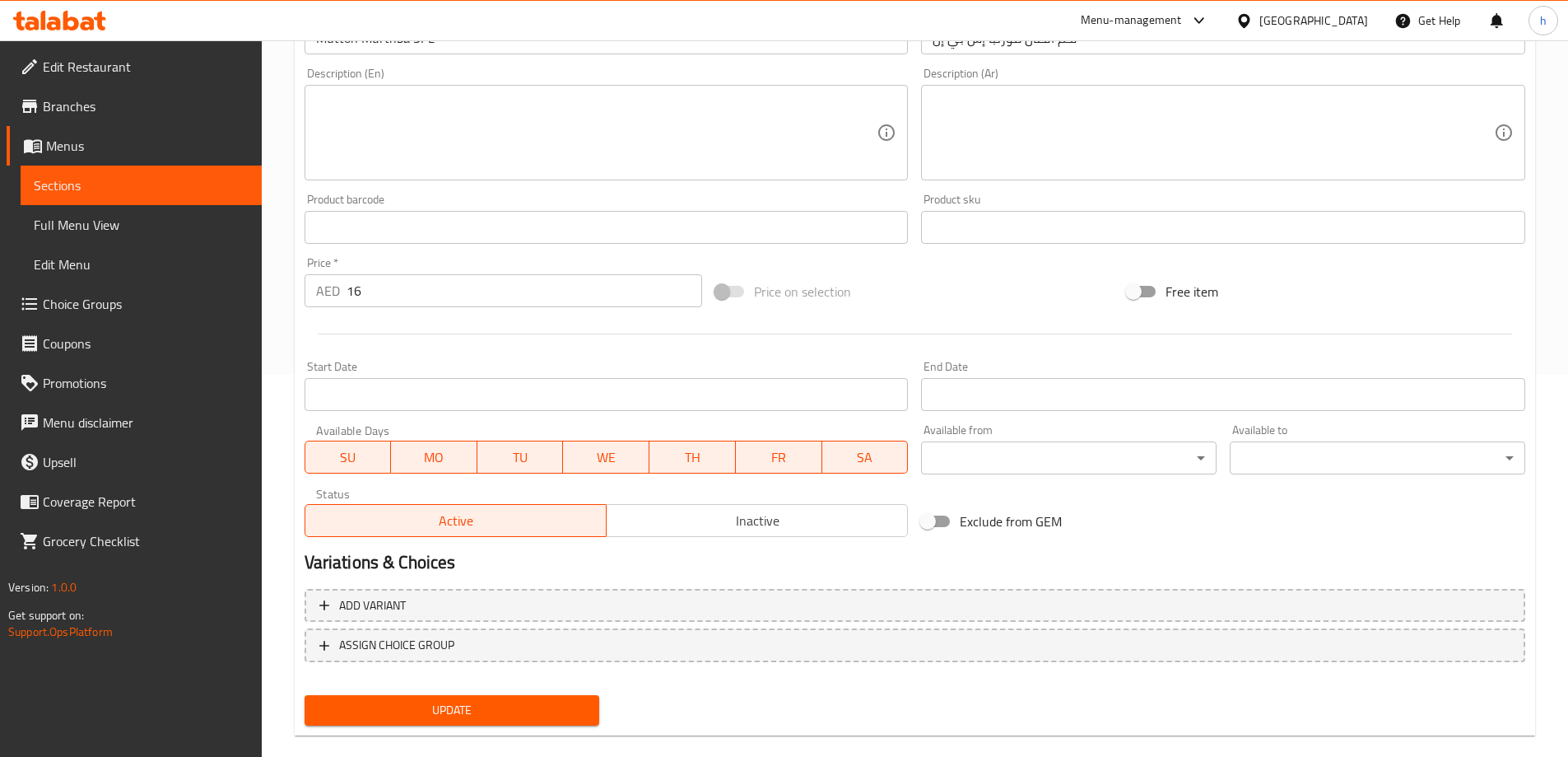
scroll to position [406, 0]
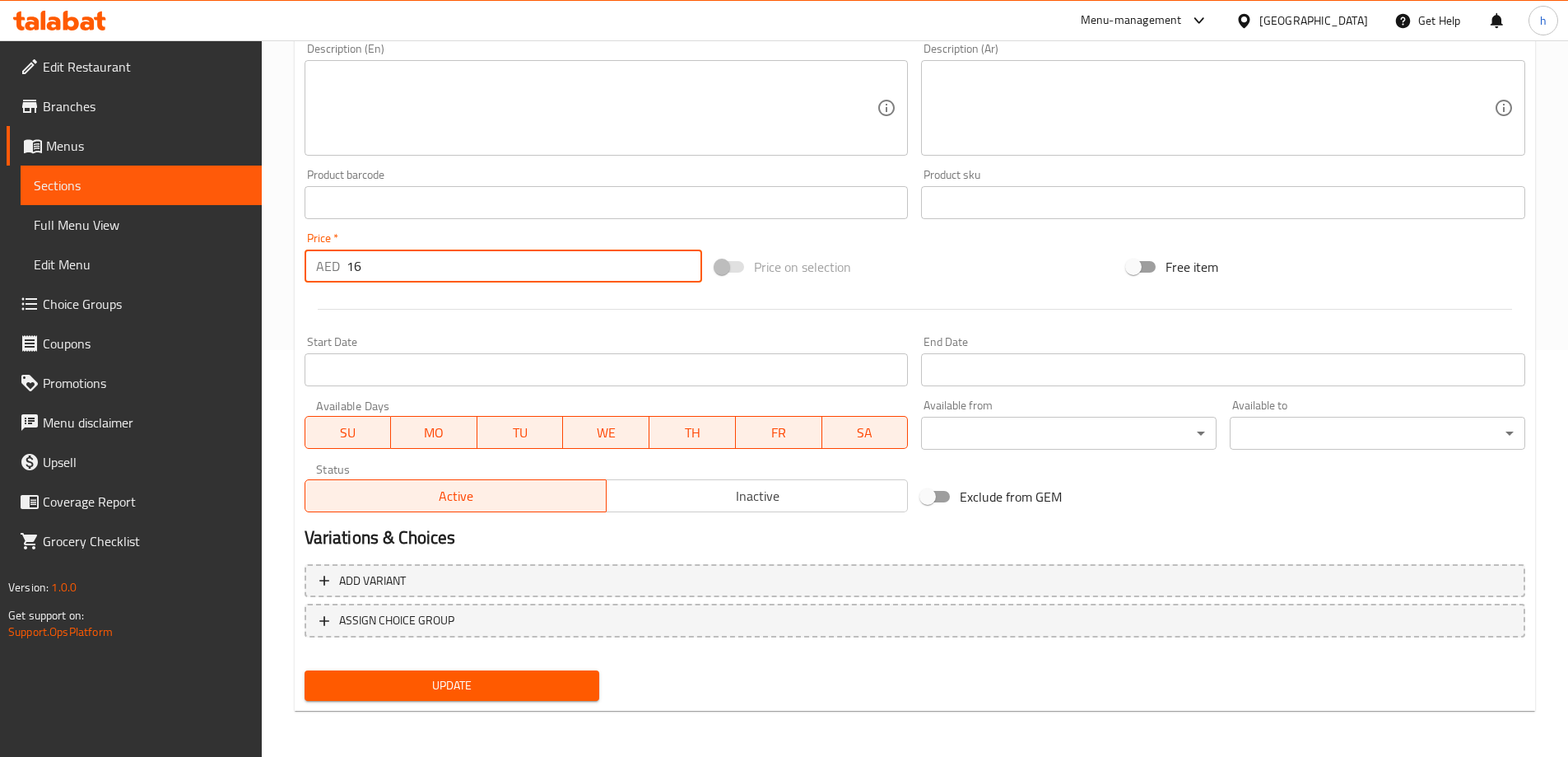
drag, startPoint x: 361, startPoint y: 268, endPoint x: 331, endPoint y: 265, distance: 30.1
click at [331, 265] on div "AED 16 Price *" at bounding box center [504, 266] width 398 height 33
type input "18"
click at [521, 677] on span "Update" at bounding box center [452, 685] width 269 height 21
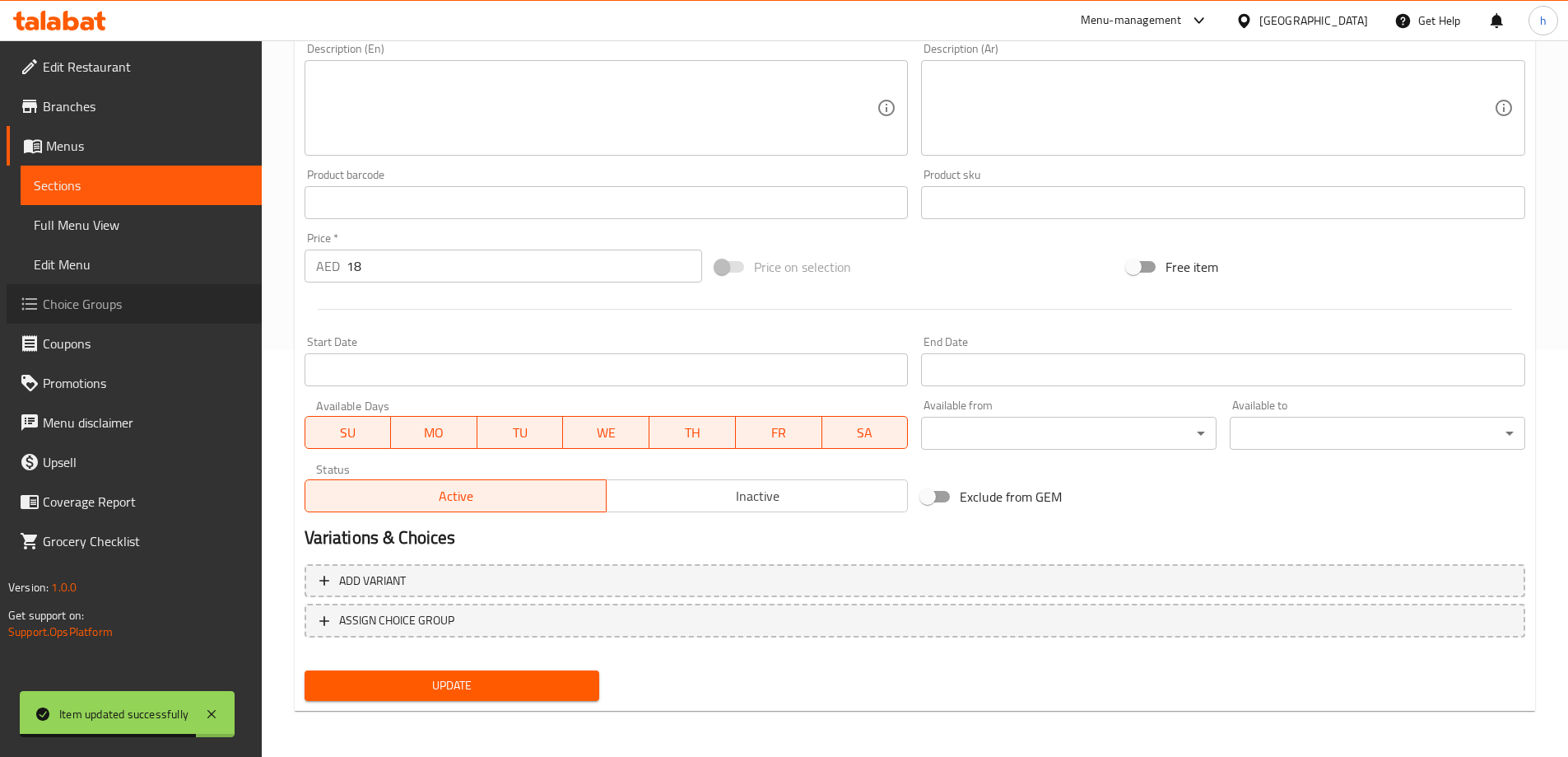
click at [150, 318] on link "Choice Groups" at bounding box center [133, 303] width 255 height 39
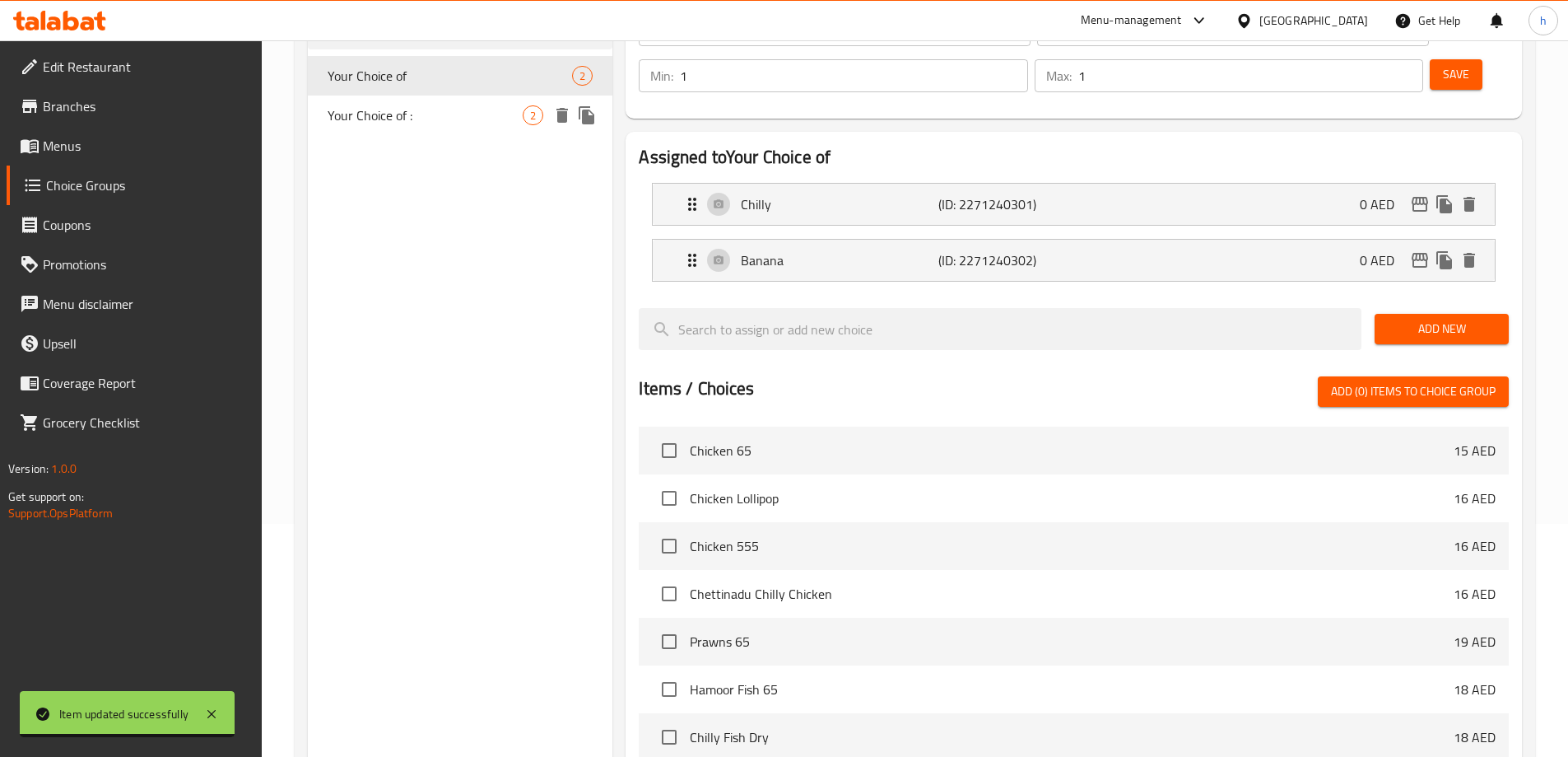
click at [489, 126] on div "Your Choice of : 2" at bounding box center [460, 115] width 305 height 39
type input "Your Choice of :"
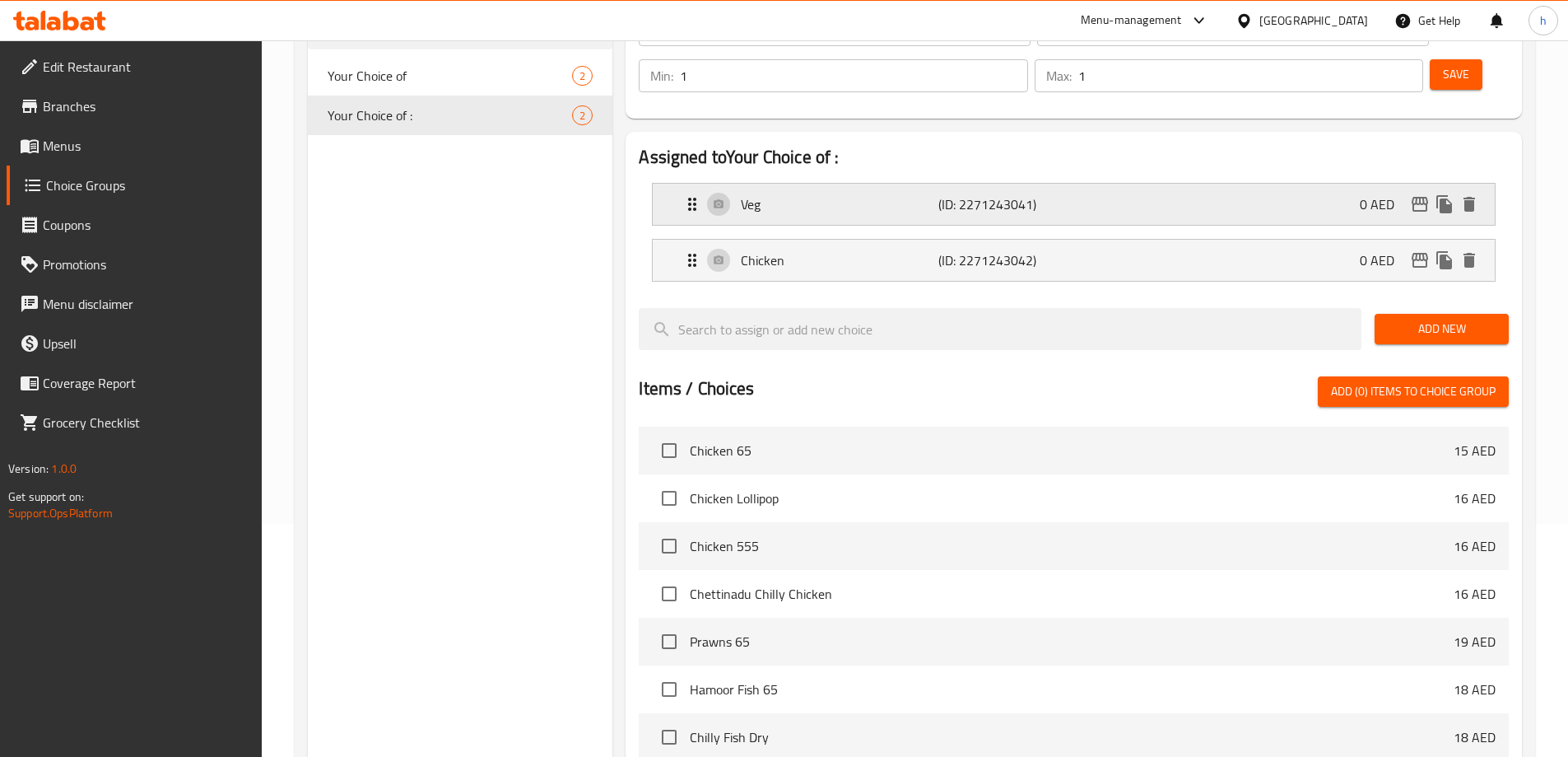
click at [889, 184] on div "Veg (ID: 2271243041) 0 AED" at bounding box center [1079, 204] width 793 height 41
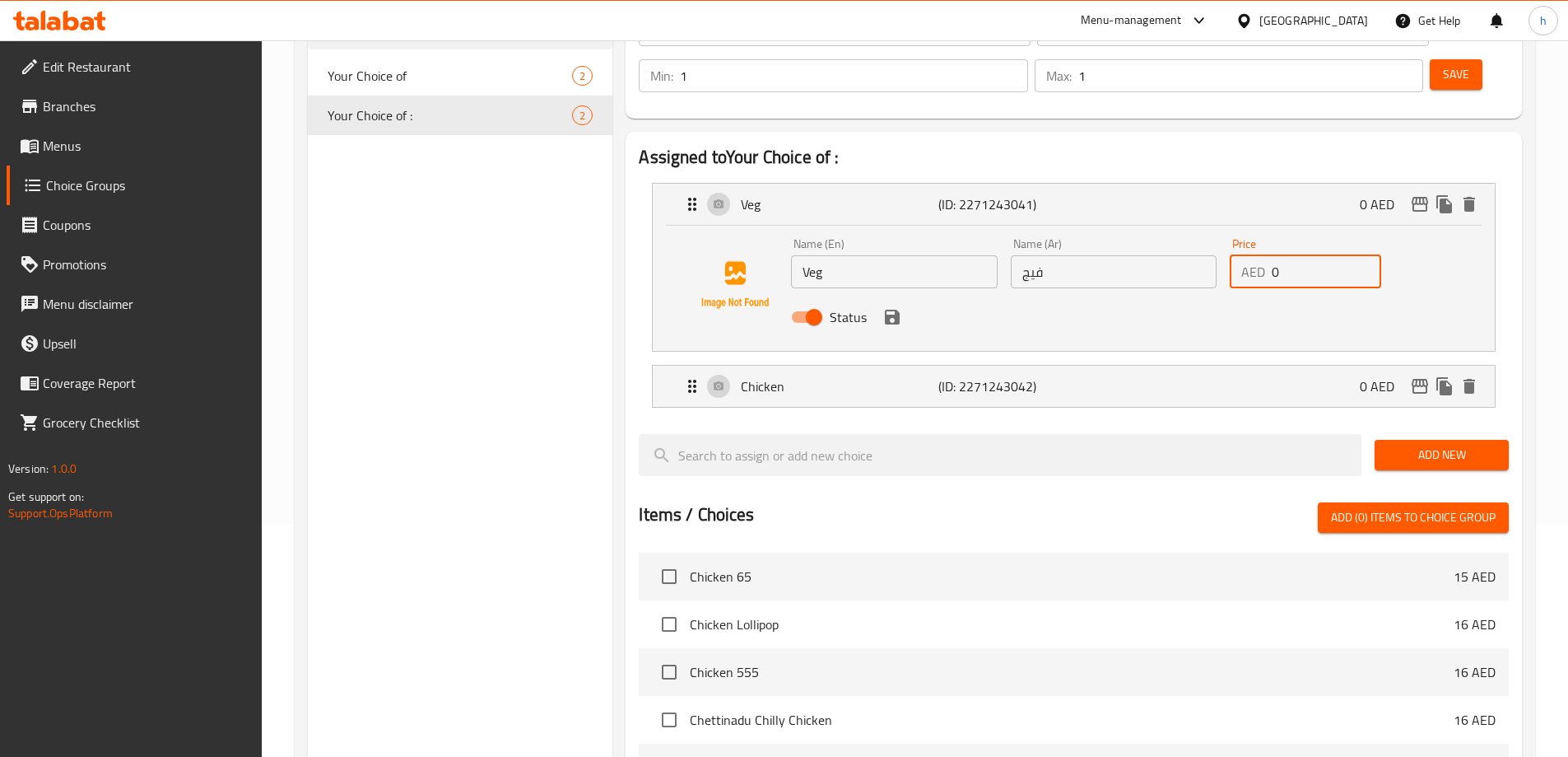
drag, startPoint x: 1341, startPoint y: 237, endPoint x: 1258, endPoint y: 236, distance: 83.0
click at [1258, 255] on div "AED 0 Price" at bounding box center [1306, 271] width 152 height 33
click at [1199, 365] on div "Chicken (ID: 2271243042) 0 AED" at bounding box center [1079, 385] width 793 height 41
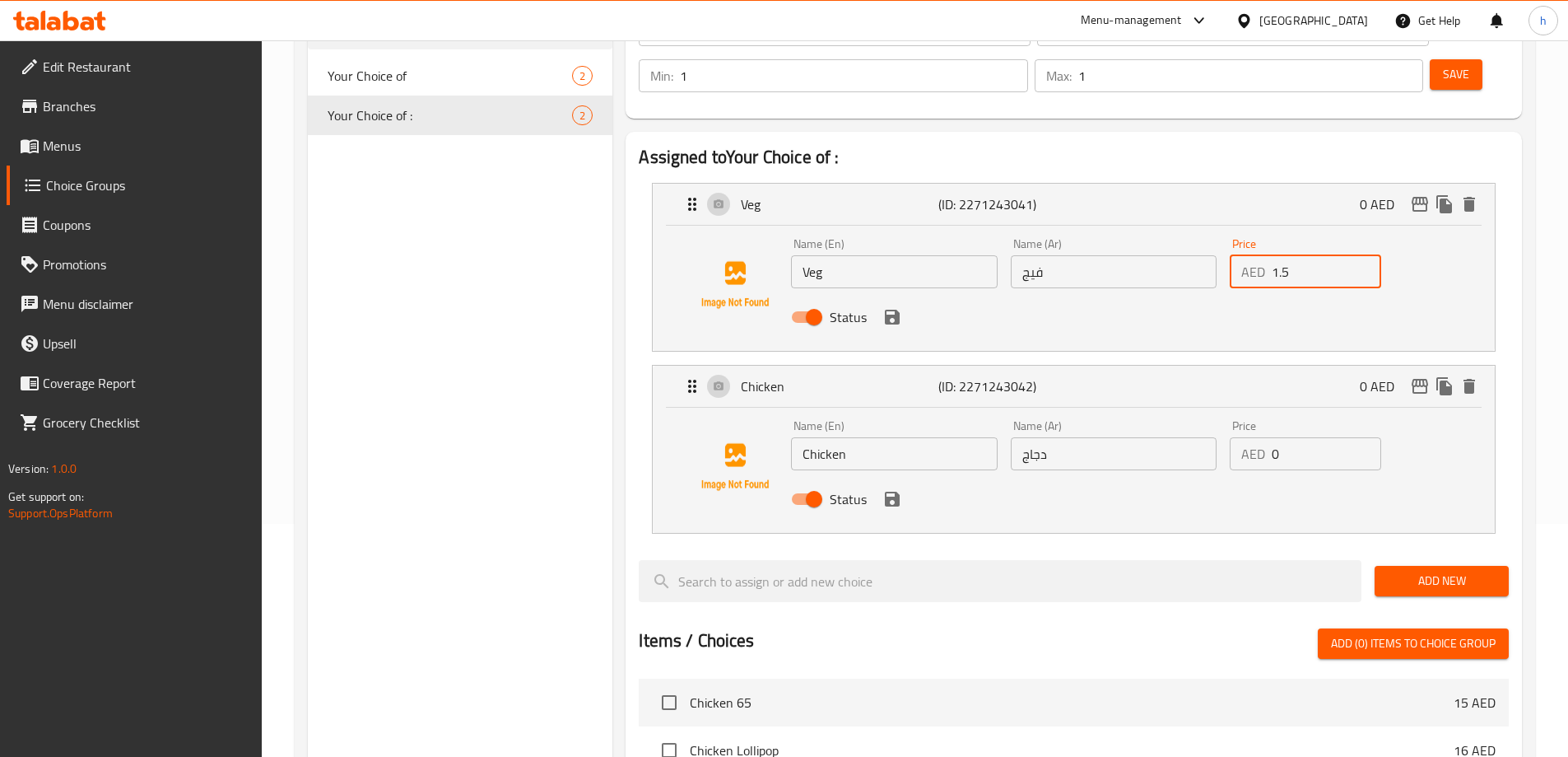
type input "1.5"
drag, startPoint x: 1325, startPoint y: 408, endPoint x: 1265, endPoint y: 413, distance: 60.2
click at [1265, 437] on div "AED 0 Price" at bounding box center [1306, 454] width 152 height 33
click at [890, 491] on icon "save" at bounding box center [892, 499] width 15 height 15
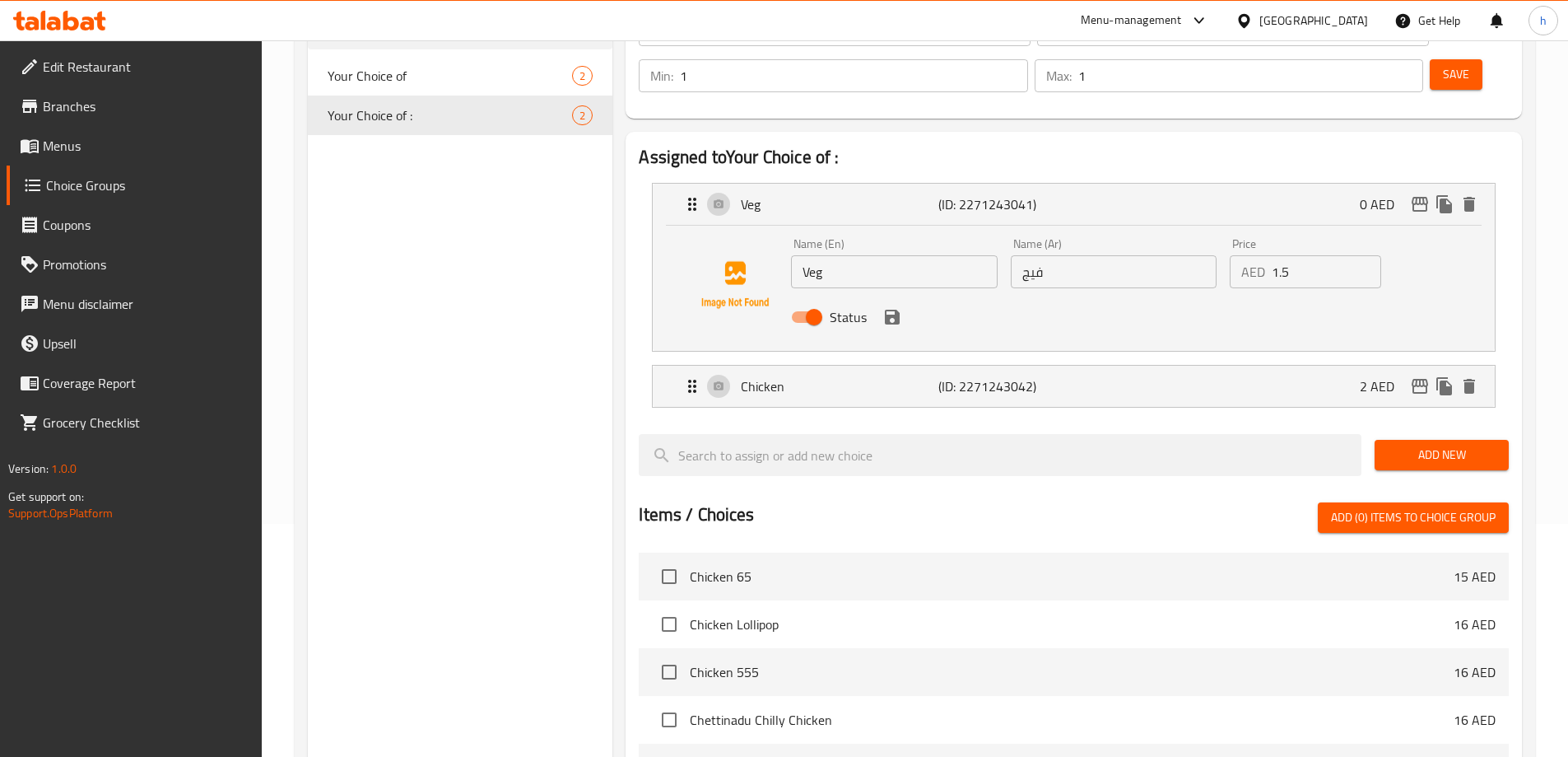
type input "2"
click at [895, 305] on button "save" at bounding box center [892, 317] width 25 height 25
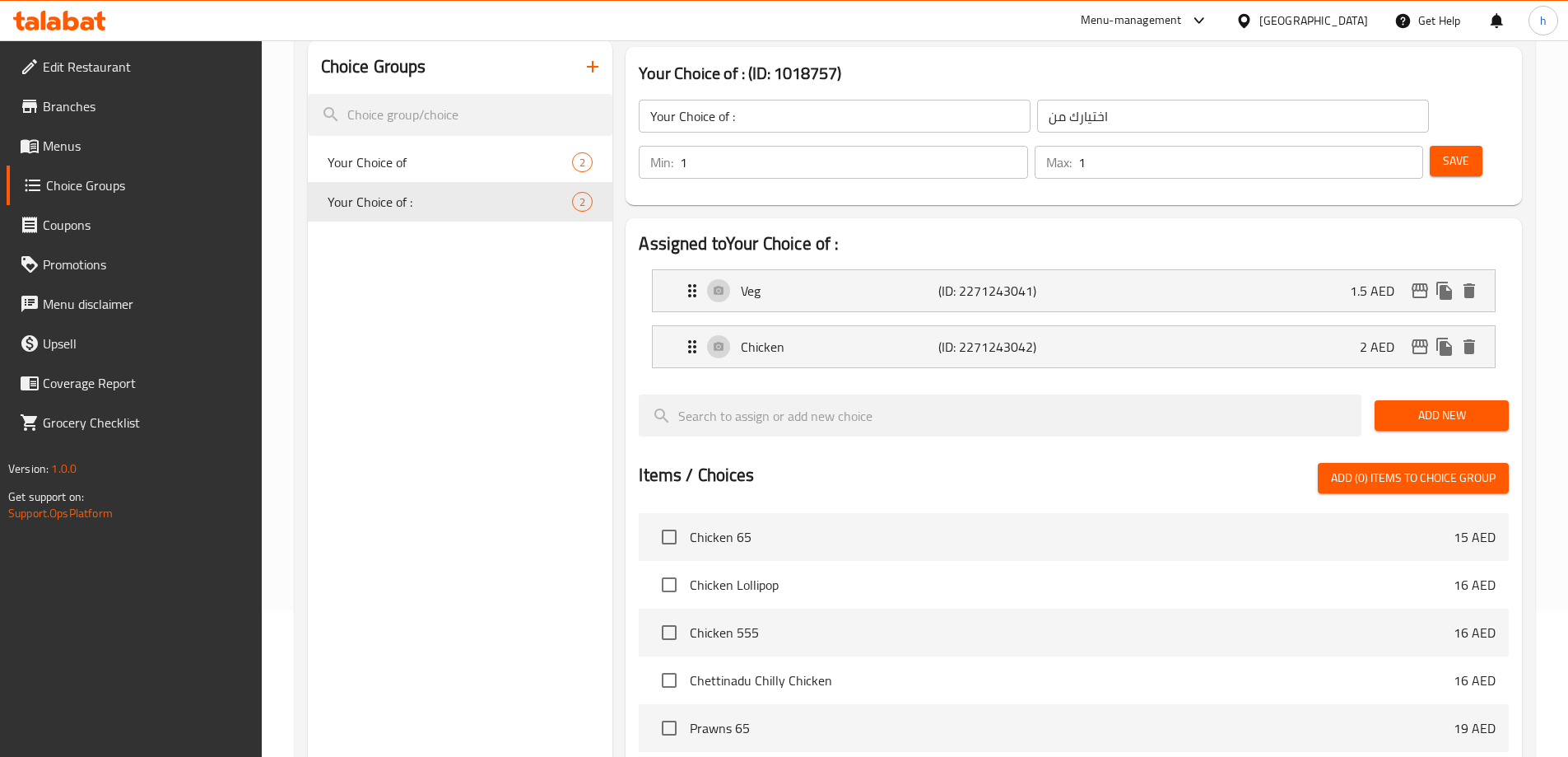
scroll to position [0, 0]
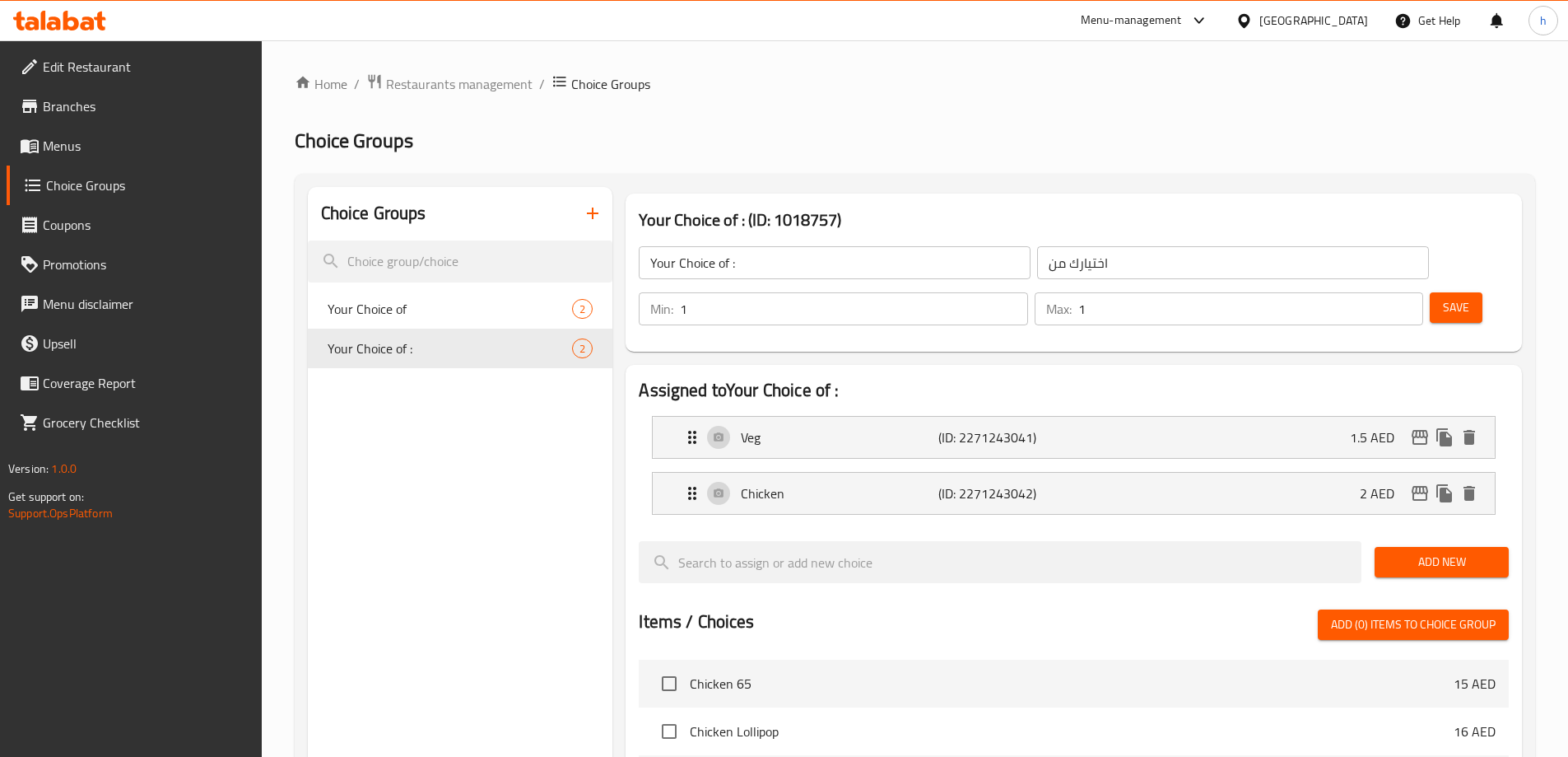
click at [1443, 297] on span "Save" at bounding box center [1456, 307] width 26 height 21
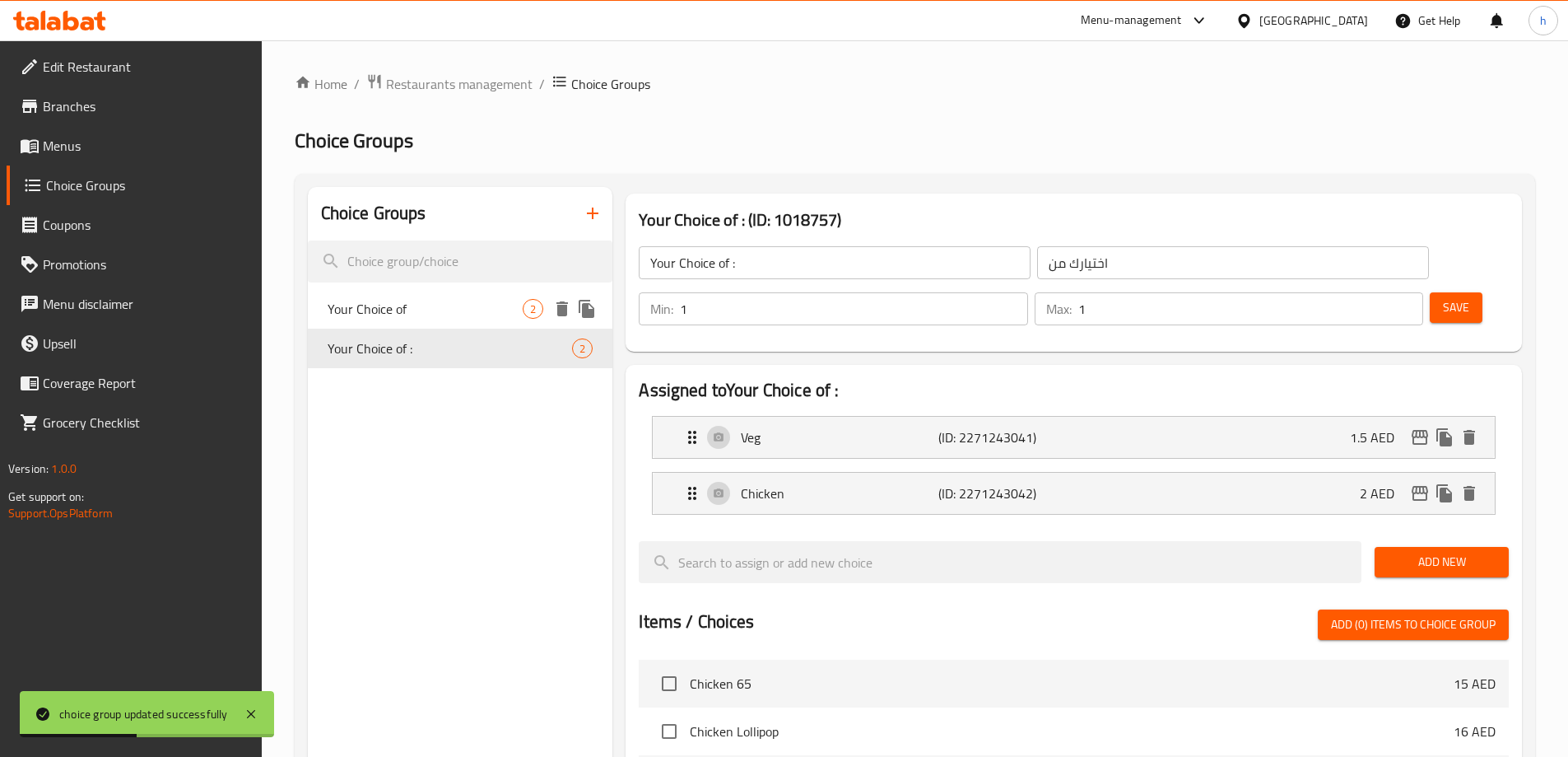
click at [504, 313] on span "Your Choice of" at bounding box center [426, 309] width 196 height 20
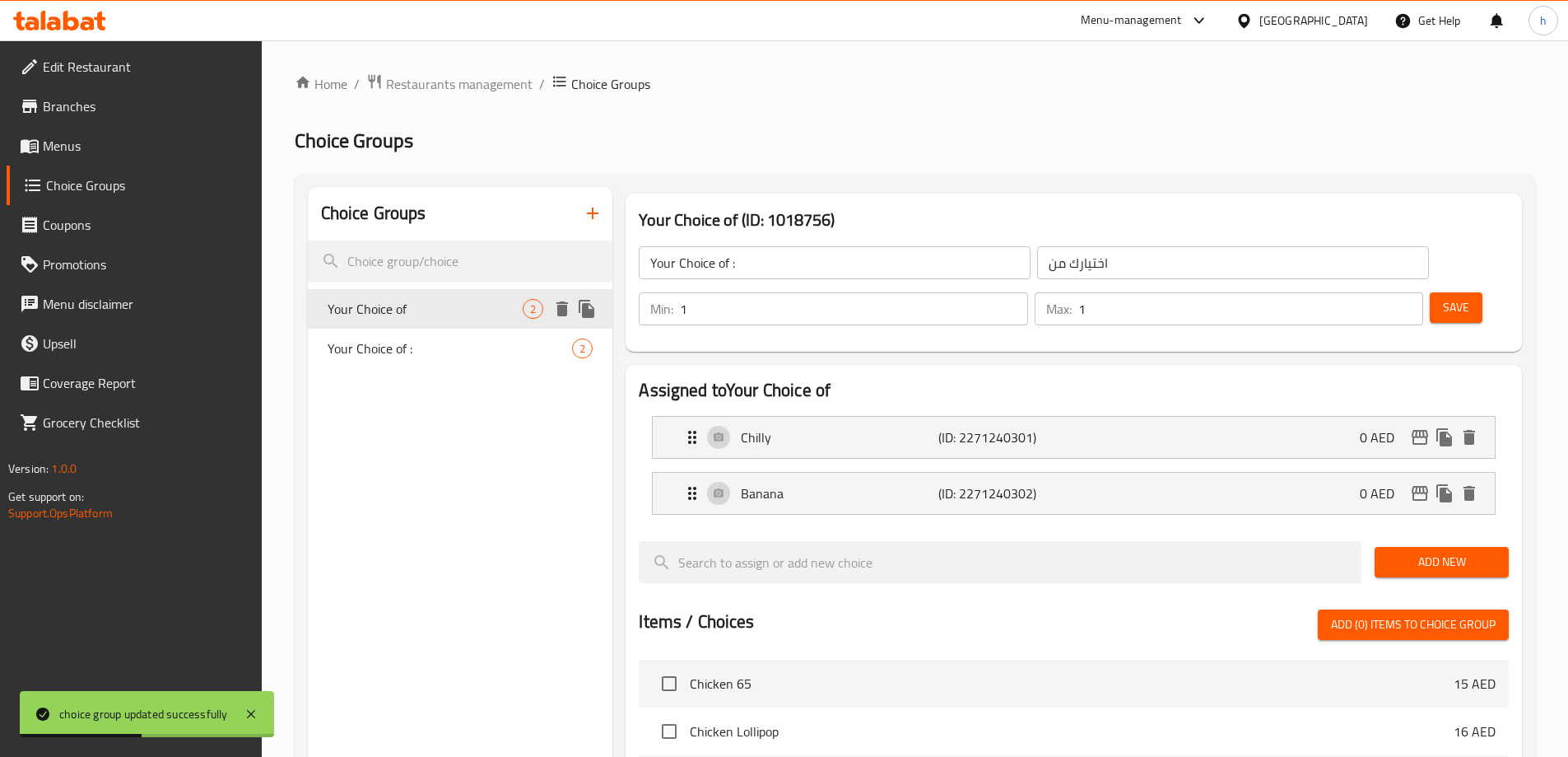
type input "Your Choice of"
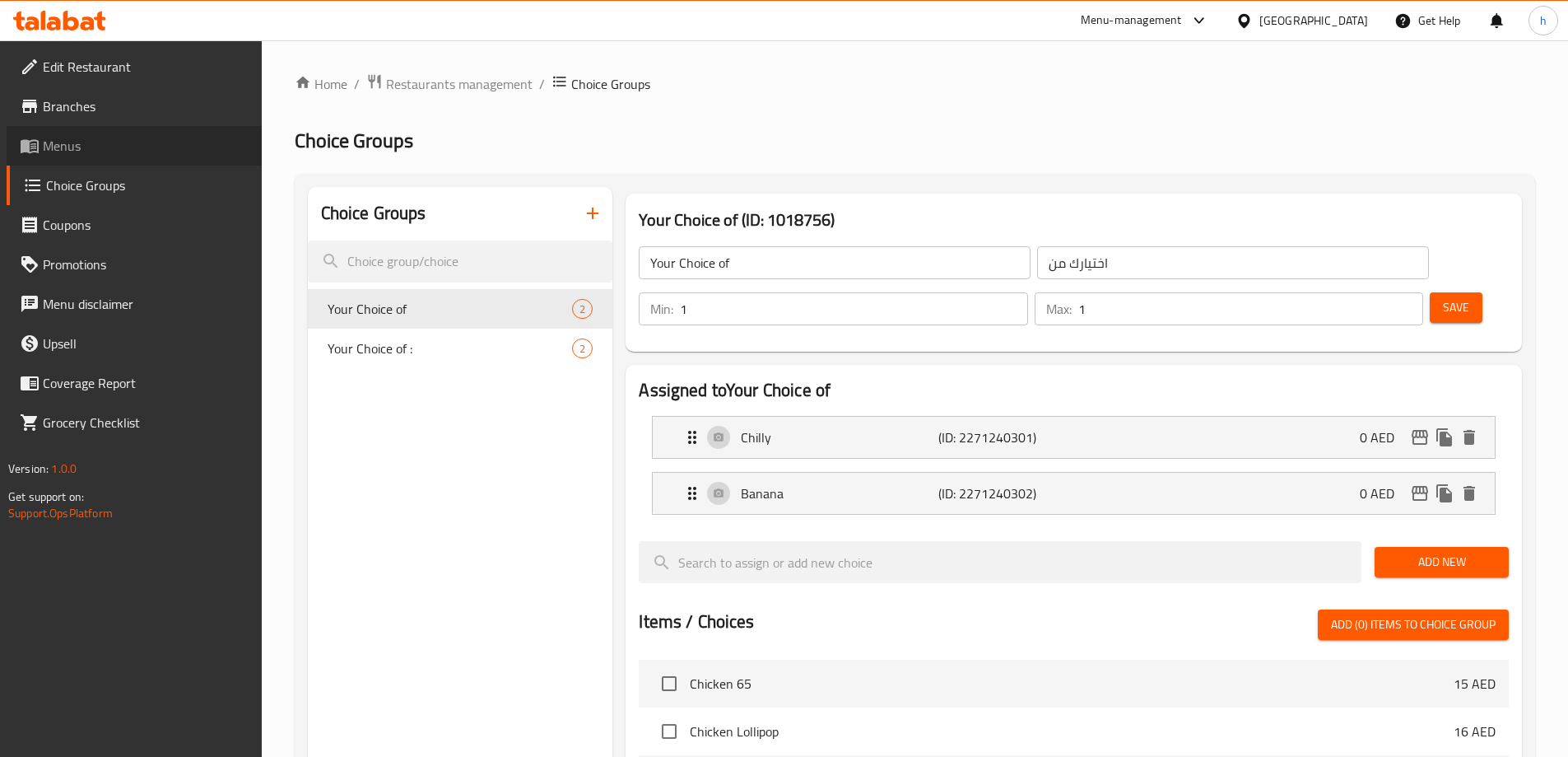
click at [103, 144] on span "Menus" at bounding box center [145, 146] width 205 height 20
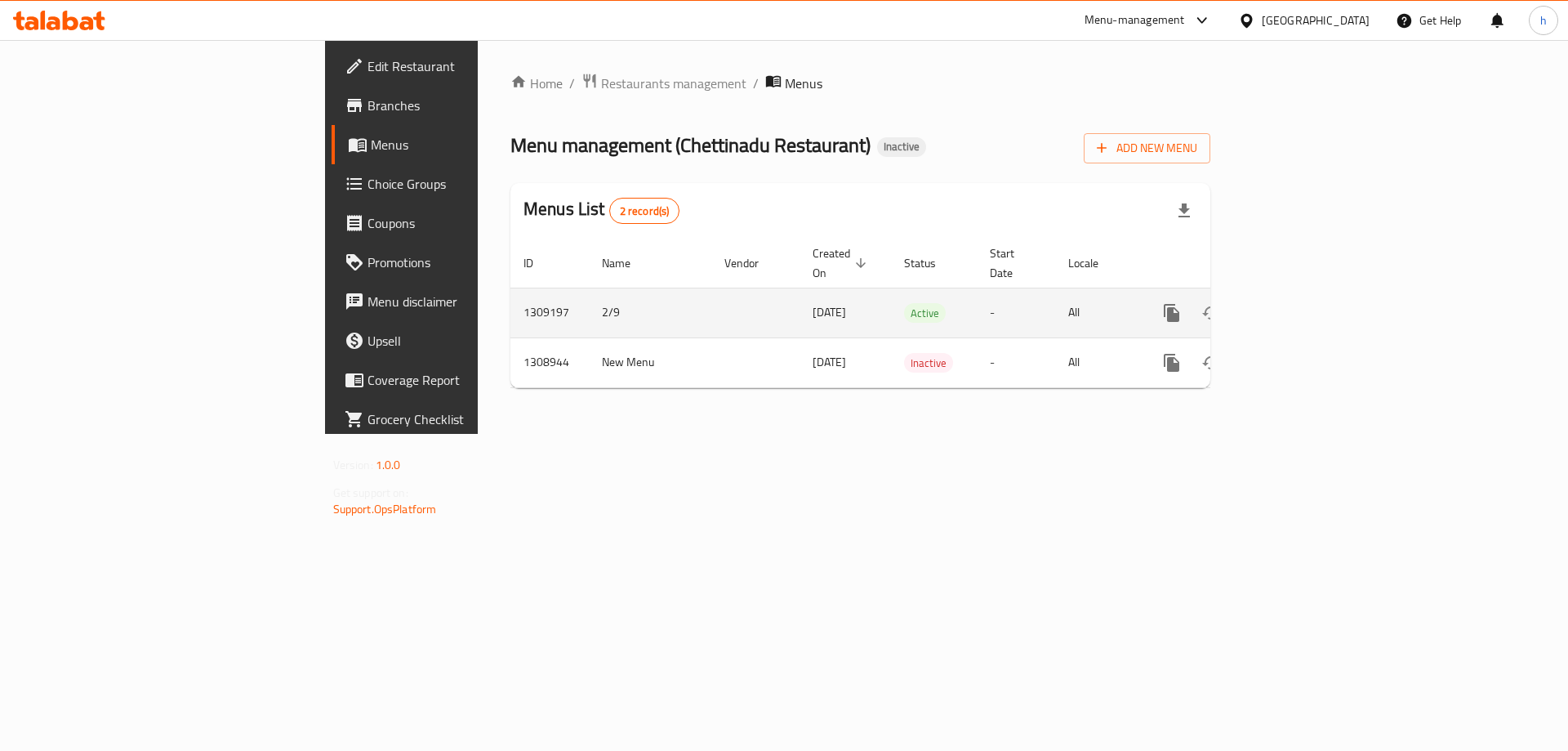
click at [1299, 303] on icon "enhanced table" at bounding box center [1290, 313] width 20 height 20
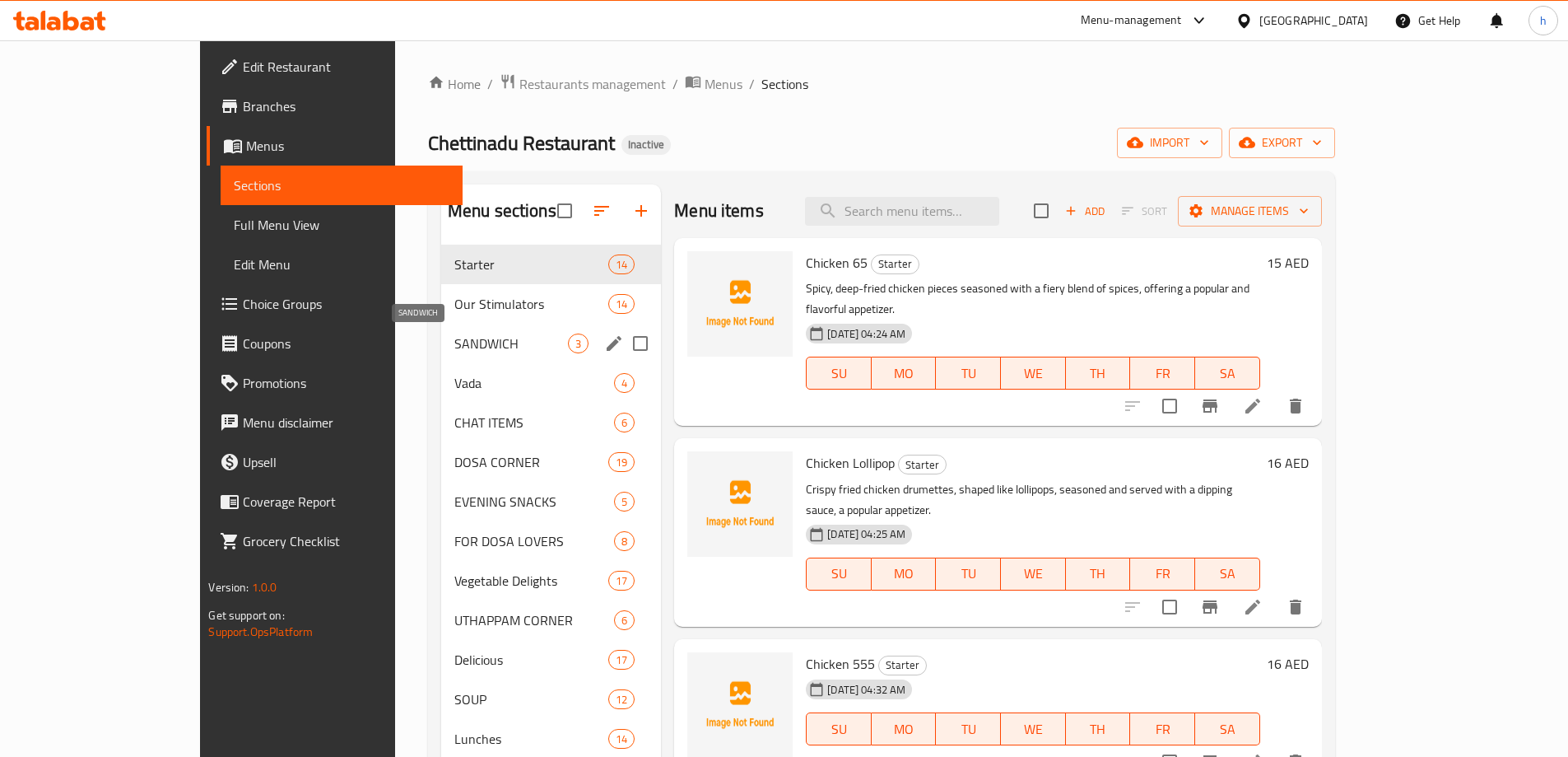
click at [455, 339] on span "SANDWICH" at bounding box center [511, 343] width 113 height 20
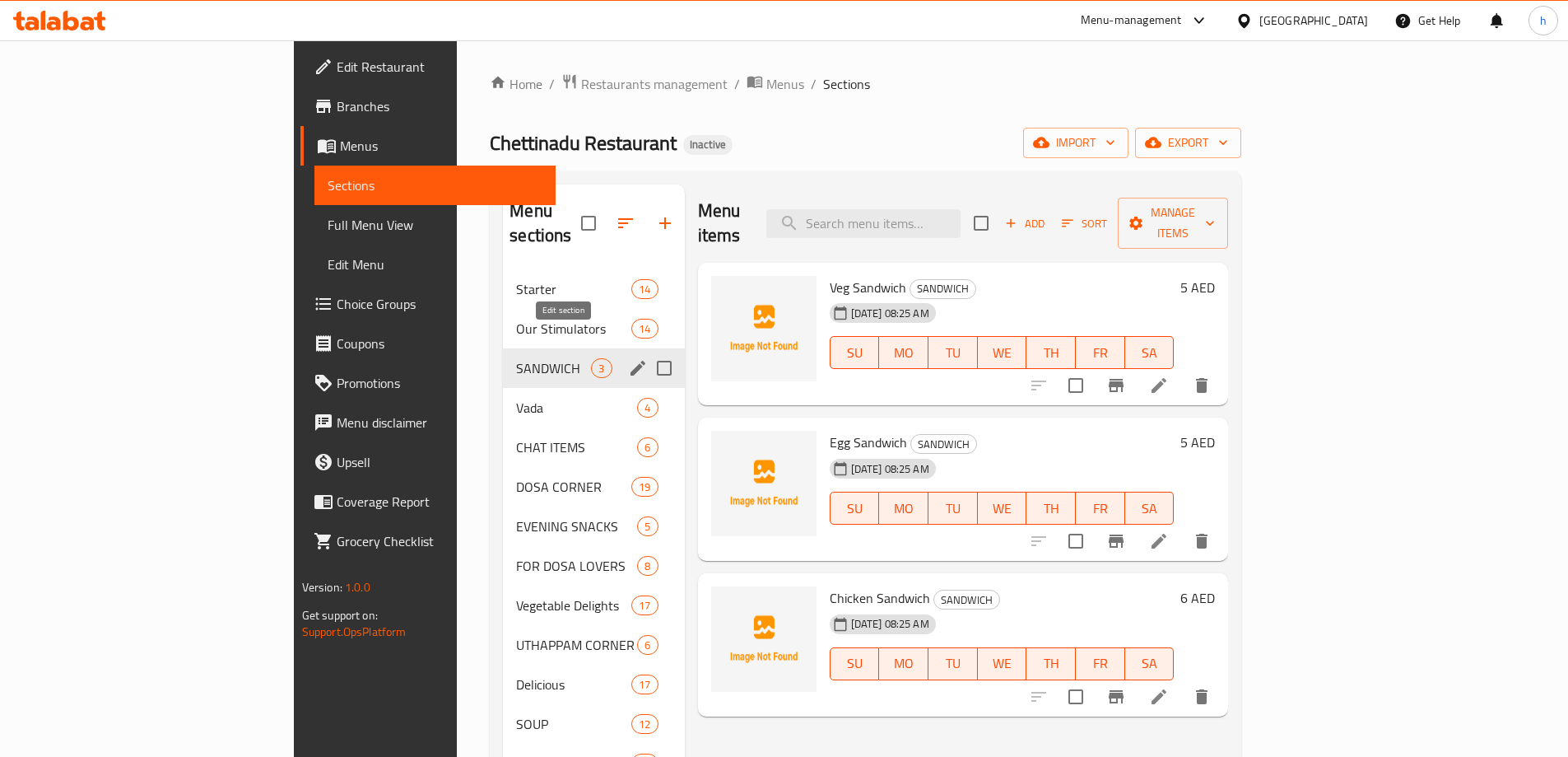
click at [631, 361] on icon "edit" at bounding box center [638, 368] width 15 height 15
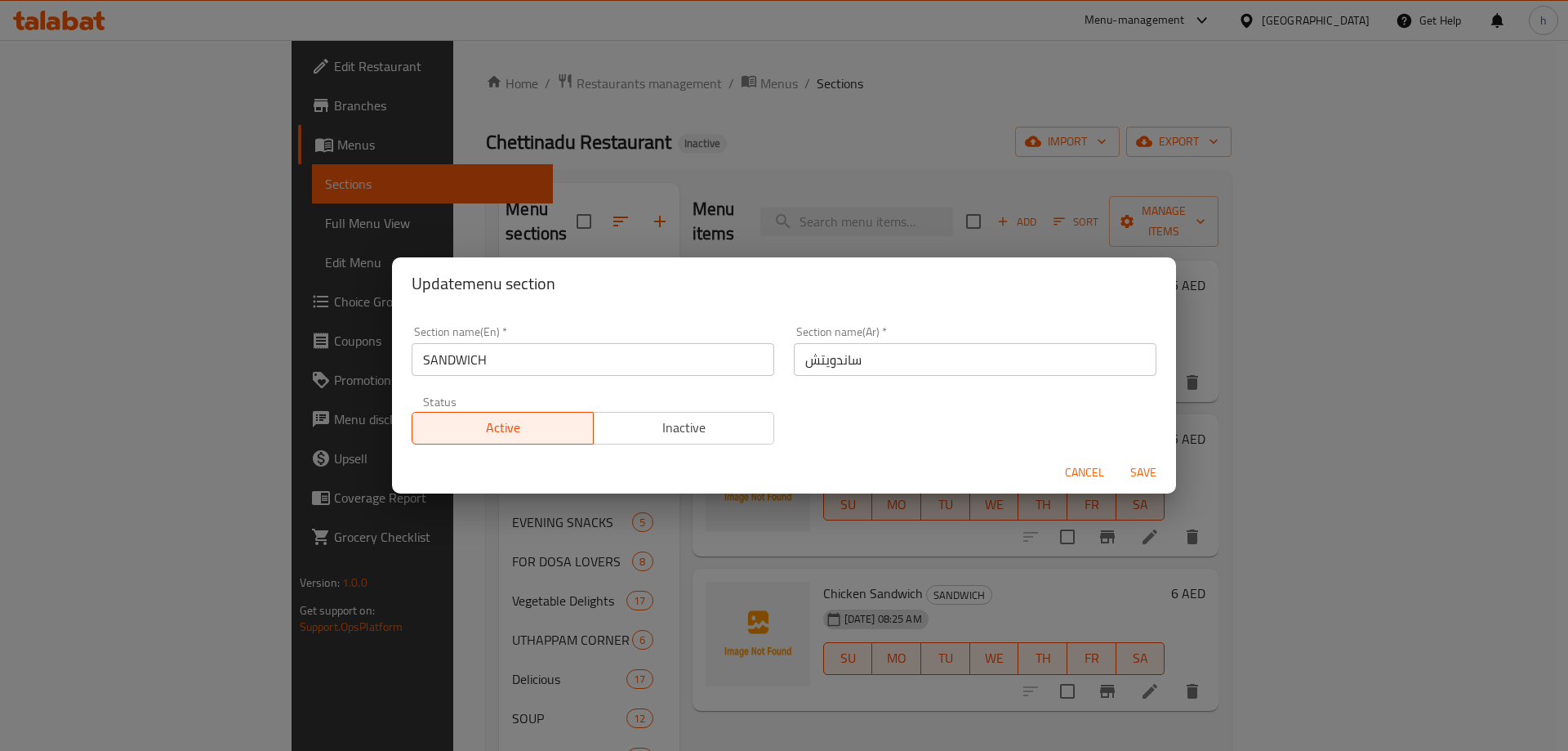
click at [584, 361] on input "SANDWICH" at bounding box center [592, 360] width 362 height 33
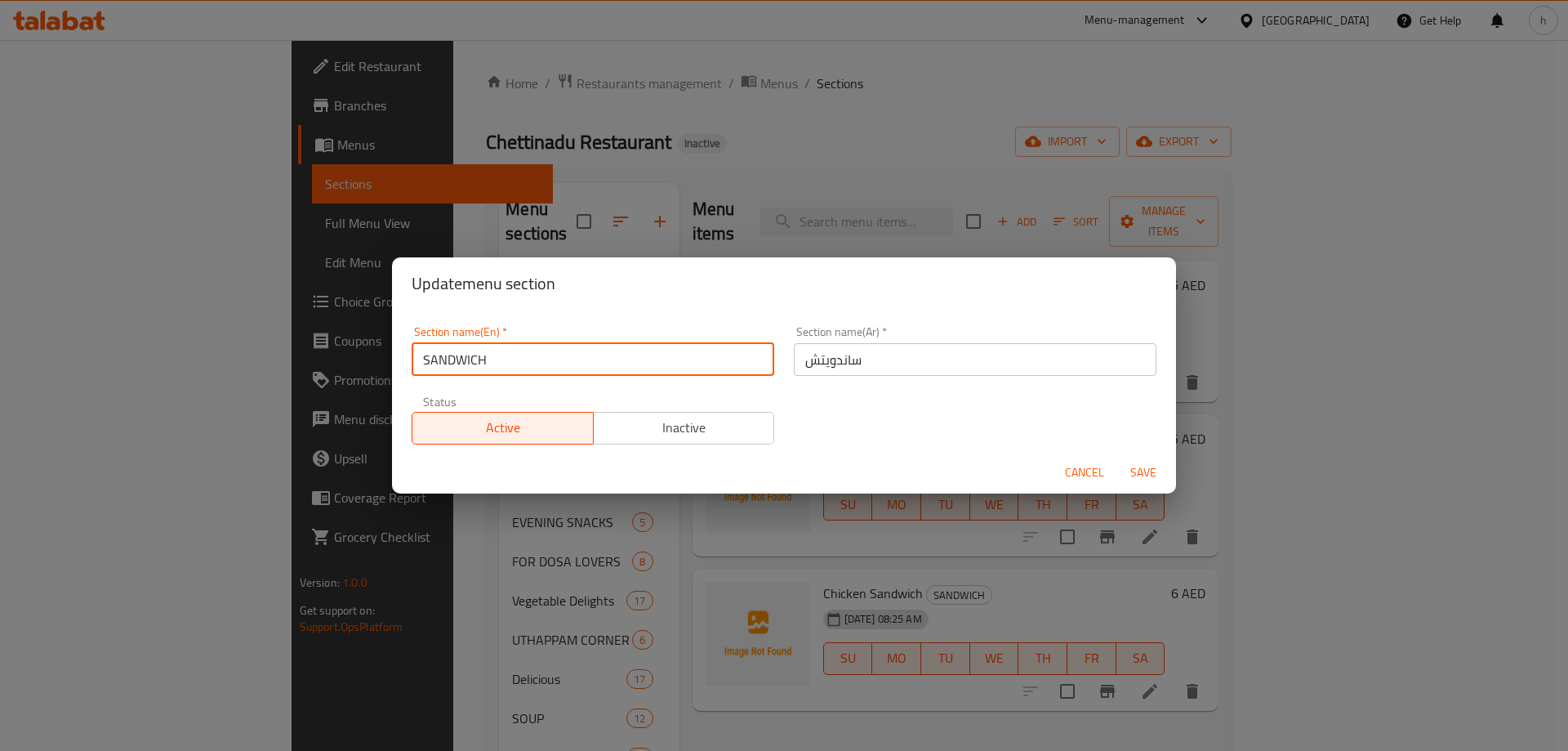
click at [584, 361] on input "SANDWICH" at bounding box center [592, 360] width 362 height 33
click at [1099, 478] on span "Cancel" at bounding box center [1084, 472] width 39 height 21
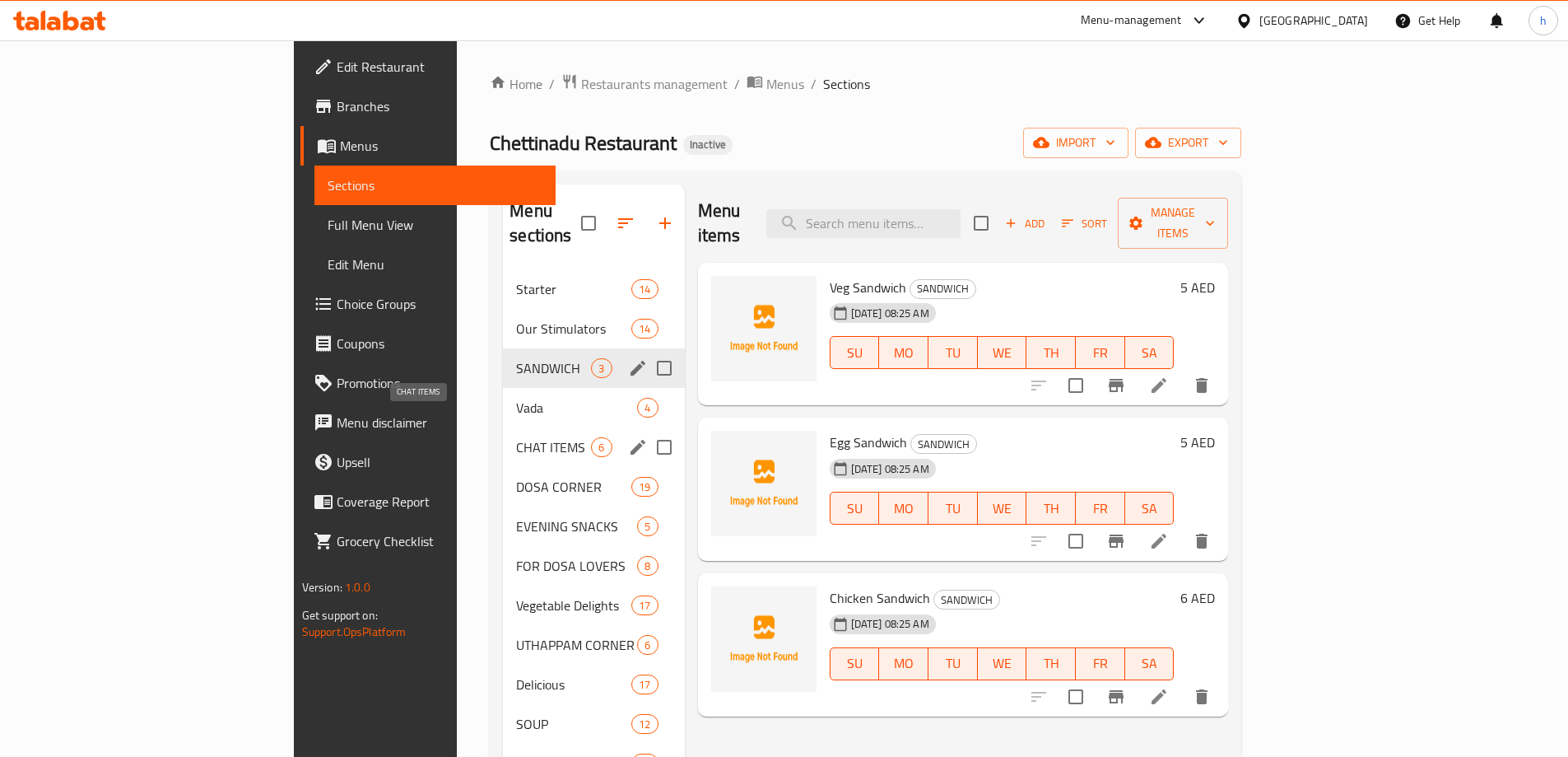
click at [516, 437] on span "CHAT ITEMS" at bounding box center [553, 447] width 75 height 20
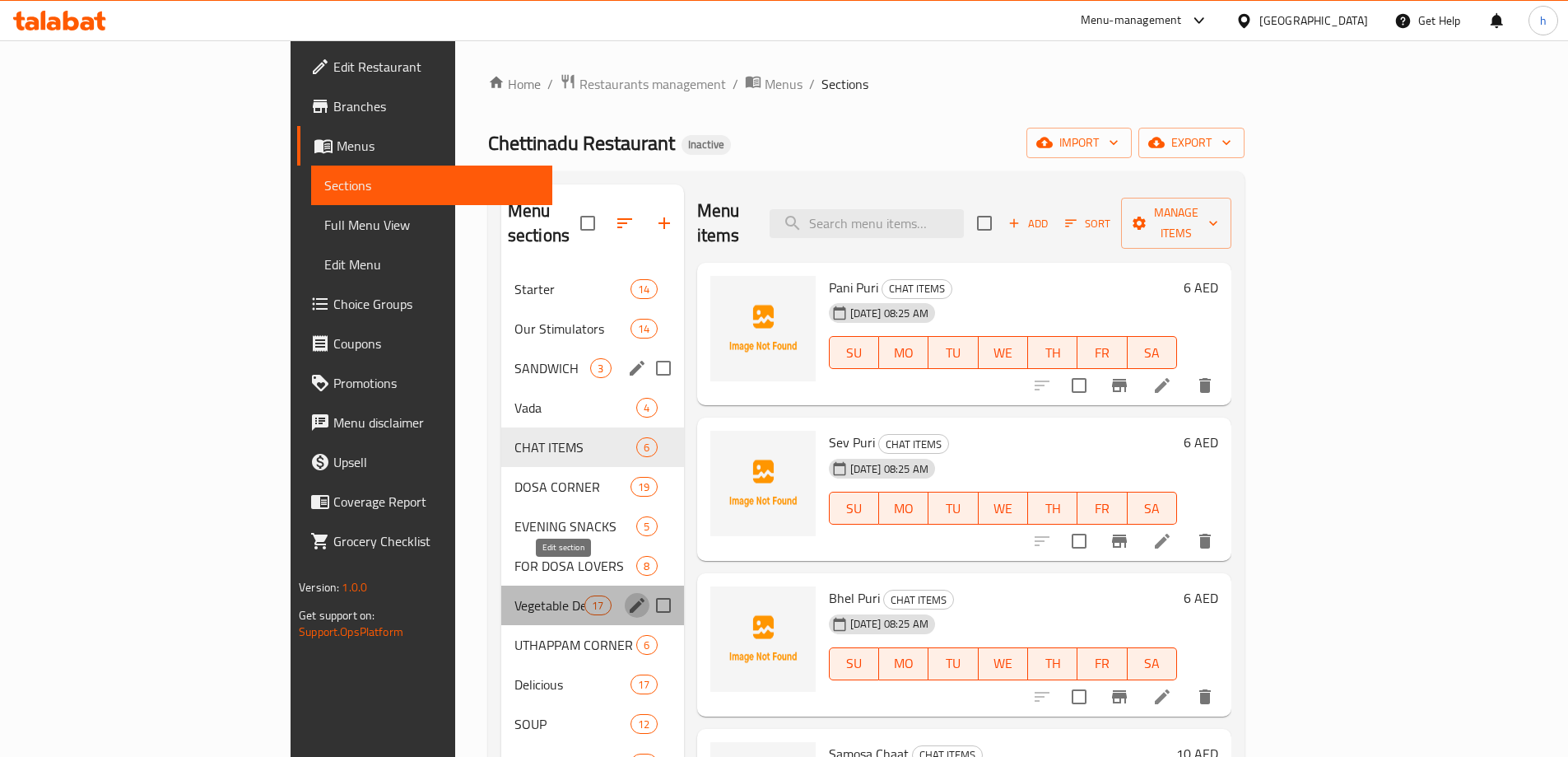
click at [630, 598] on icon "edit" at bounding box center [637, 605] width 15 height 15
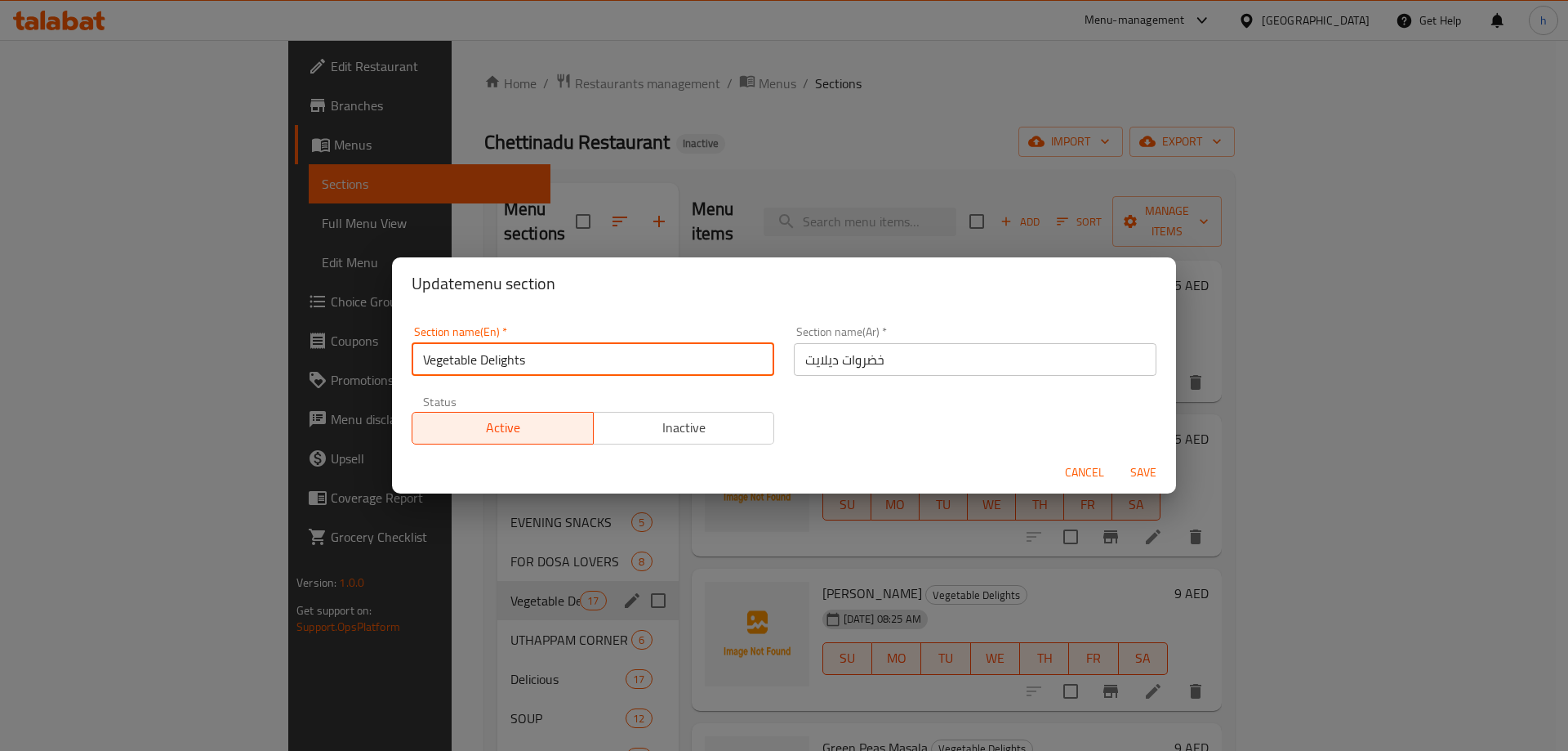
click at [544, 371] on input "Vegetable Delights" at bounding box center [592, 360] width 362 height 33
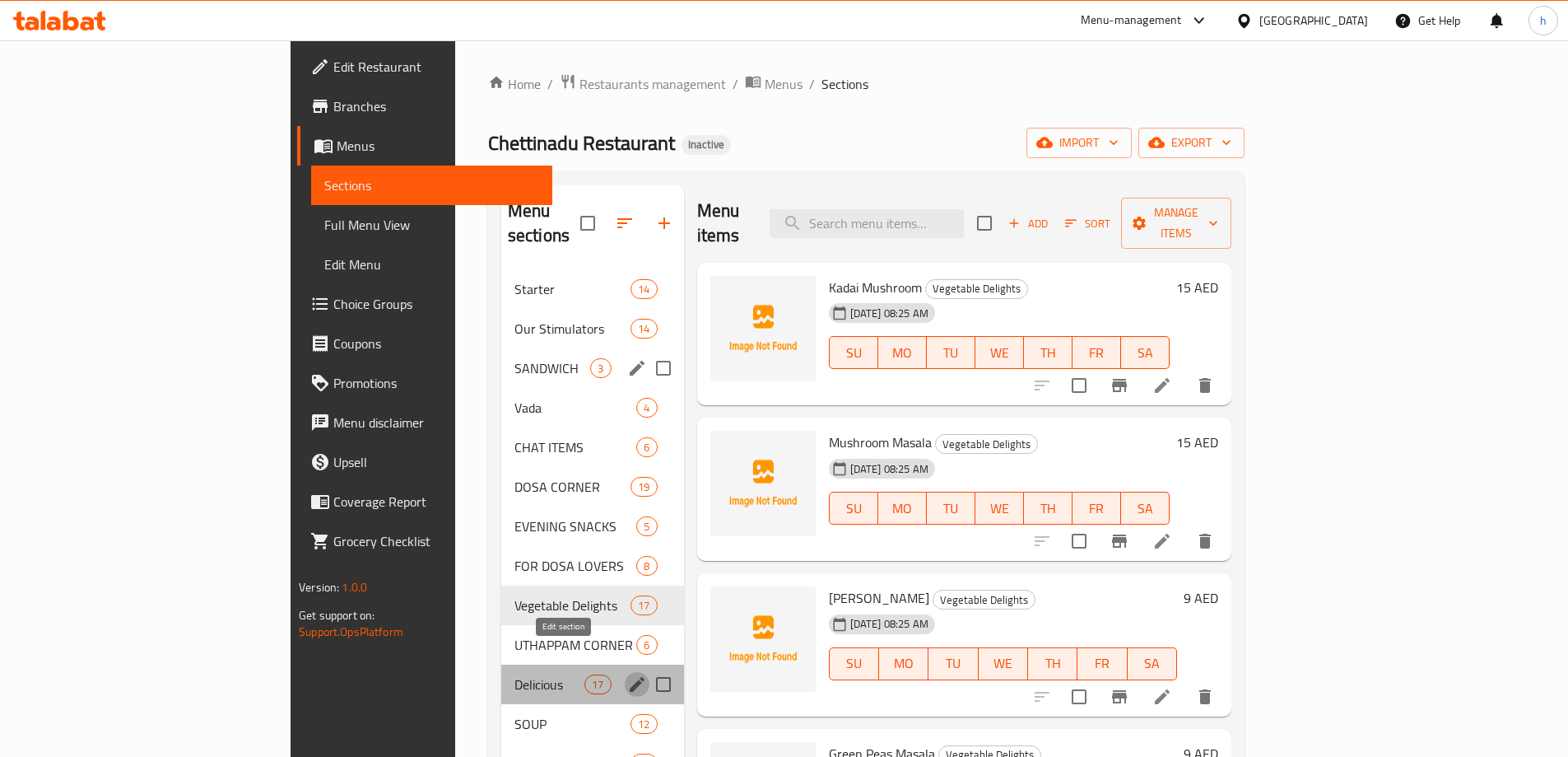
click at [627, 674] on icon "edit" at bounding box center [637, 684] width 20 height 20
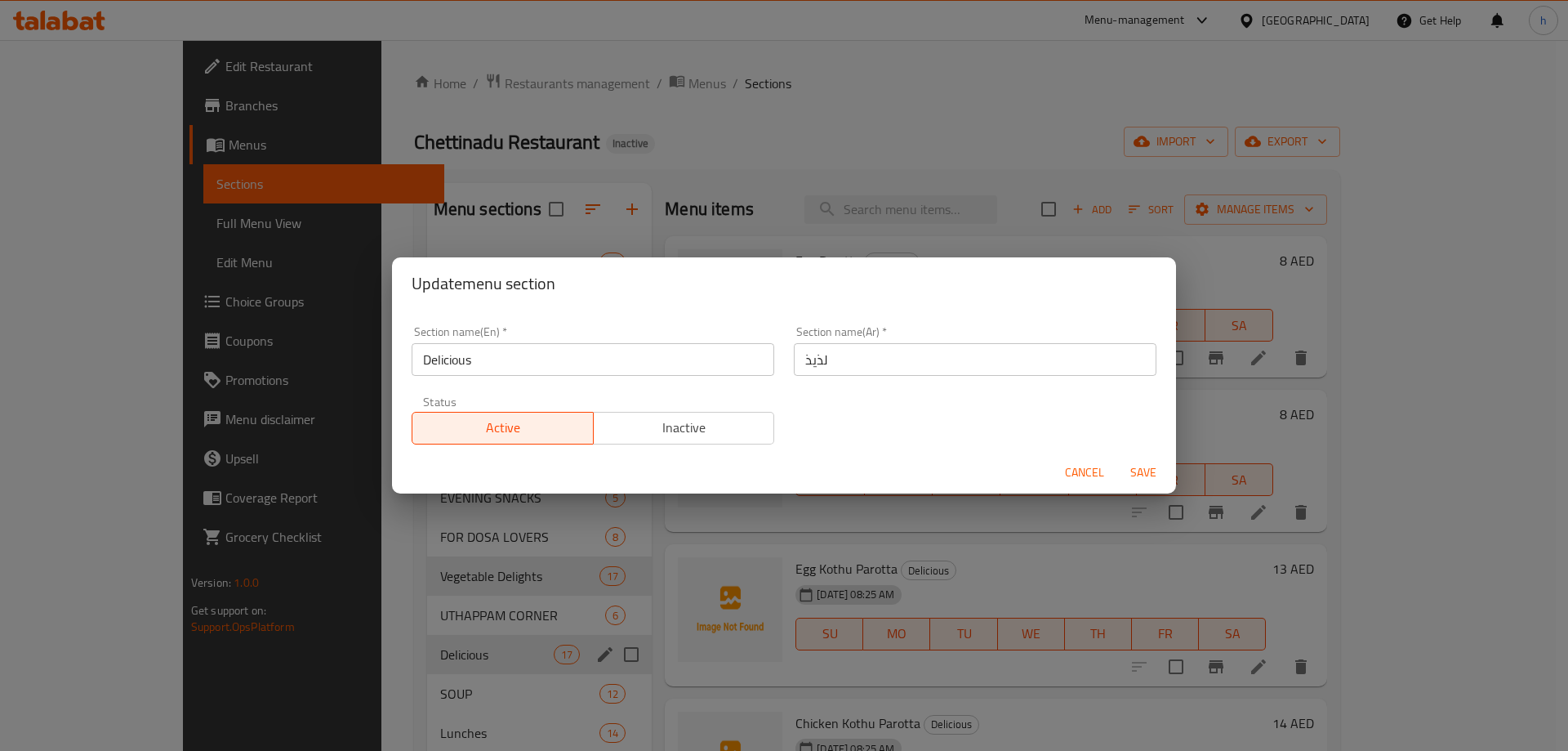
click at [567, 371] on input "Delicious" at bounding box center [592, 360] width 362 height 33
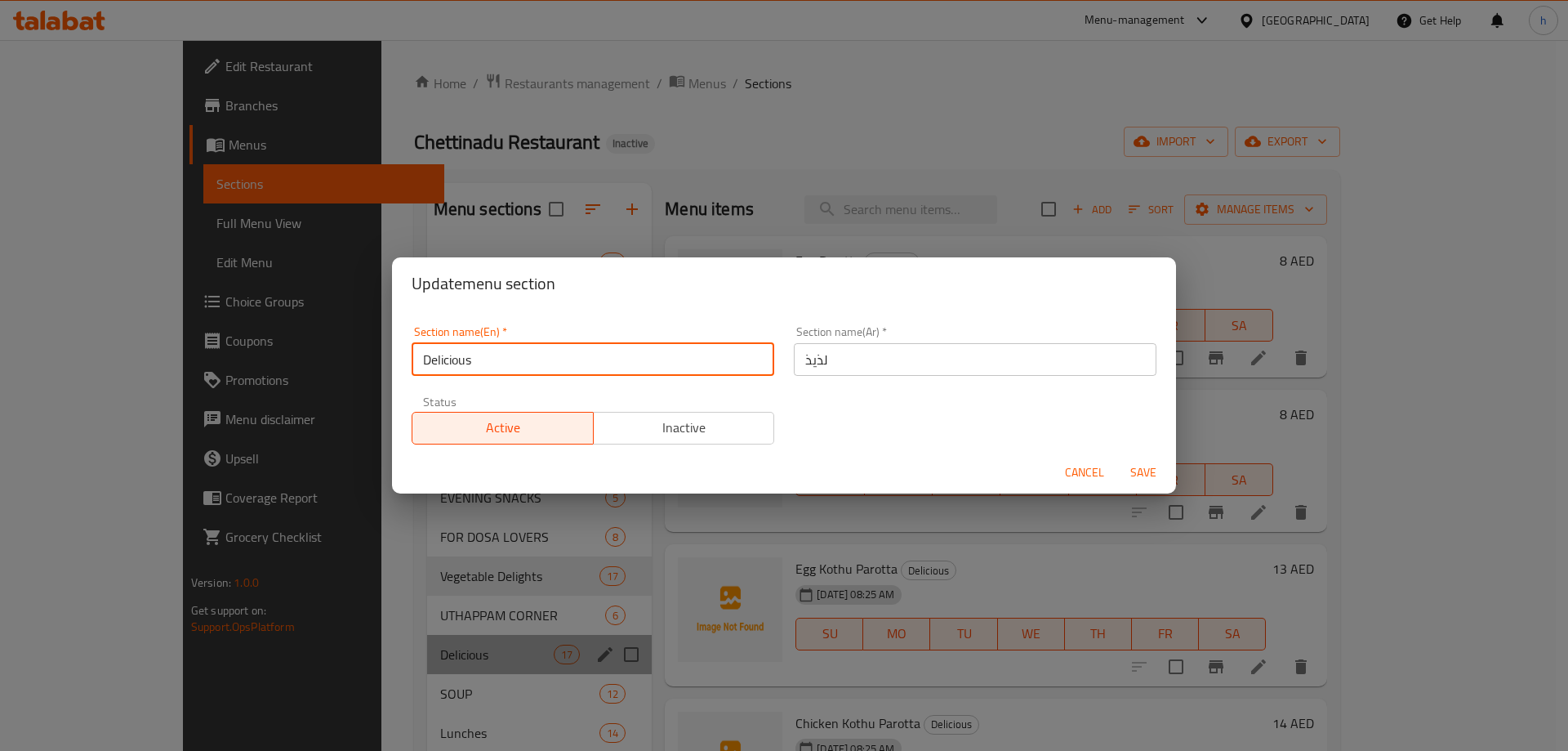
click at [567, 371] on input "Delicious" at bounding box center [592, 360] width 362 height 33
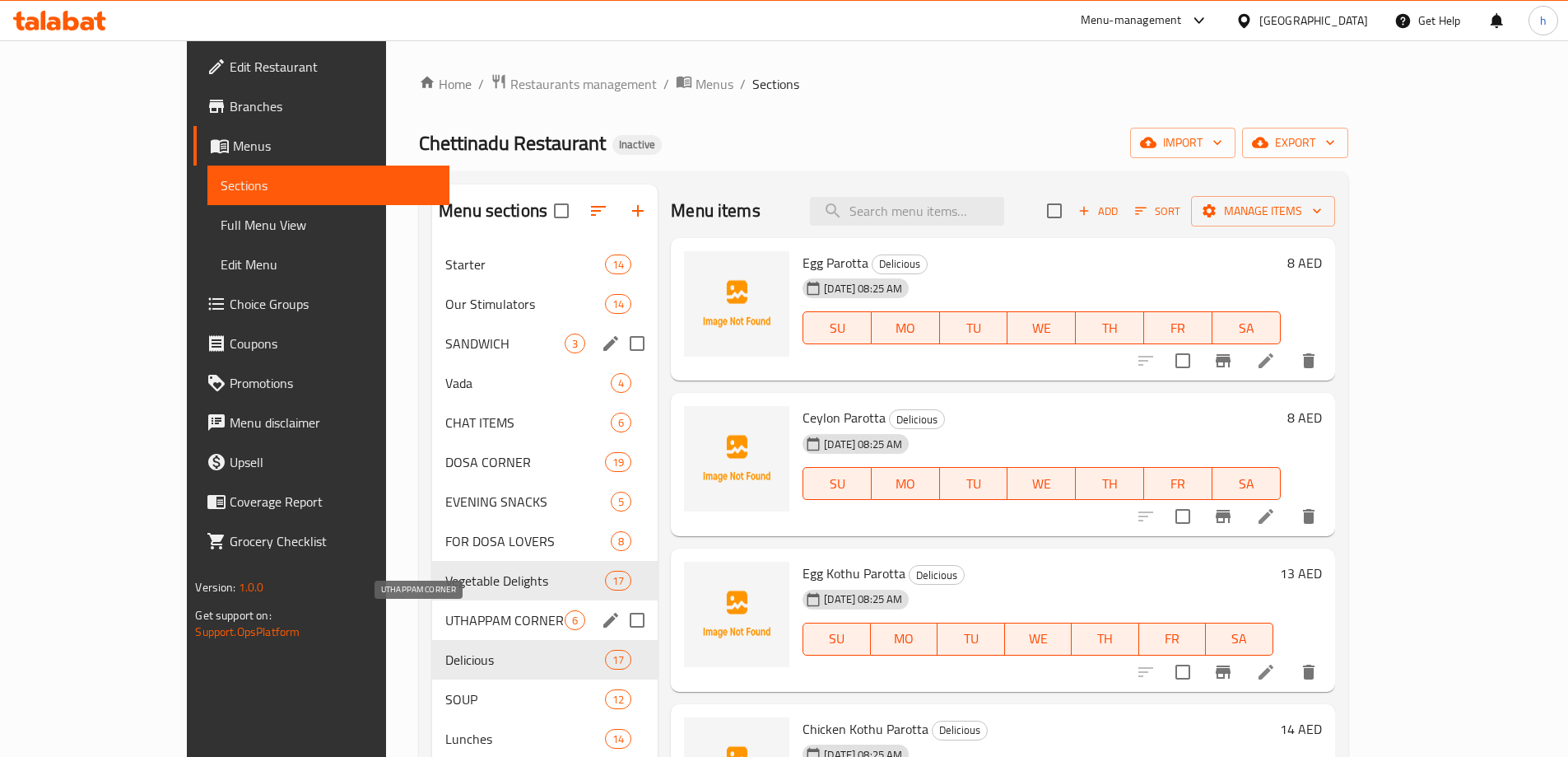
click at [458, 613] on span "UTHAPPAM CORNER" at bounding box center [505, 620] width 120 height 20
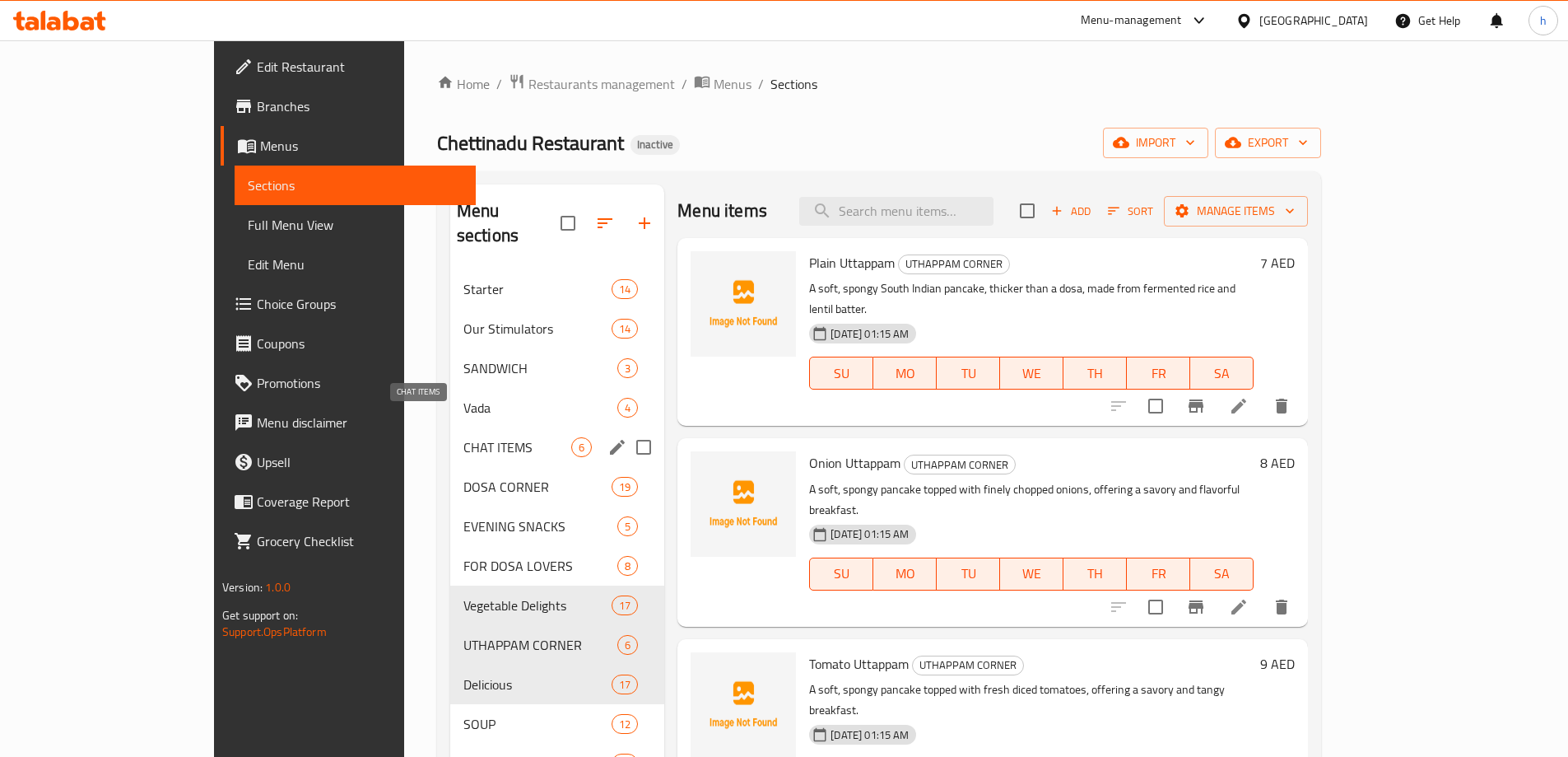
click at [464, 437] on span "CHAT ITEMS" at bounding box center [518, 447] width 108 height 20
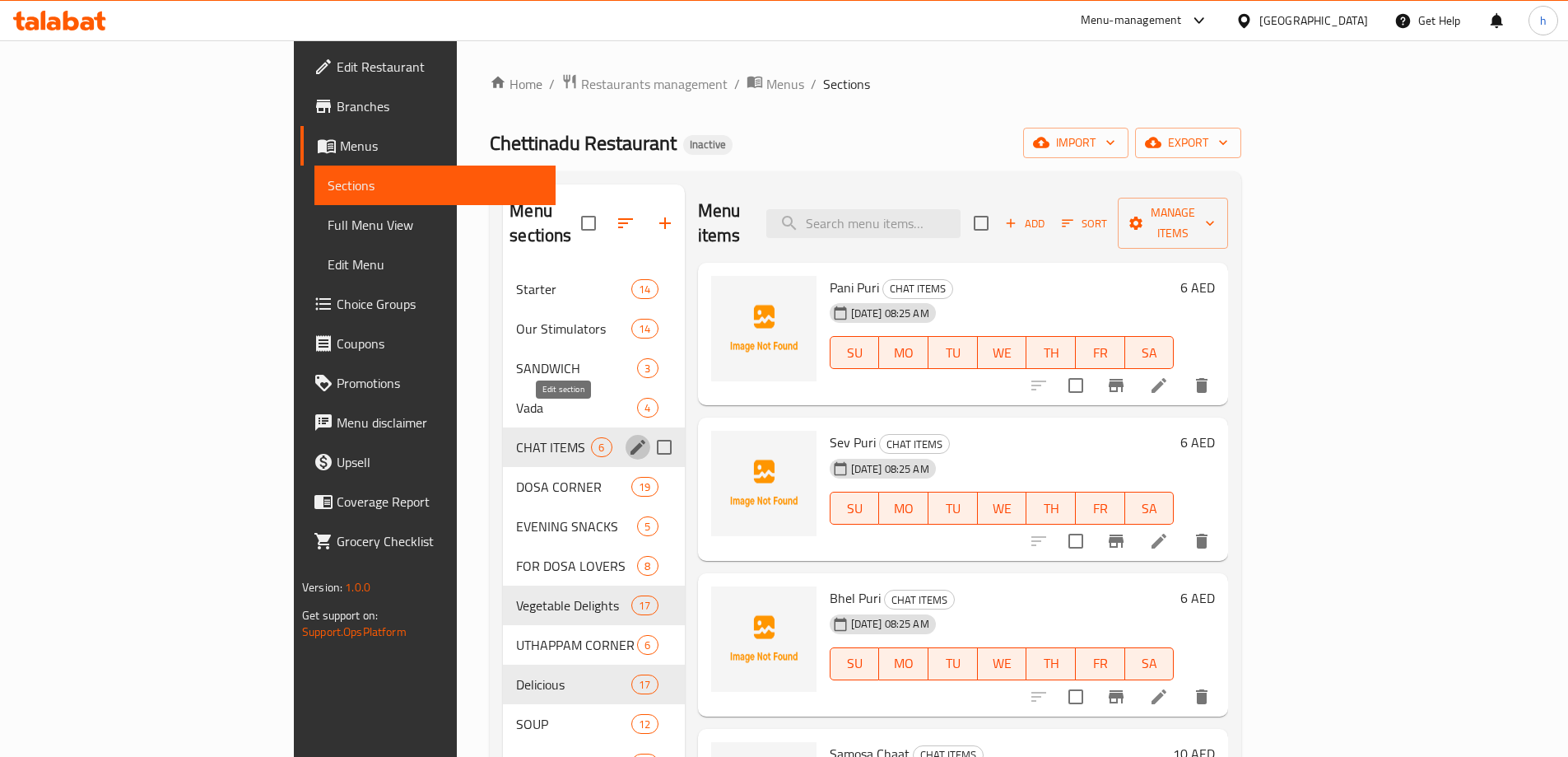
click at [628, 437] on icon "edit" at bounding box center [638, 447] width 20 height 20
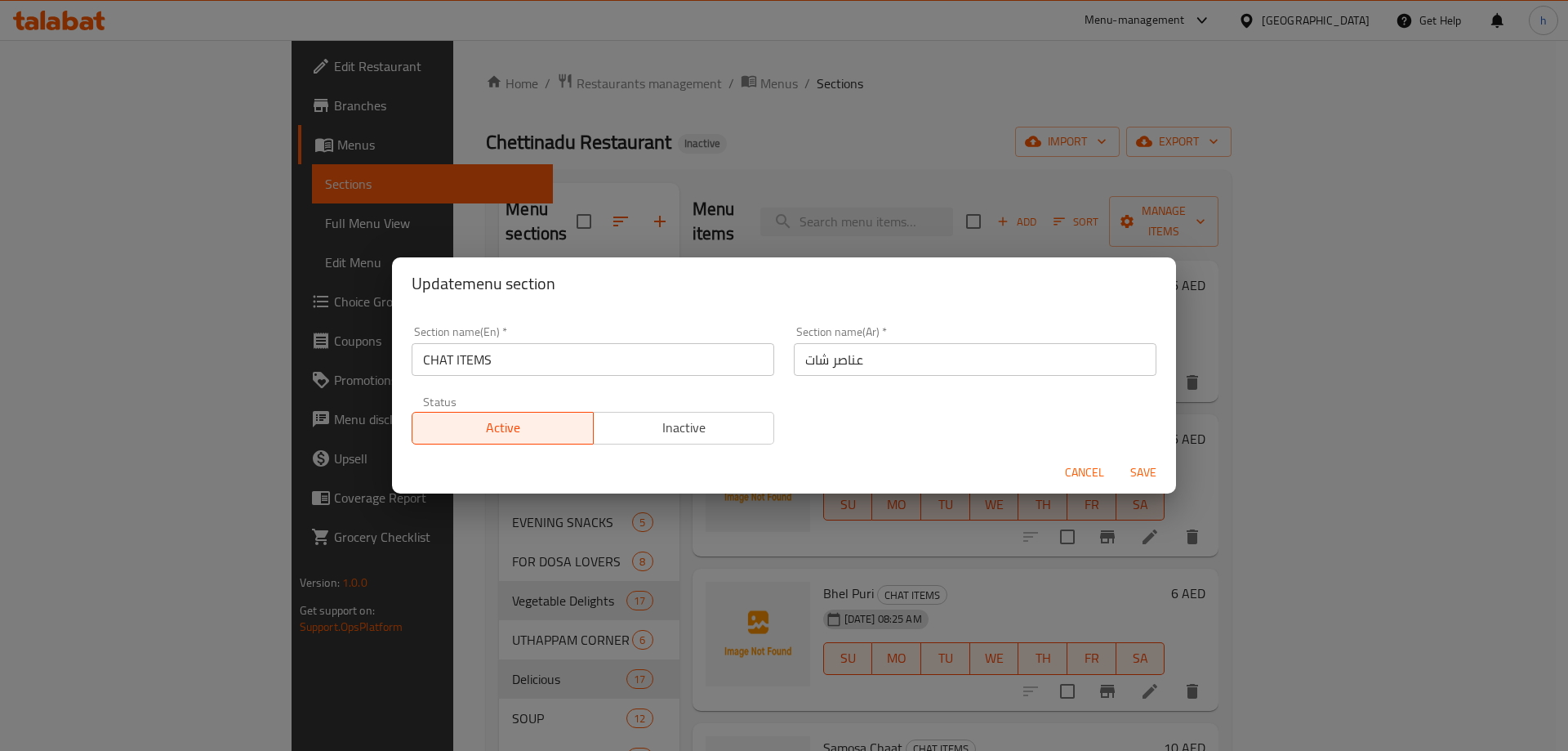
click at [570, 380] on div "Section name(En)   * CHAT ITEMS Section name(En) *" at bounding box center [593, 351] width 382 height 70
click at [570, 378] on div "Section name(En)   * CHAT ITEMS Section name(En) *" at bounding box center [593, 351] width 382 height 70
click at [569, 365] on input "CHAT ITEMS" at bounding box center [592, 360] width 362 height 33
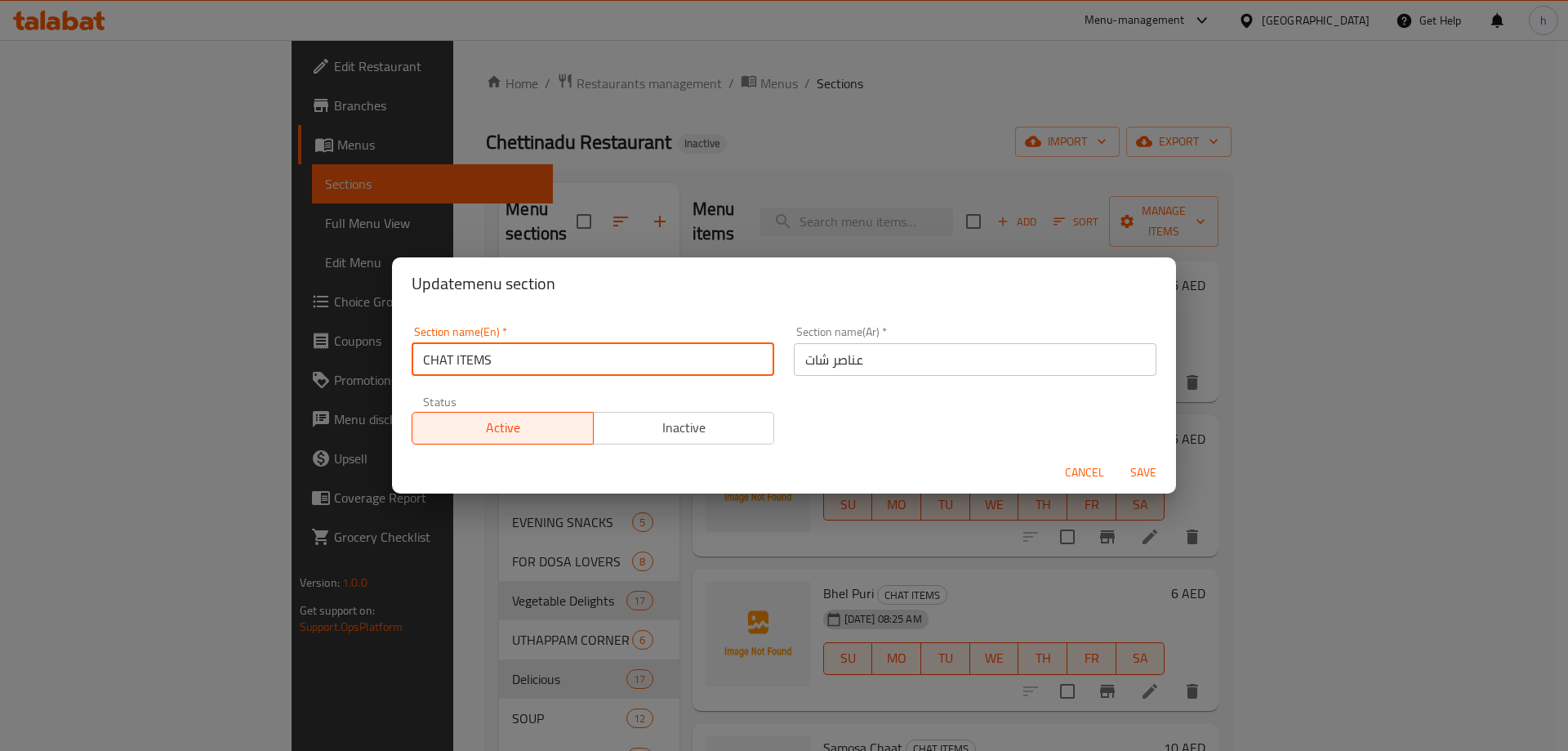
click at [569, 365] on input "CHAT ITEMS" at bounding box center [592, 360] width 362 height 33
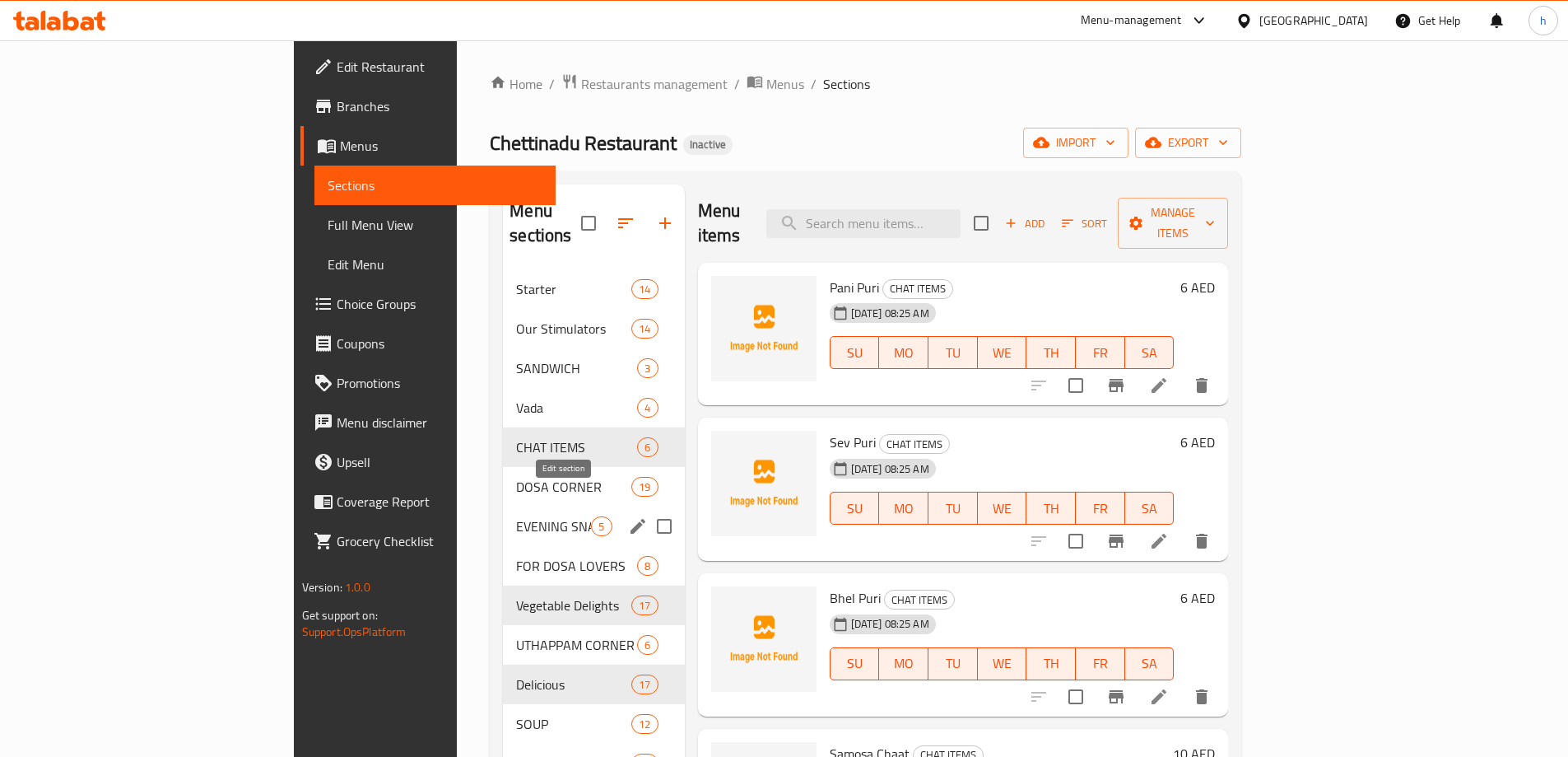
click at [628, 516] on icon "edit" at bounding box center [638, 526] width 20 height 20
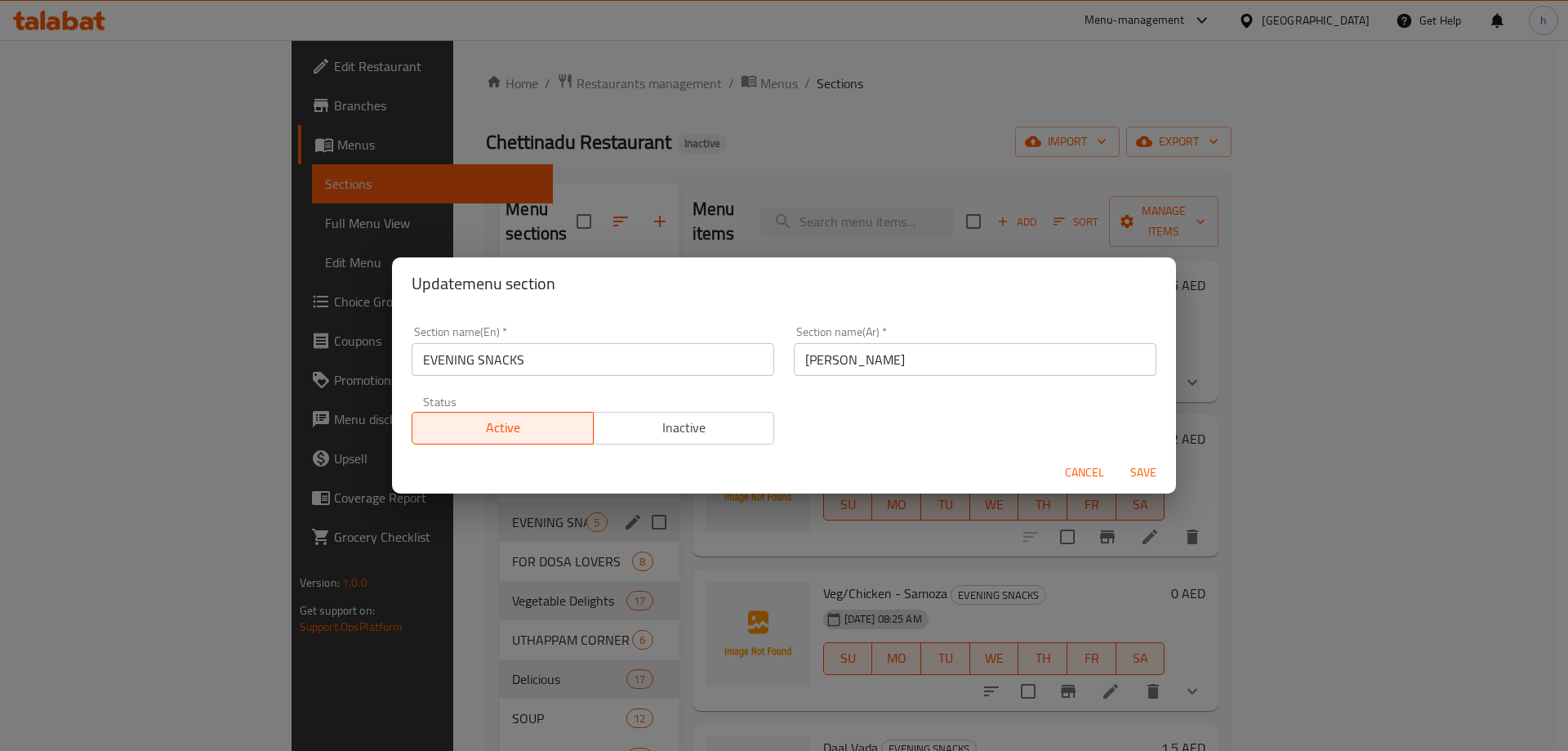
click at [523, 363] on input "EVENING SNACKS" at bounding box center [592, 360] width 362 height 33
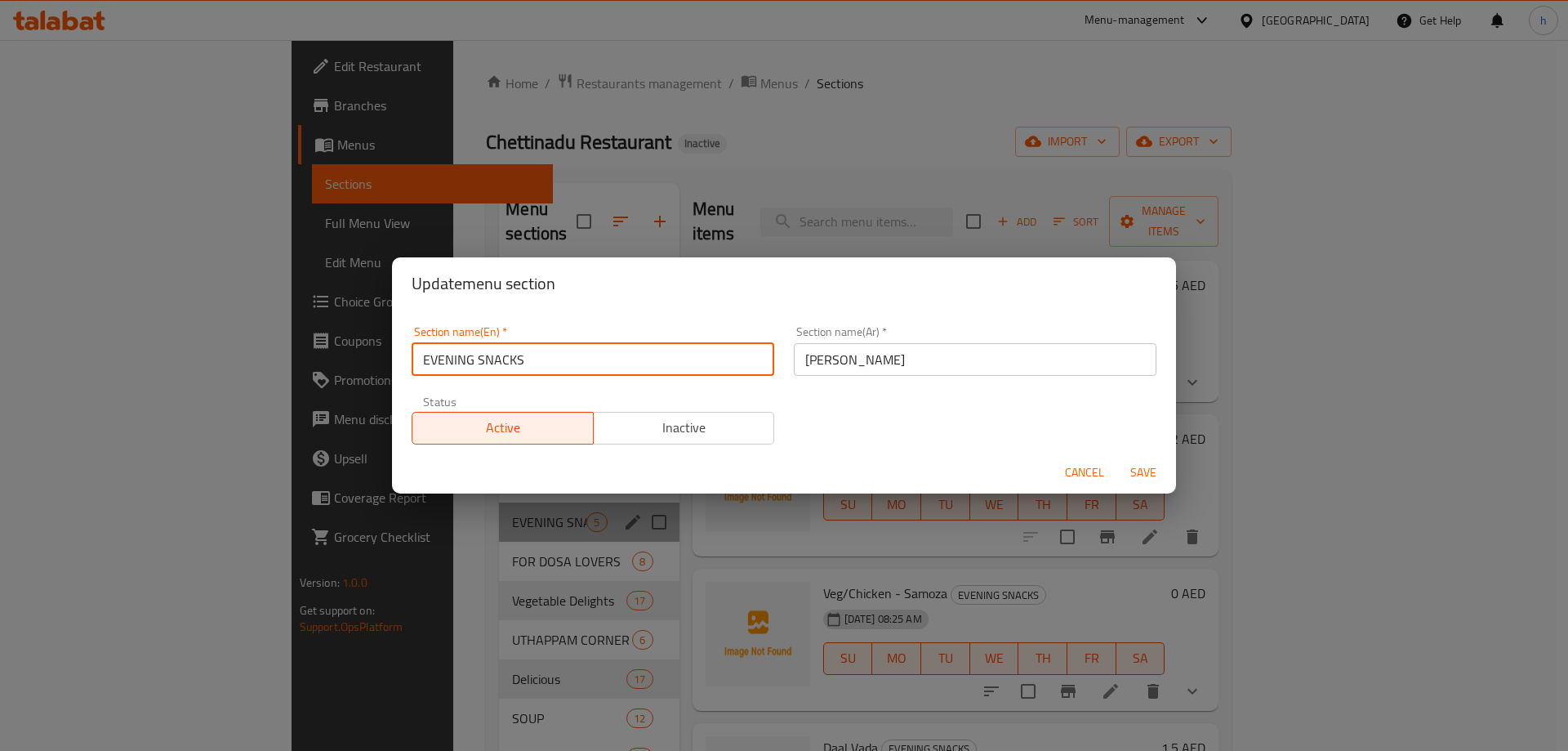
click at [523, 363] on input "EVENING SNACKS" at bounding box center [592, 360] width 362 height 33
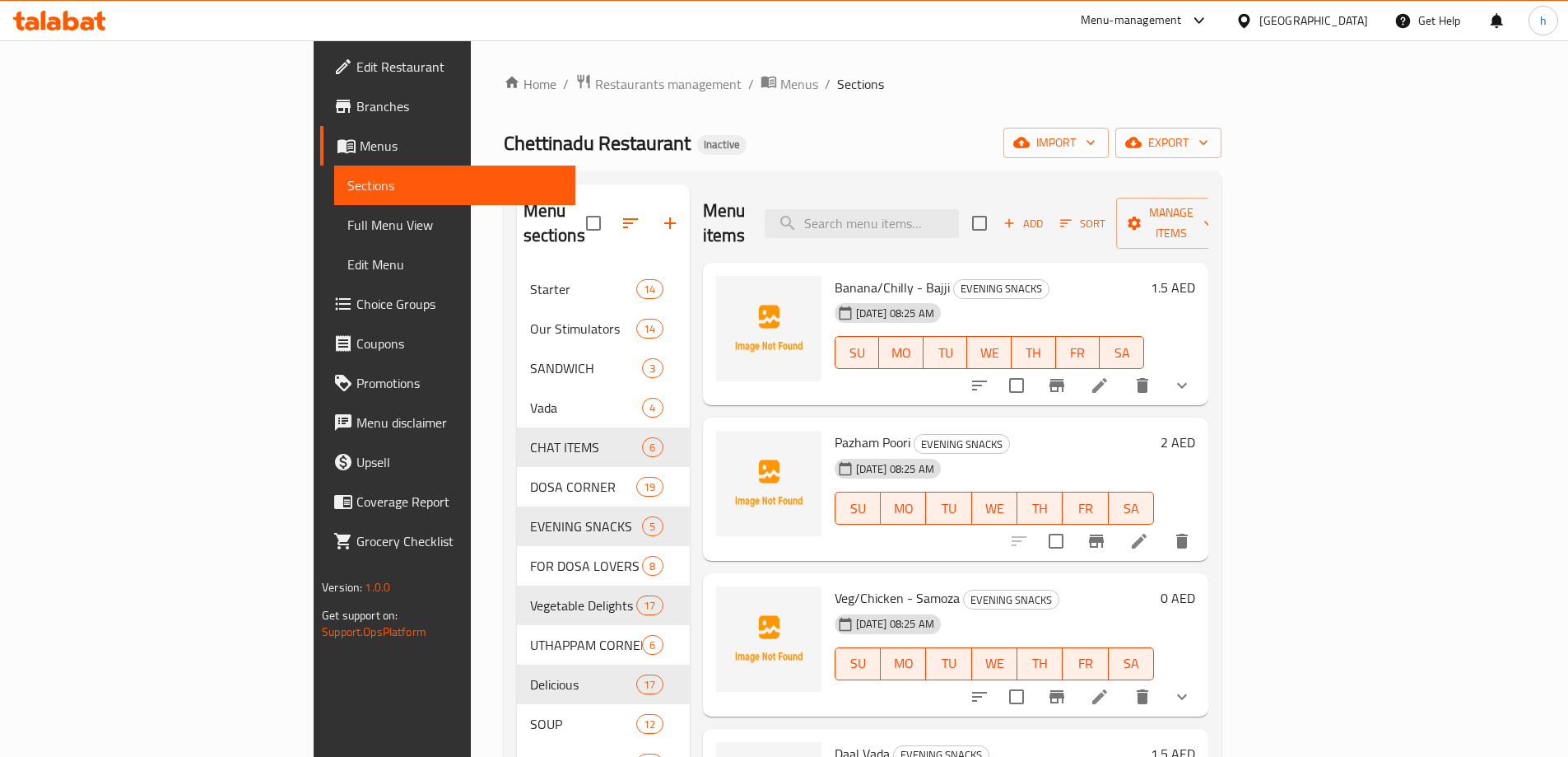
click at [1026, 121] on div "Home / Restaurants management / Menus / Sections Chettinadu Restaurant Inactive…" at bounding box center [863, 595] width 718 height 1046
click at [1208, 151] on span "export" at bounding box center [1168, 142] width 79 height 21
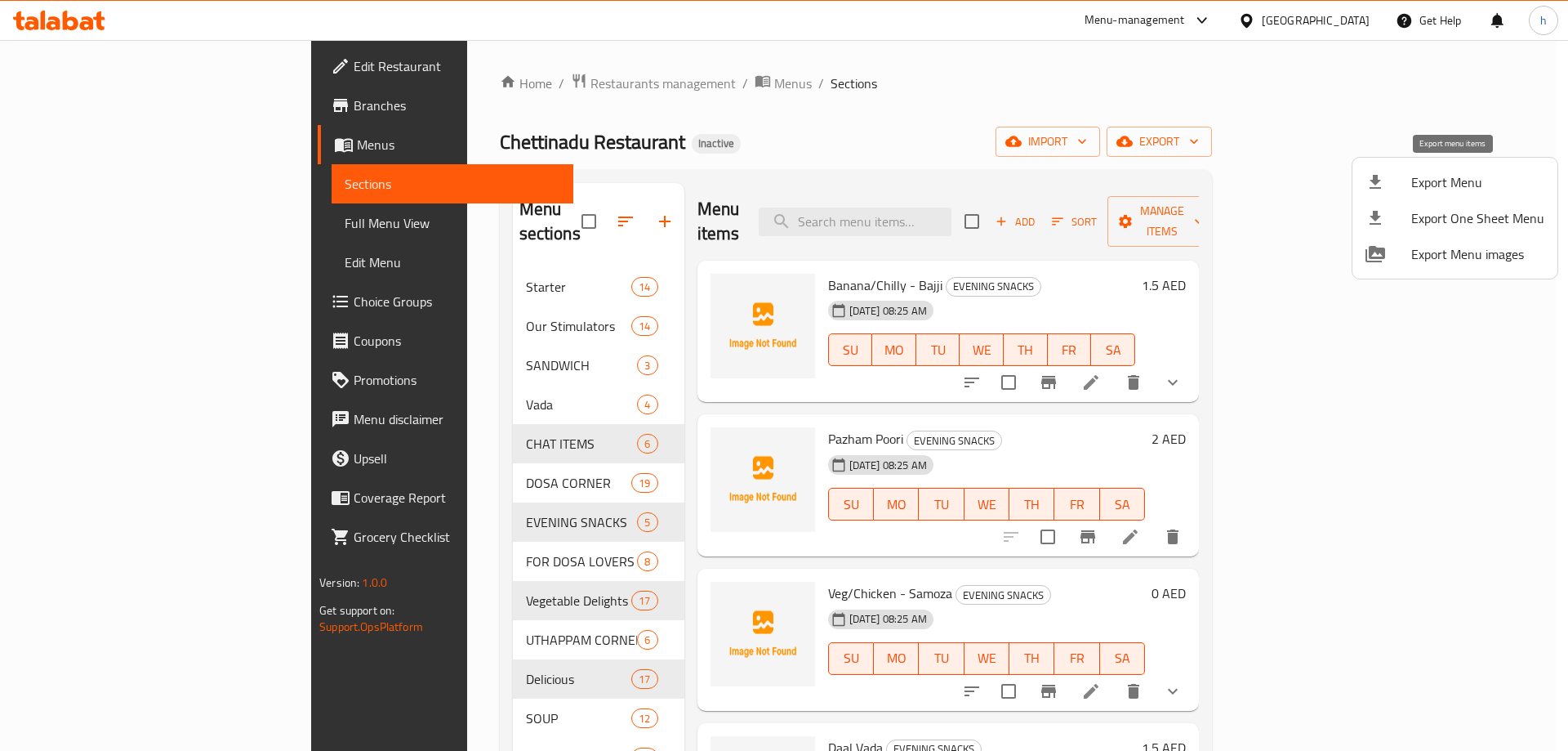
click at [1431, 188] on span "Export Menu" at bounding box center [1477, 182] width 133 height 20
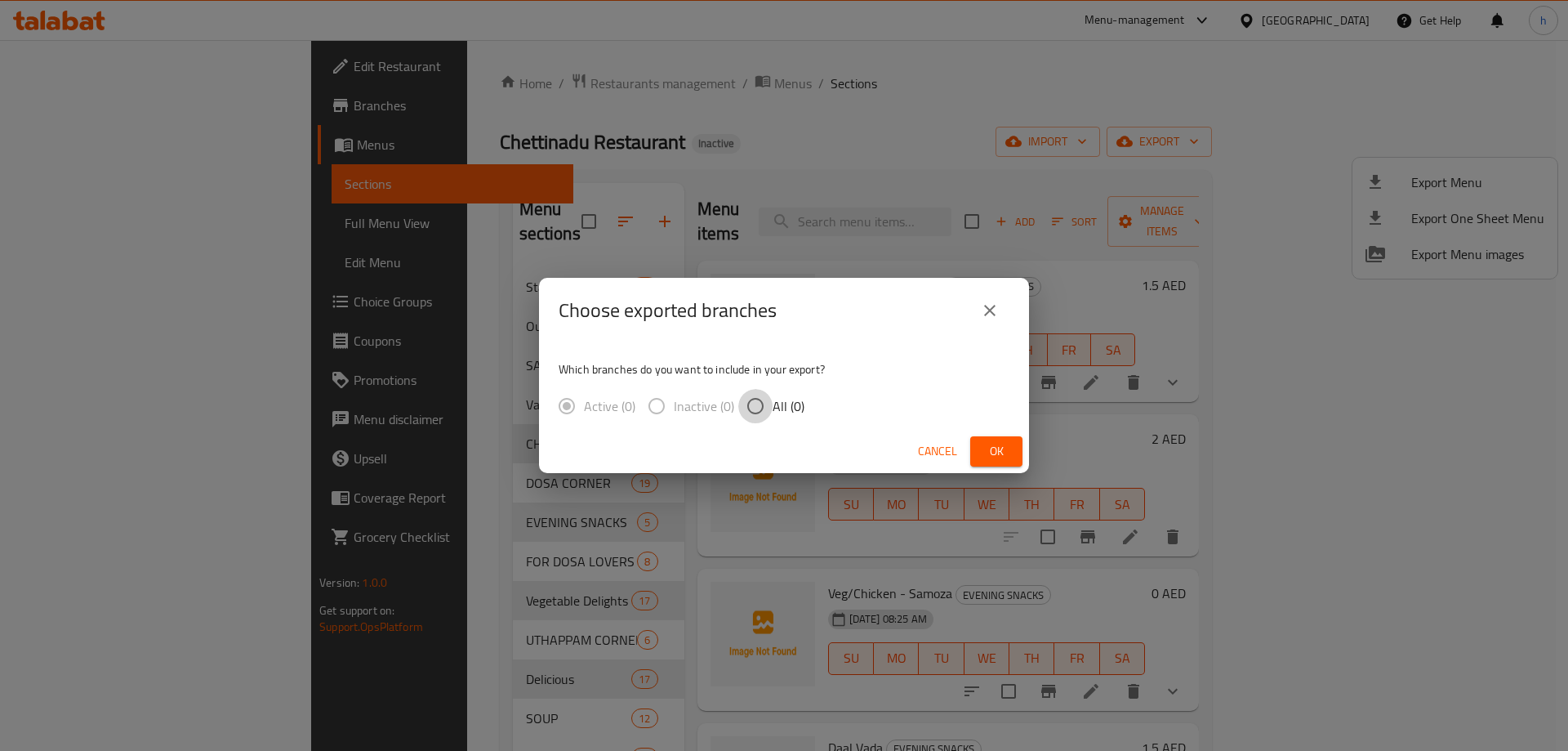
click at [754, 410] on input "All (0)" at bounding box center [755, 406] width 34 height 34
radio input "true"
click at [982, 450] on button "Ok" at bounding box center [996, 450] width 53 height 30
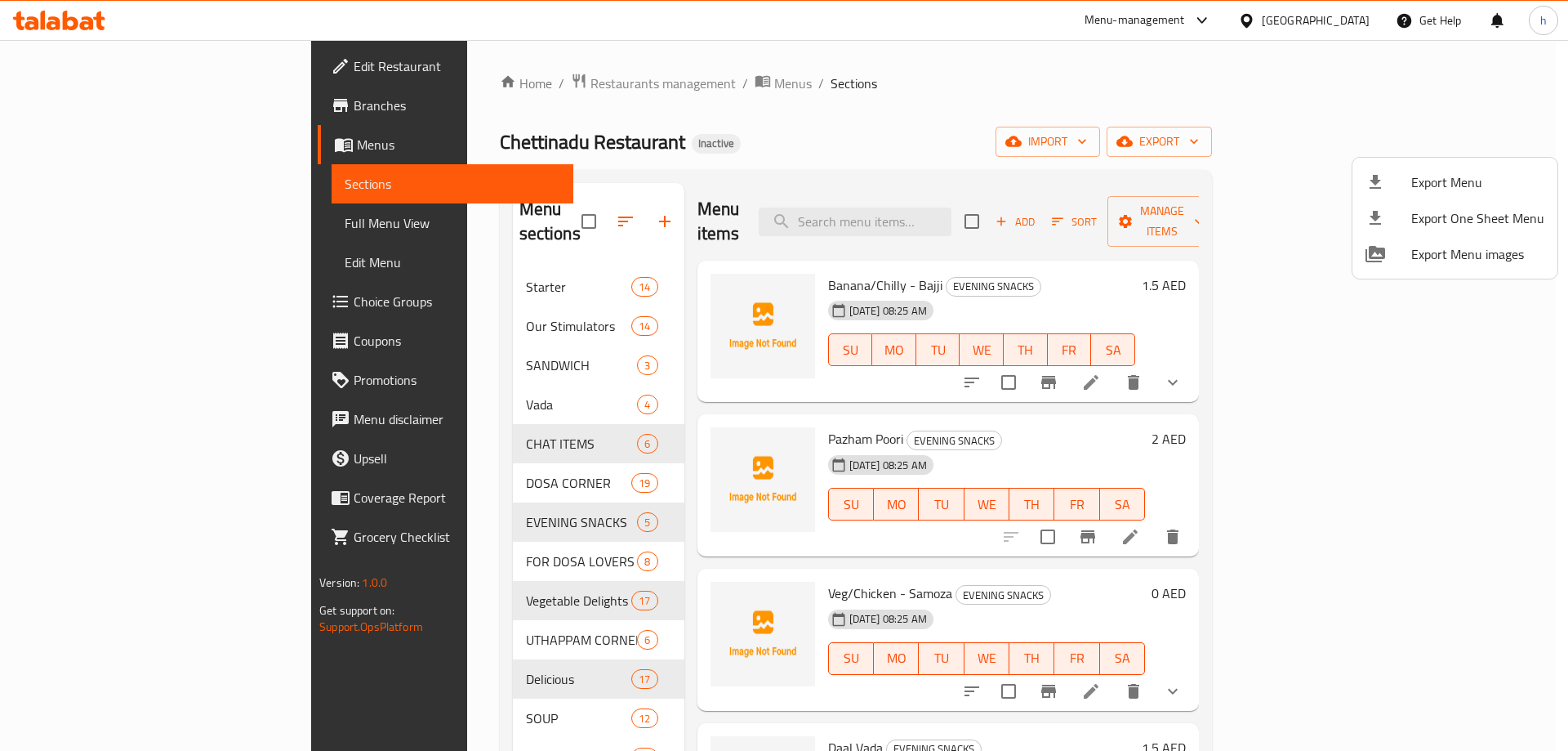
click at [863, 95] on div at bounding box center [784, 375] width 1568 height 751
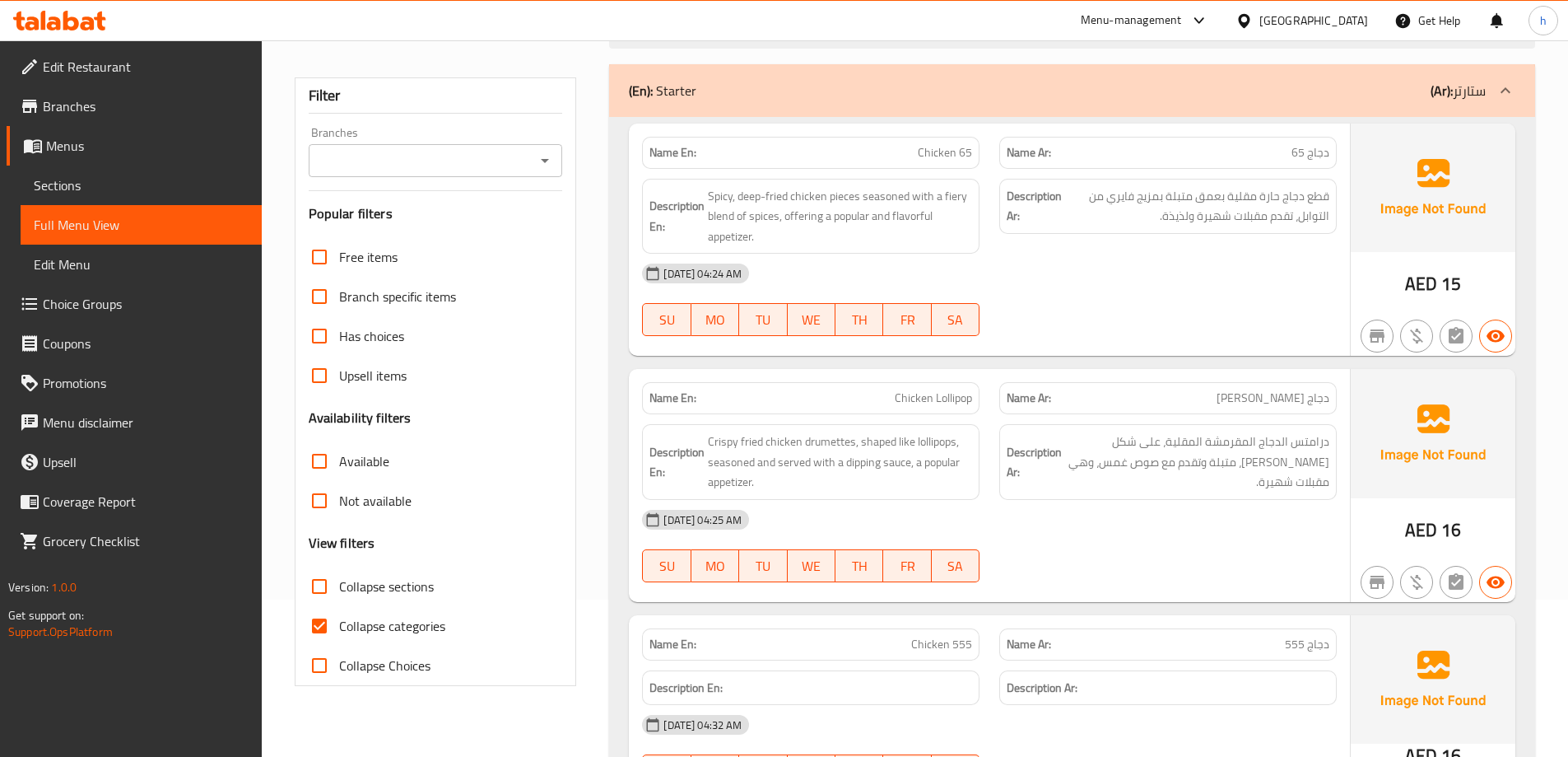
scroll to position [164, 0]
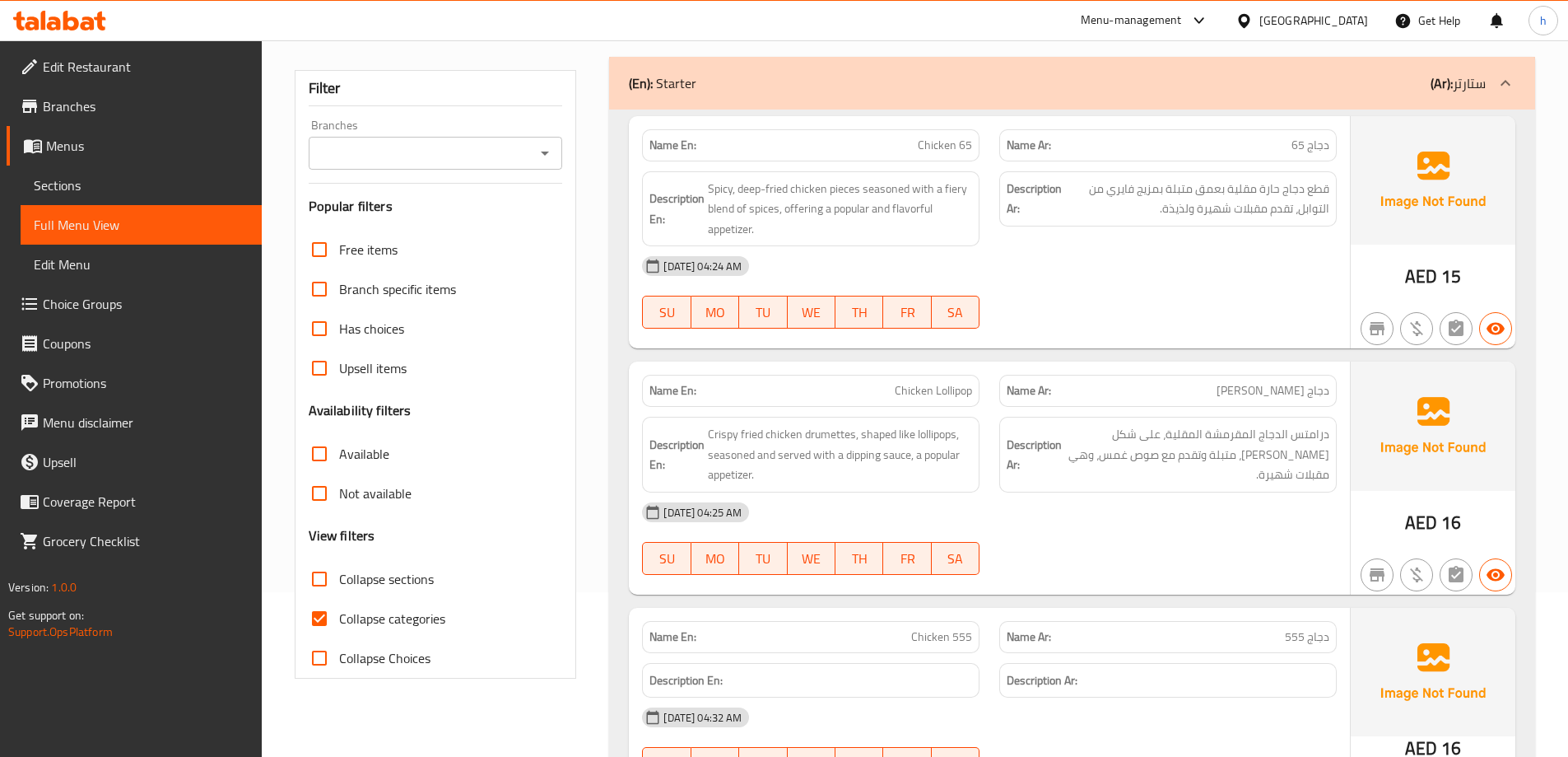
click at [321, 615] on input "Collapse categories" at bounding box center [319, 617] width 39 height 39
checkbox input "false"
click at [323, 577] on input "Collapse sections" at bounding box center [319, 578] width 39 height 39
checkbox input "true"
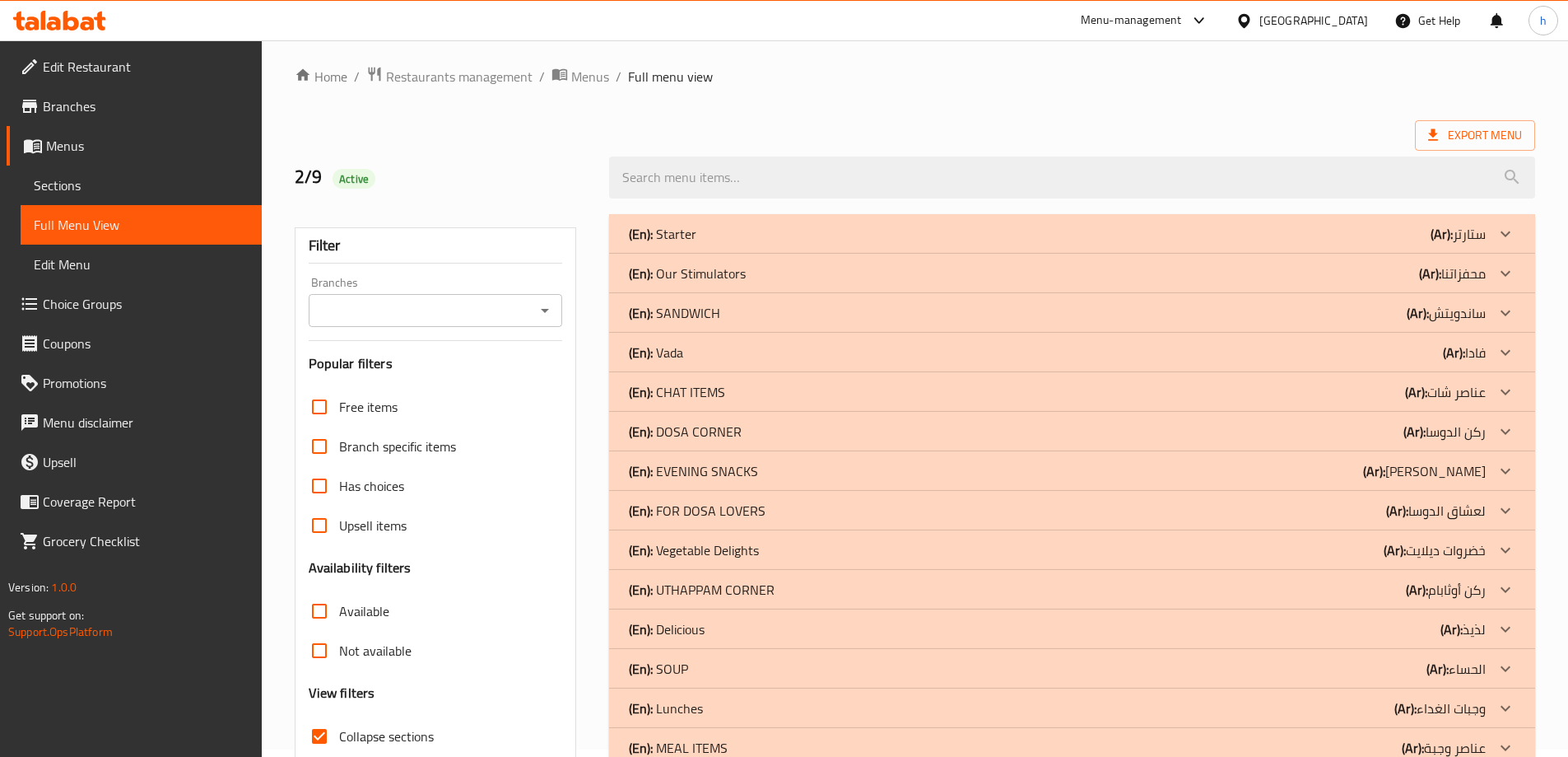
scroll to position [0, 0]
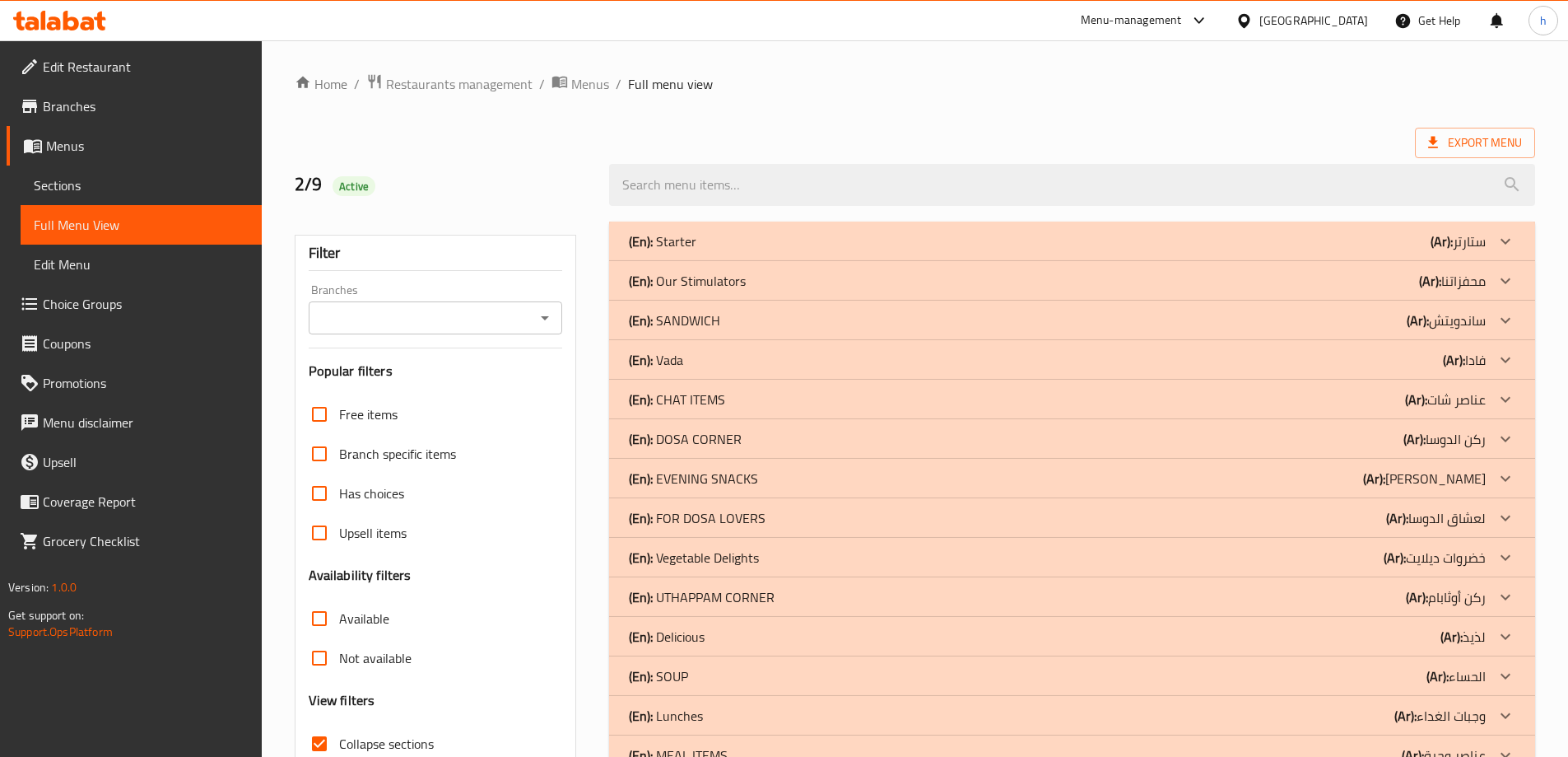
click at [1333, 251] on div "(En): SANDWICH (Ar): ساندويتش" at bounding box center [1058, 241] width 858 height 20
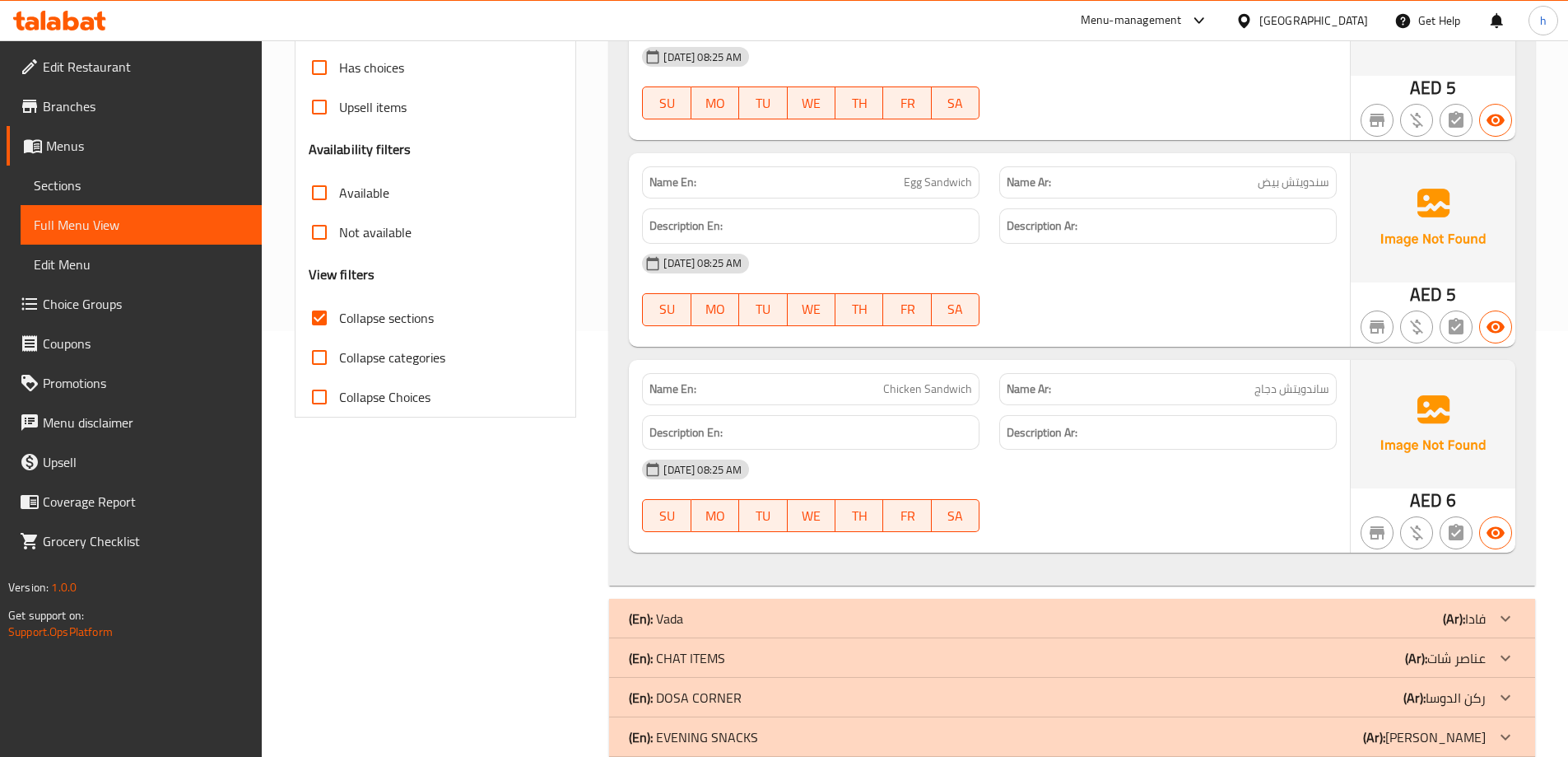
scroll to position [824, 0]
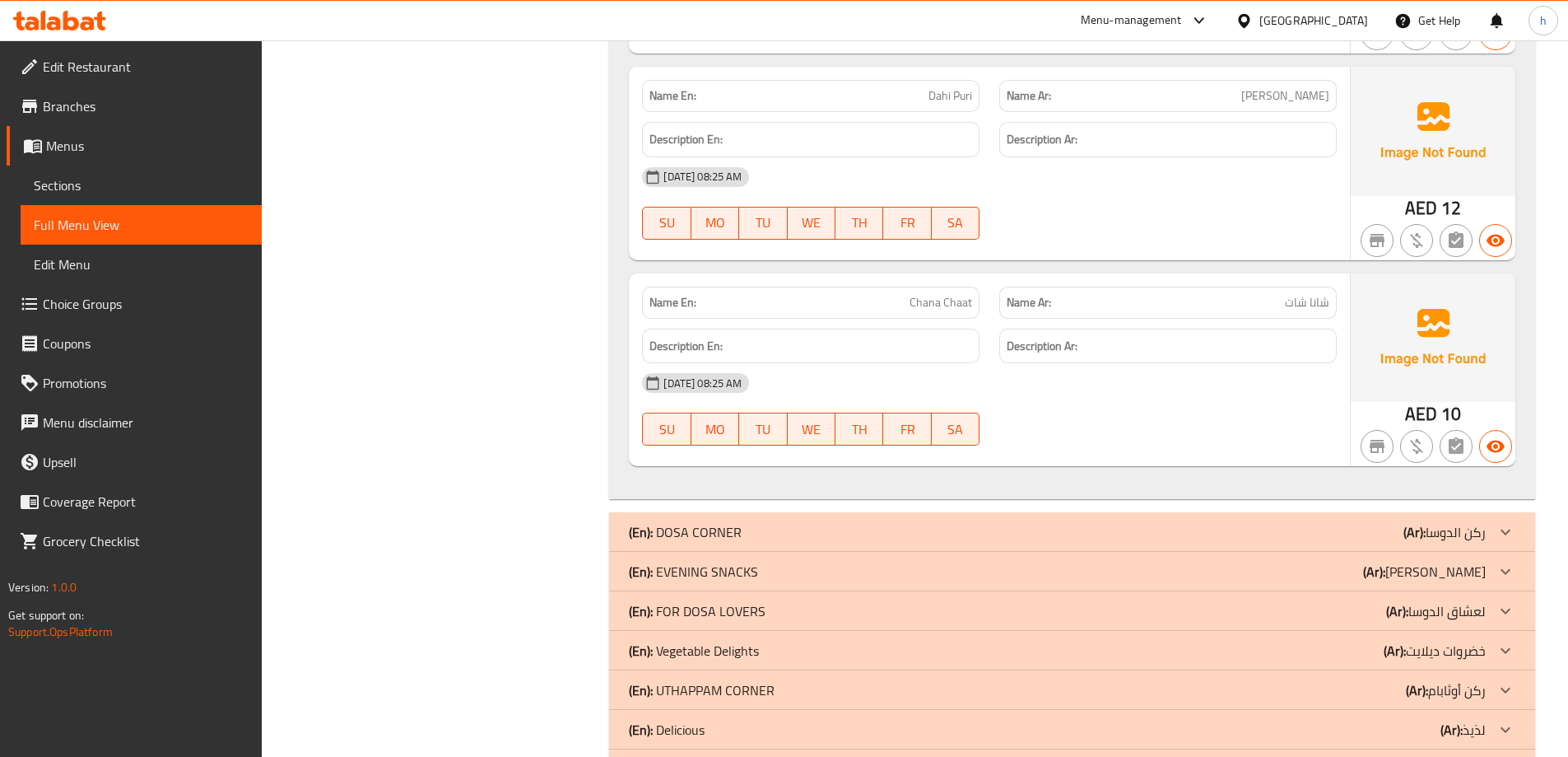
scroll to position [2223, 0]
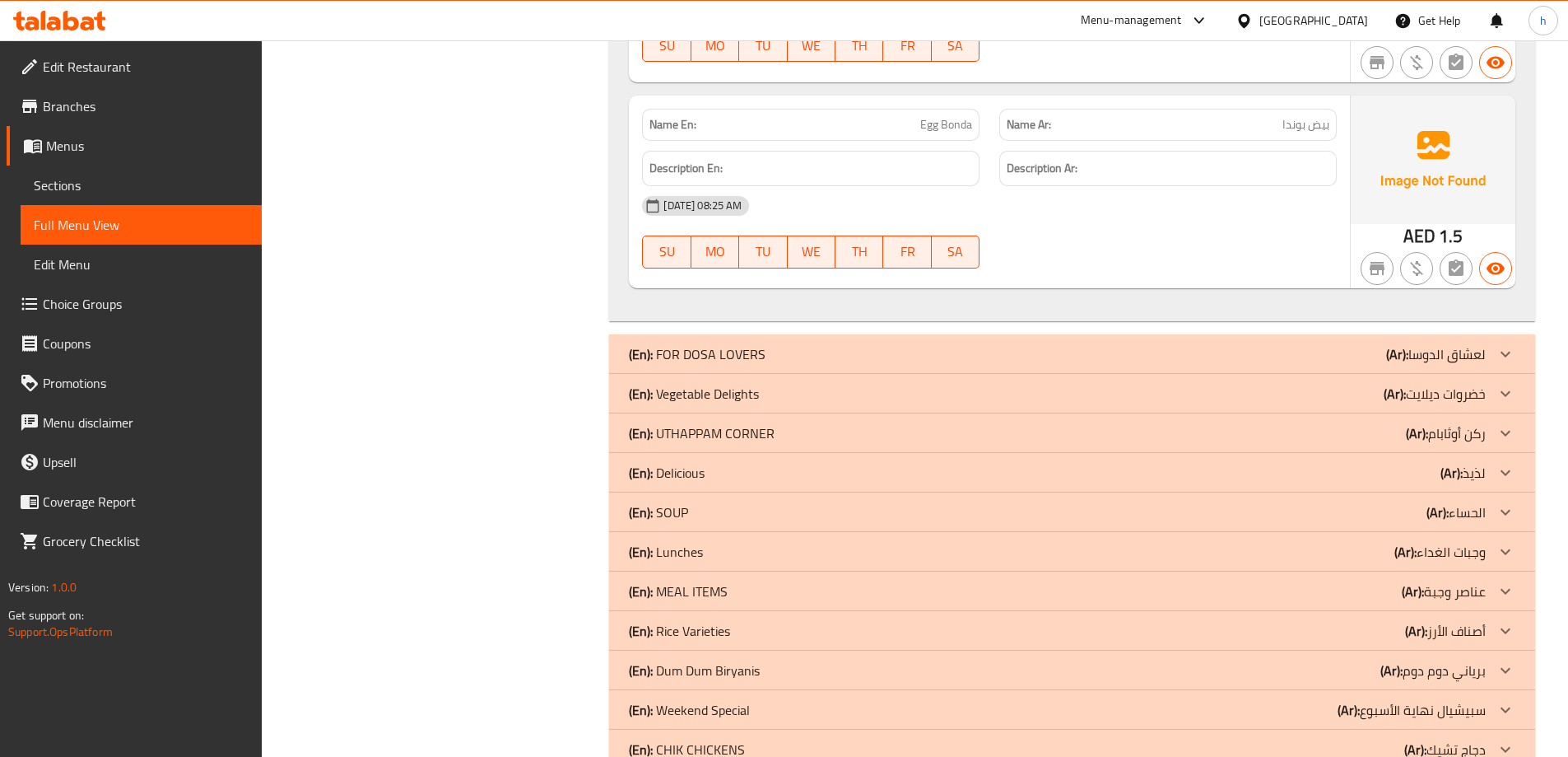
scroll to position [3869, 0]
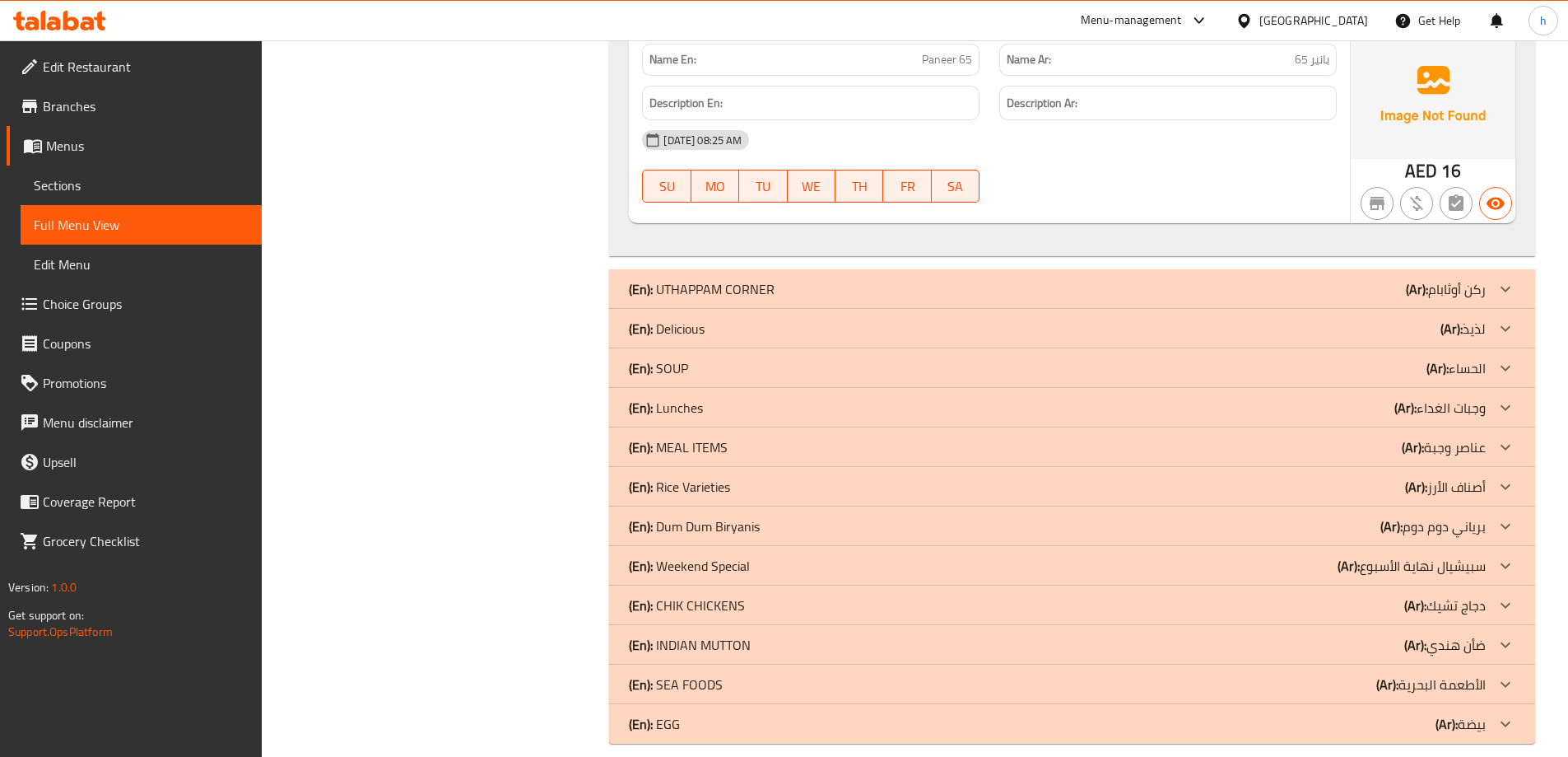
scroll to position [7521, 0]
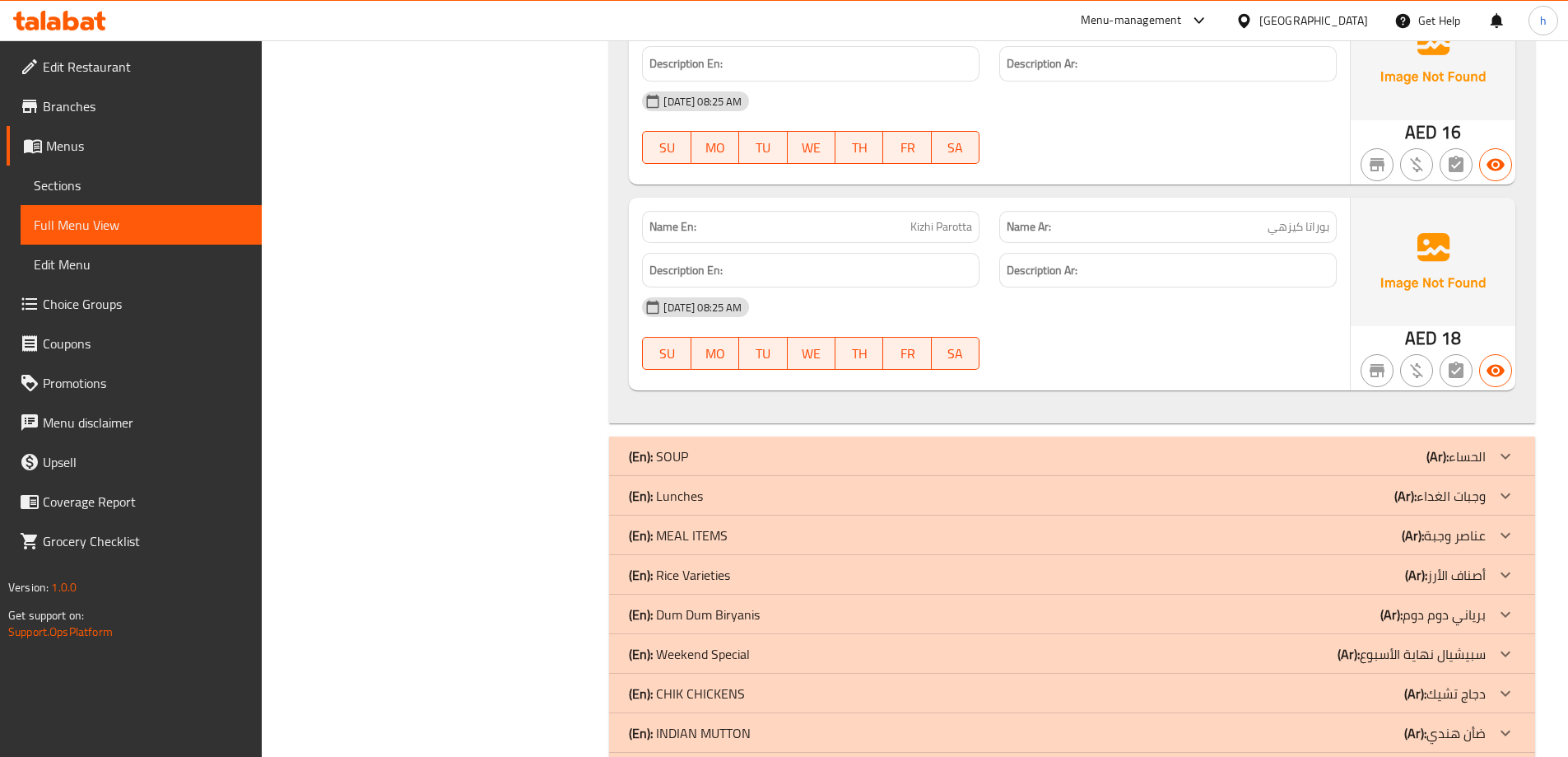
scroll to position [11021, 0]
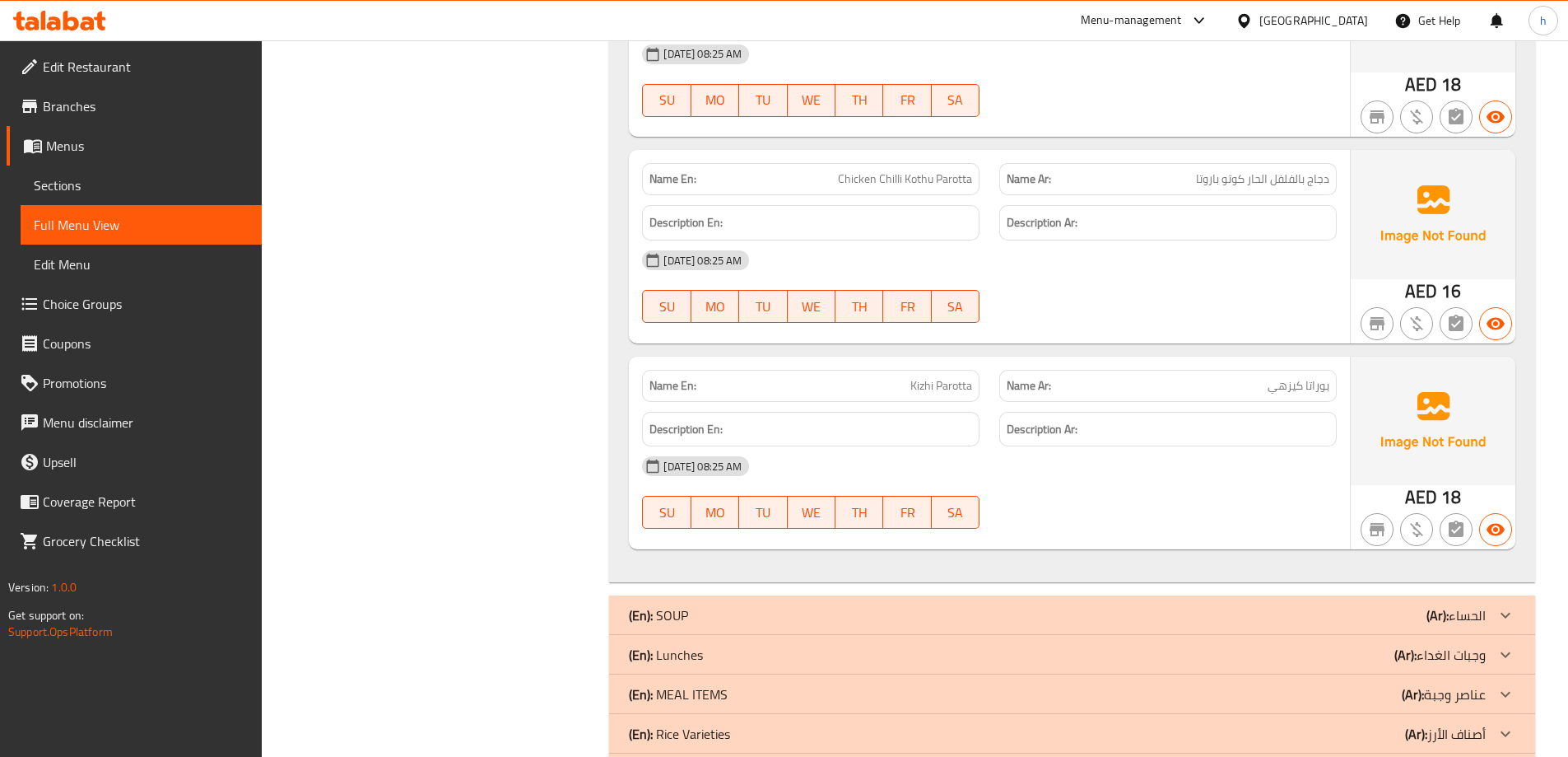
click at [1307, 10] on div "[GEOGRAPHIC_DATA]" at bounding box center [1302, 20] width 159 height 39
click at [1300, 16] on div "[GEOGRAPHIC_DATA]" at bounding box center [1313, 21] width 109 height 18
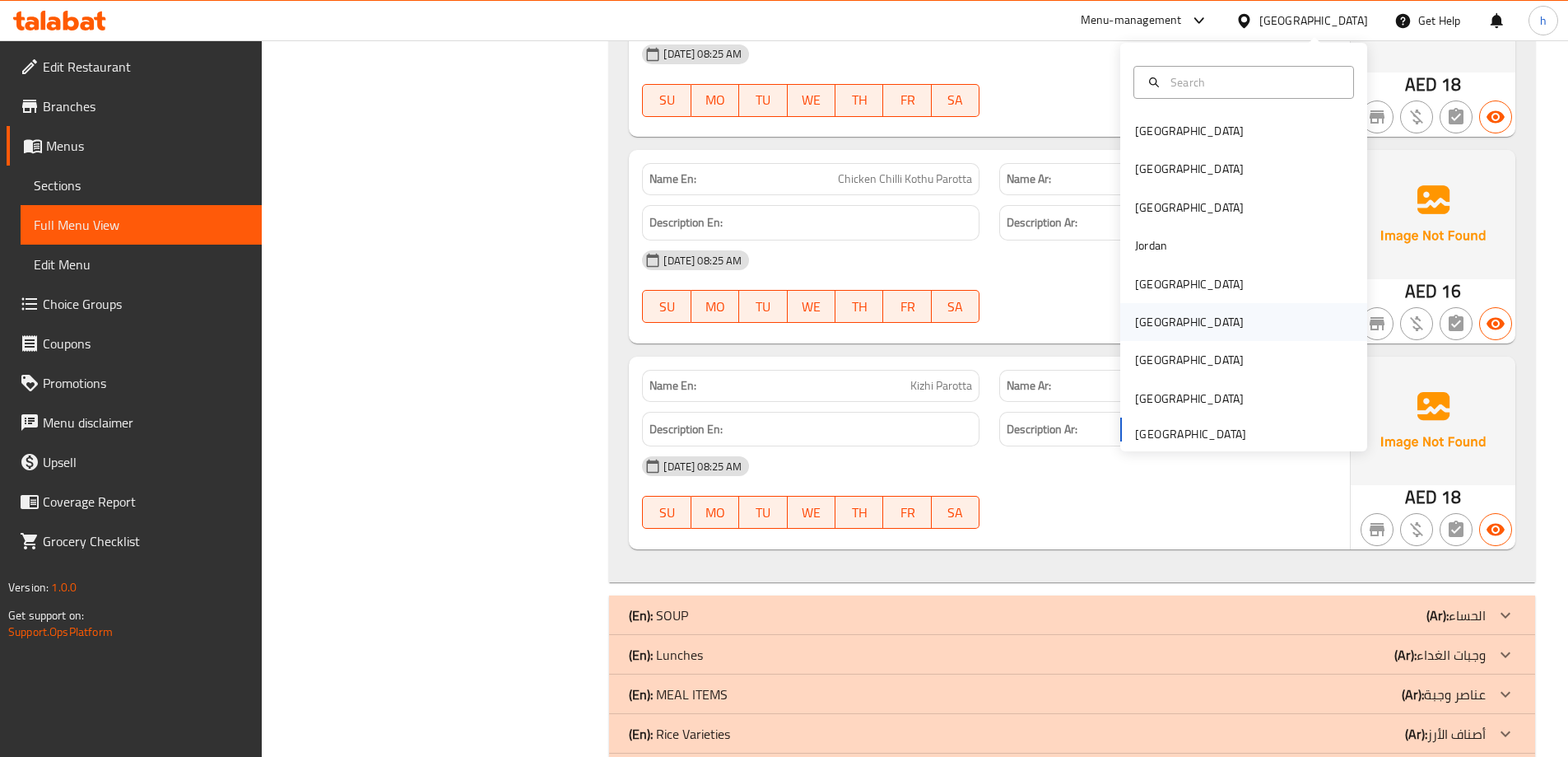
click at [1208, 317] on div "Oman" at bounding box center [1244, 321] width 247 height 37
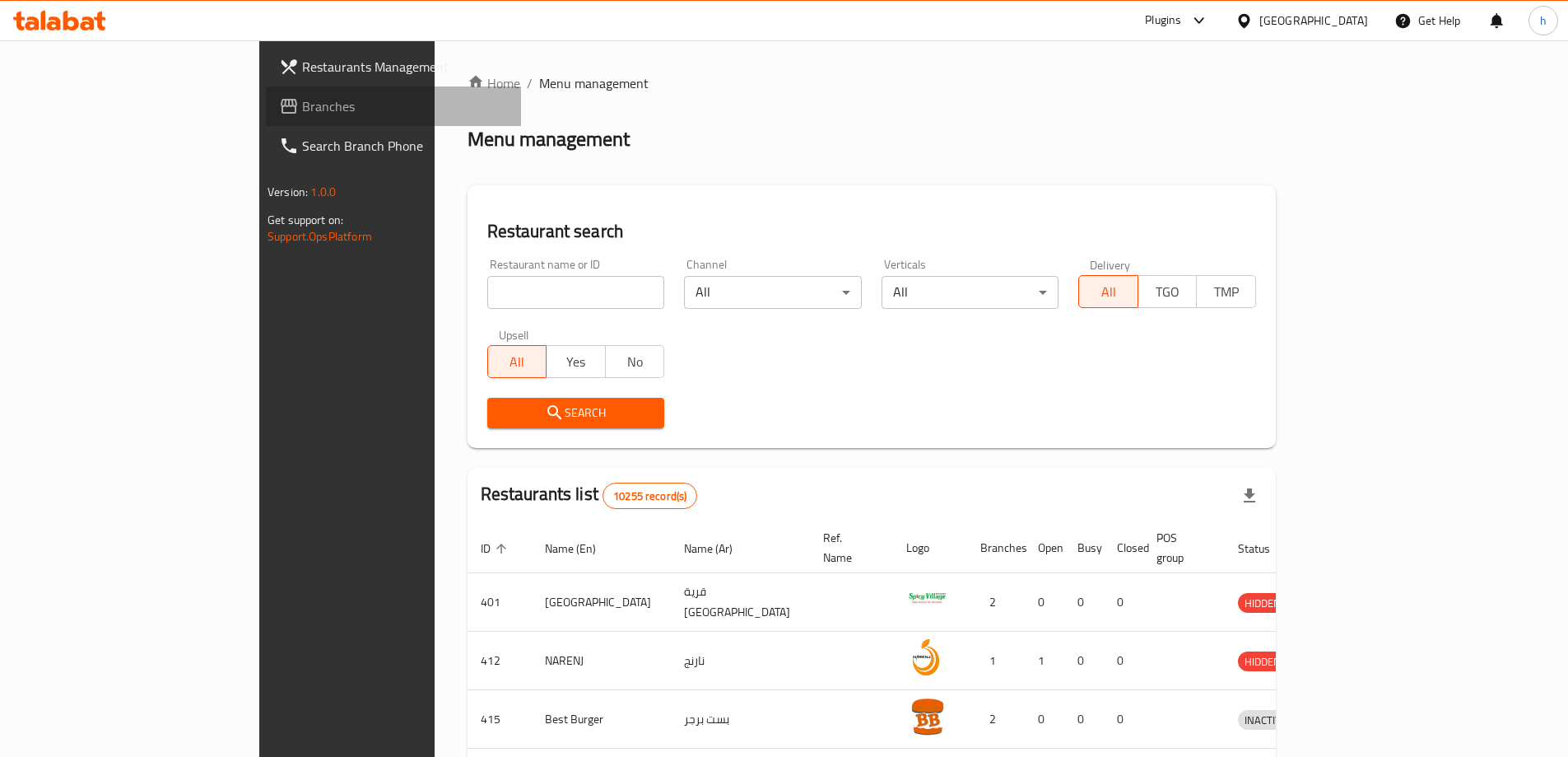
click at [266, 116] on link "Branches" at bounding box center [393, 106] width 255 height 39
